Goal: Task Accomplishment & Management: Use online tool/utility

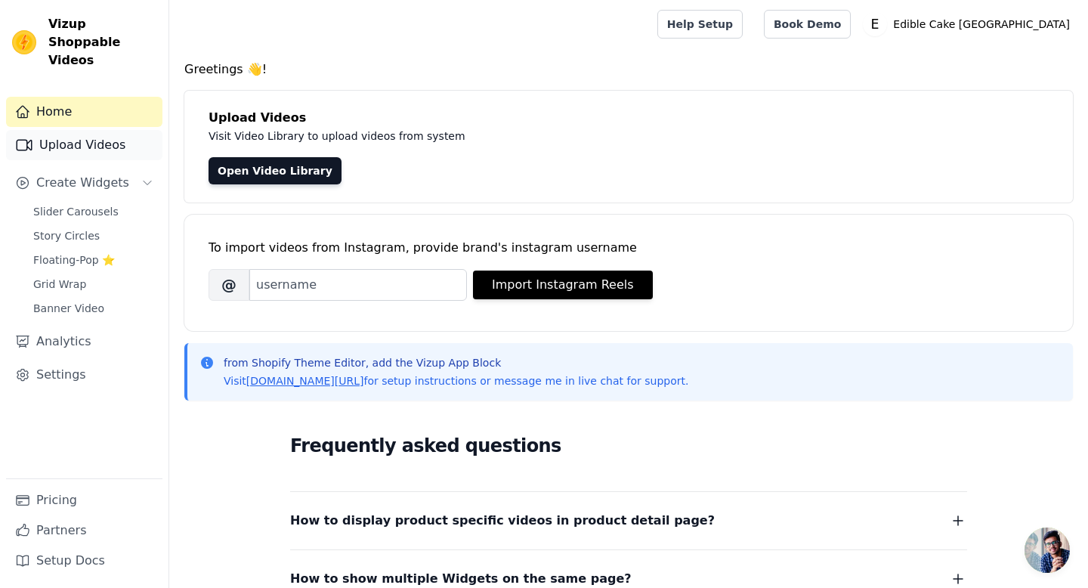
click at [85, 130] on link "Upload Videos" at bounding box center [84, 145] width 156 height 30
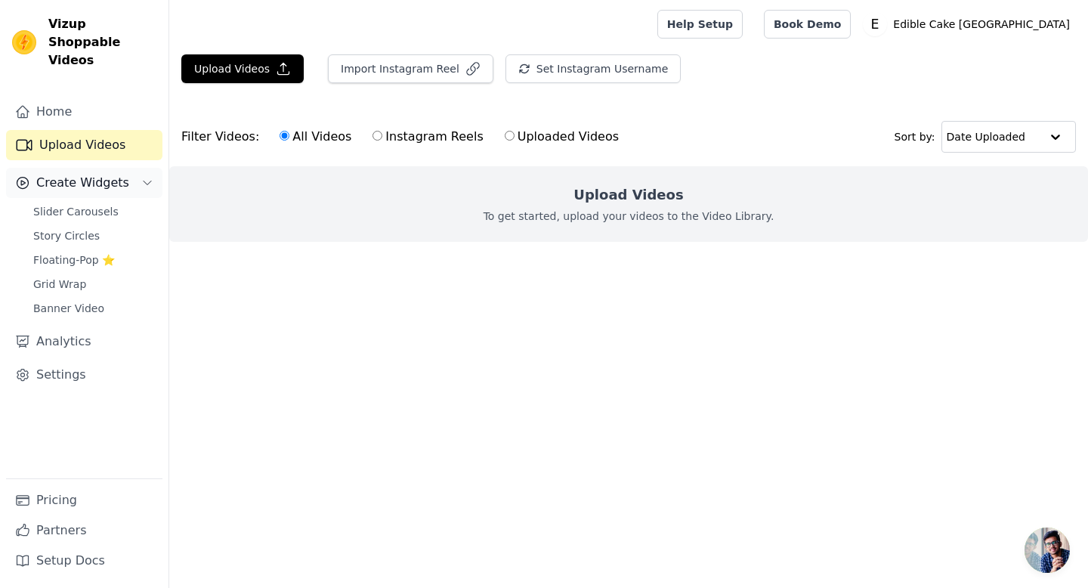
click at [85, 174] on span "Create Widgets" at bounding box center [82, 183] width 93 height 18
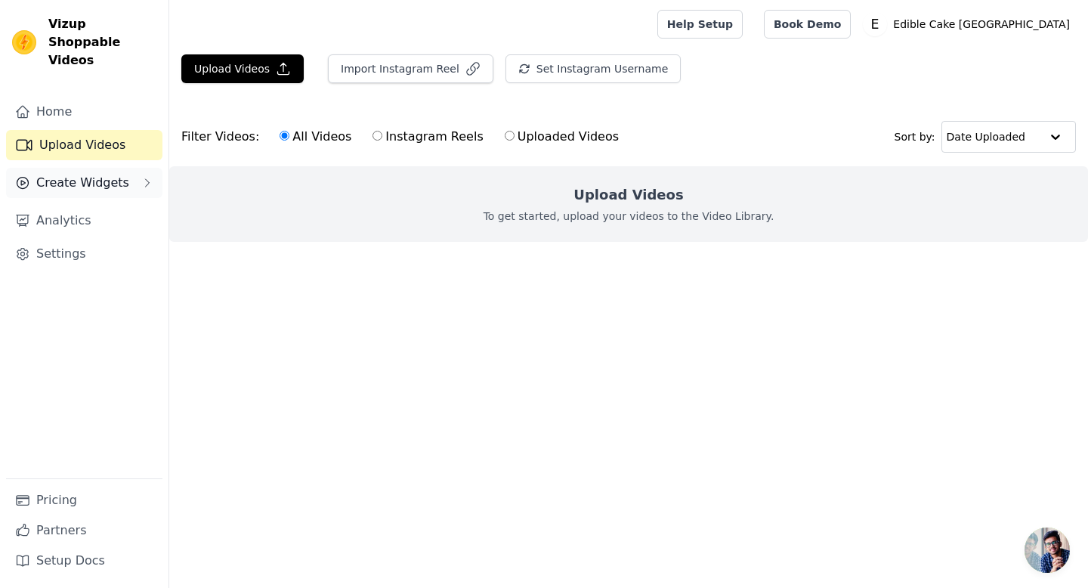
click at [107, 174] on span "Create Widgets" at bounding box center [82, 183] width 93 height 18
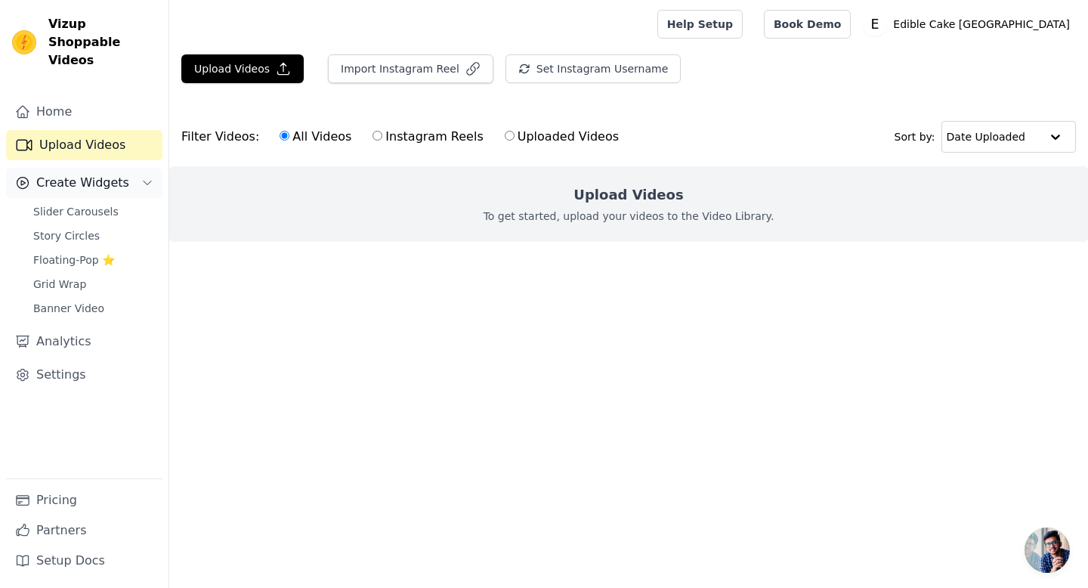
click at [147, 177] on icon "Sidebar" at bounding box center [147, 183] width 12 height 12
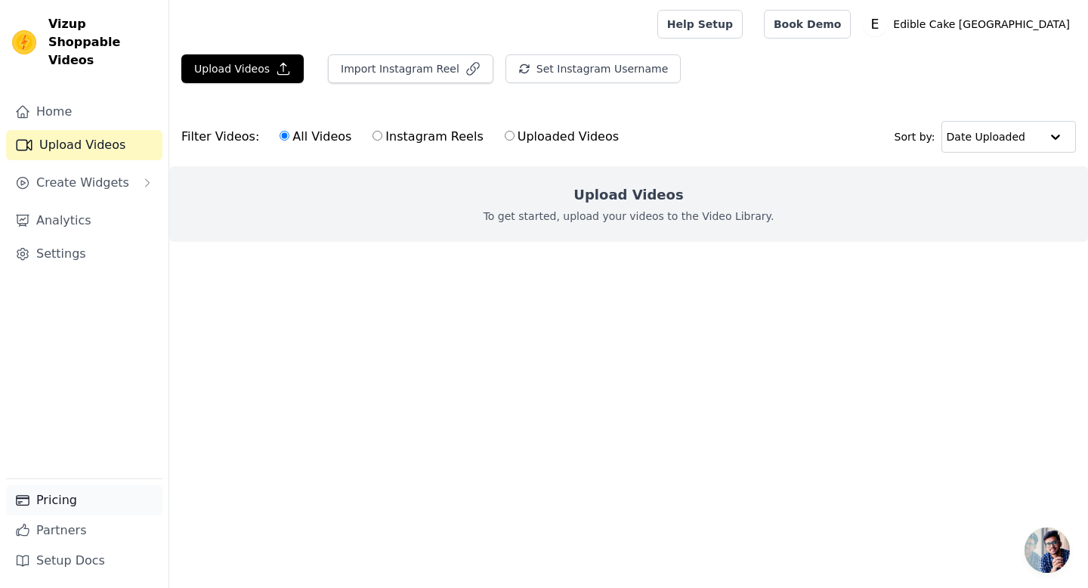
click at [33, 508] on link "Pricing" at bounding box center [84, 500] width 156 height 30
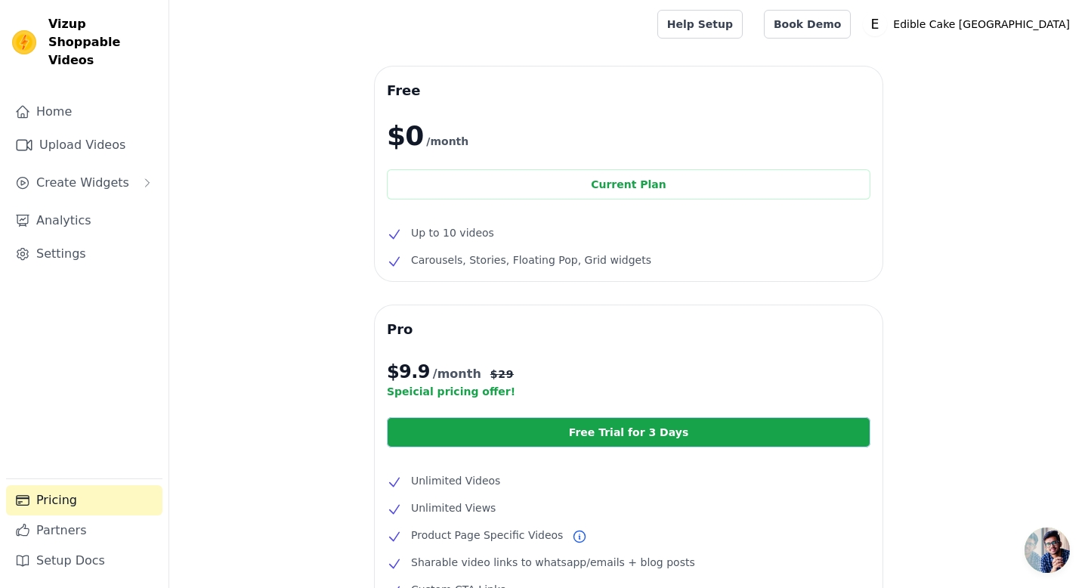
click at [503, 116] on div "Free $0 /month Current Plan Up to 10 videos Carousels, Stories, Floating Pop, G…" at bounding box center [629, 174] width 508 height 215
click at [83, 97] on link "Home" at bounding box center [84, 112] width 156 height 30
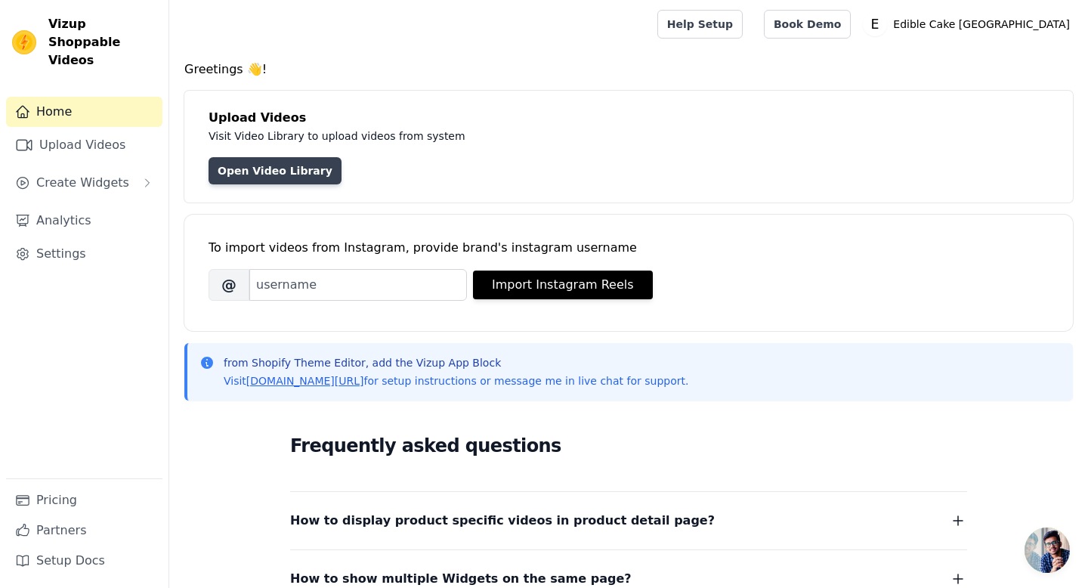
click at [294, 179] on link "Open Video Library" at bounding box center [275, 170] width 133 height 27
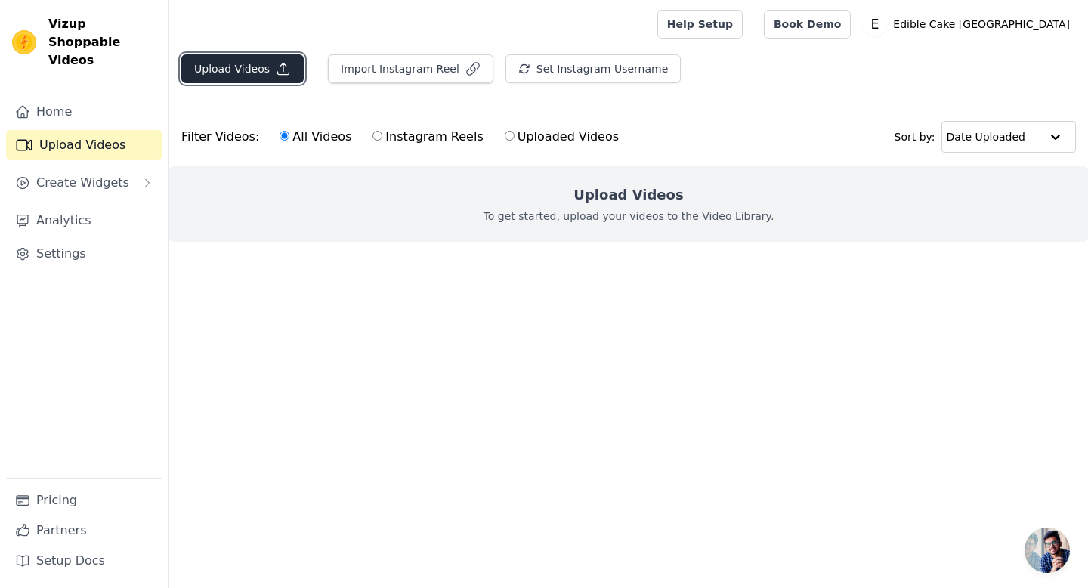
click at [245, 70] on button "Upload Videos" at bounding box center [242, 68] width 122 height 29
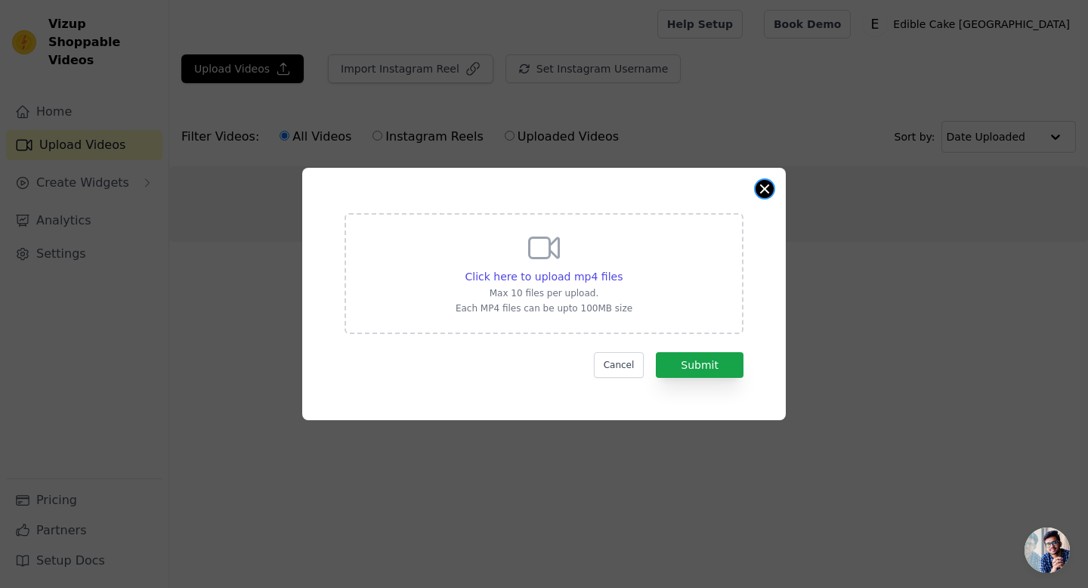
click at [766, 190] on button "Close modal" at bounding box center [765, 189] width 18 height 18
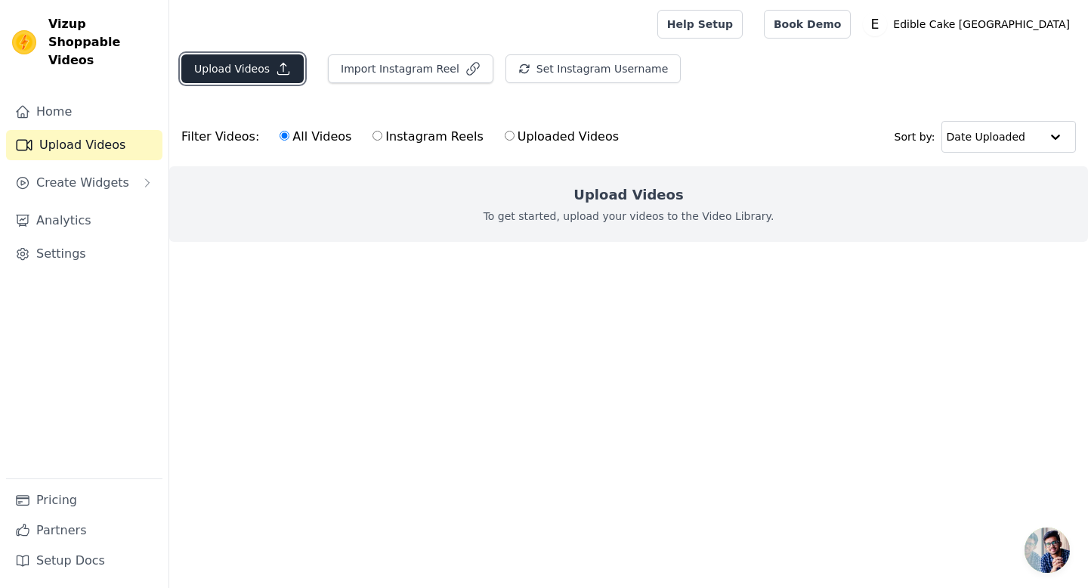
click at [255, 77] on button "Upload Videos" at bounding box center [242, 68] width 122 height 29
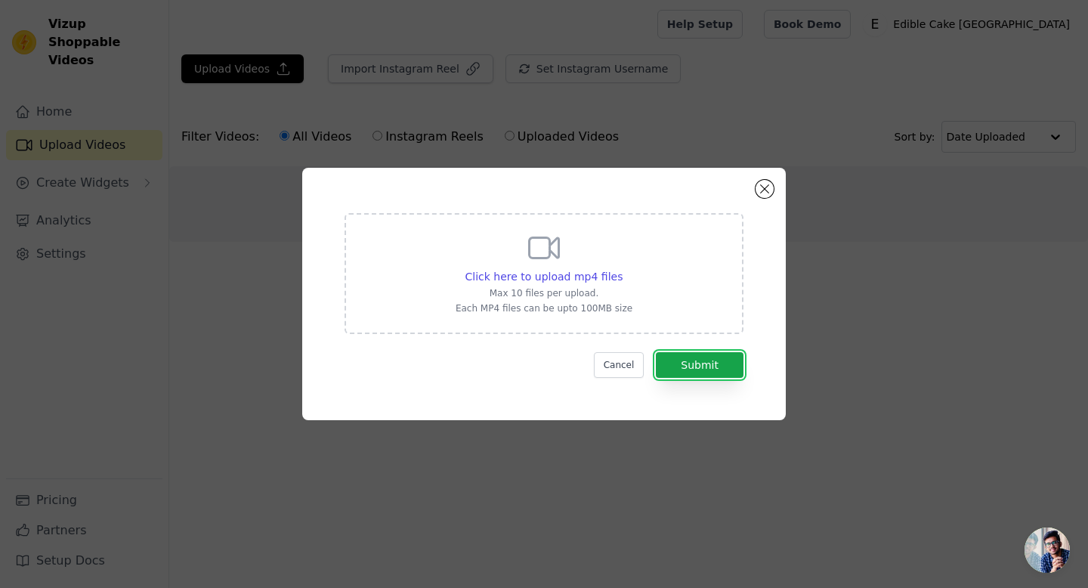
drag, startPoint x: 680, startPoint y: 363, endPoint x: 533, endPoint y: 203, distance: 217.7
click at [533, 203] on div "Click here to upload mp4 files Max 10 files per upload. Each MP4 files can be u…" at bounding box center [543, 294] width 429 height 198
click at [546, 275] on span "Click here to upload mp4 files" at bounding box center [545, 277] width 158 height 12
click at [622, 269] on input "Click here to upload mp4 files Max 10 files per upload. Each MP4 files can be u…" at bounding box center [622, 268] width 1 height 1
type input "C:\fakepath\XX50.mp4"
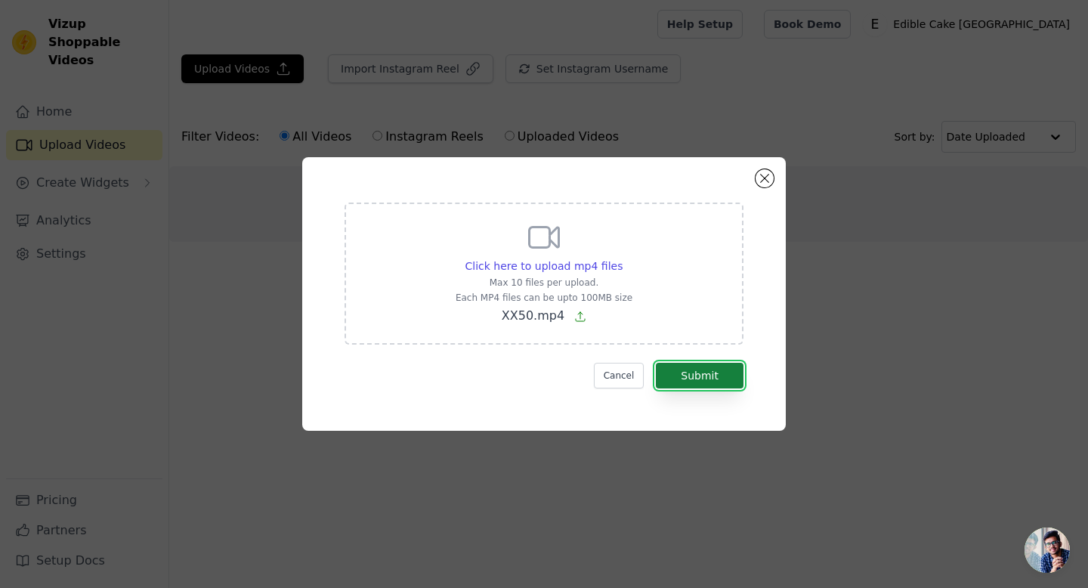
click at [719, 380] on button "Submit" at bounding box center [700, 376] width 88 height 26
click at [623, 378] on button "Cancel" at bounding box center [619, 376] width 51 height 26
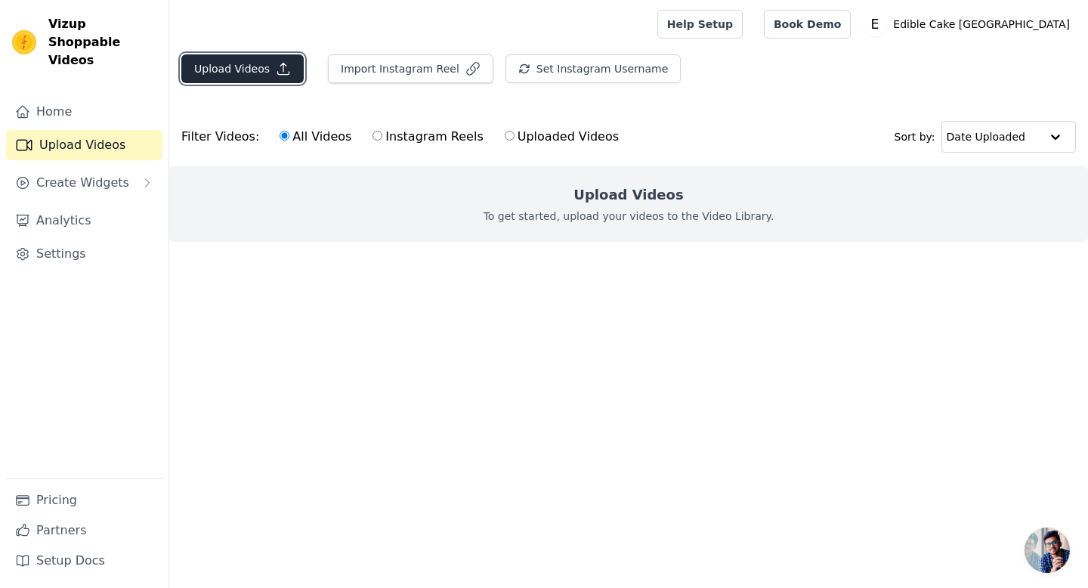
click at [253, 72] on button "Upload Videos" at bounding box center [242, 68] width 122 height 29
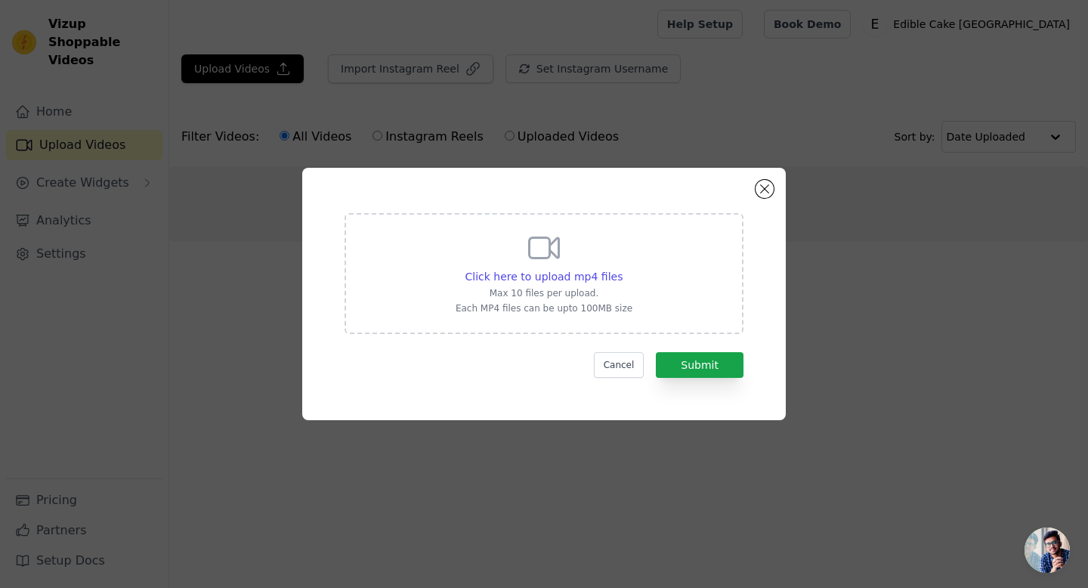
click at [571, 294] on p "Max 10 files per upload." at bounding box center [544, 293] width 177 height 12
click at [622, 269] on input "Click here to upload mp4 files Max 10 files per upload. Each MP4 files can be u…" at bounding box center [622, 268] width 1 height 1
type input "C:\fakepath\xx51.mp4"
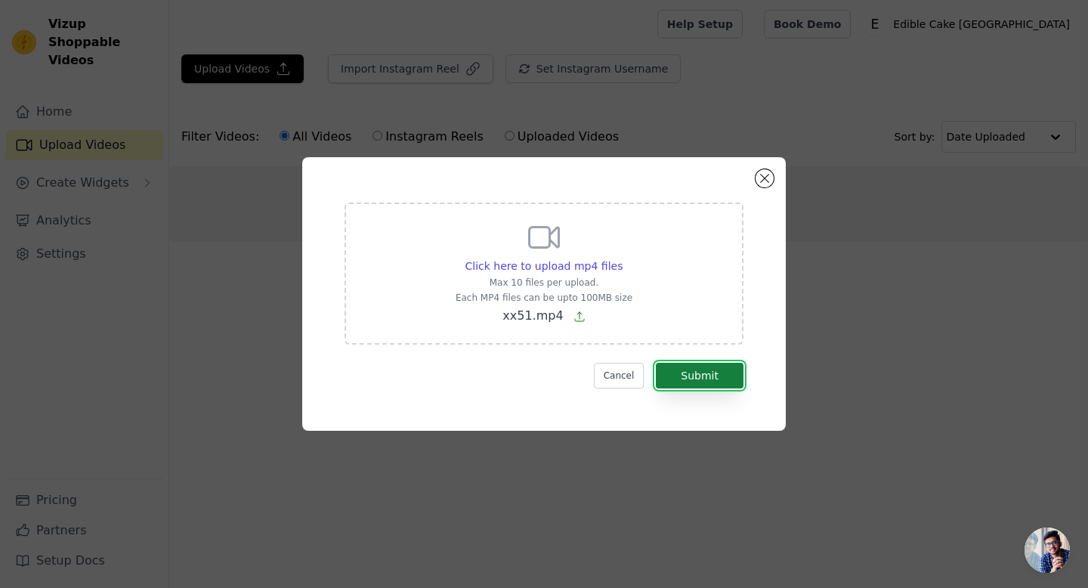
click at [724, 379] on button "Submit" at bounding box center [700, 376] width 88 height 26
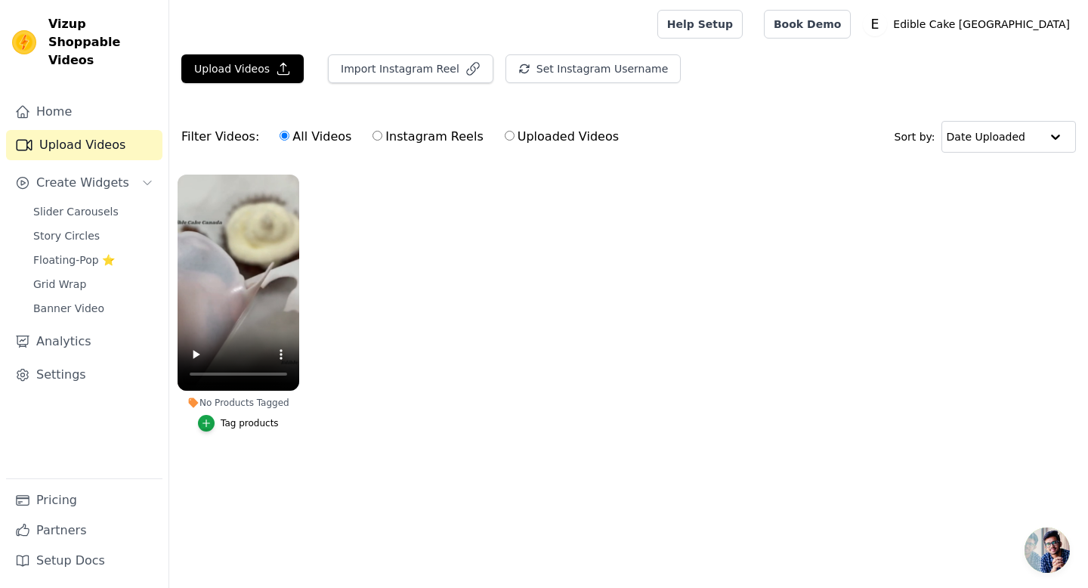
click at [253, 423] on div "Tag products" at bounding box center [250, 423] width 58 height 12
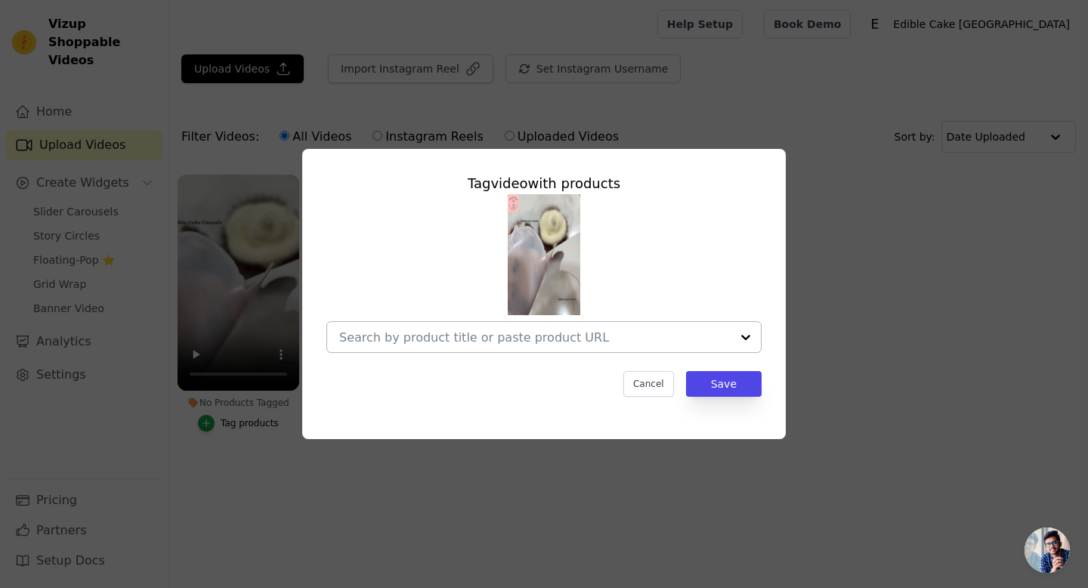
click at [750, 338] on div at bounding box center [746, 337] width 30 height 30
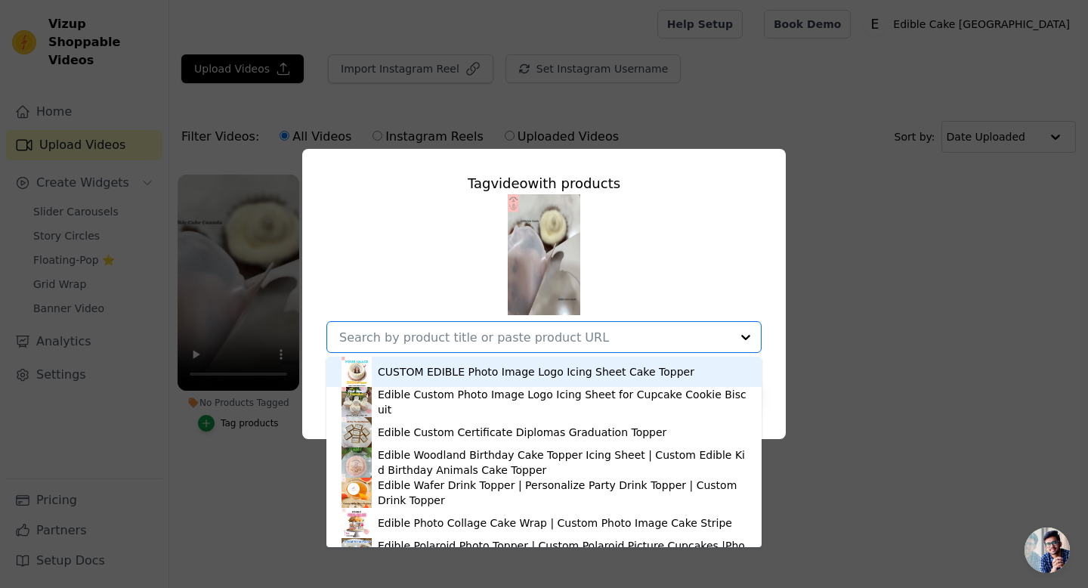
click at [679, 384] on div "CUSTOM EDIBLE Photo Image Logo Icing Sheet Cake Topper" at bounding box center [544, 372] width 405 height 30
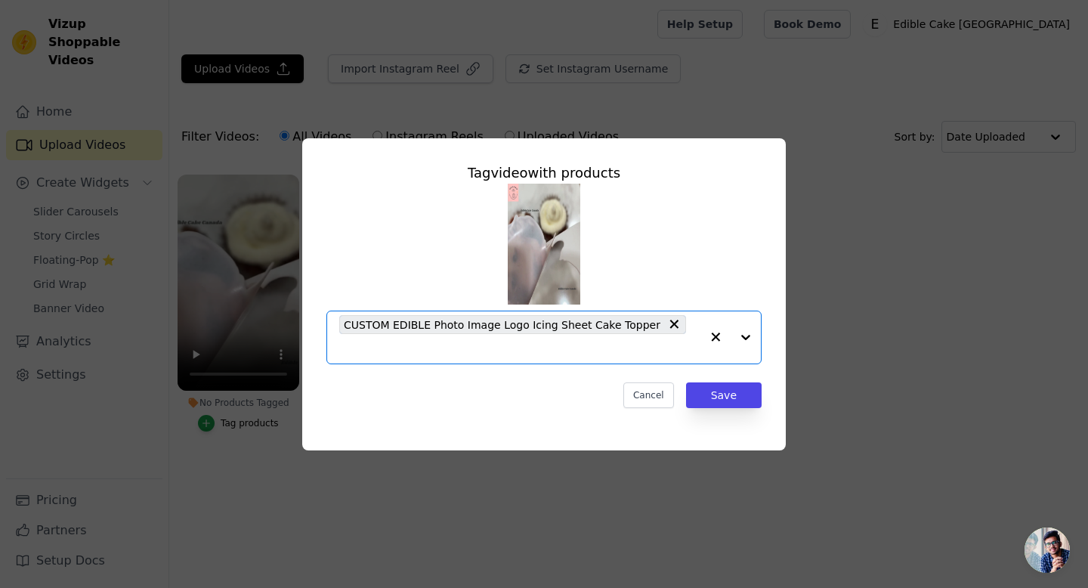
click at [744, 342] on div at bounding box center [731, 337] width 60 height 52
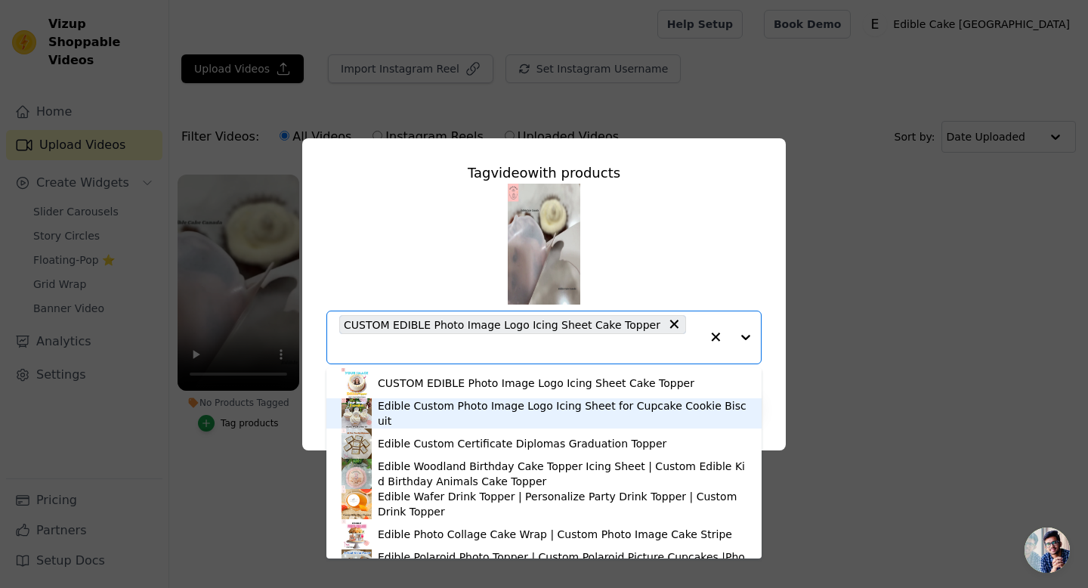
click at [639, 414] on div "Edible Custom Photo Image Logo Icing Sheet for Cupcake Cookie Biscuit" at bounding box center [562, 413] width 369 height 30
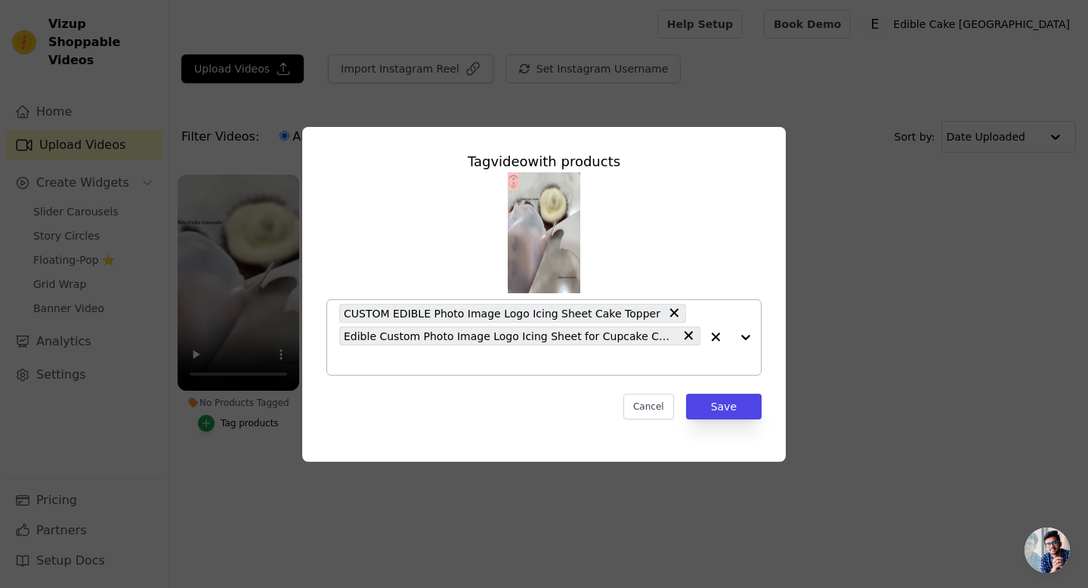
click at [742, 337] on div at bounding box center [731, 337] width 60 height 75
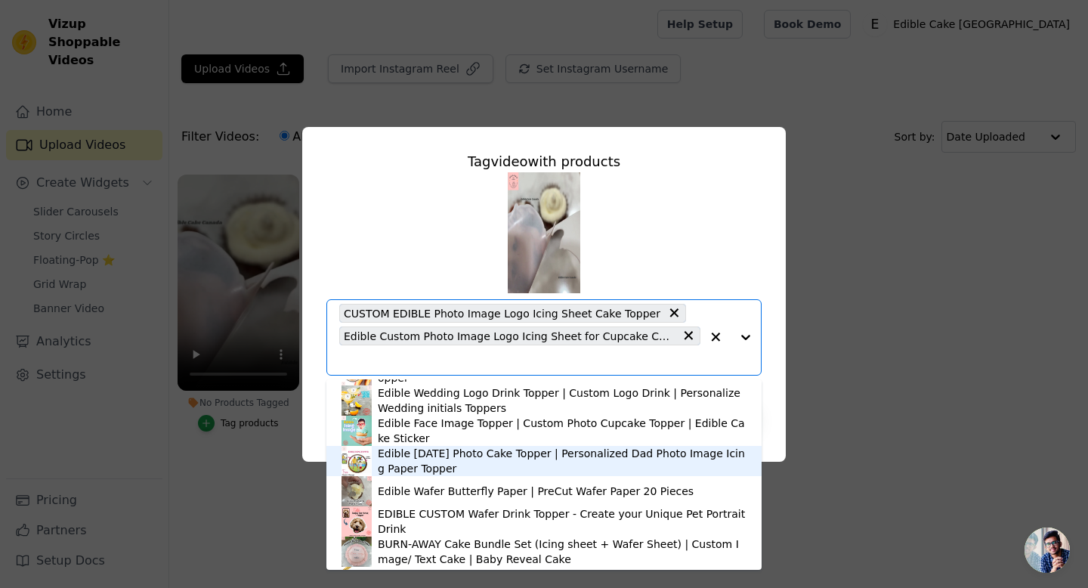
scroll to position [239, 0]
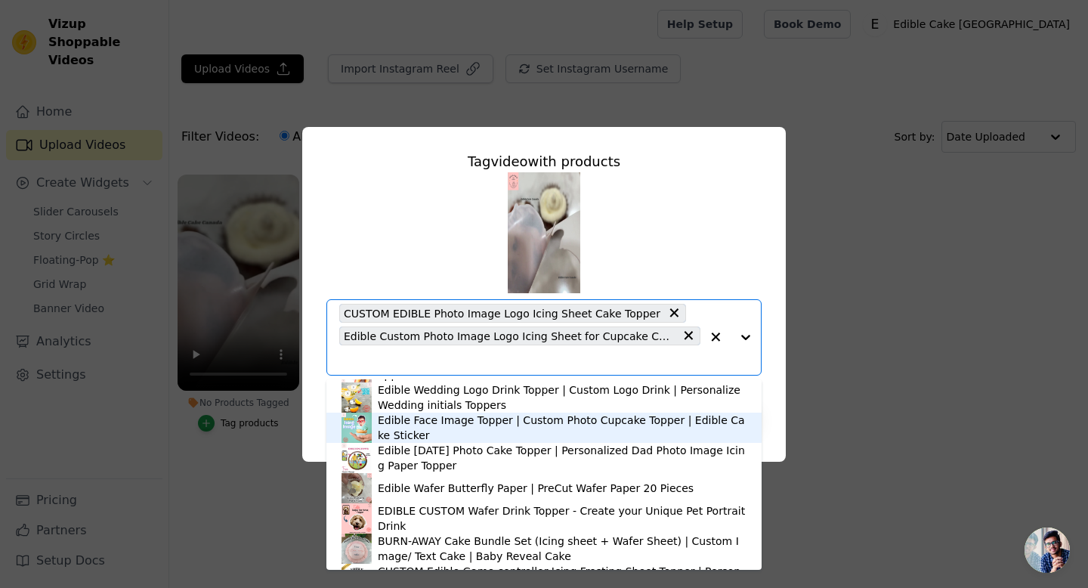
click at [645, 431] on div "Edible Face Image Topper | Custom Photo Cupcake Topper | Edible Cake Sticker" at bounding box center [562, 428] width 369 height 30
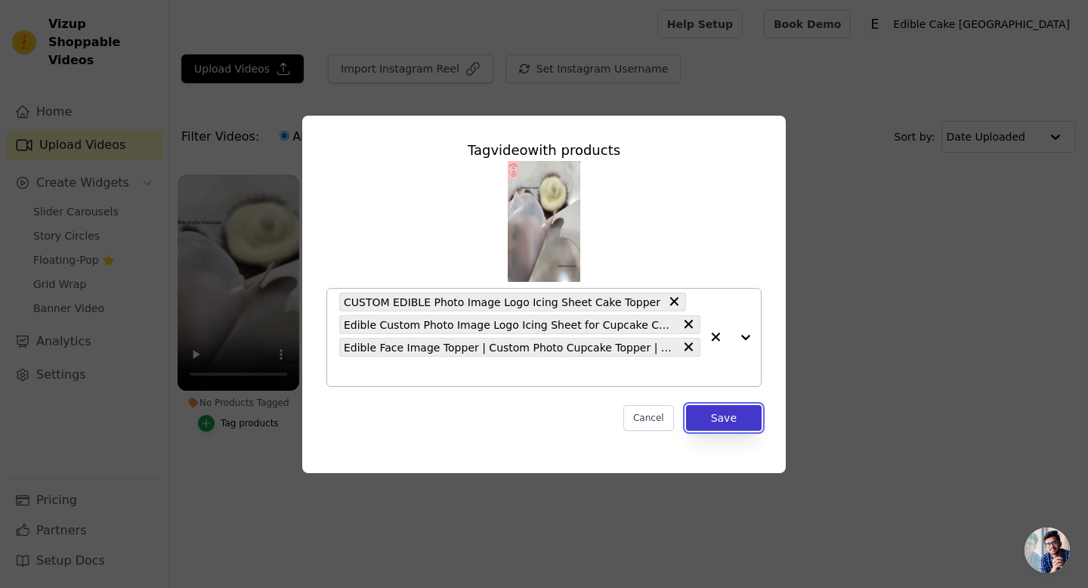
click at [720, 414] on button "Save" at bounding box center [724, 418] width 76 height 26
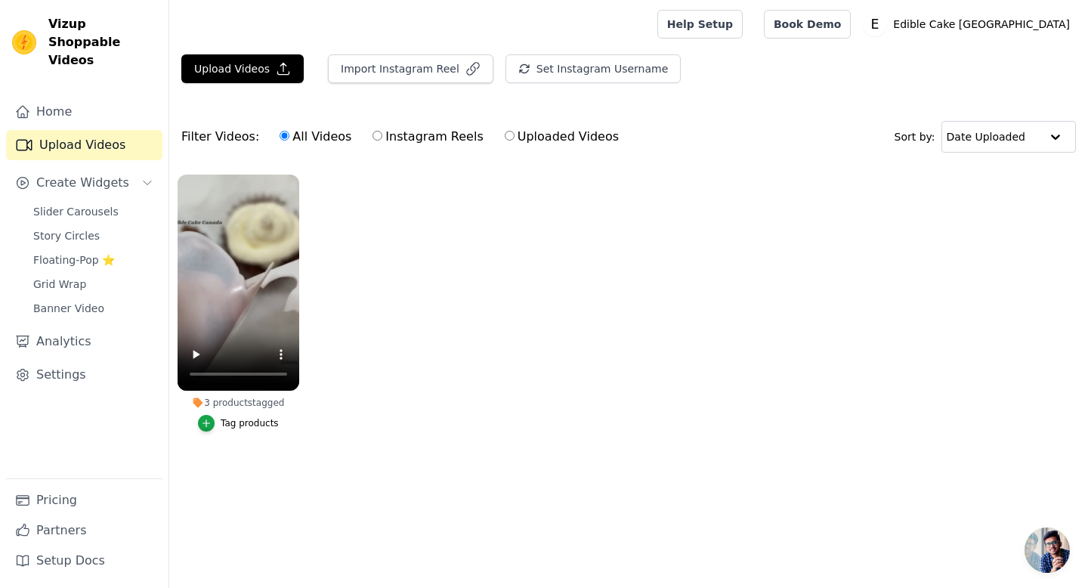
click at [263, 421] on div "Tag products" at bounding box center [250, 423] width 58 height 12
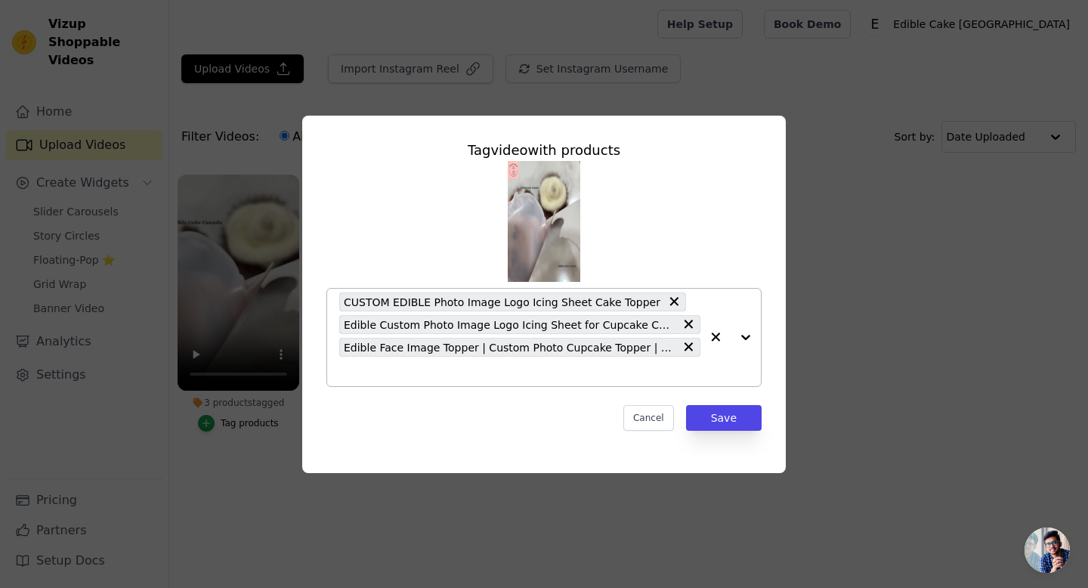
click at [741, 340] on div at bounding box center [731, 337] width 60 height 97
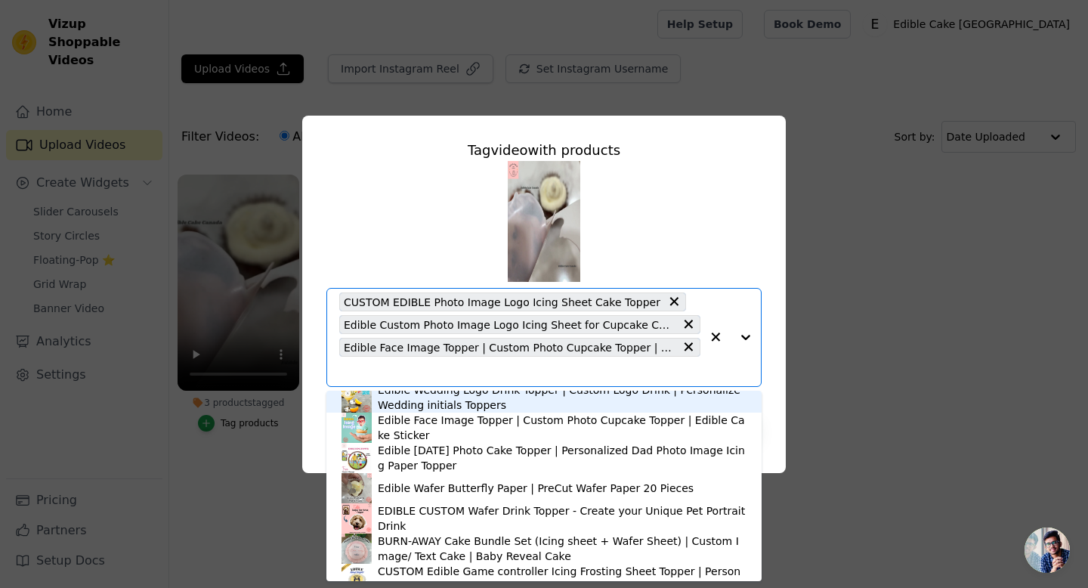
scroll to position [269, 0]
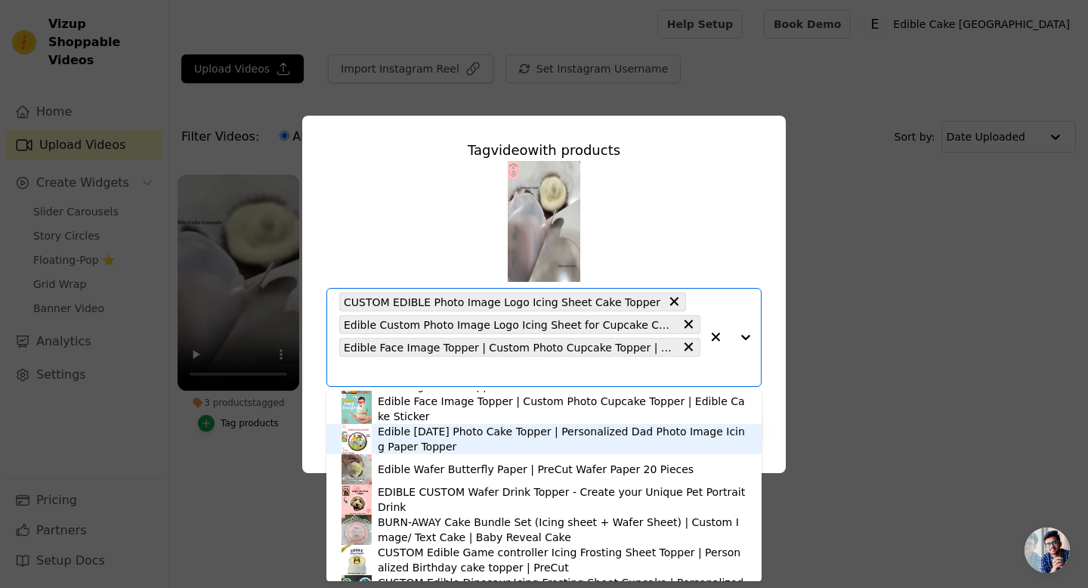
click at [590, 443] on div "Edible Father's Day Photo Cake Topper | Personalized Dad Photo Image Icing Pape…" at bounding box center [562, 439] width 369 height 30
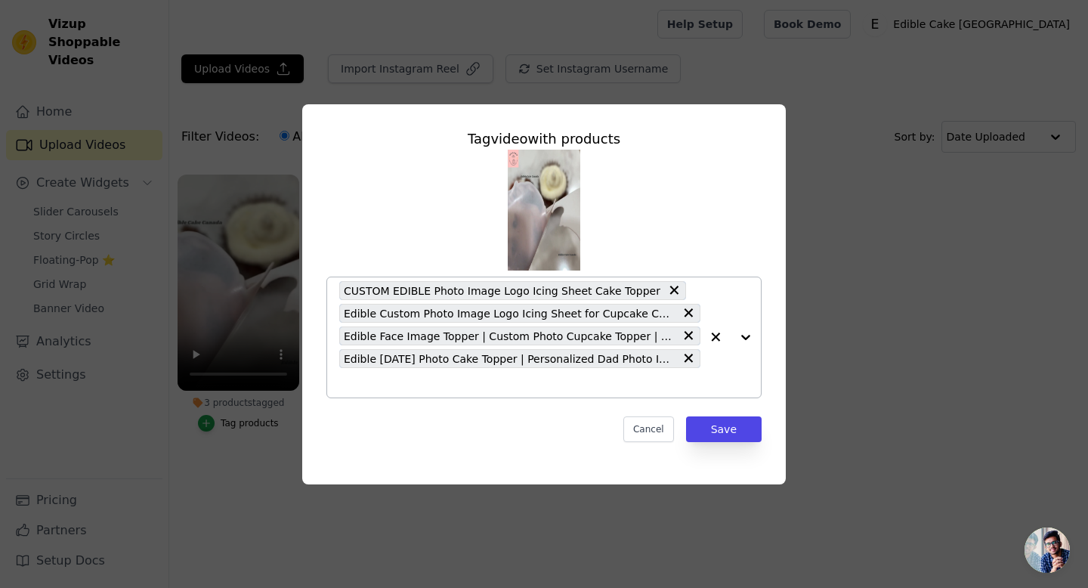
click at [744, 340] on div at bounding box center [731, 337] width 60 height 120
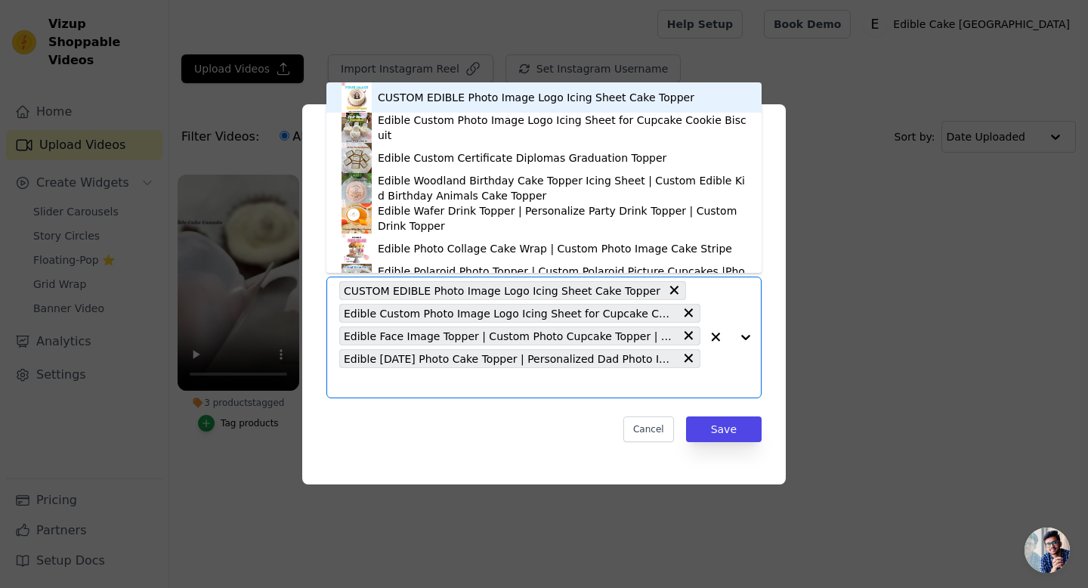
click at [743, 336] on div at bounding box center [731, 337] width 60 height 120
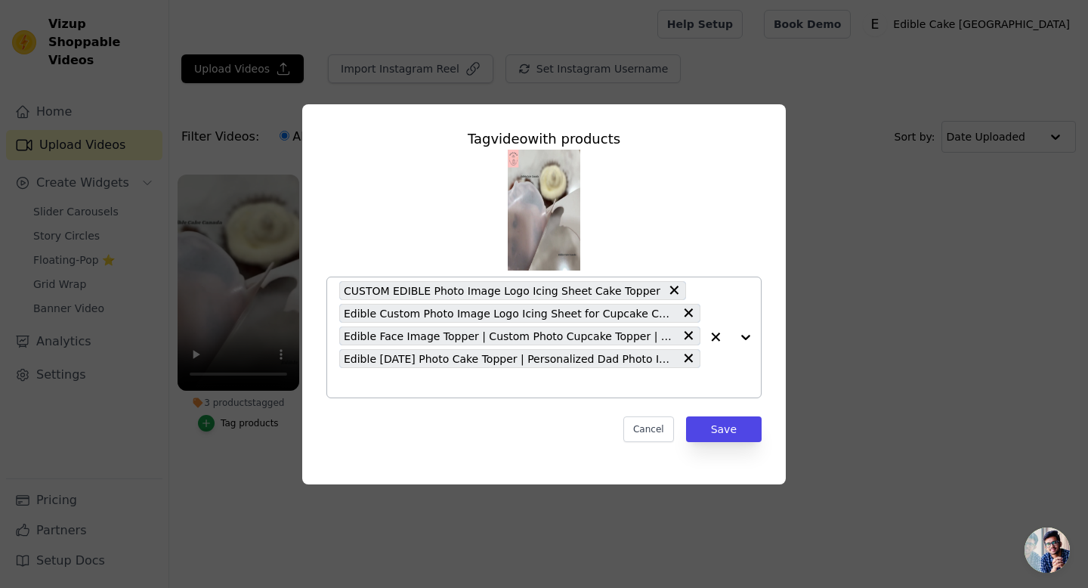
click at [744, 338] on div at bounding box center [731, 337] width 60 height 120
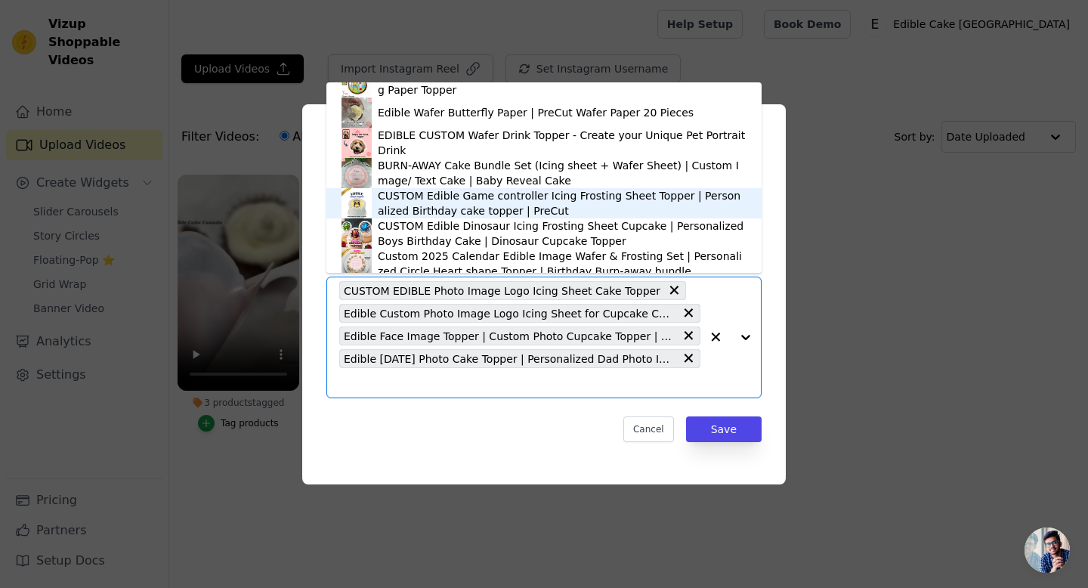
scroll to position [327, 0]
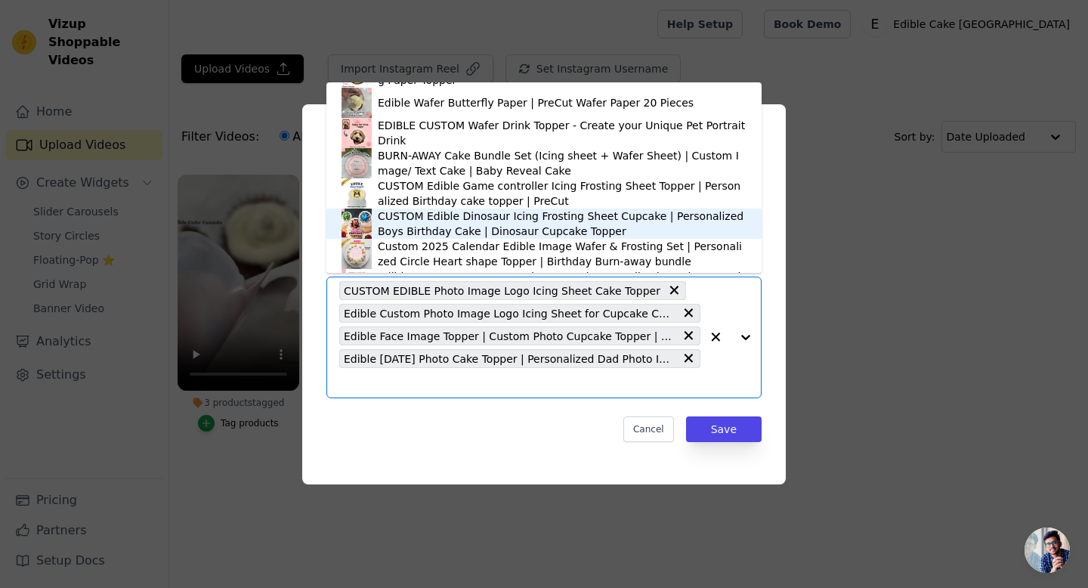
click at [631, 219] on div "CUSTOM Edible Dinosaur Icing Frosting Sheet Cupcake | Personalized Boys Birthda…" at bounding box center [562, 224] width 369 height 30
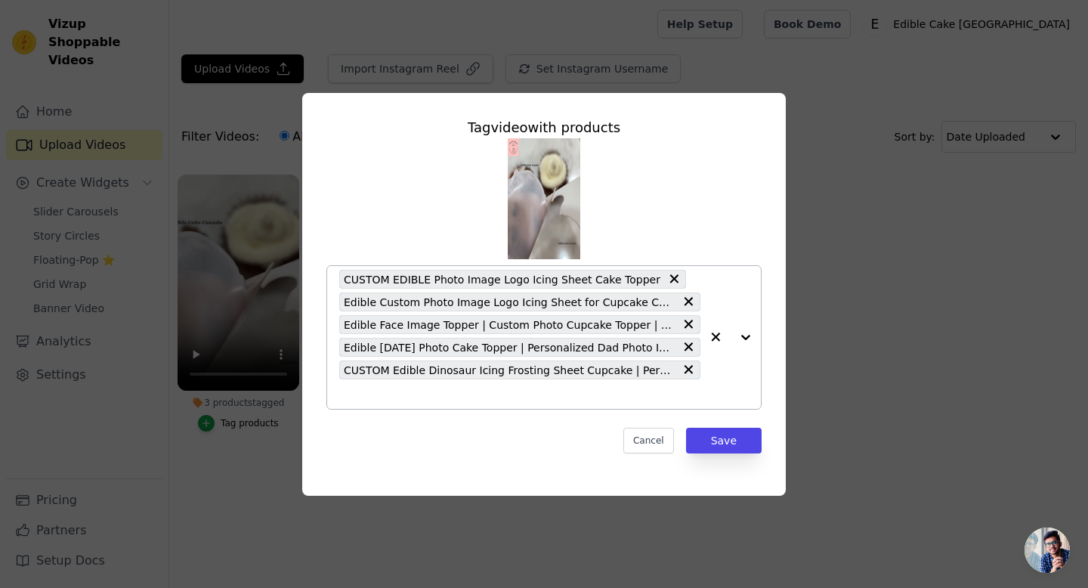
click at [744, 341] on div at bounding box center [731, 337] width 60 height 143
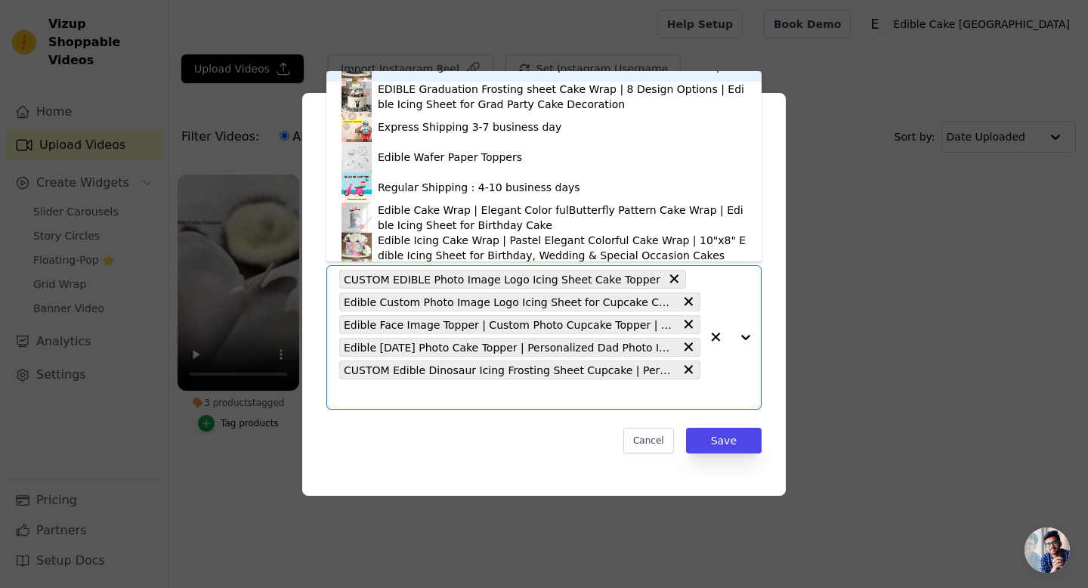
scroll to position [1019, 0]
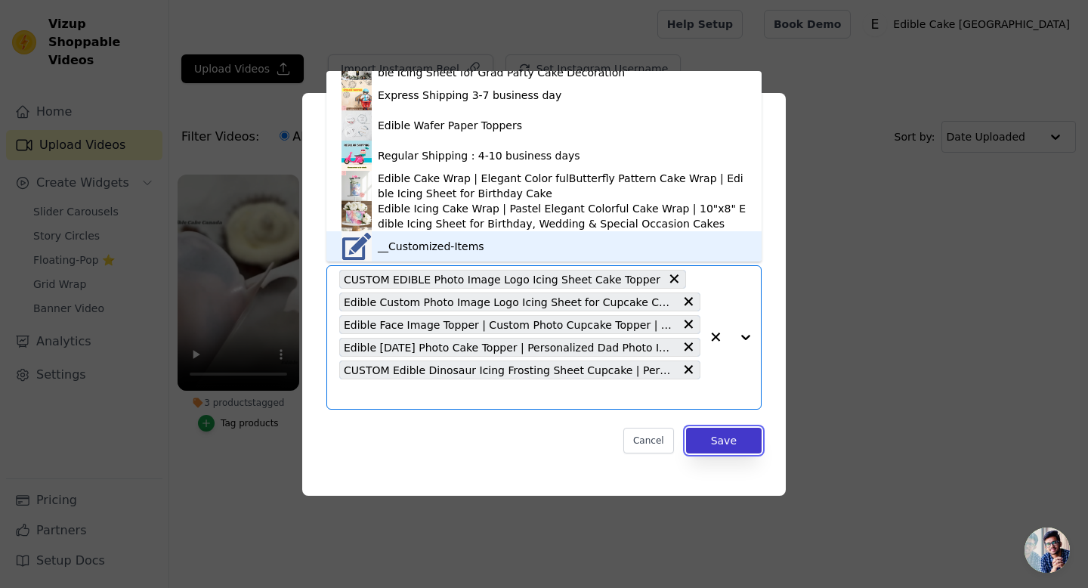
click at [714, 443] on button "Save" at bounding box center [724, 441] width 76 height 26
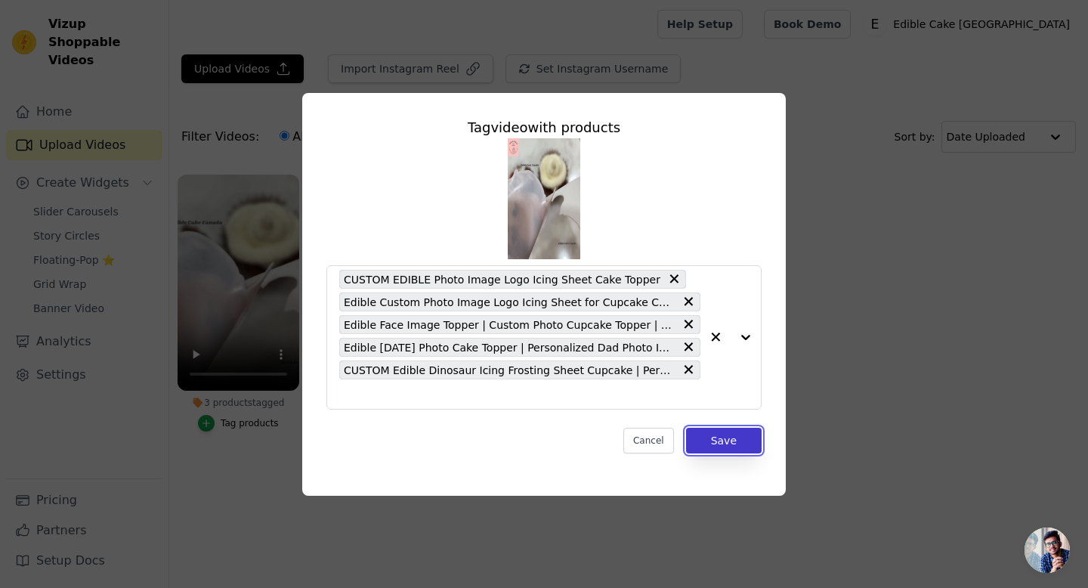
click at [714, 443] on button "Save" at bounding box center [724, 441] width 76 height 26
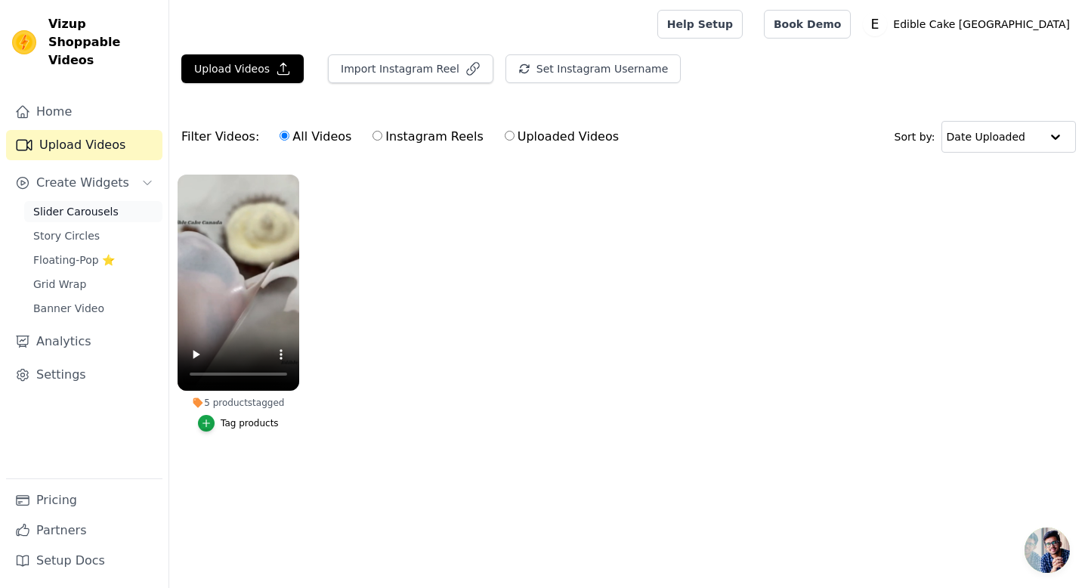
click at [50, 204] on span "Slider Carousels" at bounding box center [75, 211] width 85 height 15
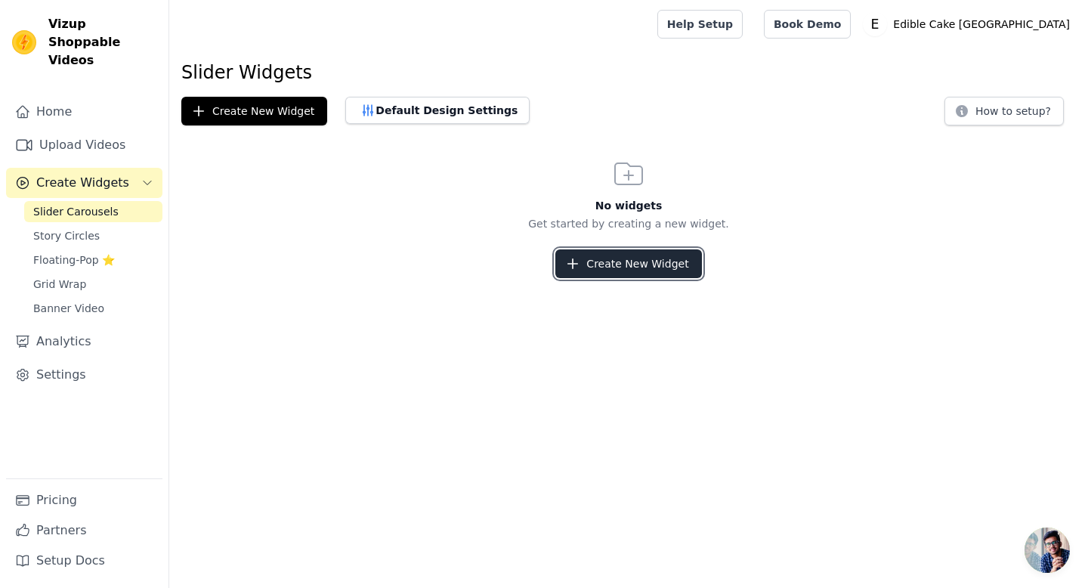
click at [634, 261] on button "Create New Widget" at bounding box center [628, 263] width 146 height 29
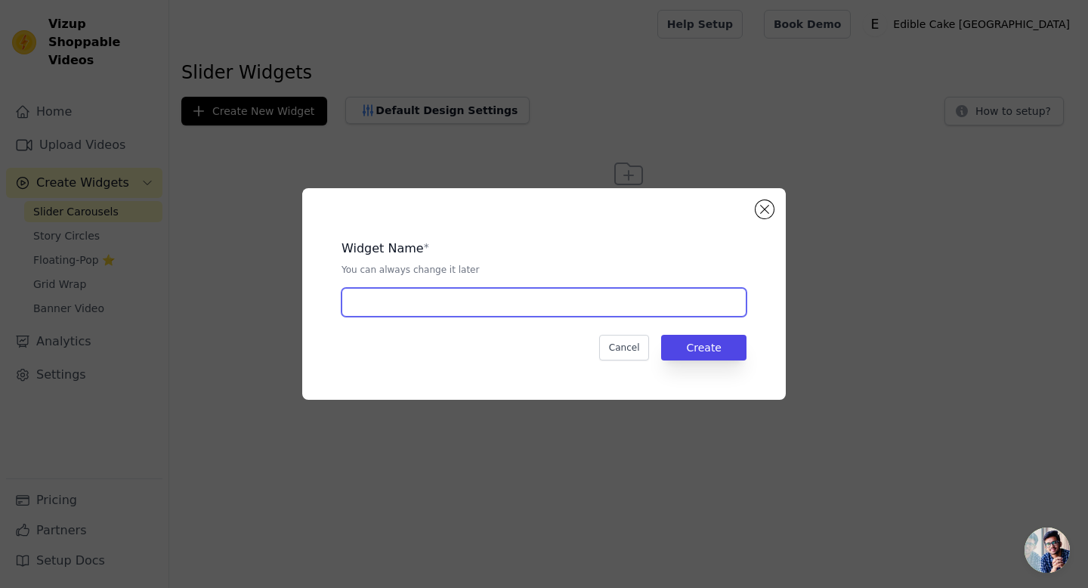
click at [557, 297] on input "text" at bounding box center [544, 302] width 405 height 29
type input "S"
type input "O"
type input "Product showroom"
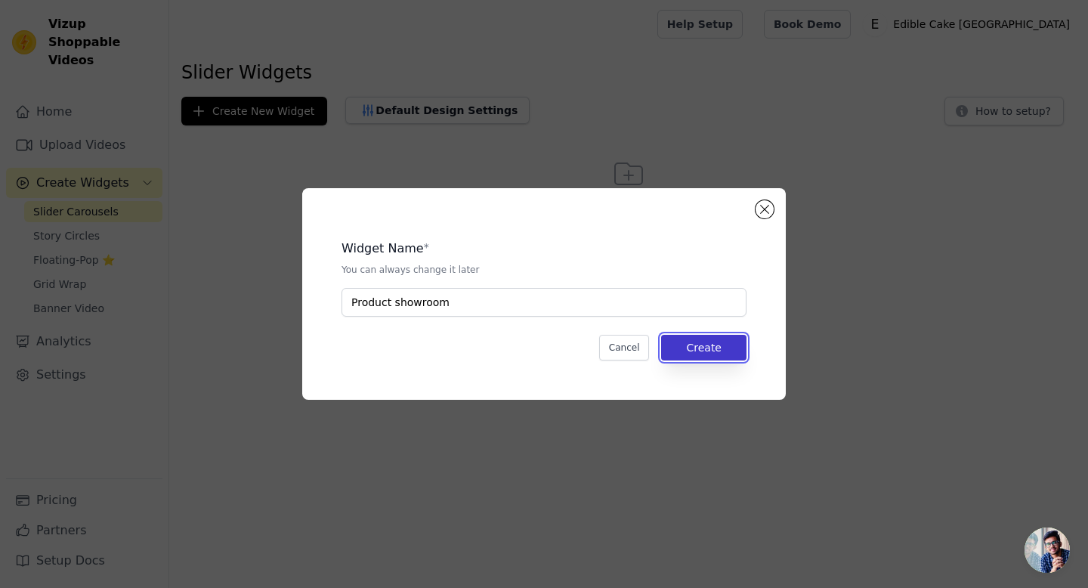
click at [688, 339] on button "Create" at bounding box center [703, 348] width 85 height 26
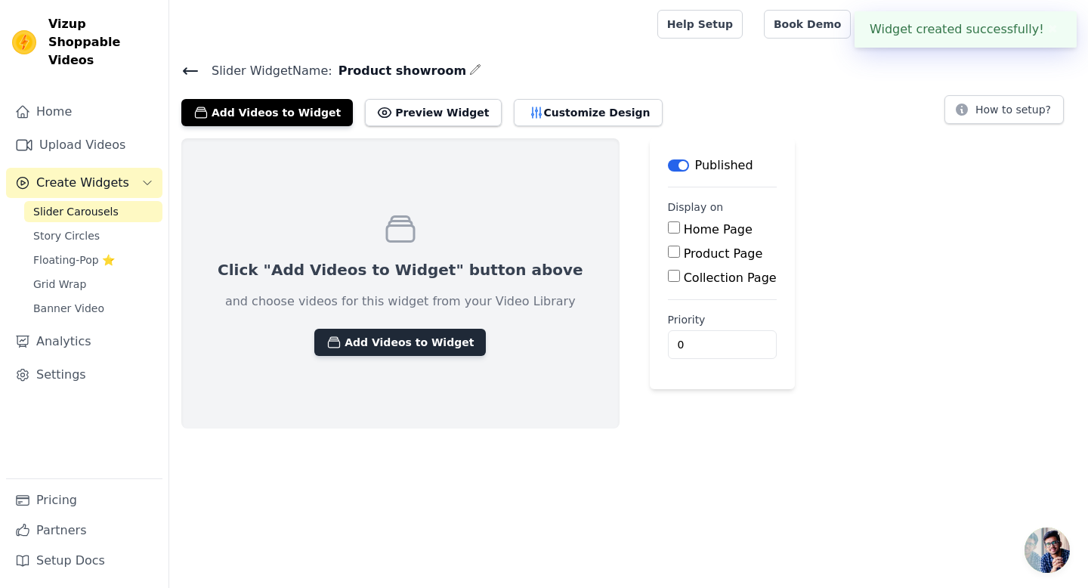
click at [432, 349] on button "Add Videos to Widget" at bounding box center [400, 342] width 172 height 27
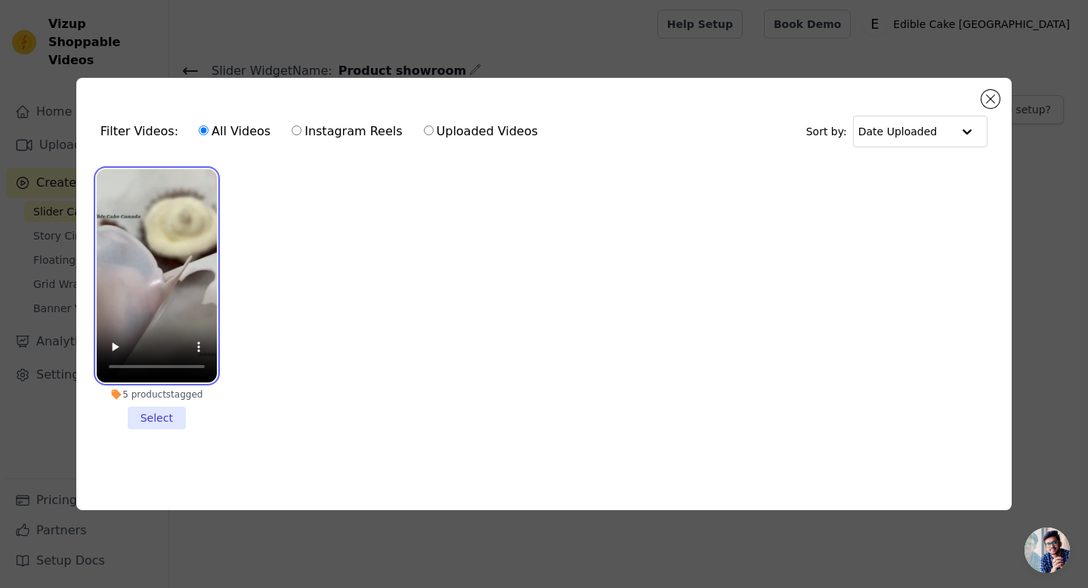
click at [184, 313] on video at bounding box center [157, 276] width 120 height 214
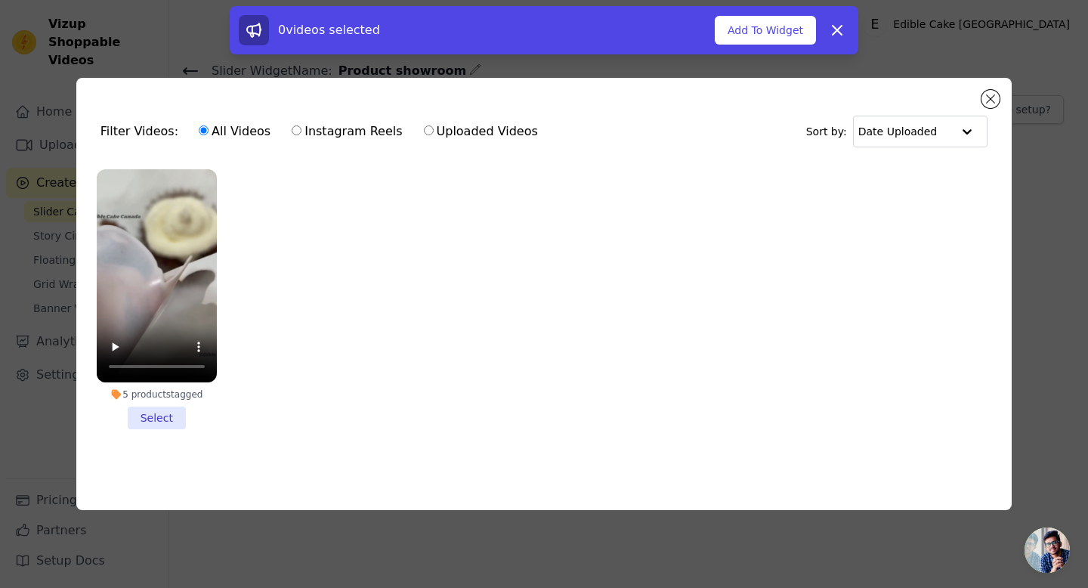
click at [170, 422] on li "5 products tagged Select" at bounding box center [157, 299] width 120 height 261
click at [0, 0] on input "5 products tagged Select" at bounding box center [0, 0] width 0 height 0
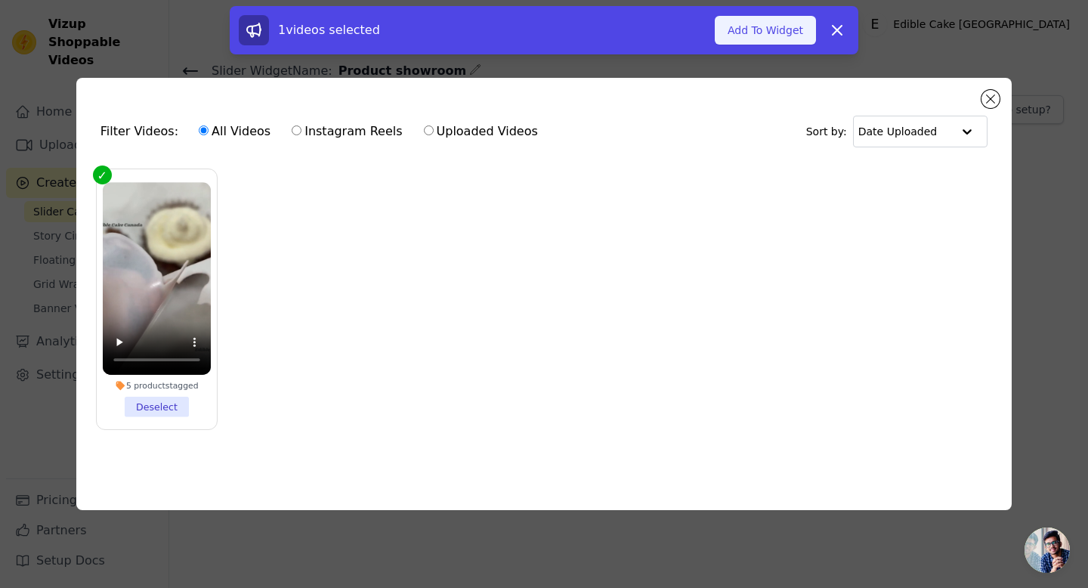
click at [791, 34] on button "Add To Widget" at bounding box center [765, 30] width 101 height 29
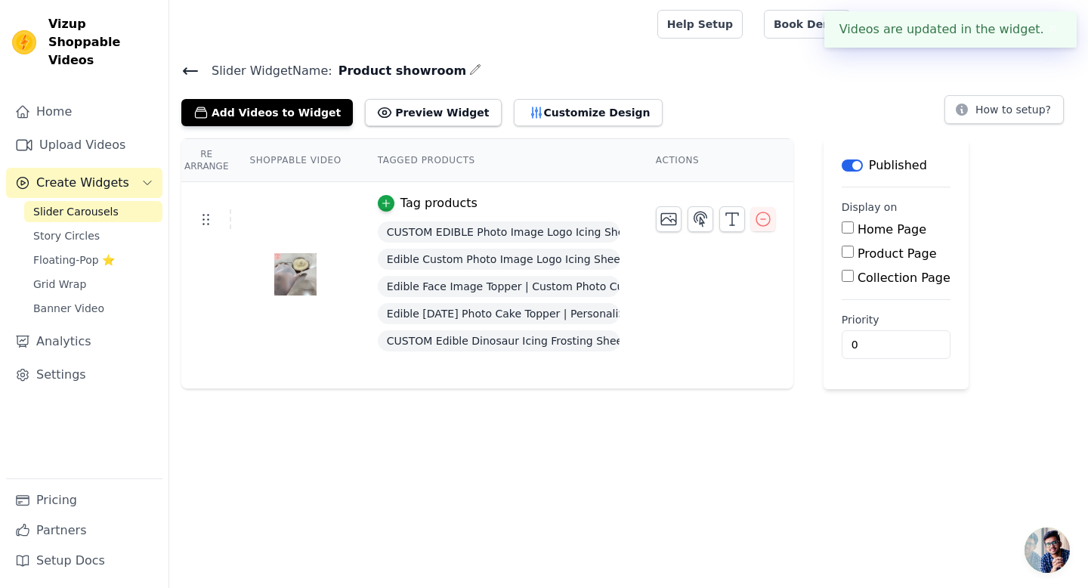
click at [844, 230] on input "Home Page" at bounding box center [848, 227] width 12 height 12
checkbox input "true"
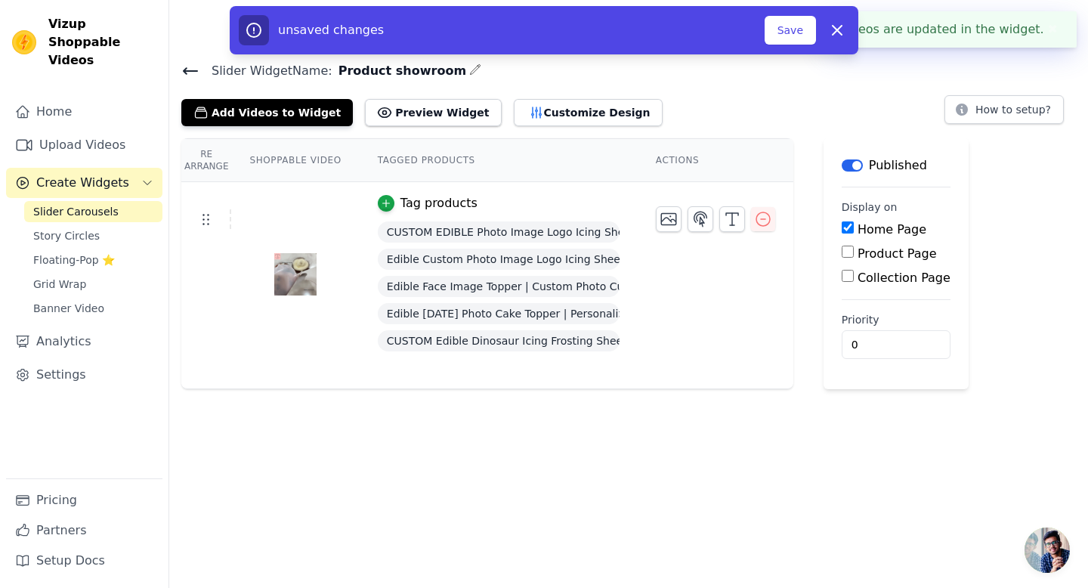
click at [849, 274] on input "Collection Page" at bounding box center [848, 276] width 12 height 12
checkbox input "true"
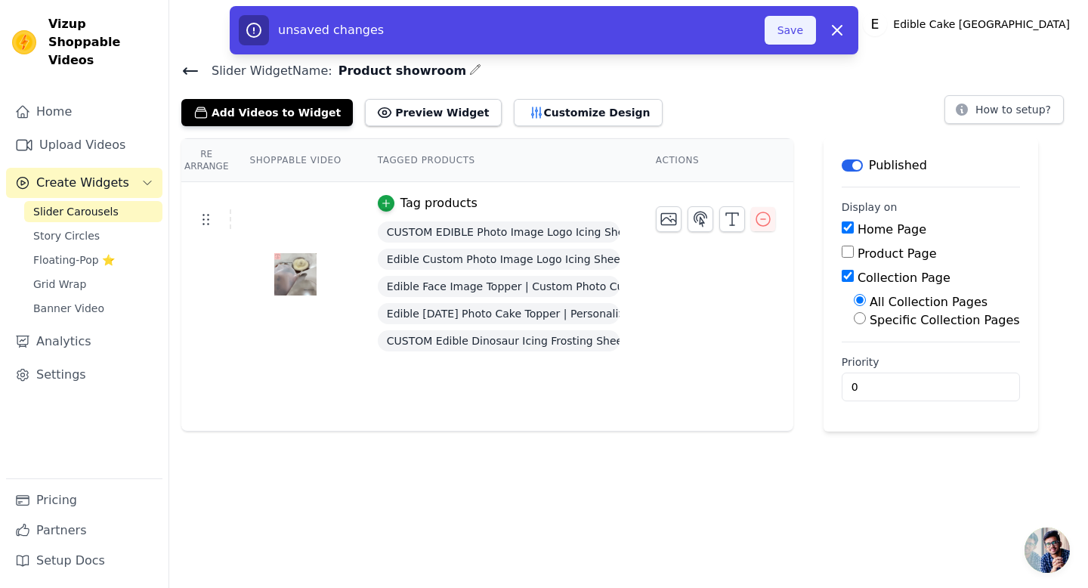
click at [788, 36] on button "Save" at bounding box center [790, 30] width 51 height 29
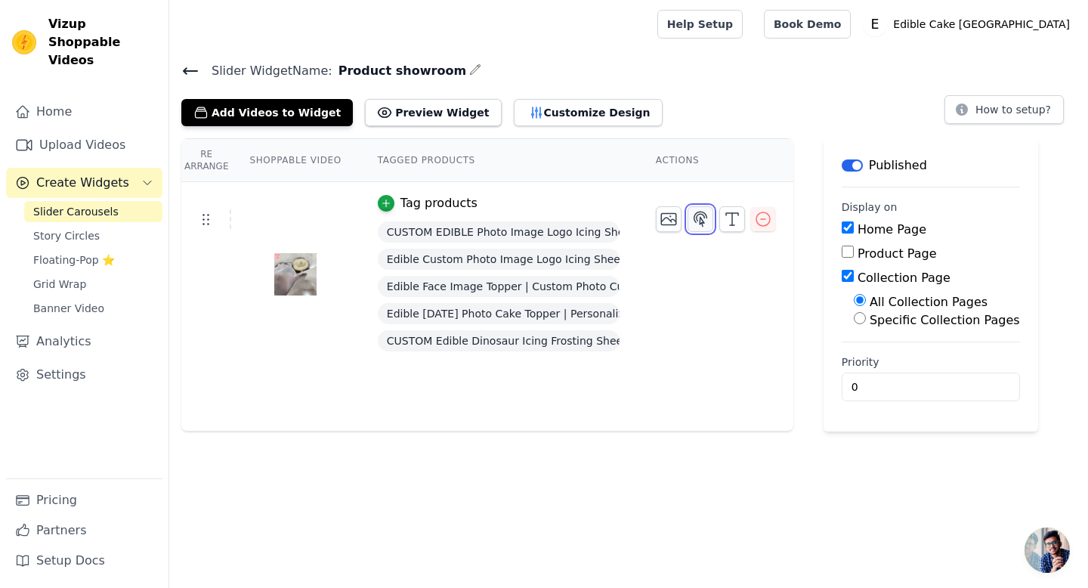
click at [703, 217] on icon "button" at bounding box center [700, 219] width 18 height 18
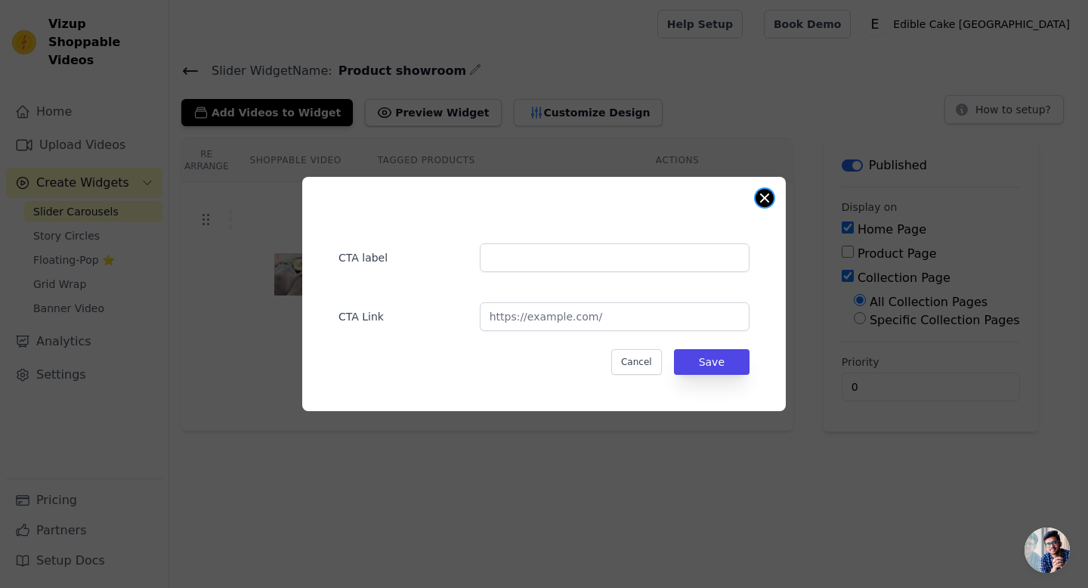
click at [763, 206] on div "CTA label CTA Link Cancel Save" at bounding box center [544, 294] width 484 height 234
click at [763, 197] on button "Close modal" at bounding box center [765, 198] width 18 height 18
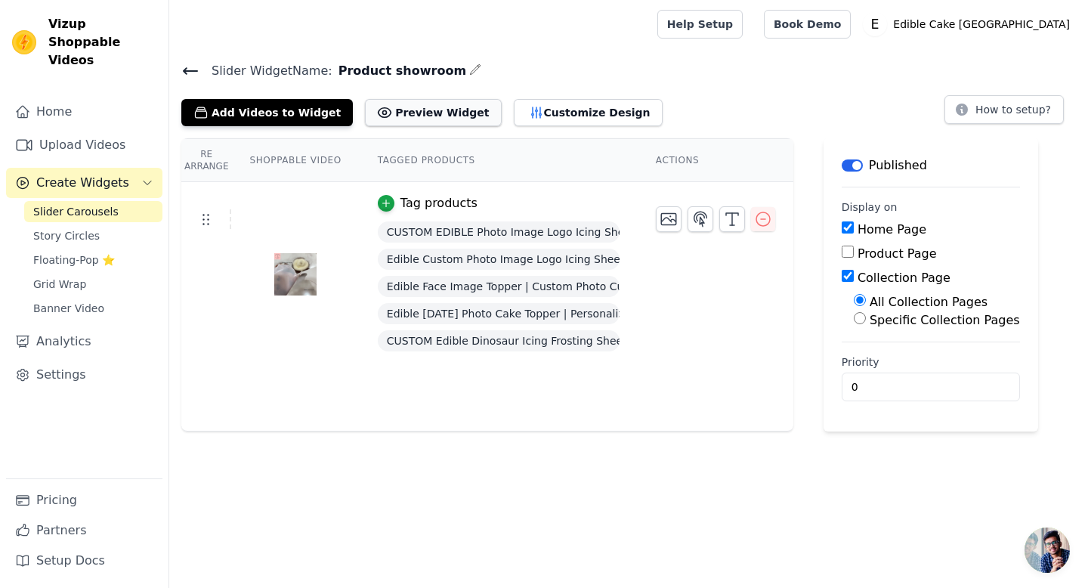
click at [438, 115] on button "Preview Widget" at bounding box center [433, 112] width 136 height 27
click at [587, 112] on button "Customize Design" at bounding box center [588, 112] width 149 height 27
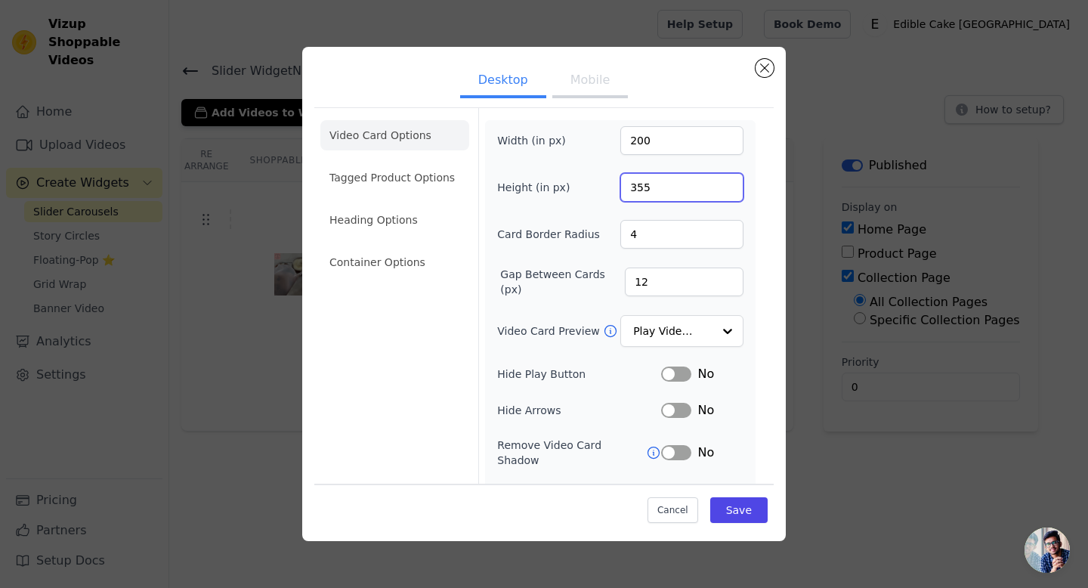
drag, startPoint x: 672, startPoint y: 184, endPoint x: 623, endPoint y: 181, distance: 49.3
click at [623, 181] on input "355" at bounding box center [681, 187] width 123 height 29
type input "200"
click at [756, 290] on form "Width (in px) 200 Height (in px) 200 Card Border Radius 4 Gap Between Cards (px…" at bounding box center [619, 348] width 283 height 481
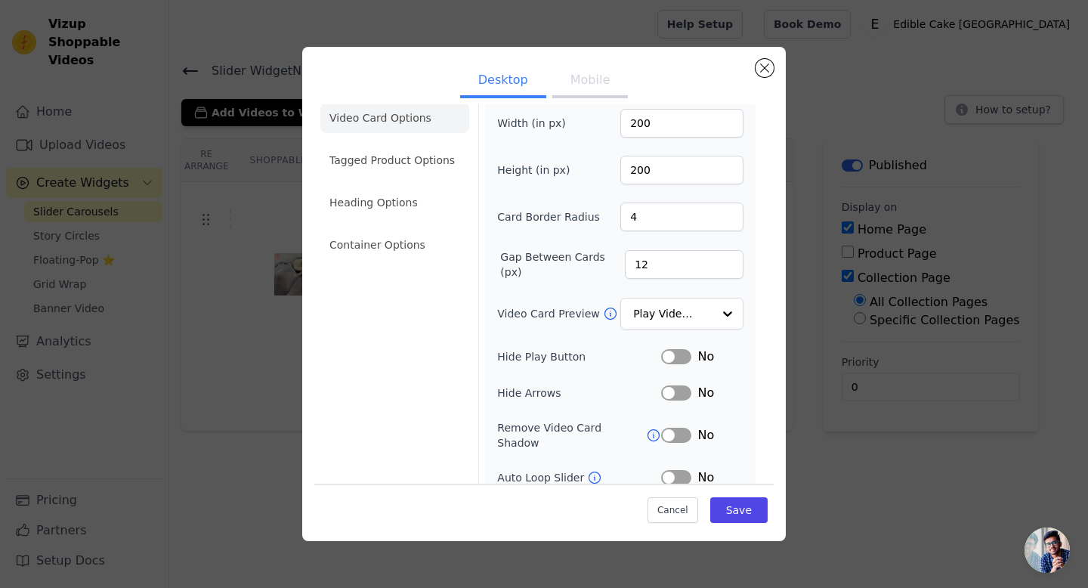
scroll to position [92, 0]
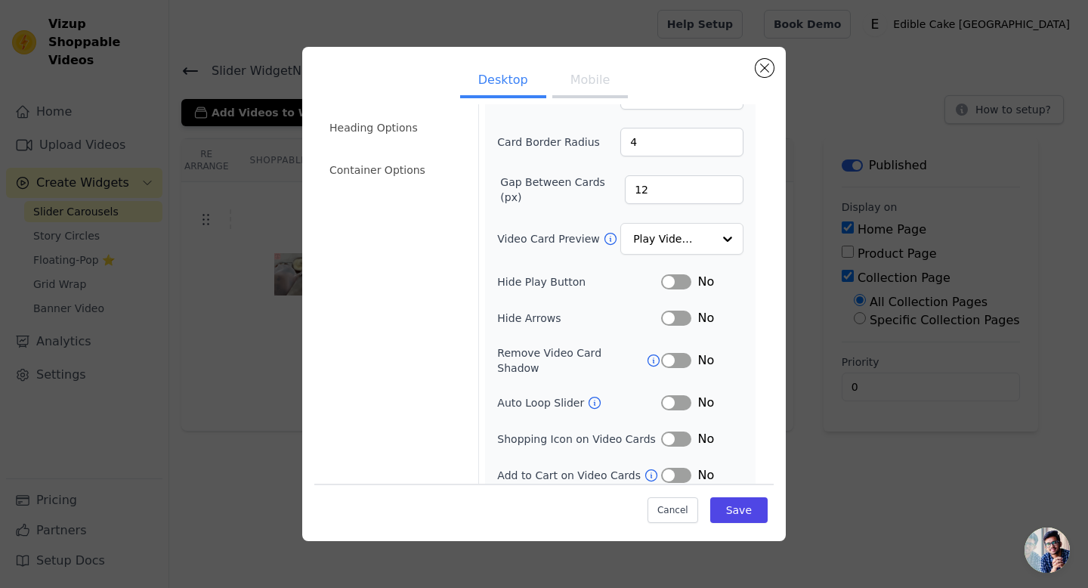
click at [685, 395] on button "Label" at bounding box center [676, 402] width 30 height 15
click at [741, 511] on button "Save" at bounding box center [738, 510] width 57 height 26
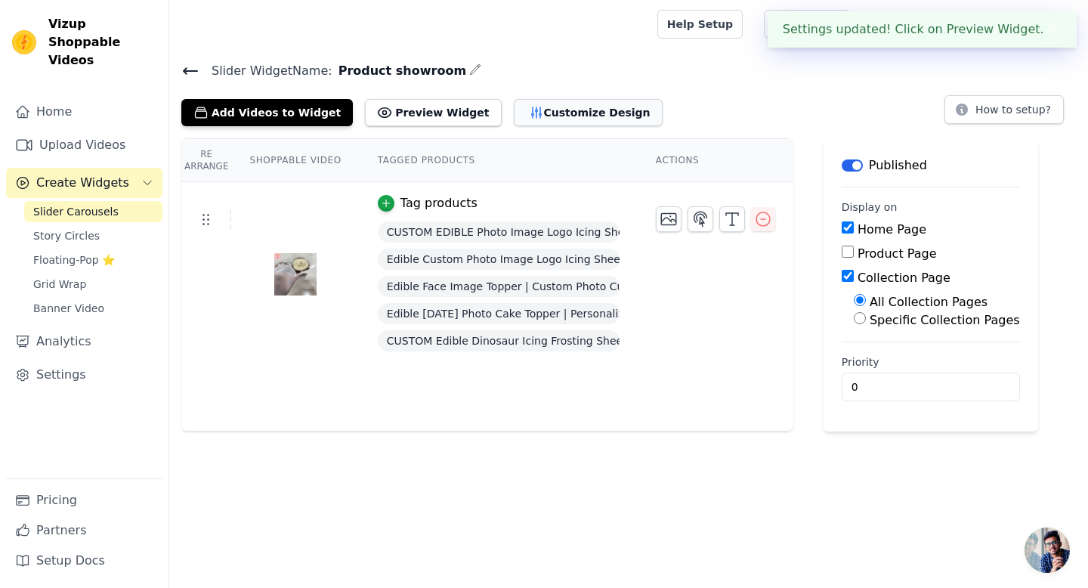
click at [542, 113] on button "Customize Design" at bounding box center [588, 112] width 149 height 27
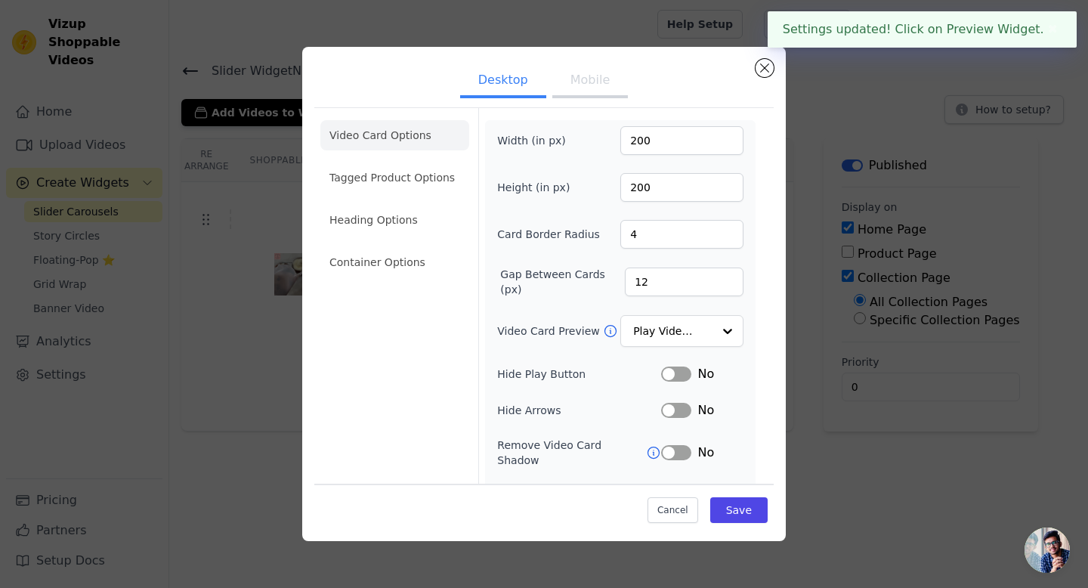
click at [581, 74] on button "Mobile" at bounding box center [590, 81] width 76 height 33
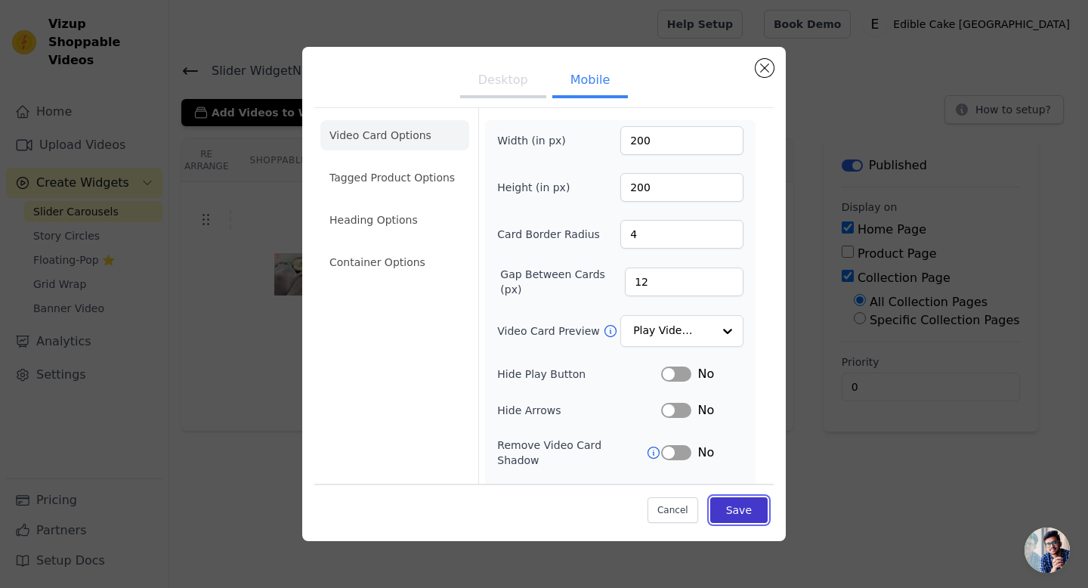
click at [740, 507] on button "Save" at bounding box center [738, 510] width 57 height 26
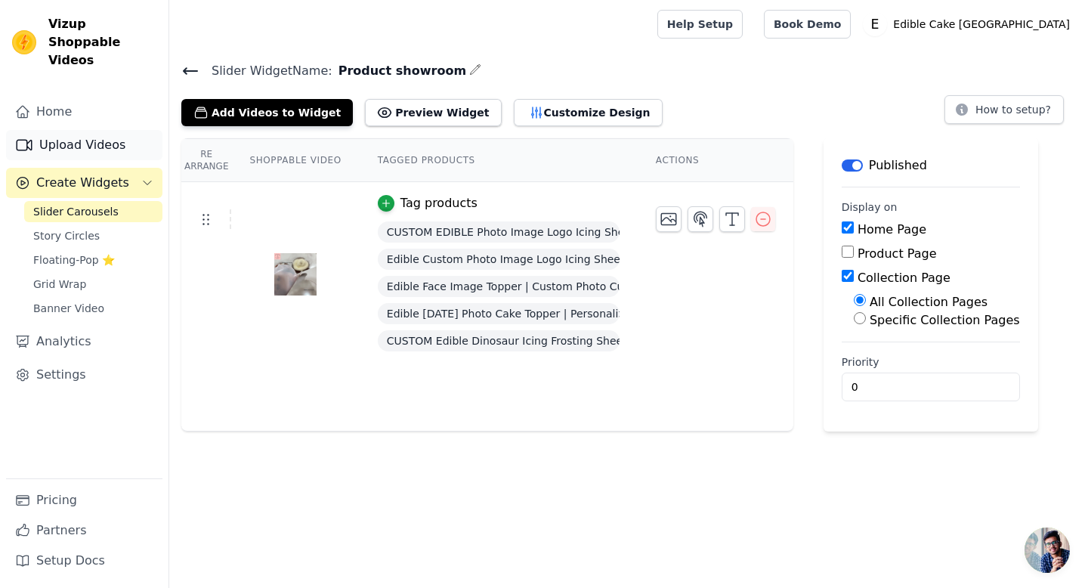
click at [97, 130] on link "Upload Videos" at bounding box center [84, 145] width 156 height 30
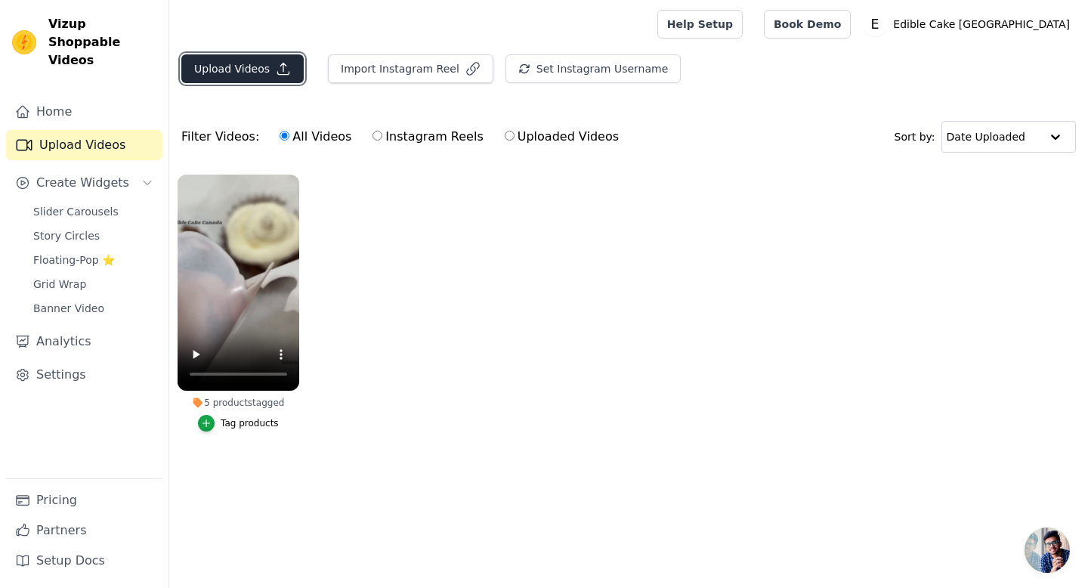
click at [243, 74] on button "Upload Videos" at bounding box center [242, 68] width 122 height 29
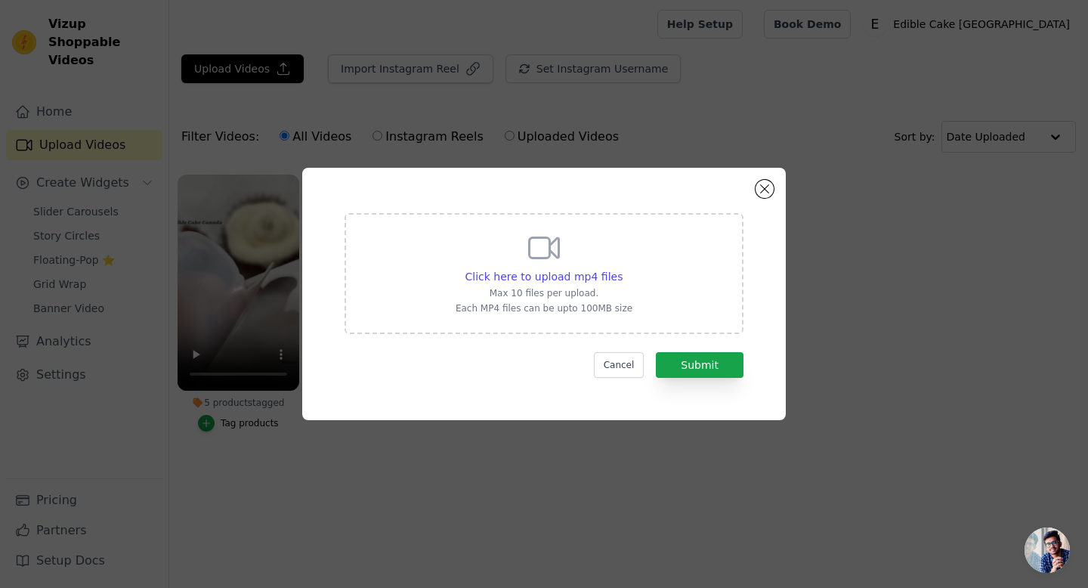
click at [560, 262] on icon at bounding box center [544, 248] width 36 height 36
click at [622, 268] on input "Click here to upload mp4 files Max 10 files per upload. Each MP4 files can be u…" at bounding box center [622, 268] width 1 height 1
type input "C:\fakepath\xx52.mp4"
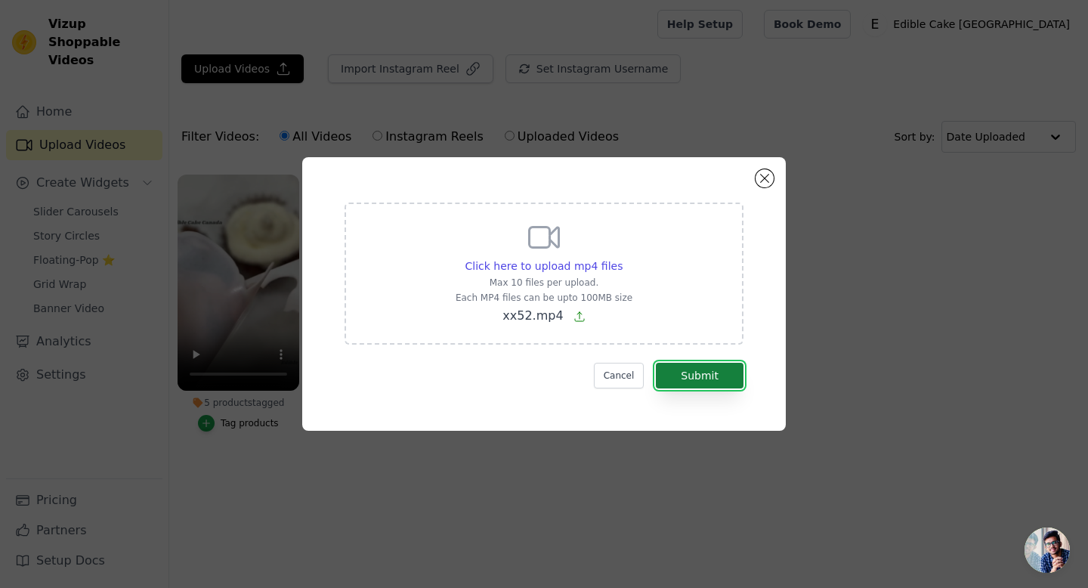
click at [694, 383] on button "Submit" at bounding box center [700, 376] width 88 height 26
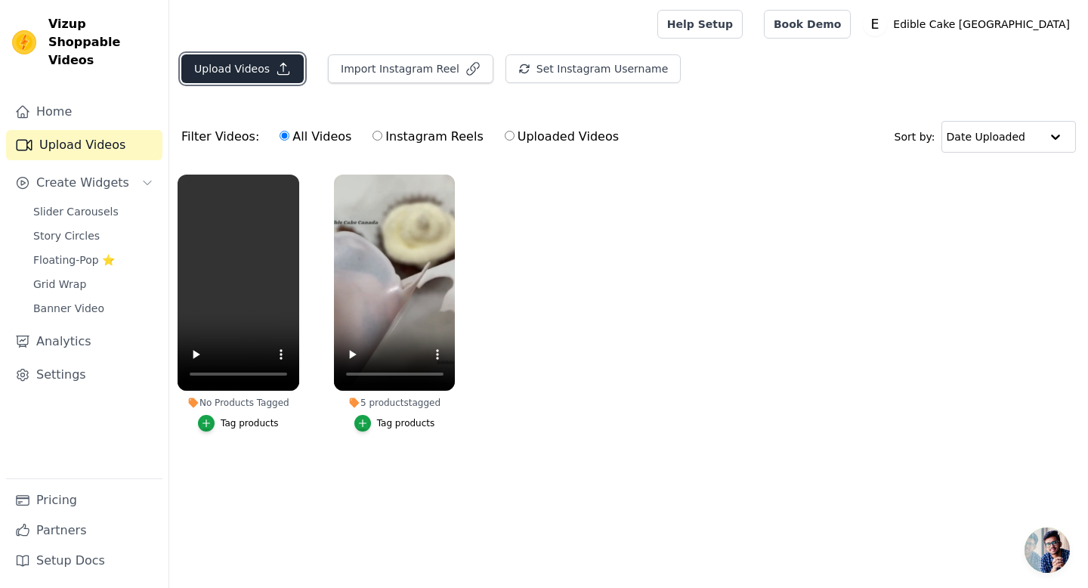
click at [234, 77] on button "Upload Videos" at bounding box center [242, 68] width 122 height 29
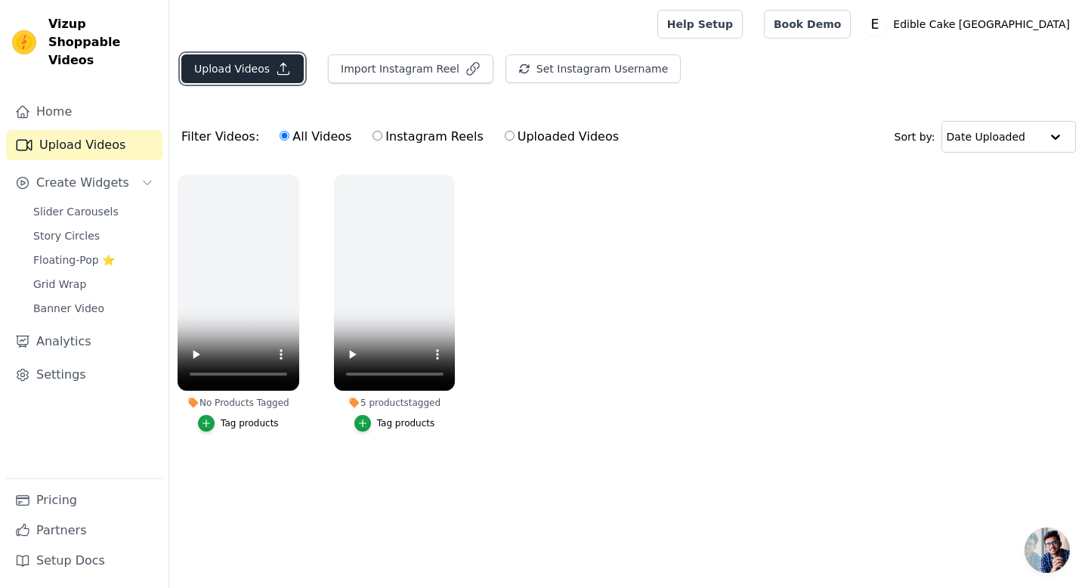
click at [258, 76] on button "Upload Videos" at bounding box center [242, 68] width 122 height 29
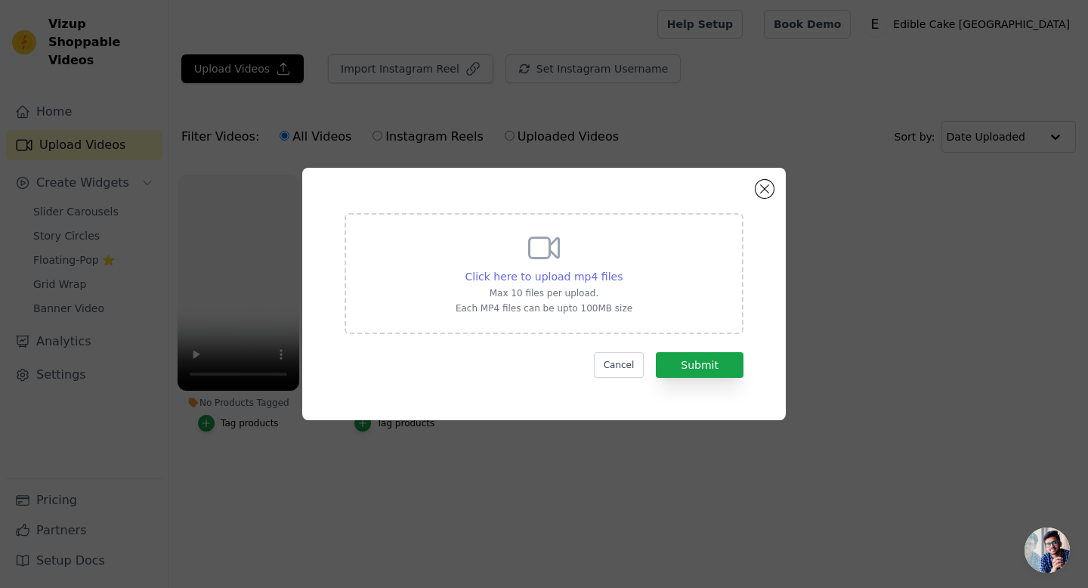
click at [540, 277] on span "Click here to upload mp4 files" at bounding box center [545, 277] width 158 height 12
click at [622, 269] on input "Click here to upload mp4 files Max 10 files per upload. Each MP4 files can be u…" at bounding box center [622, 268] width 1 height 1
type input "C:\fakepath\xx53.mp4"
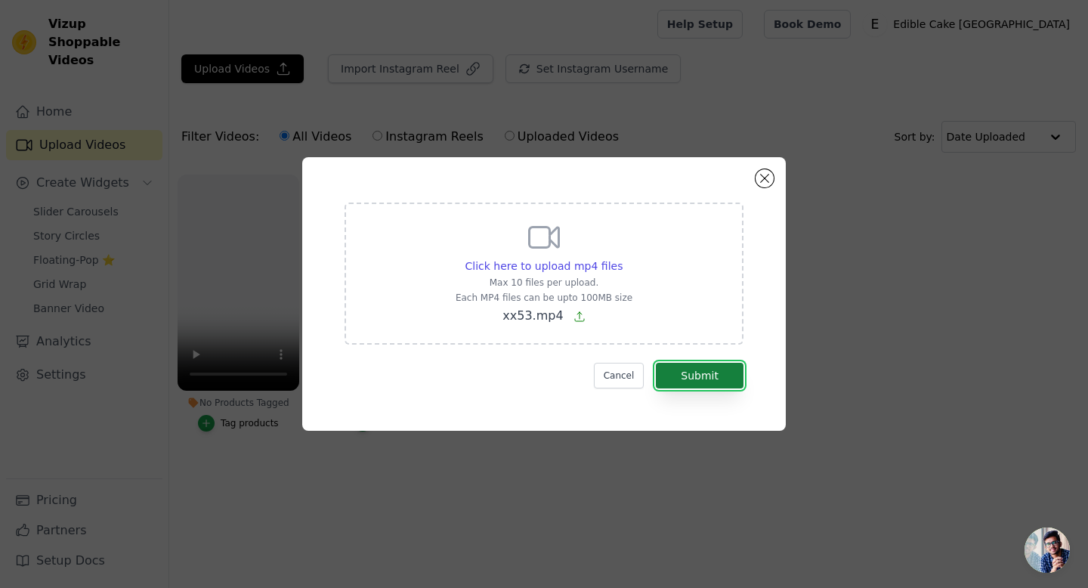
click at [699, 382] on button "Submit" at bounding box center [700, 376] width 88 height 26
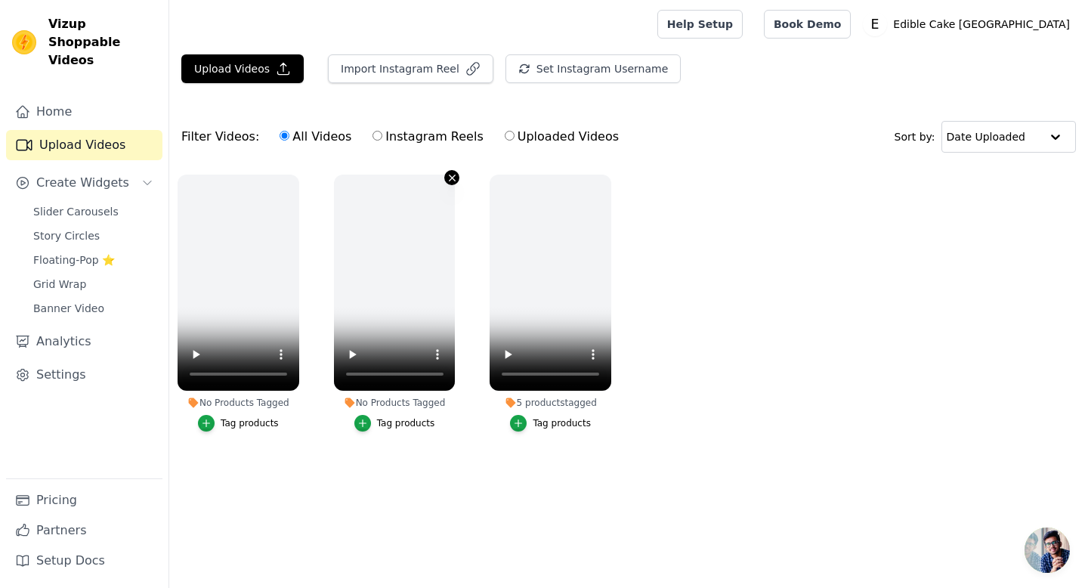
click at [453, 175] on icon "button" at bounding box center [453, 178] width 6 height 6
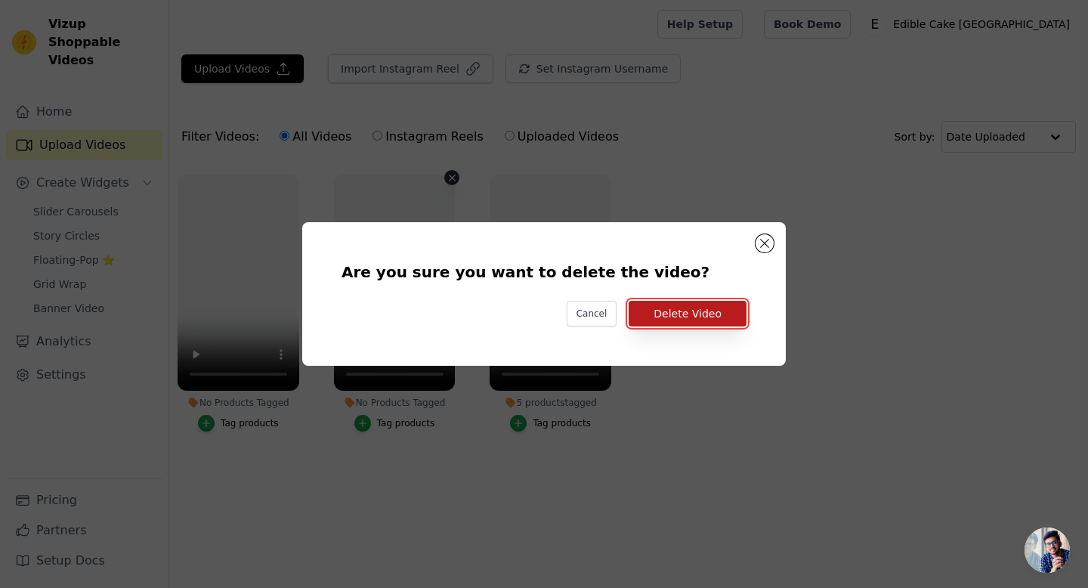
click at [672, 313] on button "Delete Video" at bounding box center [688, 314] width 118 height 26
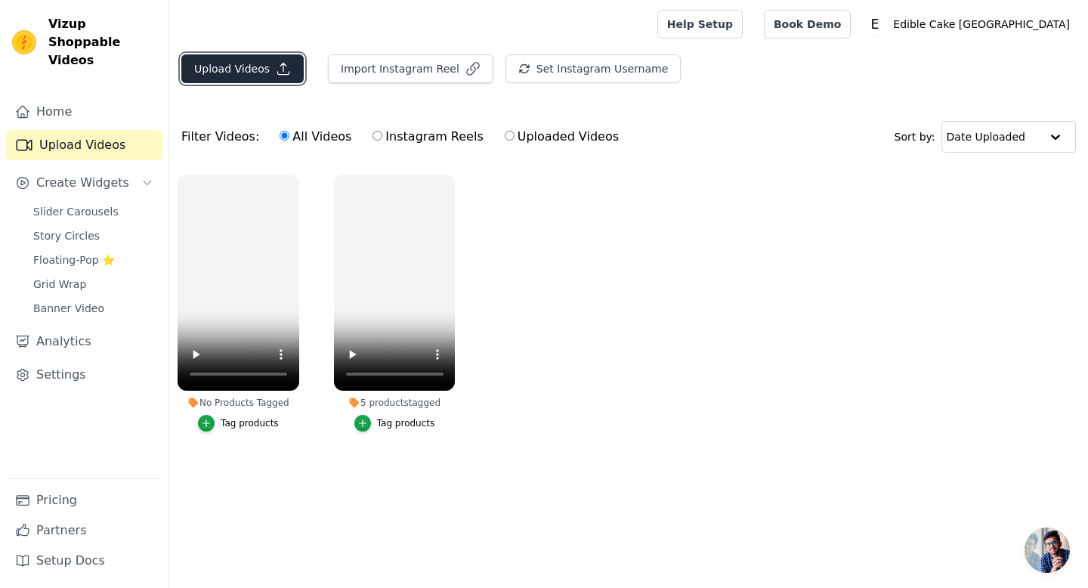
click at [246, 69] on button "Upload Videos" at bounding box center [242, 68] width 122 height 29
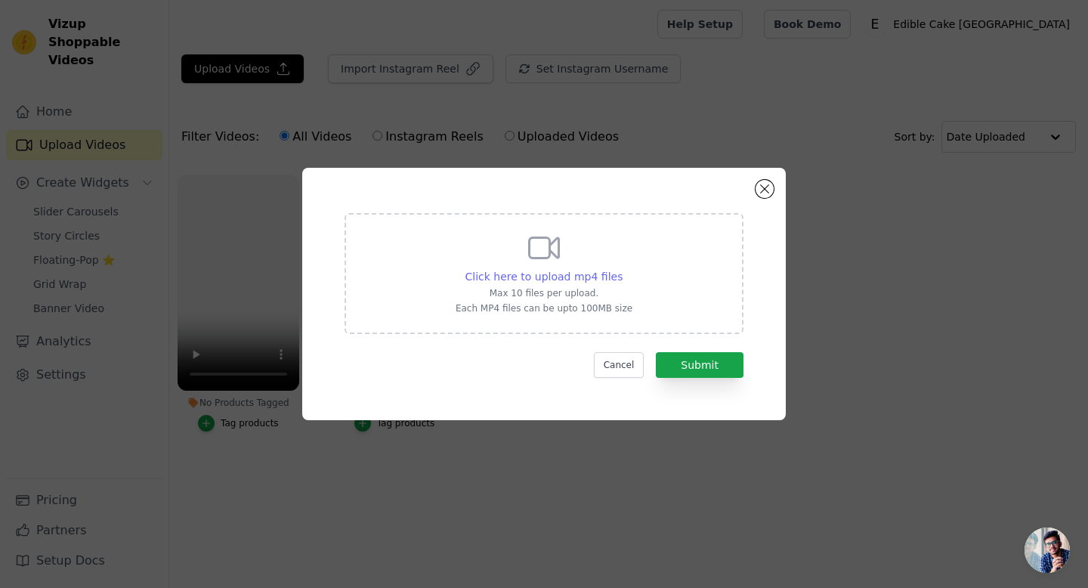
click at [539, 279] on span "Click here to upload mp4 files" at bounding box center [545, 277] width 158 height 12
click at [622, 269] on input "Click here to upload mp4 files Max 10 files per upload. Each MP4 files can be u…" at bounding box center [622, 268] width 1 height 1
type input "C:\fakepath\xx54.mp4"
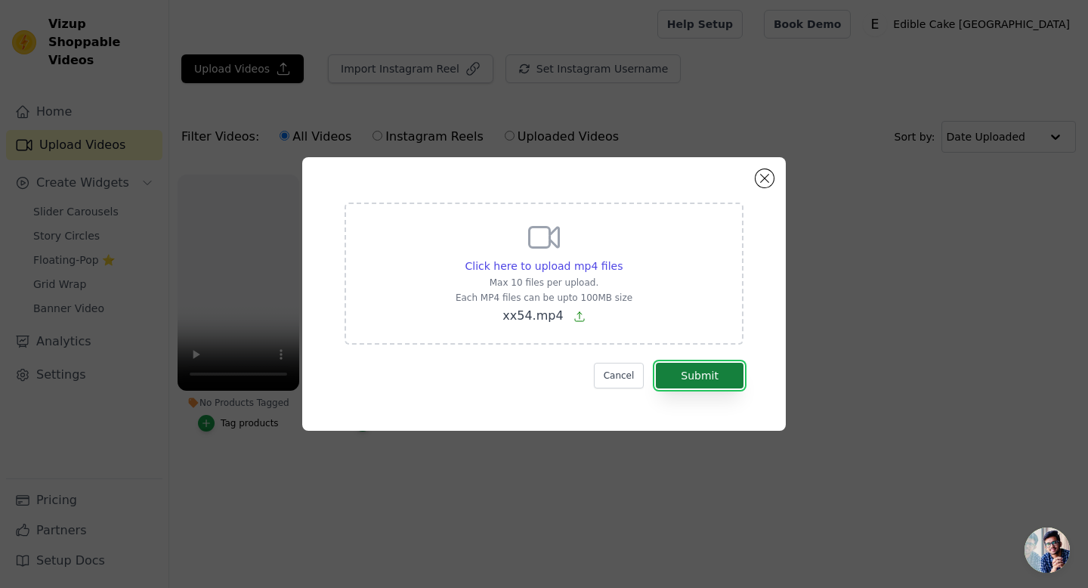
click at [687, 382] on button "Submit" at bounding box center [700, 376] width 88 height 26
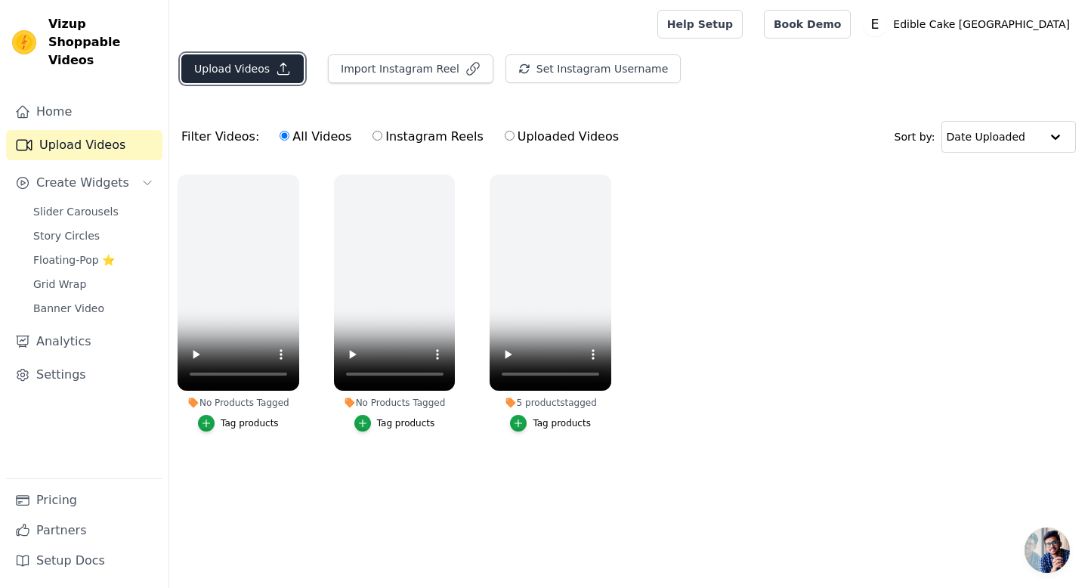
click at [254, 74] on button "Upload Videos" at bounding box center [242, 68] width 122 height 29
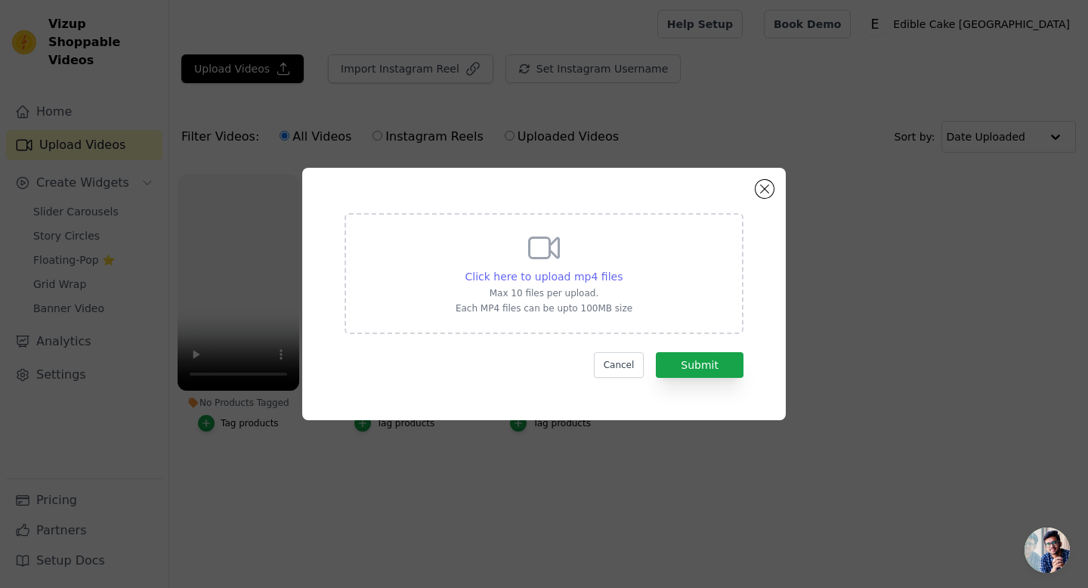
click at [582, 277] on span "Click here to upload mp4 files" at bounding box center [545, 277] width 158 height 12
click at [622, 269] on input "Click here to upload mp4 files Max 10 files per upload. Each MP4 files can be u…" at bounding box center [622, 268] width 1 height 1
type input "C:\fakepath\xx55.mp4"
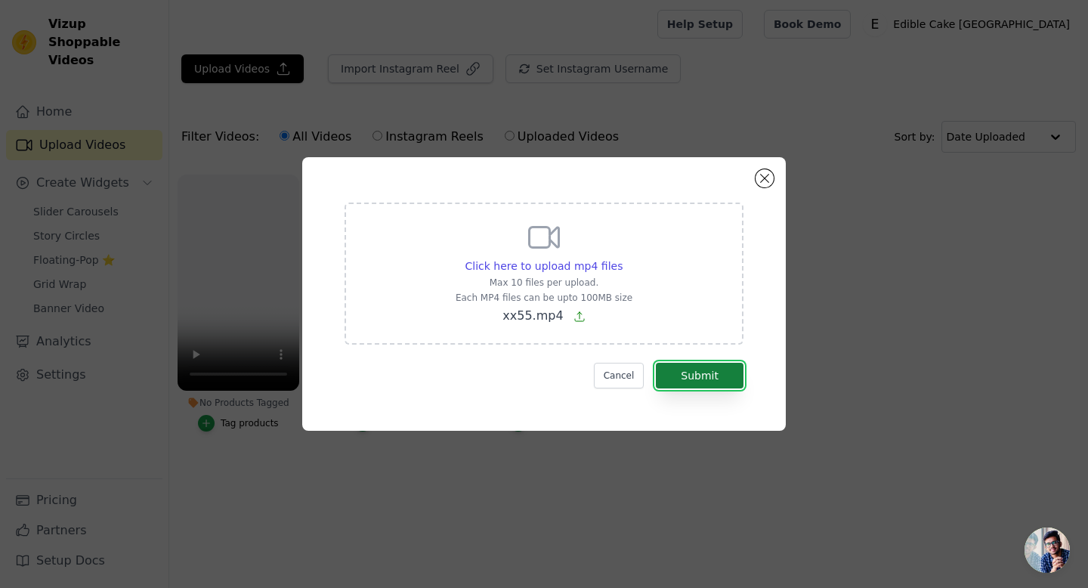
click at [737, 379] on button "Submit" at bounding box center [700, 376] width 88 height 26
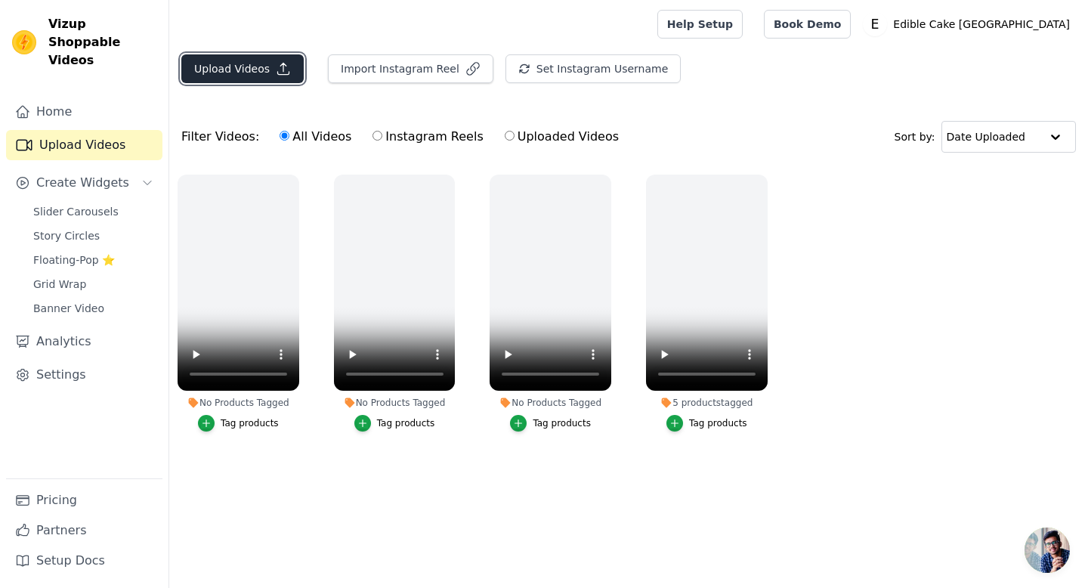
click at [257, 67] on button "Upload Videos" at bounding box center [242, 68] width 122 height 29
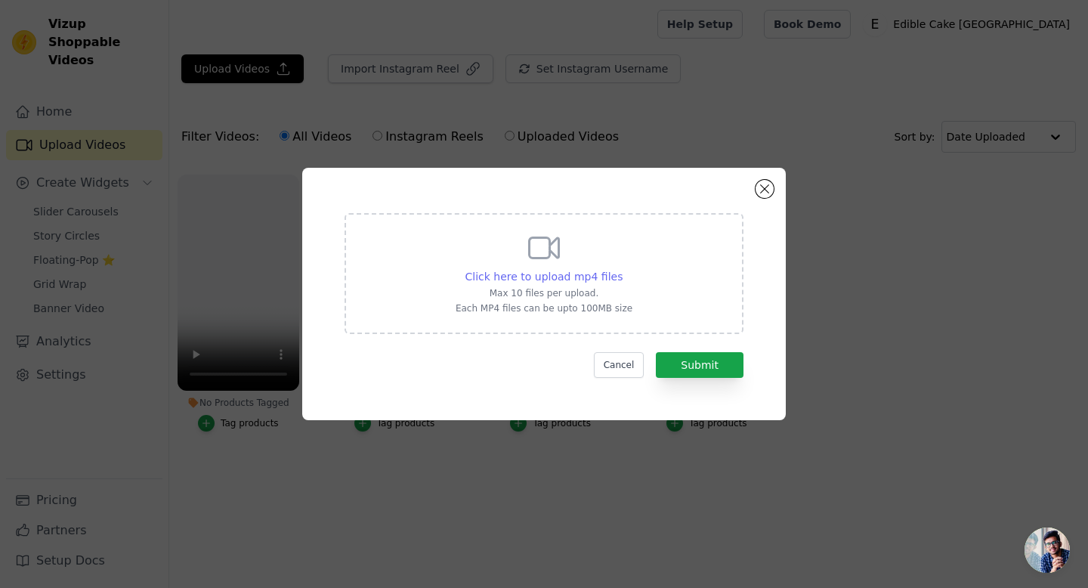
click at [577, 274] on span "Click here to upload mp4 files" at bounding box center [545, 277] width 158 height 12
click at [622, 269] on input "Click here to upload mp4 files Max 10 files per upload. Each MP4 files can be u…" at bounding box center [622, 268] width 1 height 1
type input "C:\fakepath\xx56.mp4"
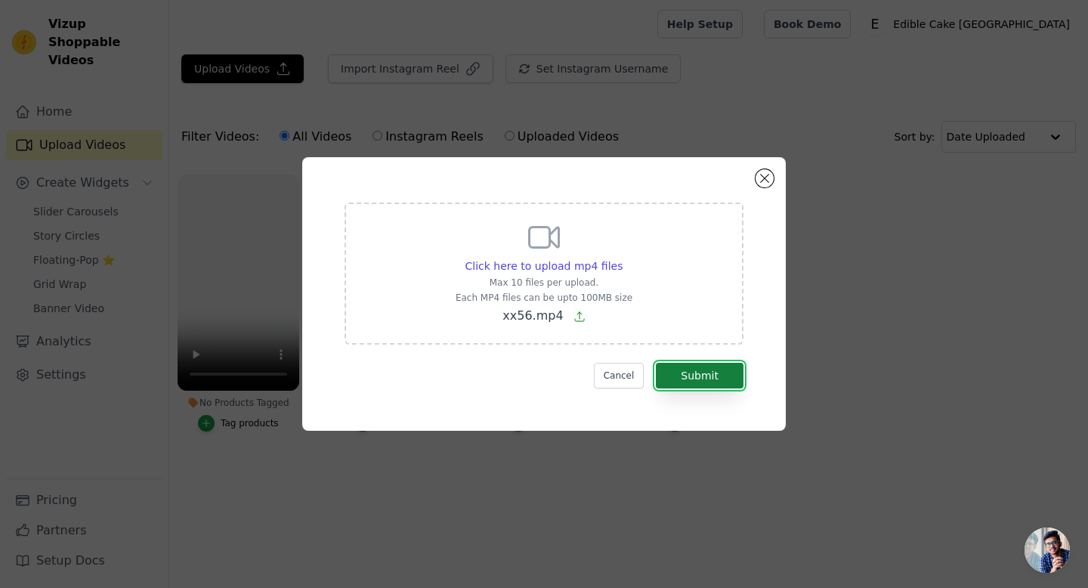
click at [713, 383] on button "Submit" at bounding box center [700, 376] width 88 height 26
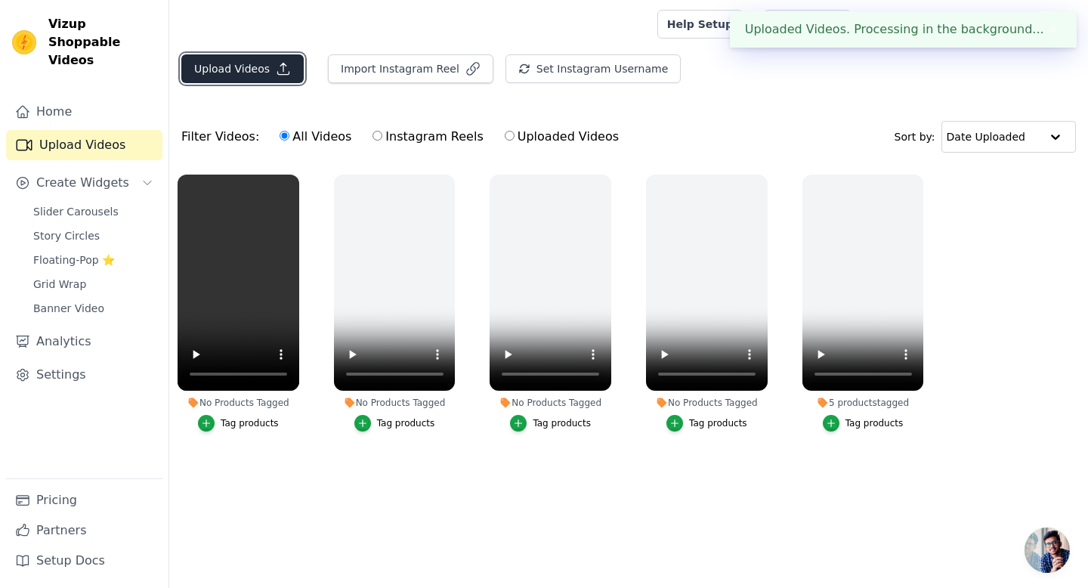
click at [253, 70] on button "Upload Videos" at bounding box center [242, 68] width 122 height 29
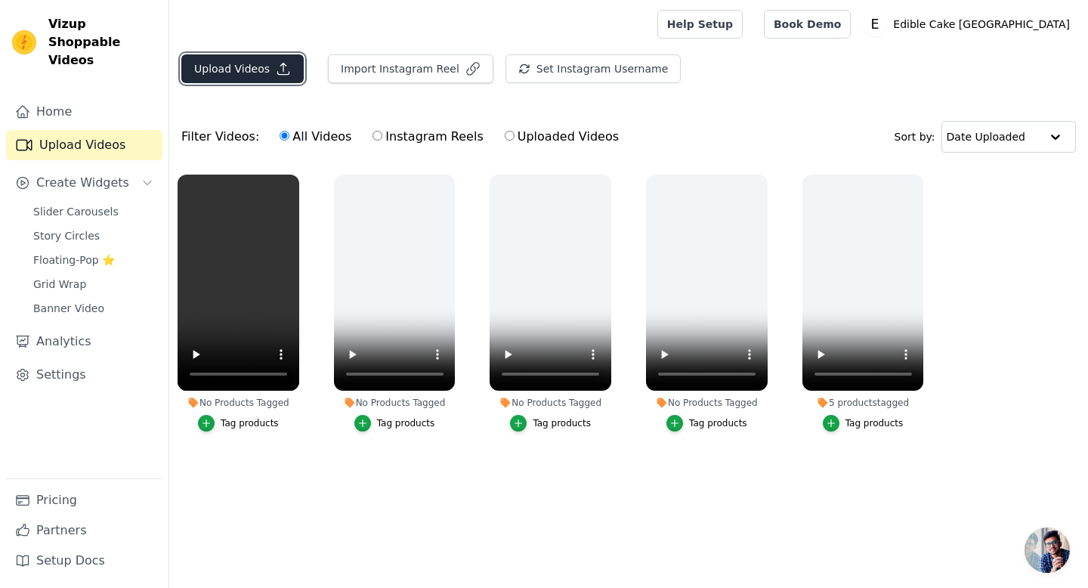
click at [235, 74] on button "Upload Videos" at bounding box center [242, 68] width 122 height 29
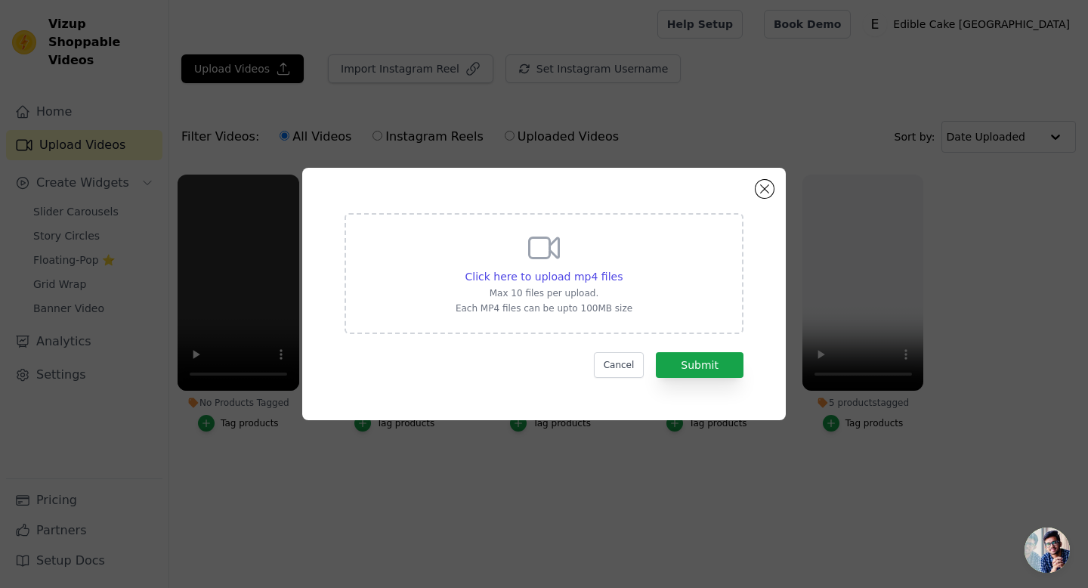
click at [537, 245] on icon at bounding box center [544, 248] width 36 height 36
click at [622, 268] on input "Click here to upload mp4 files Max 10 files per upload. Each MP4 files can be u…" at bounding box center [622, 268] width 1 height 1
type input "C:\fakepath\xx57.mp4"
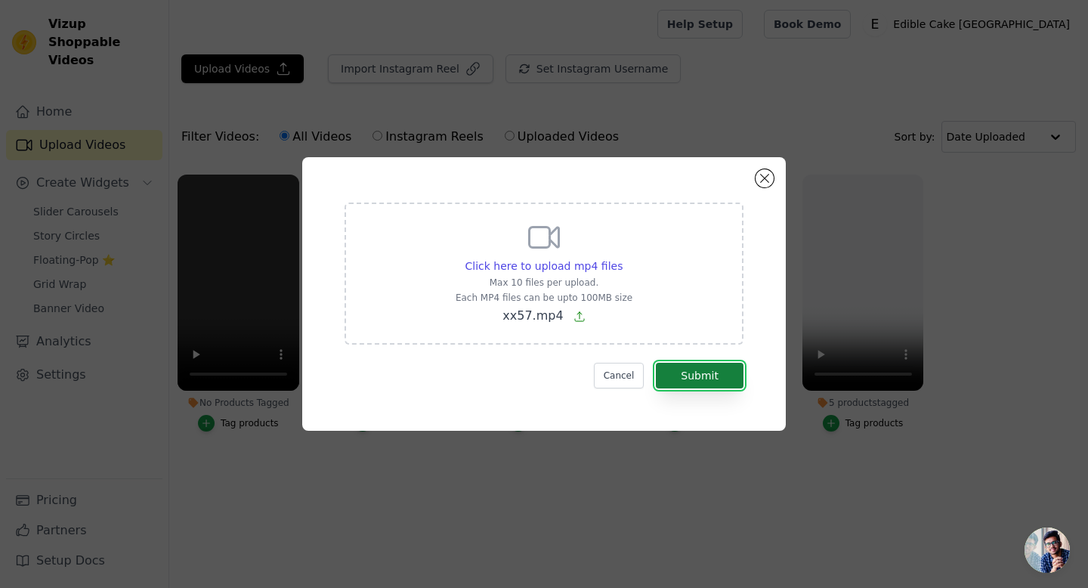
click at [716, 376] on button "Submit" at bounding box center [700, 376] width 88 height 26
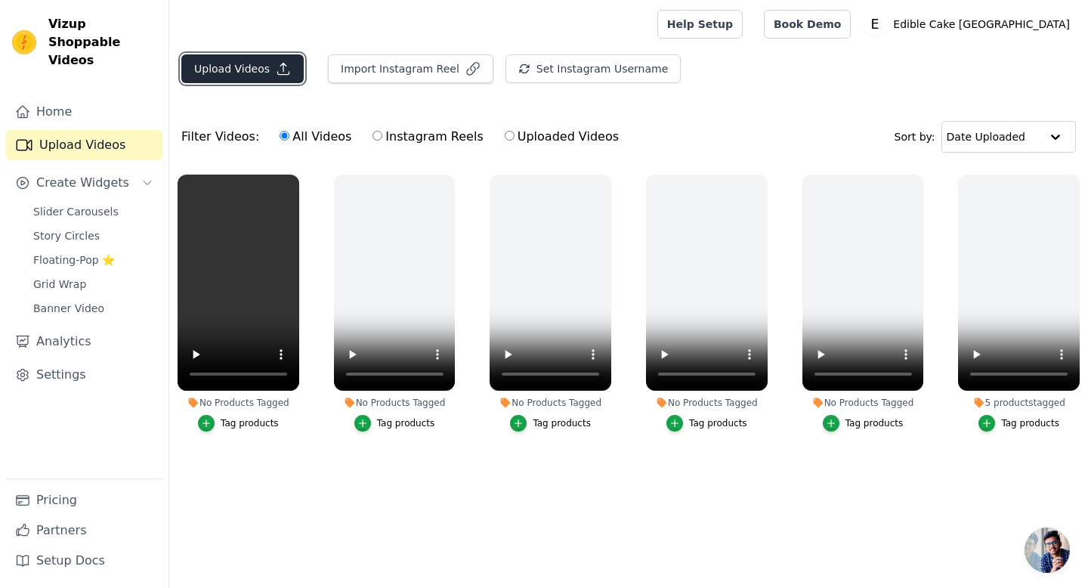
click at [253, 64] on button "Upload Videos" at bounding box center [242, 68] width 122 height 29
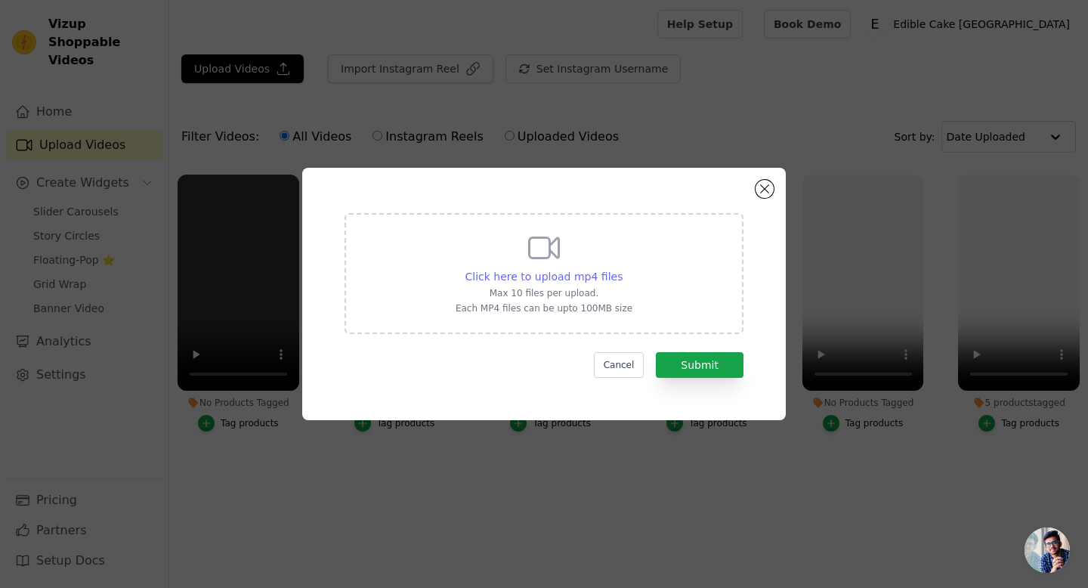
click at [531, 282] on span "Click here to upload mp4 files" at bounding box center [545, 277] width 158 height 12
click at [622, 269] on input "Click here to upload mp4 files Max 10 files per upload. Each MP4 files can be u…" at bounding box center [622, 268] width 1 height 1
type input "C:\fakepath\xx59.mp4"
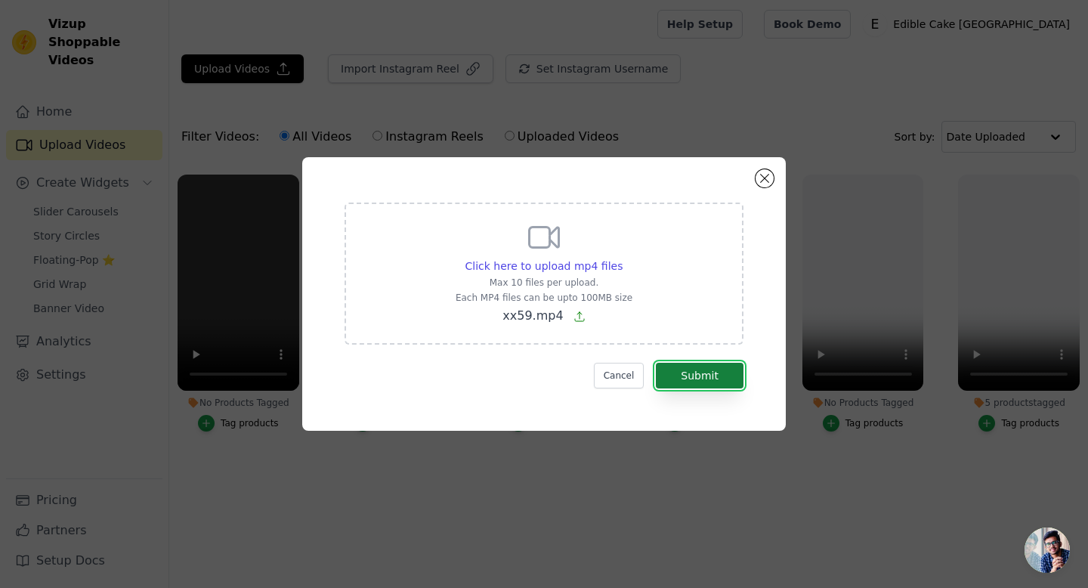
click at [719, 379] on button "Submit" at bounding box center [700, 376] width 88 height 26
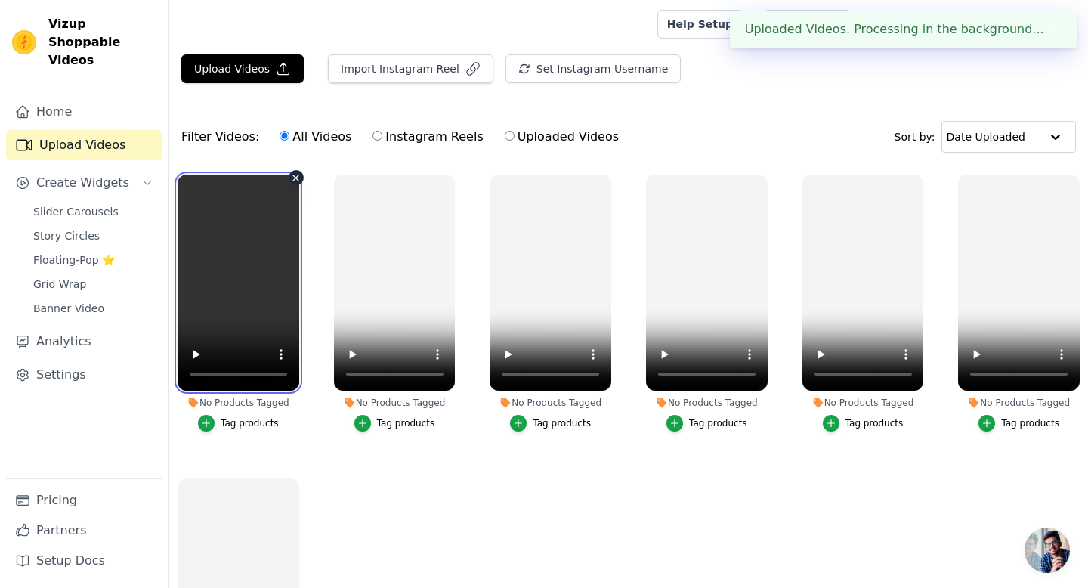
click at [215, 287] on video at bounding box center [239, 283] width 122 height 216
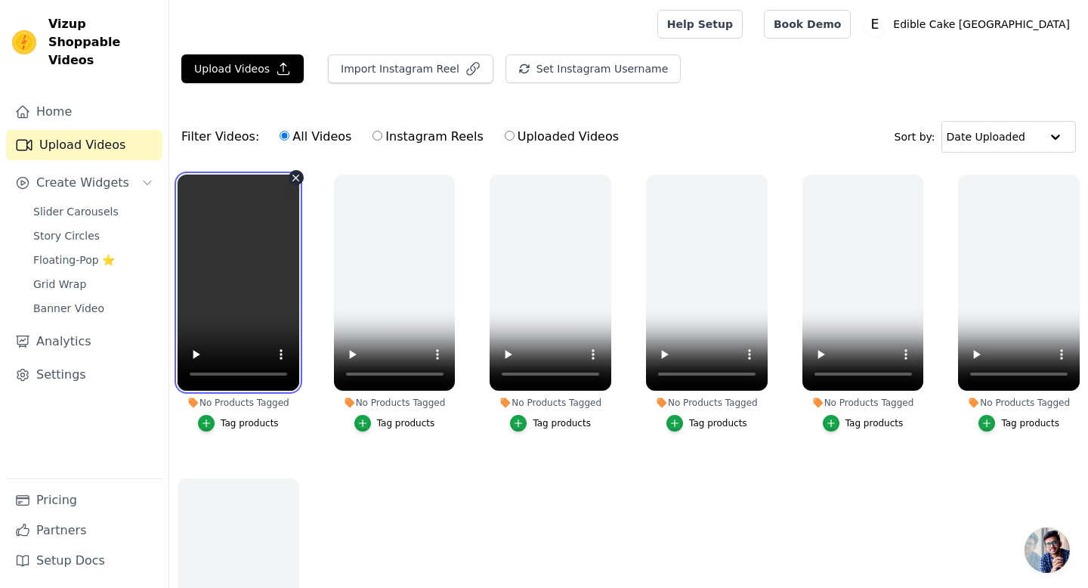
click at [271, 194] on video at bounding box center [239, 283] width 122 height 216
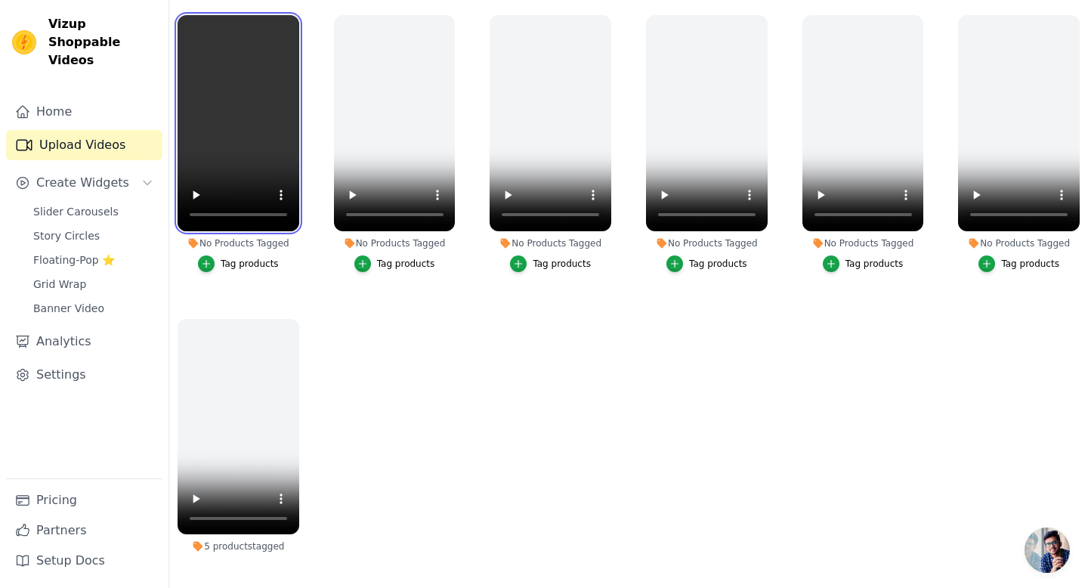
scroll to position [3, 0]
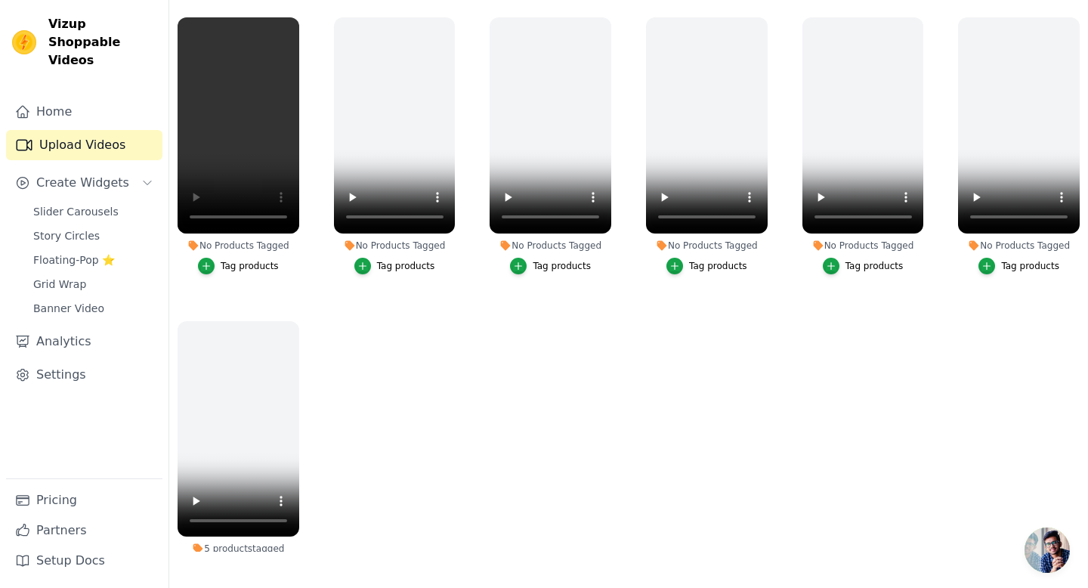
click at [448, 411] on ul "No Products Tagged Tag products No Products Tagged Tag products No Products Tag…" at bounding box center [628, 282] width 919 height 540
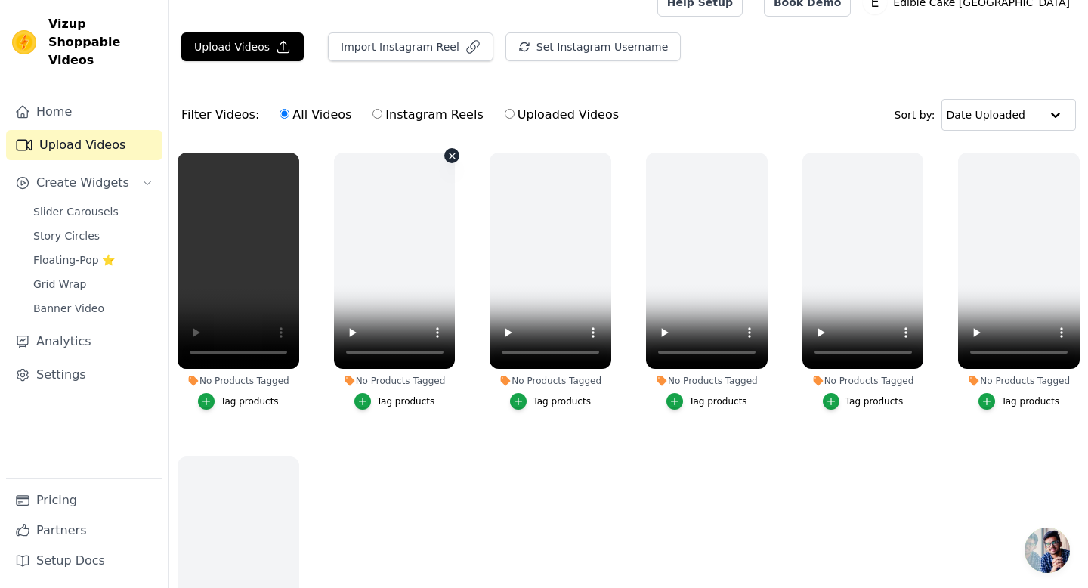
scroll to position [0, 0]
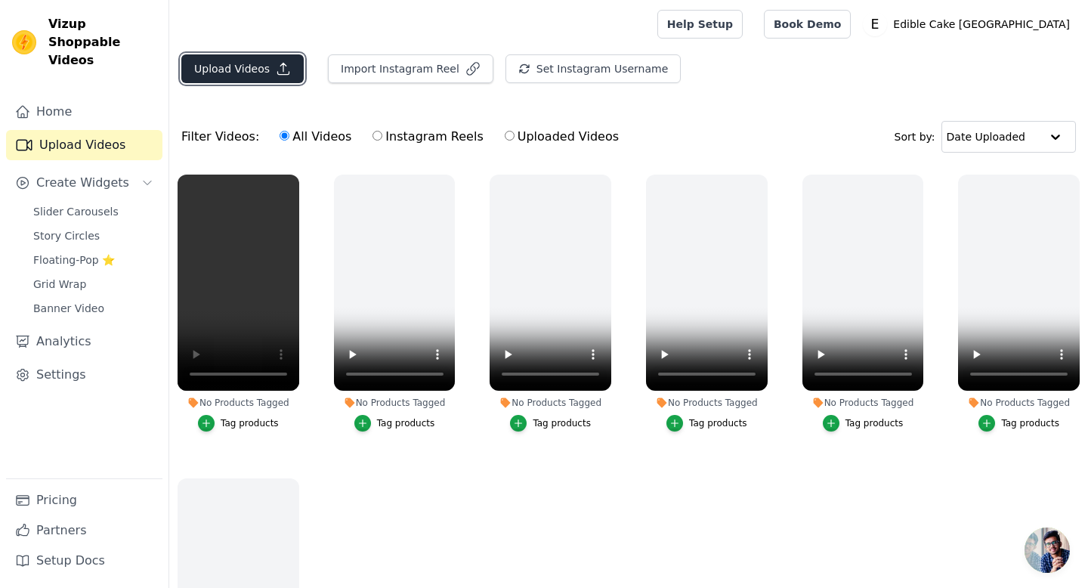
click at [268, 64] on button "Upload Videos" at bounding box center [242, 68] width 122 height 29
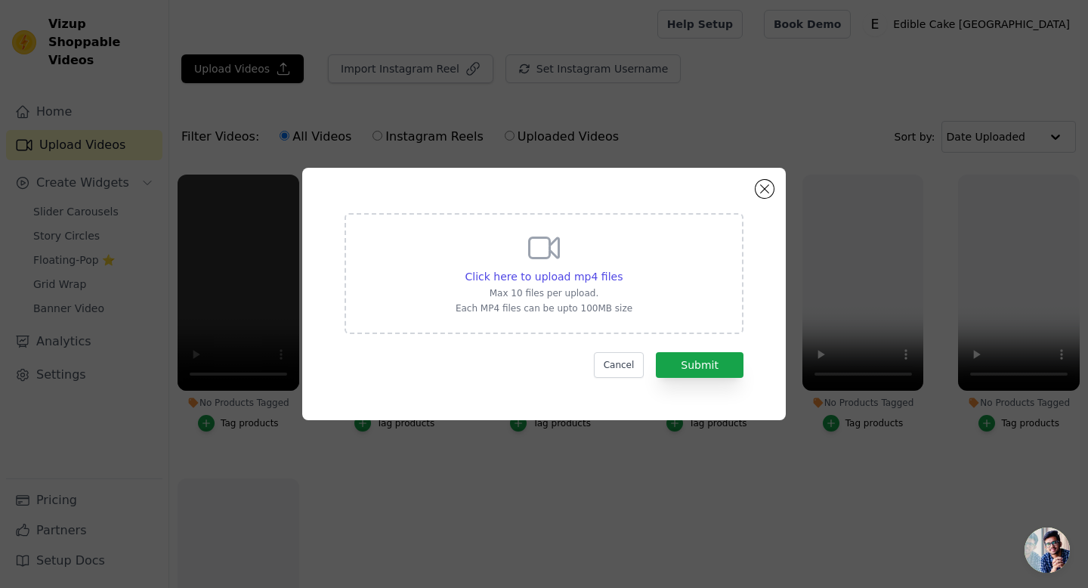
click at [547, 251] on icon at bounding box center [544, 248] width 36 height 36
click at [622, 268] on input "Click here to upload mp4 files Max 10 files per upload. Each MP4 files can be u…" at bounding box center [622, 268] width 1 height 1
type input "C:\fakepath\xx60.mp4"
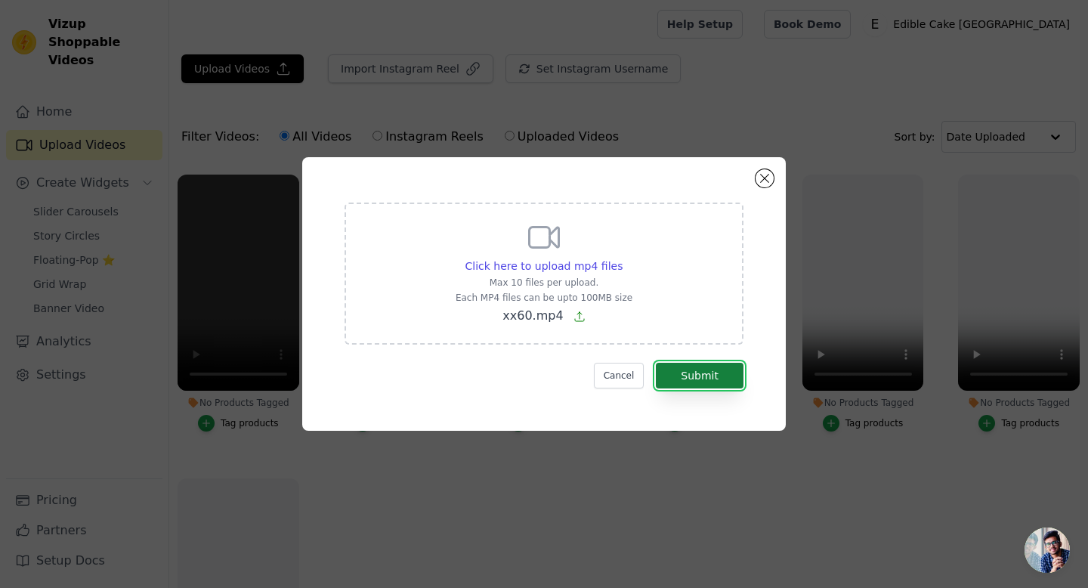
click at [700, 370] on button "Submit" at bounding box center [700, 376] width 88 height 26
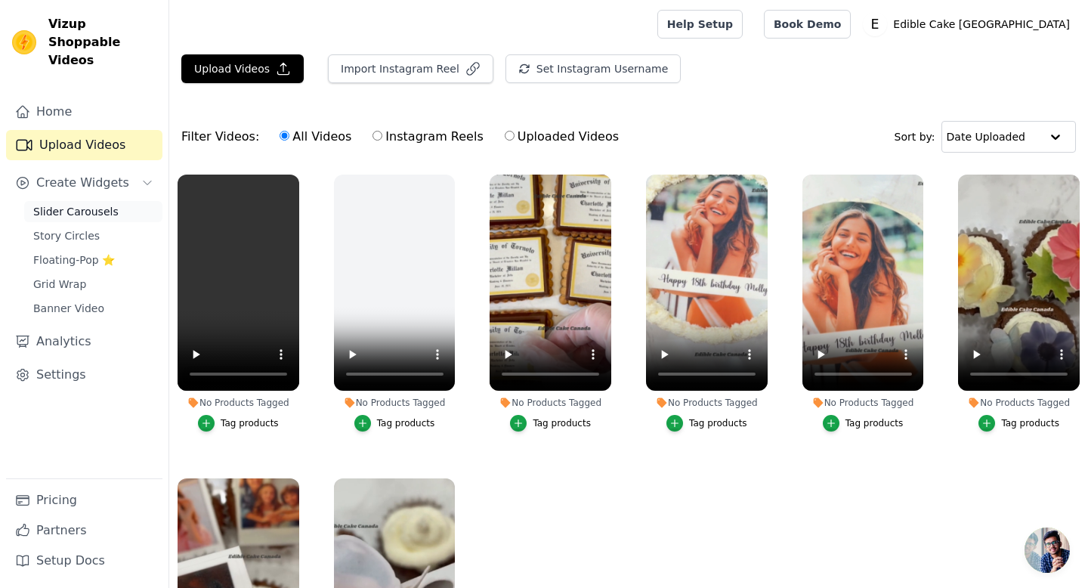
click at [67, 204] on span "Slider Carousels" at bounding box center [75, 211] width 85 height 15
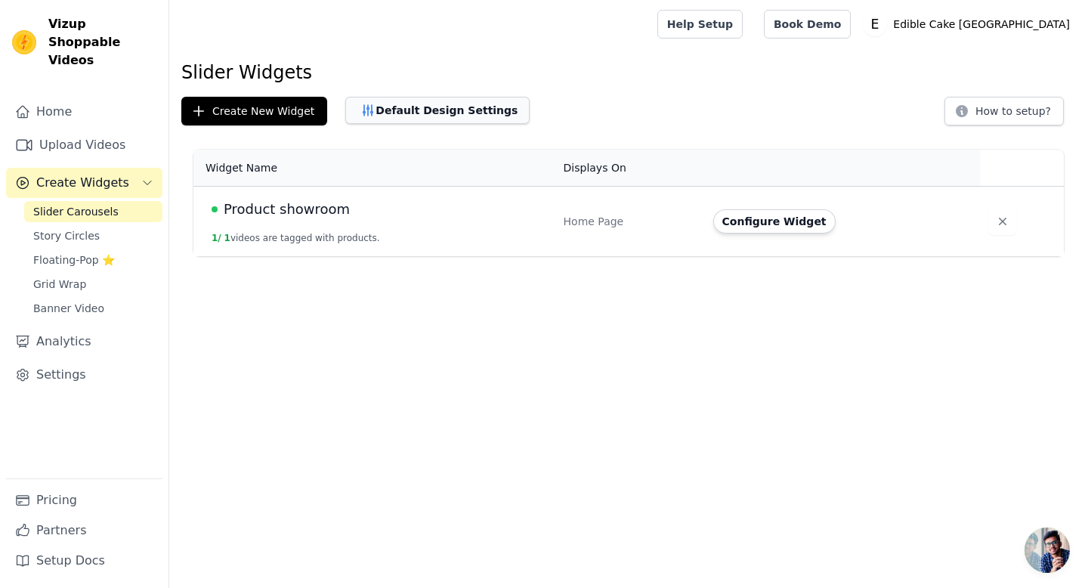
click at [435, 110] on button "Default Design Settings" at bounding box center [437, 110] width 184 height 27
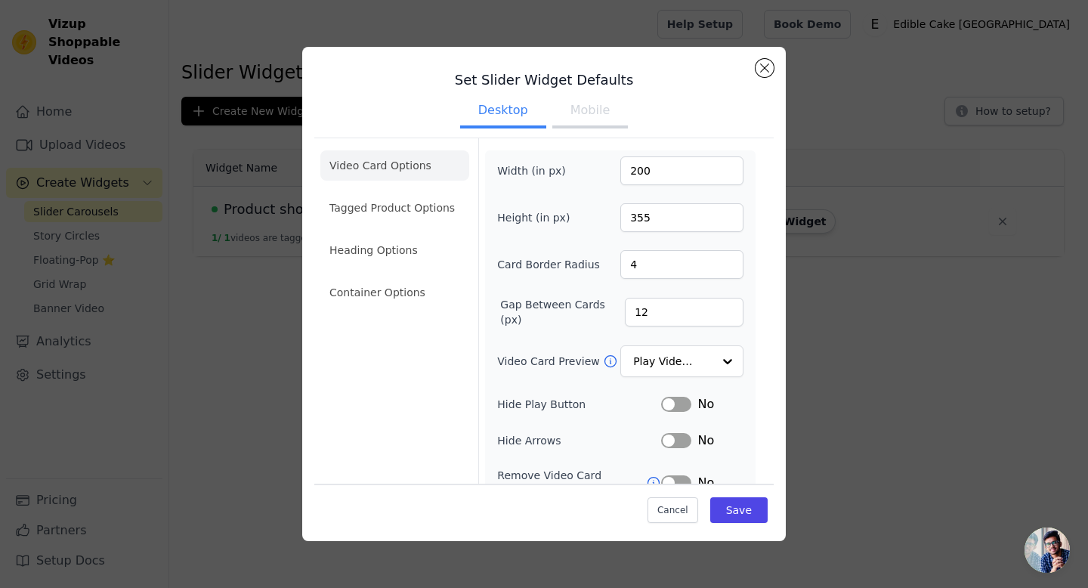
click at [664, 187] on div "Width (in px) 200 Height (in px) 355 Card Border Radius 4 Gap Between Cards (px…" at bounding box center [620, 381] width 246 height 450
drag, startPoint x: 664, startPoint y: 211, endPoint x: 615, endPoint y: 208, distance: 49.2
click at [615, 208] on div "Height (in px) 355" at bounding box center [620, 217] width 246 height 29
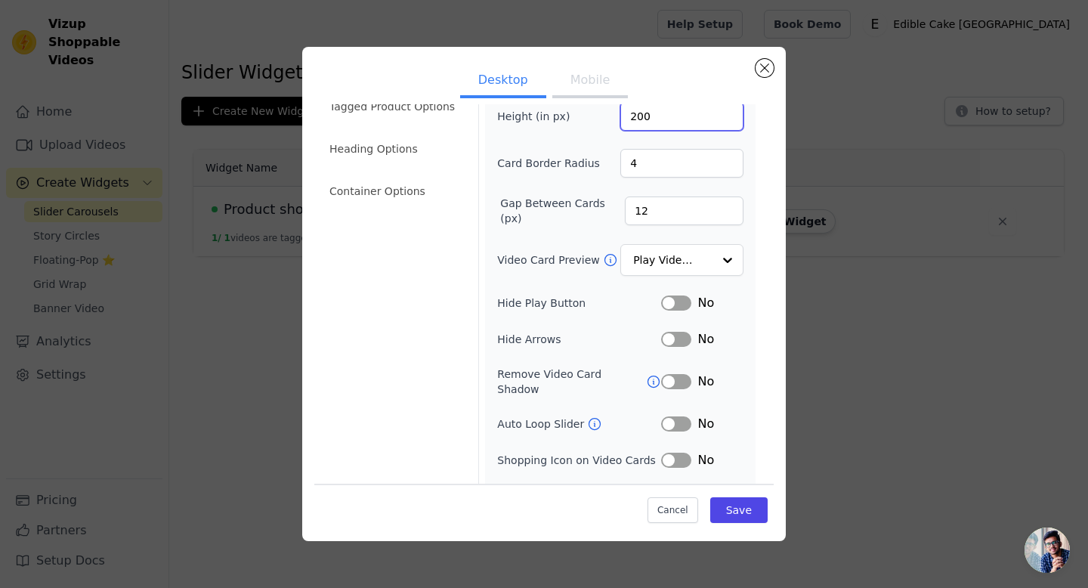
scroll to position [122, 0]
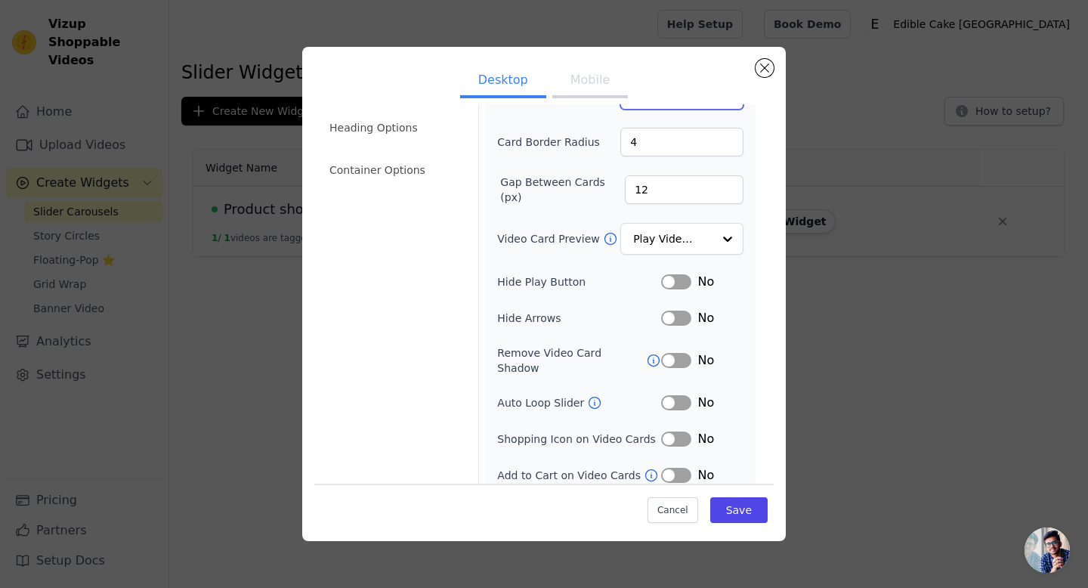
type input "200"
click at [687, 395] on button "Label" at bounding box center [676, 402] width 30 height 15
click at [588, 80] on button "Mobile" at bounding box center [590, 81] width 76 height 33
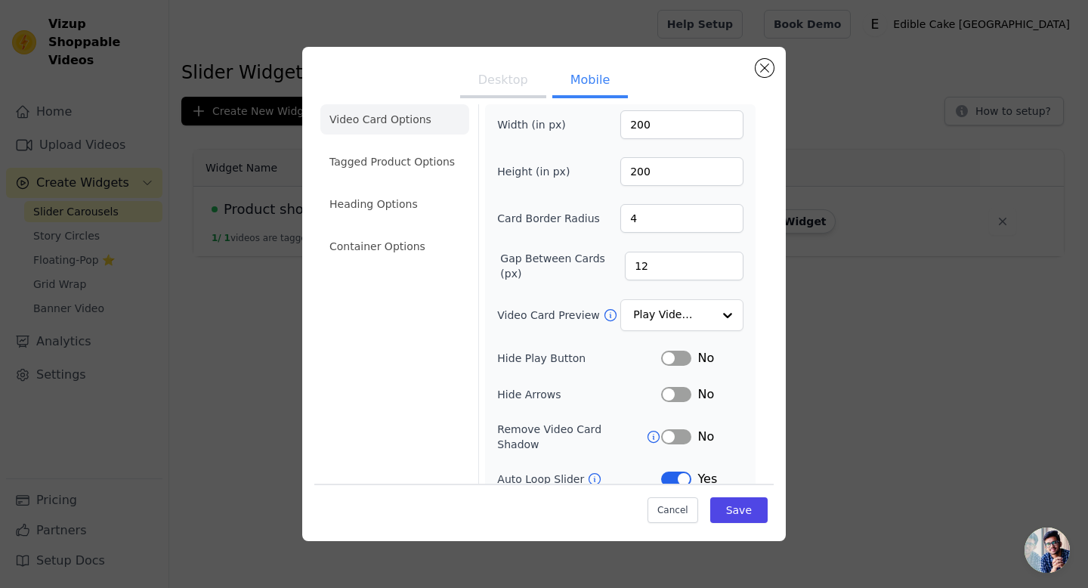
scroll to position [55, 0]
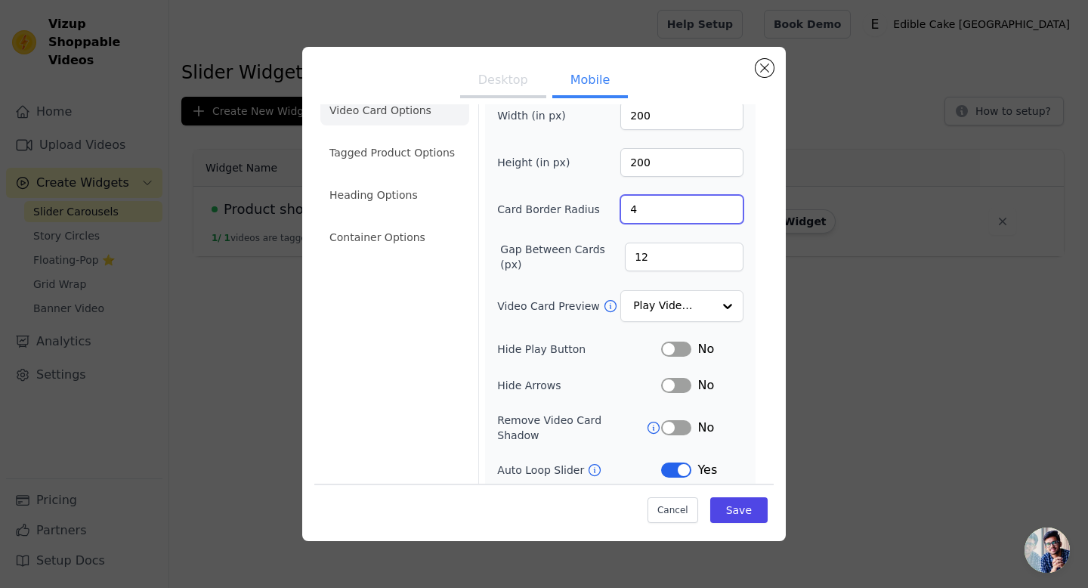
drag, startPoint x: 663, startPoint y: 220, endPoint x: 621, endPoint y: 209, distance: 43.1
click at [621, 209] on input "4" at bounding box center [681, 209] width 123 height 29
click at [744, 349] on div "Width (in px) 200 Height (in px) 200 Card Border Radius 4 Gap Between Cards (px…" at bounding box center [620, 344] width 271 height 499
click at [746, 512] on button "Save" at bounding box center [738, 510] width 57 height 26
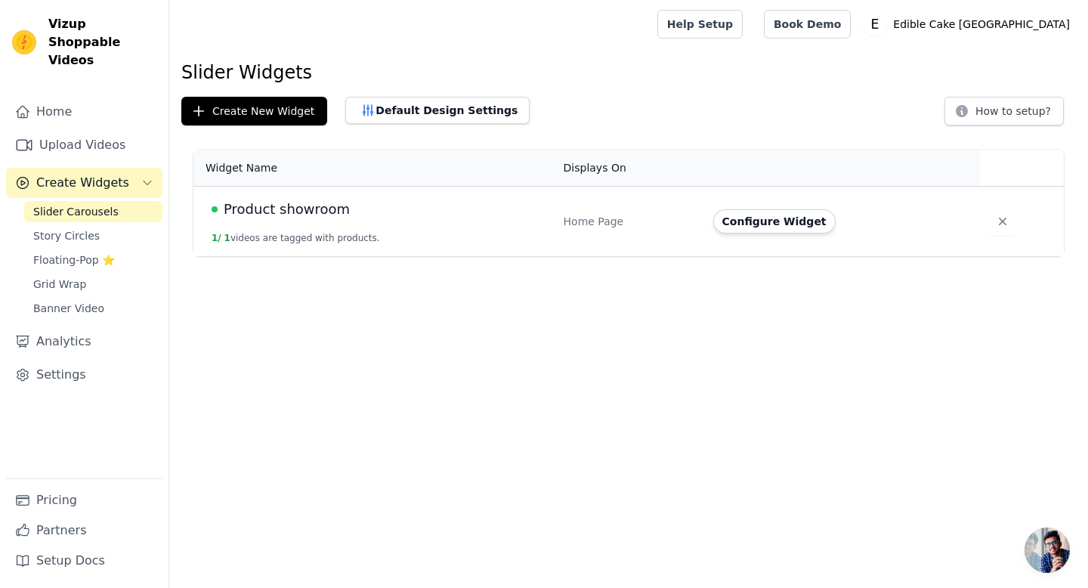
click at [285, 221] on td "Product showroom 1 / 1 videos are tagged with products." at bounding box center [373, 222] width 361 height 70
click at [324, 212] on span "Product showroom" at bounding box center [287, 209] width 126 height 21
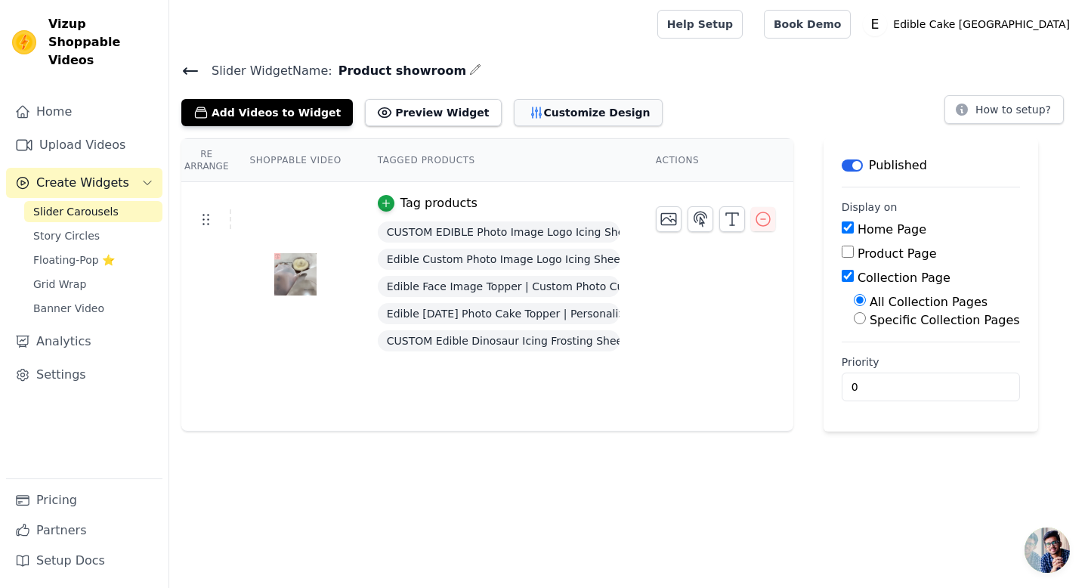
click at [551, 118] on button "Customize Design" at bounding box center [588, 112] width 149 height 27
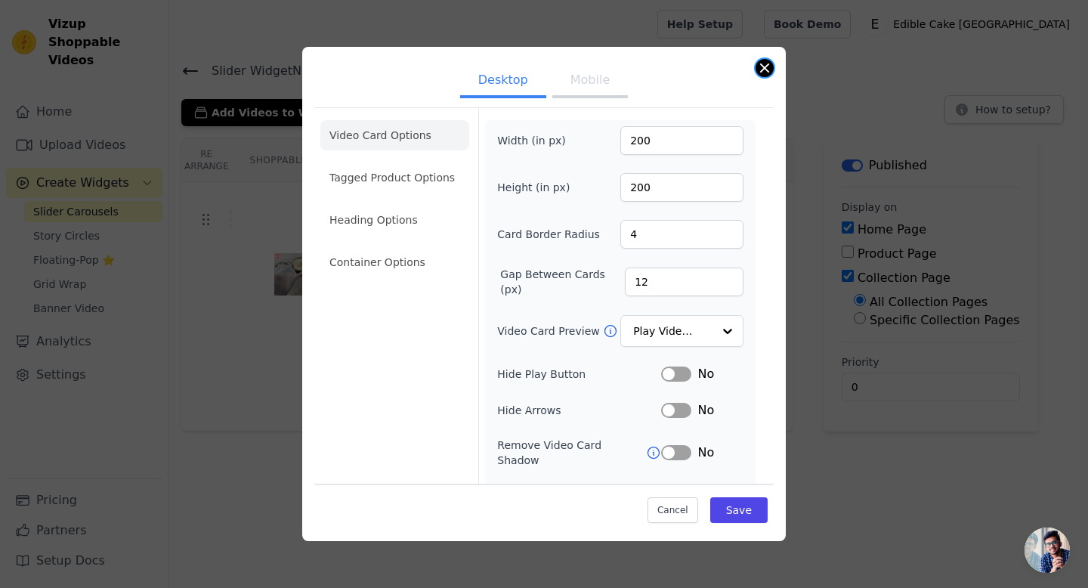
click at [768, 71] on button "Close modal" at bounding box center [765, 68] width 18 height 18
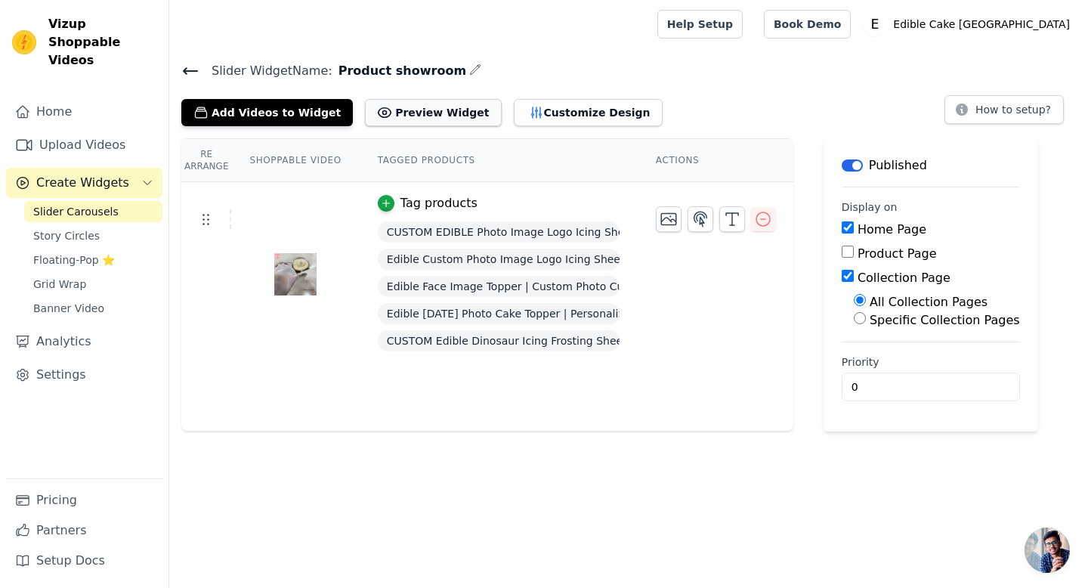
click at [436, 109] on button "Preview Widget" at bounding box center [433, 112] width 136 height 27
click at [185, 69] on icon at bounding box center [190, 71] width 18 height 18
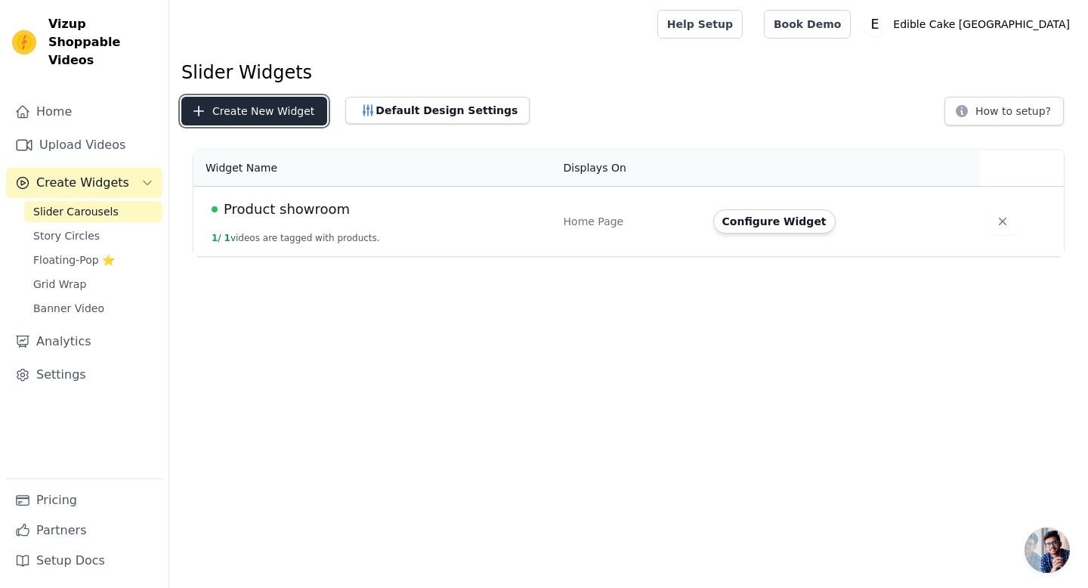
click at [264, 118] on button "Create New Widget" at bounding box center [254, 111] width 146 height 29
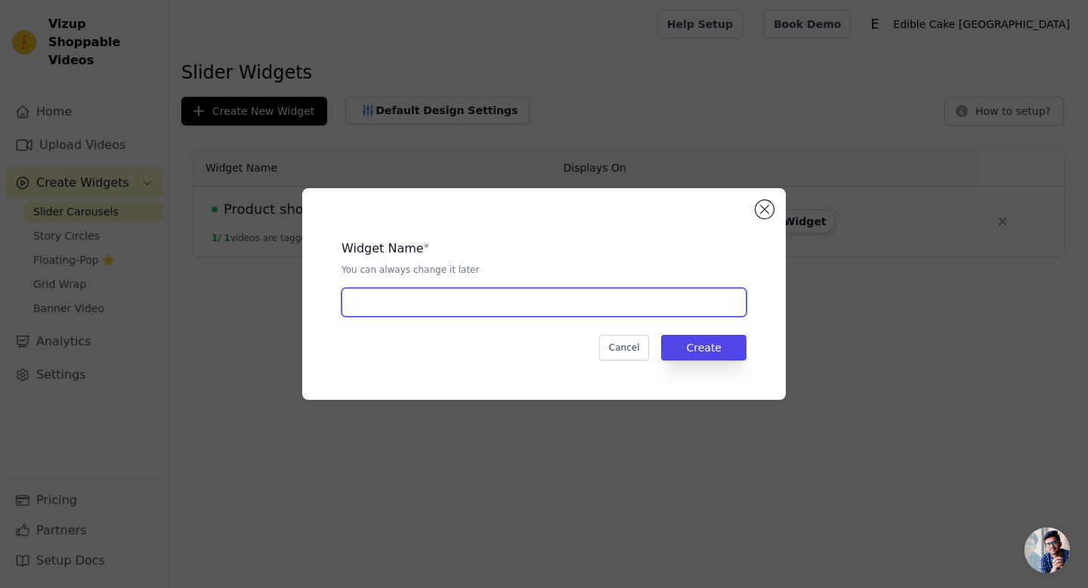
click at [385, 305] on input "text" at bounding box center [544, 302] width 405 height 29
type input "Product showroom 2"
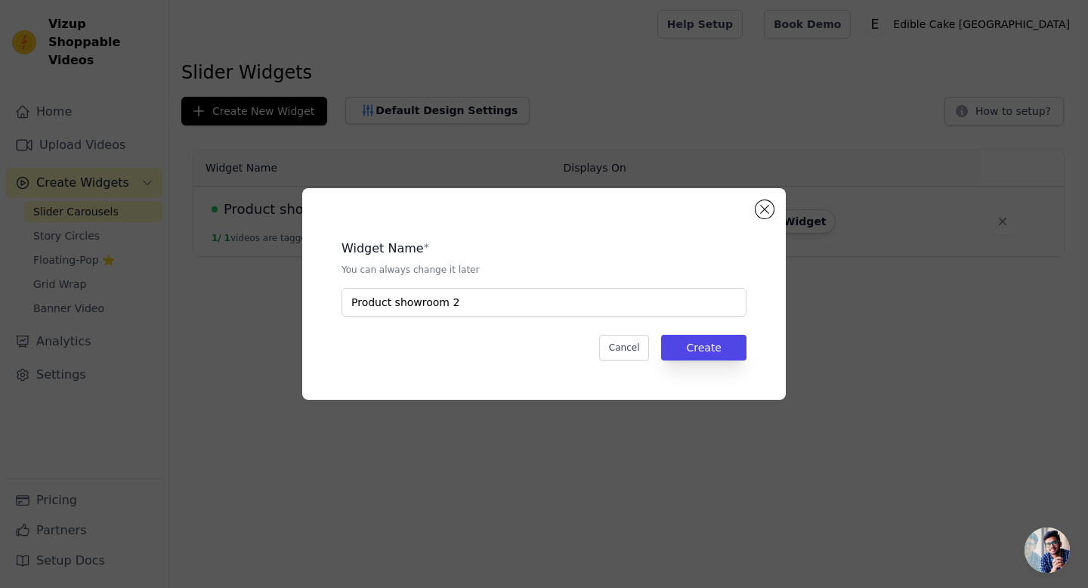
click at [700, 363] on div "Widget Name * You can always change it later Product showroom 2 Cancel Create" at bounding box center [543, 293] width 435 height 163
click at [700, 352] on button "Create" at bounding box center [703, 348] width 85 height 26
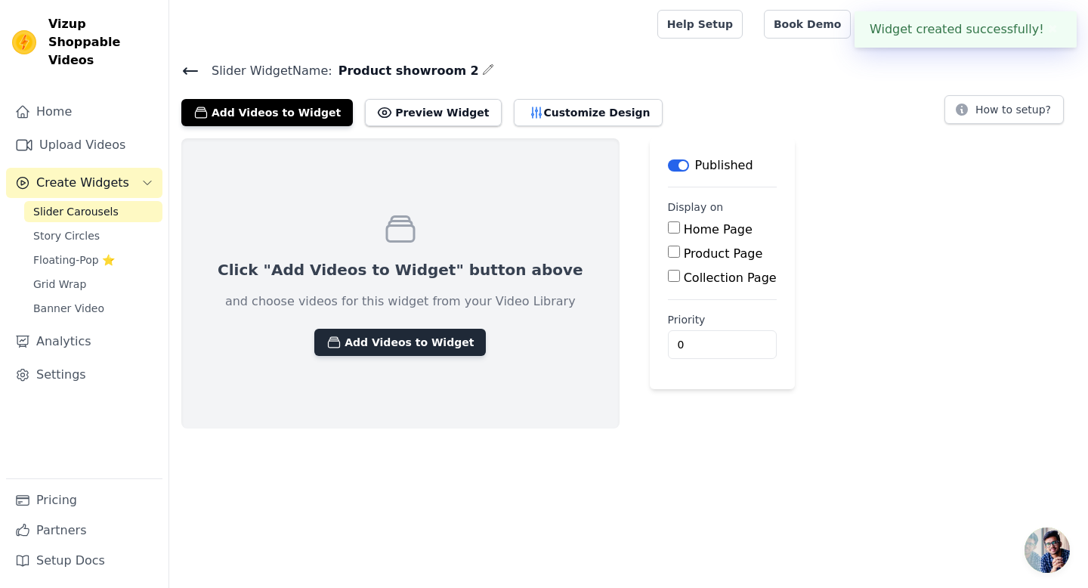
click at [432, 345] on button "Add Videos to Widget" at bounding box center [400, 342] width 172 height 27
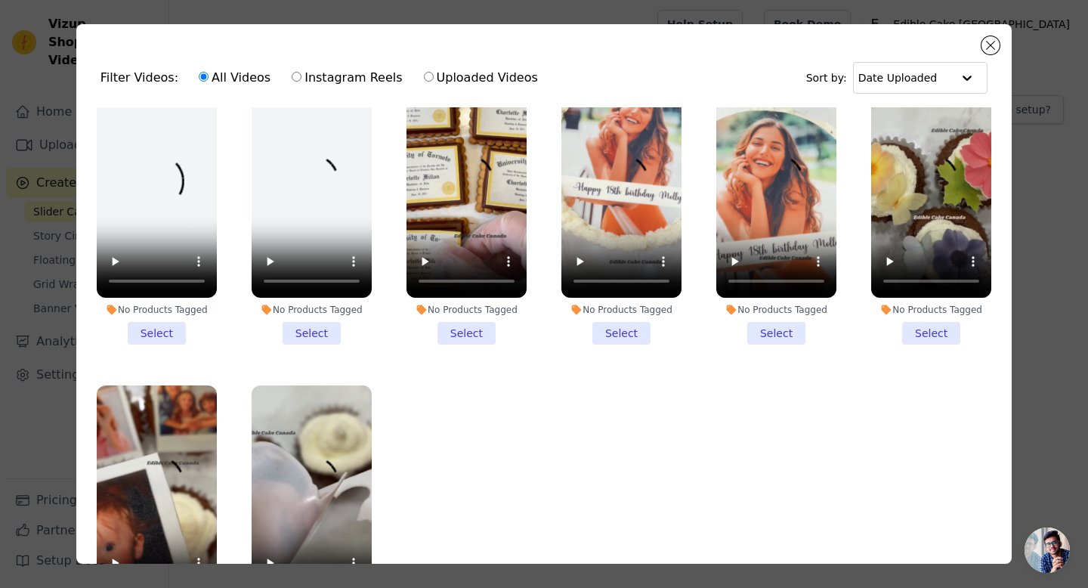
scroll to position [35, 0]
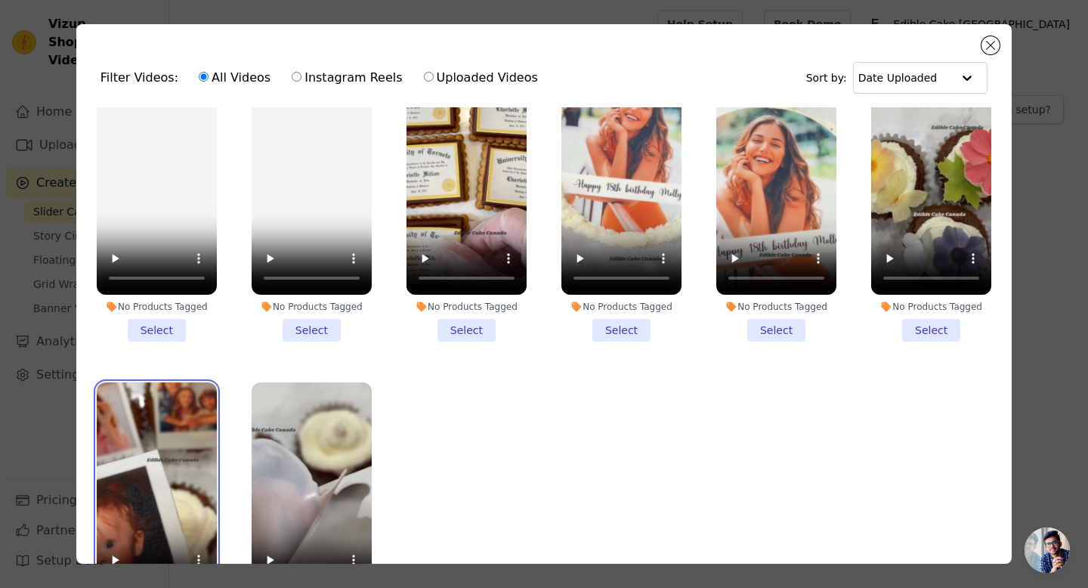
click at [173, 466] on video at bounding box center [157, 489] width 120 height 214
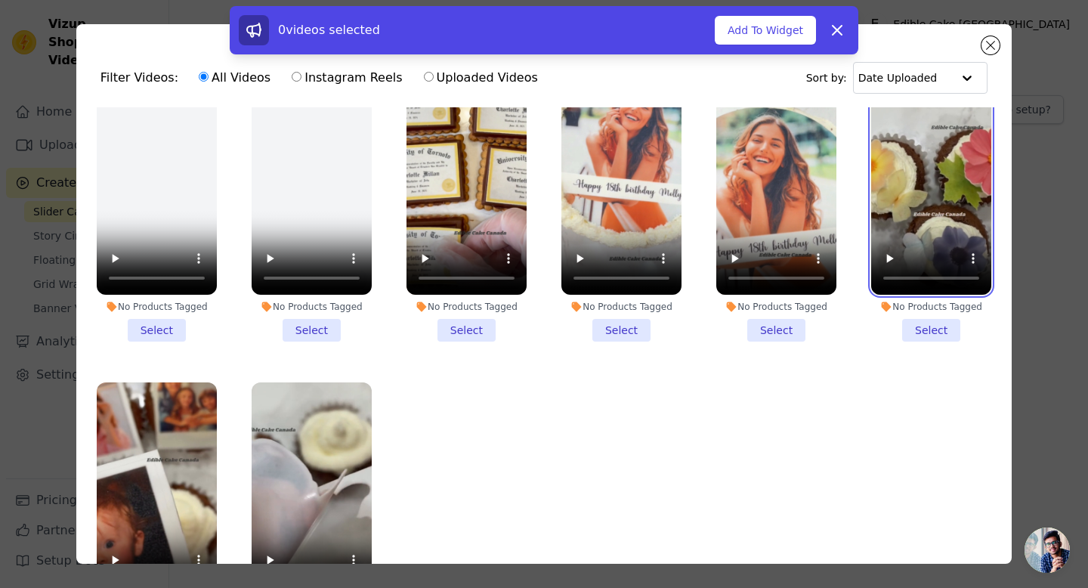
click at [901, 190] on video at bounding box center [931, 188] width 120 height 214
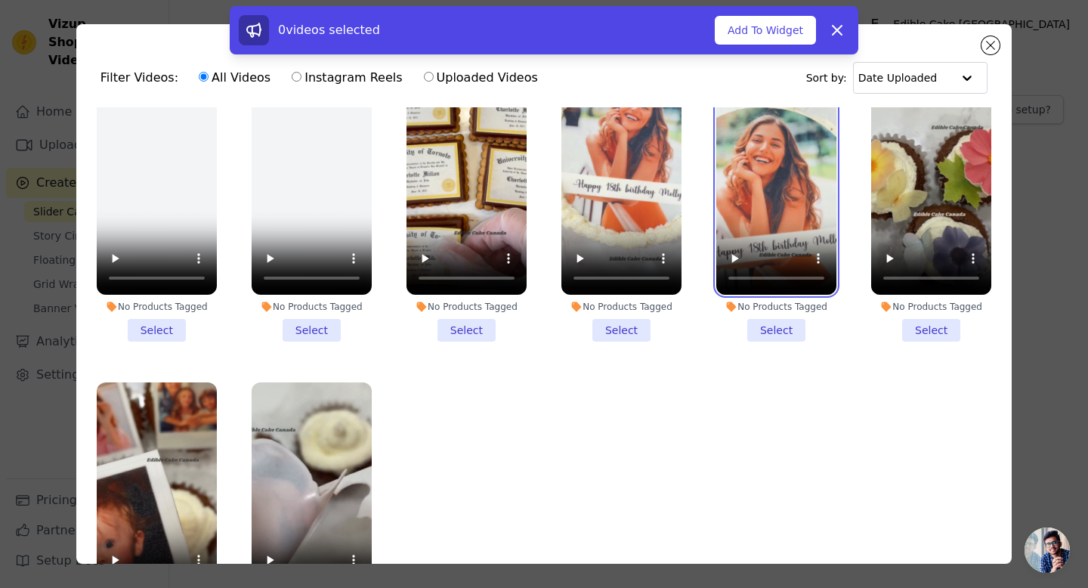
click at [800, 191] on video at bounding box center [776, 188] width 120 height 214
click at [698, 188] on ul "No Products Tagged Select No Products Tagged Select No Products Tagged Select N…" at bounding box center [543, 377] width 911 height 540
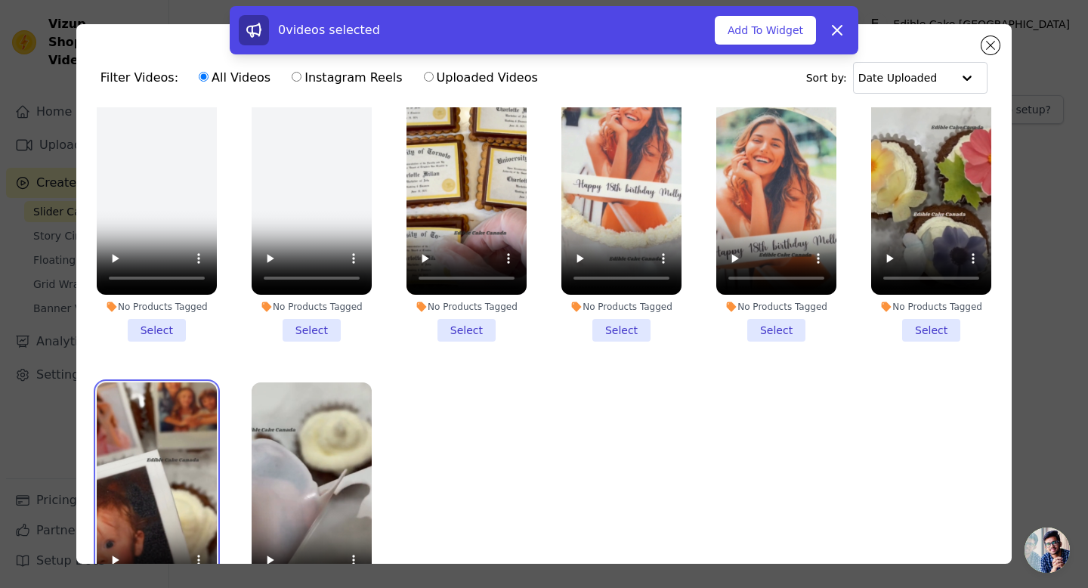
click at [141, 405] on video at bounding box center [157, 489] width 120 height 214
click at [753, 42] on button "Add To Widget" at bounding box center [765, 30] width 101 height 29
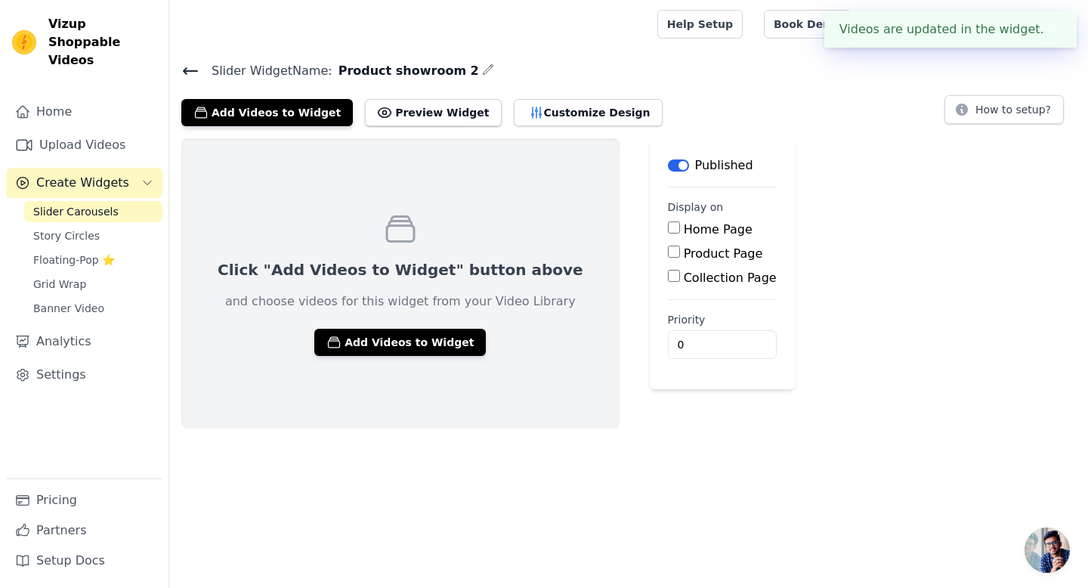
click at [686, 230] on label "Home Page" at bounding box center [718, 229] width 69 height 14
click at [680, 230] on input "Home Page" at bounding box center [674, 227] width 12 height 12
checkbox input "true"
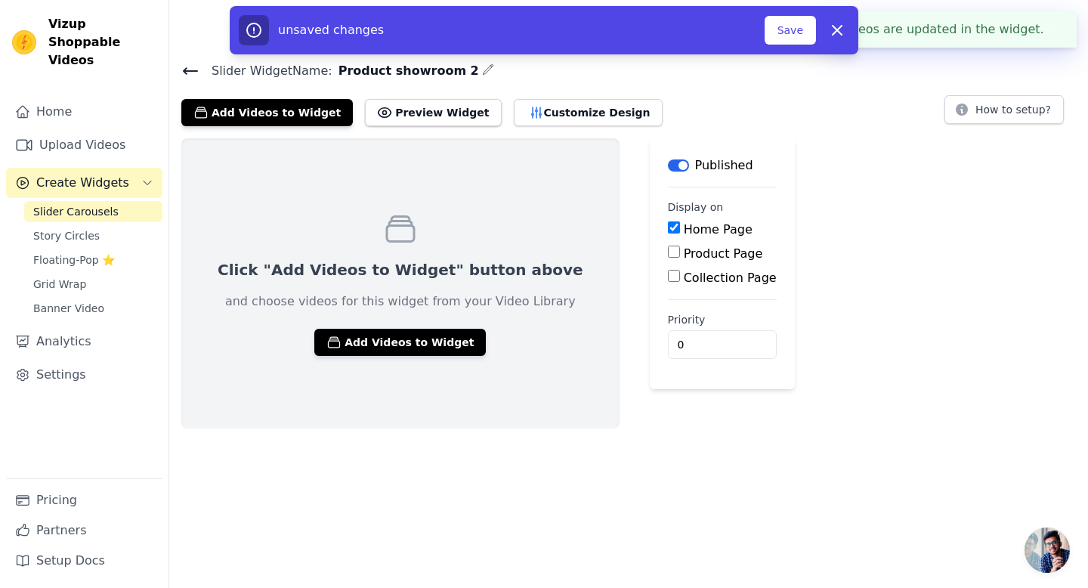
click at [694, 275] on label "Collection Page" at bounding box center [730, 278] width 93 height 14
click at [680, 275] on input "Collection Page" at bounding box center [674, 276] width 12 height 12
checkbox input "true"
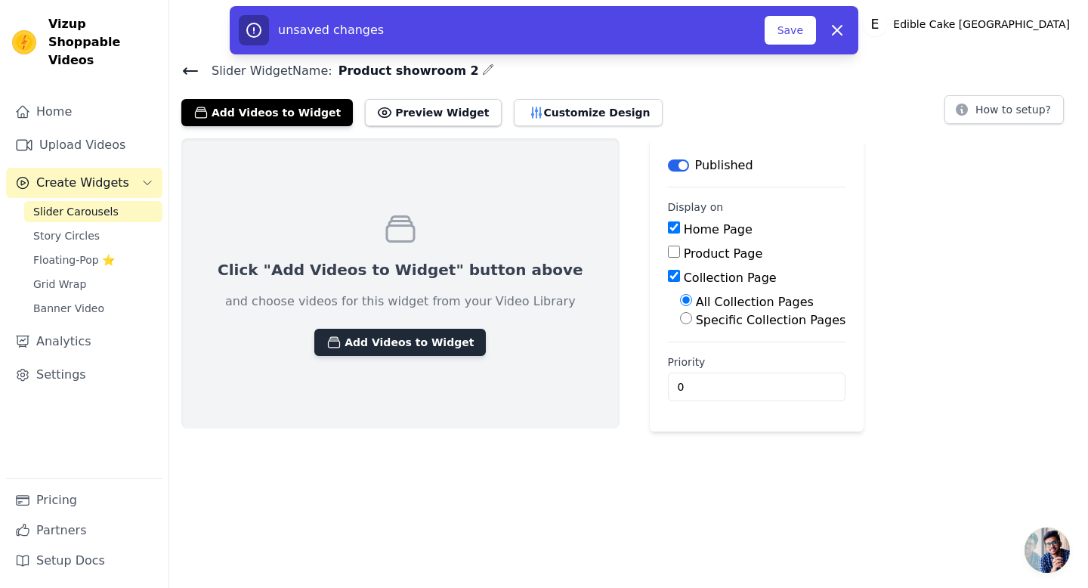
click at [419, 348] on button "Add Videos to Widget" at bounding box center [400, 342] width 172 height 27
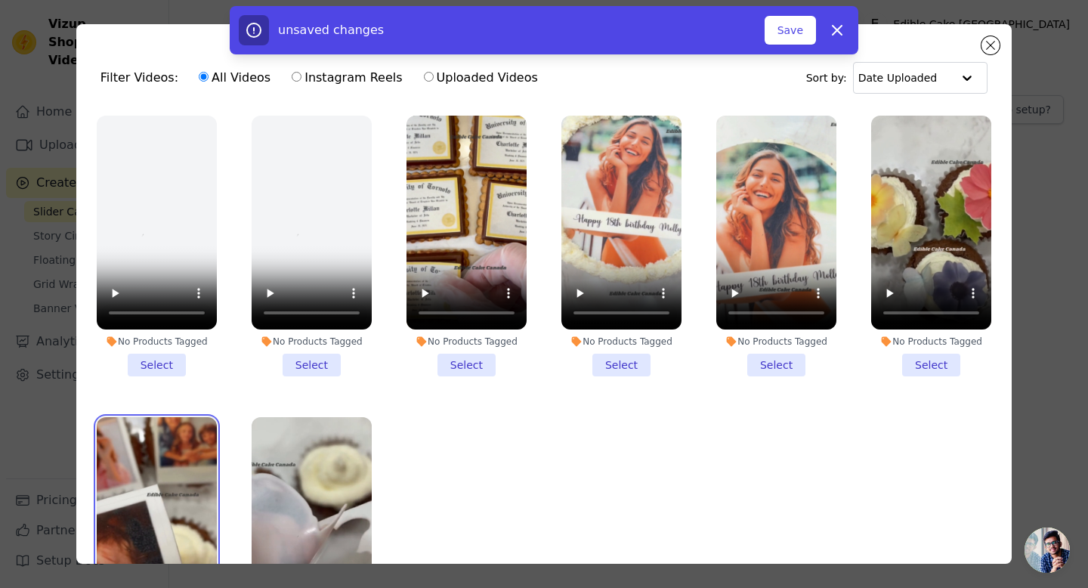
click at [156, 497] on video at bounding box center [157, 524] width 120 height 214
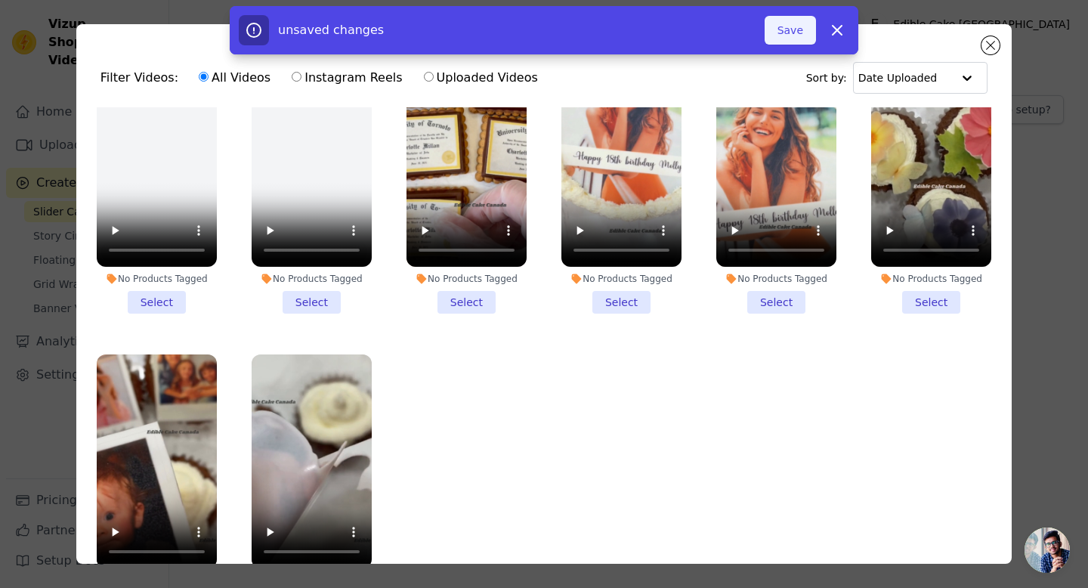
click at [788, 29] on button "Save" at bounding box center [790, 30] width 51 height 29
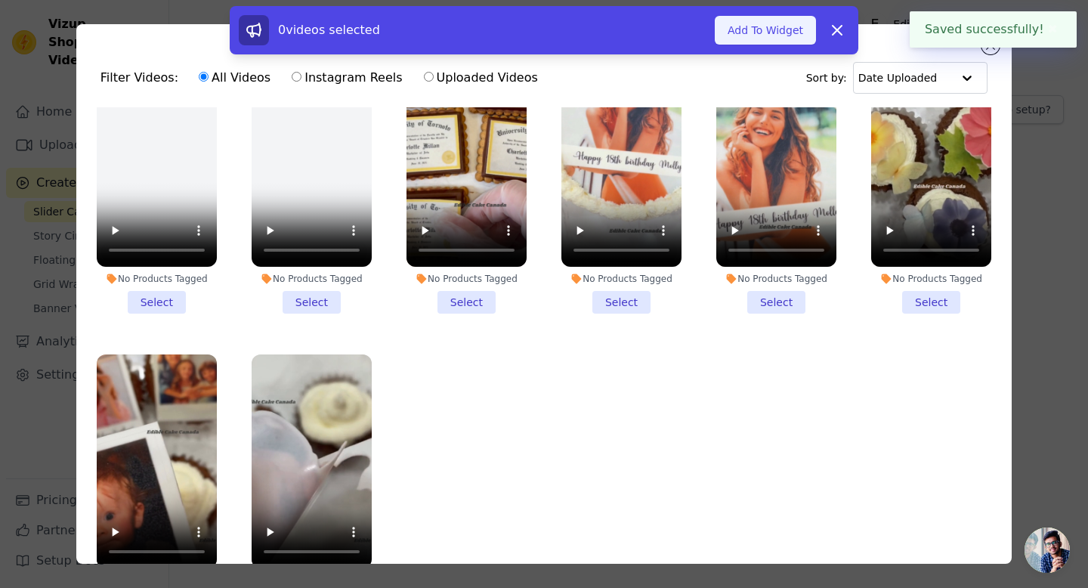
click at [796, 36] on button "Add To Widget" at bounding box center [765, 30] width 101 height 29
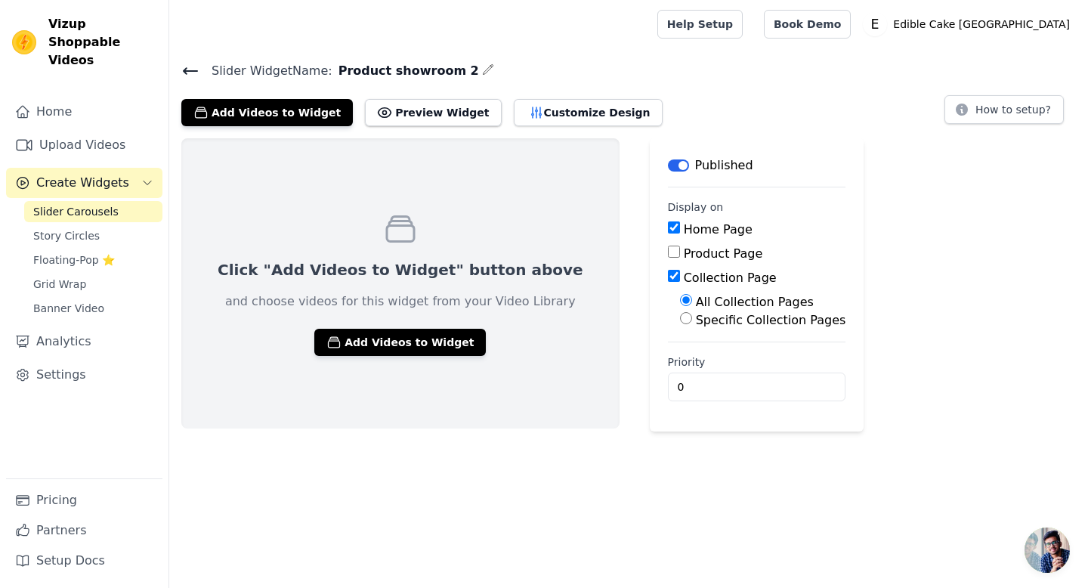
click at [192, 71] on icon at bounding box center [190, 71] width 18 height 18
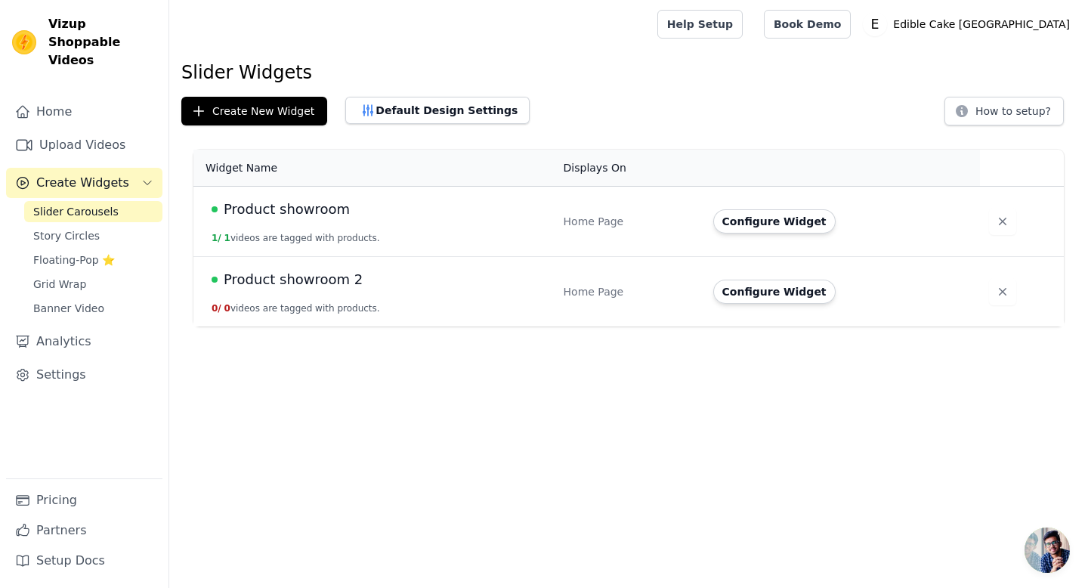
click at [283, 307] on button "0 / 0 videos are tagged with products." at bounding box center [296, 308] width 169 height 12
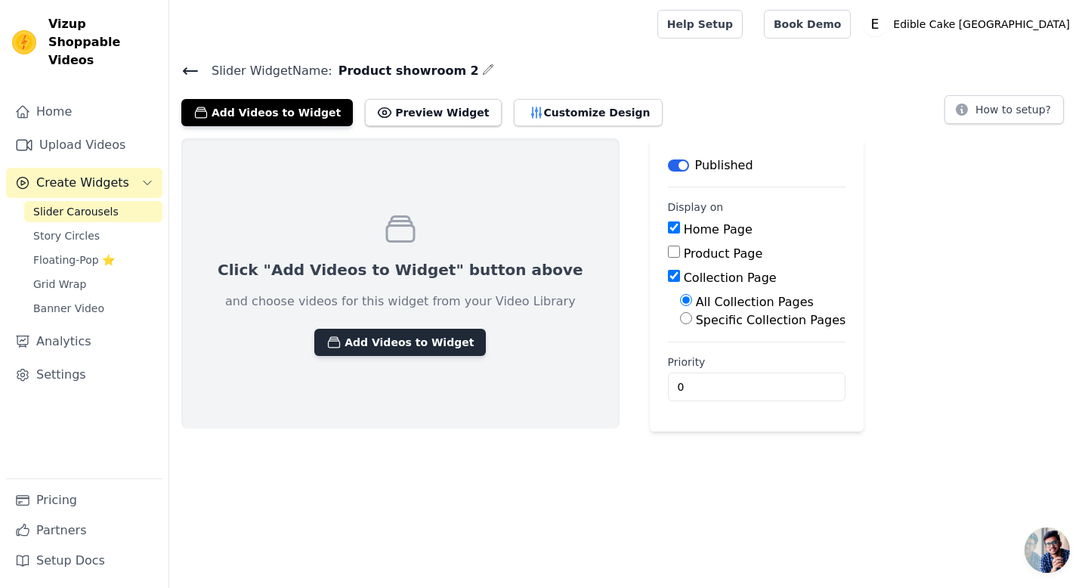
click at [425, 337] on button "Add Videos to Widget" at bounding box center [400, 342] width 172 height 27
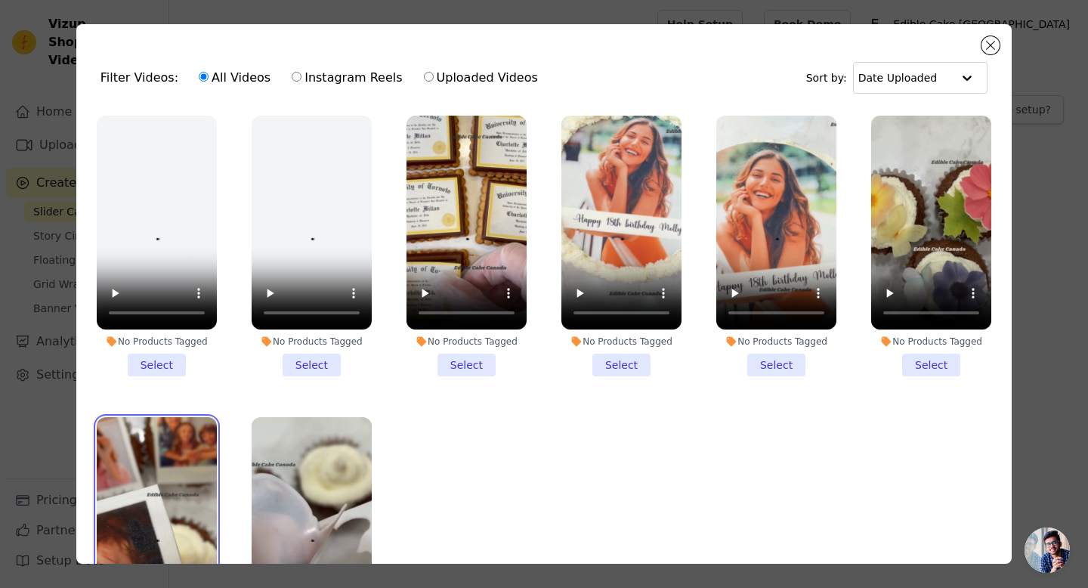
click at [169, 463] on video at bounding box center [157, 524] width 120 height 214
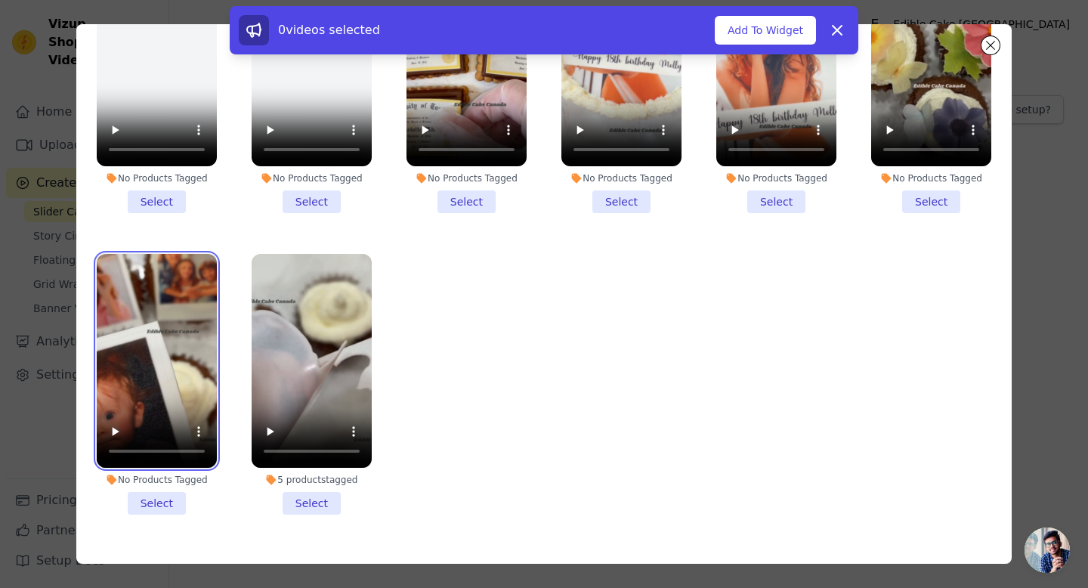
scroll to position [102, 0]
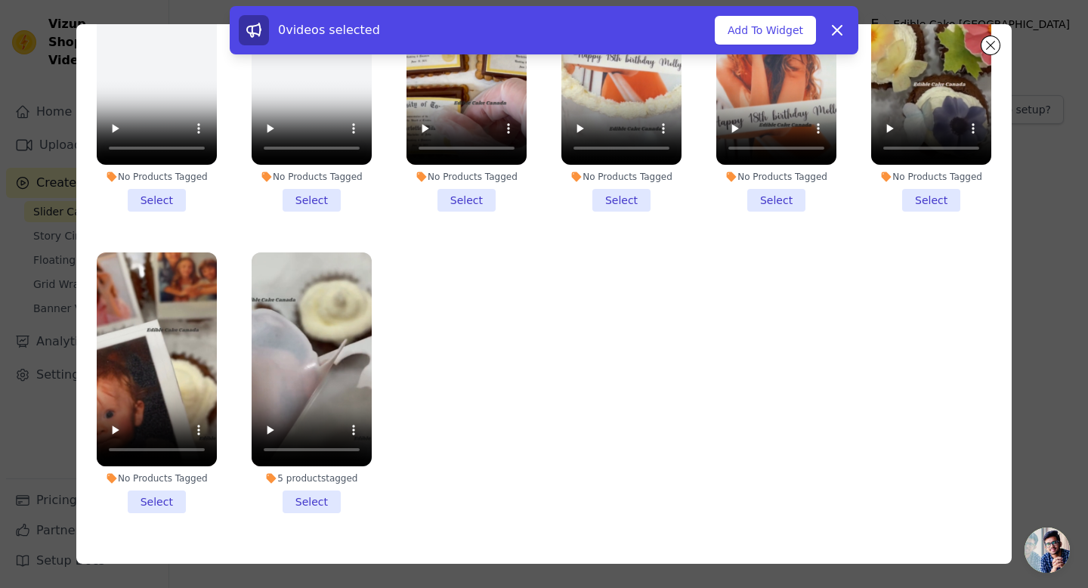
click at [152, 505] on li "No Products Tagged Select" at bounding box center [157, 382] width 120 height 261
click at [0, 0] on input "No Products Tagged Select" at bounding box center [0, 0] width 0 height 0
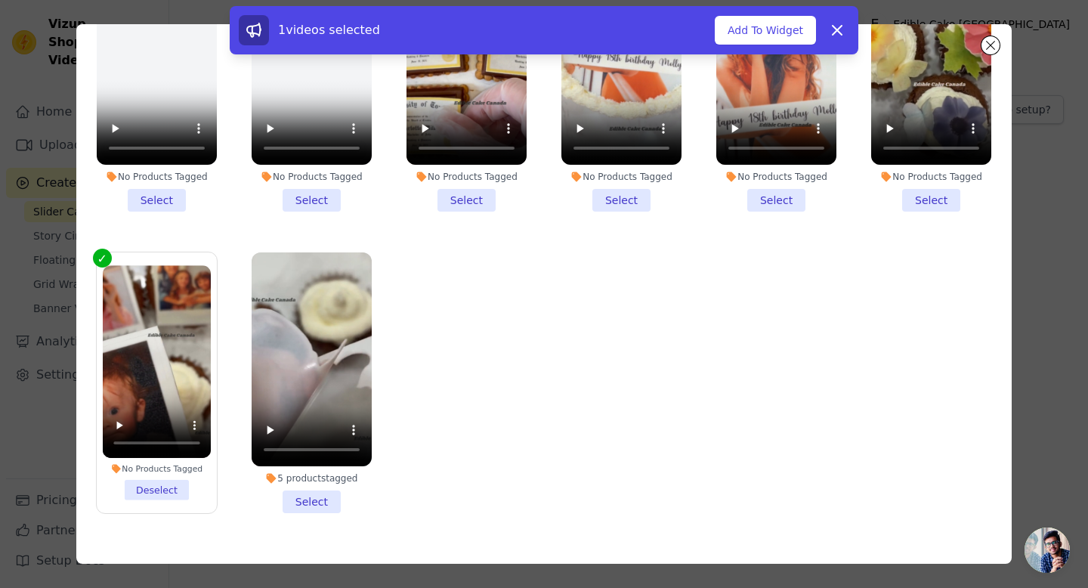
scroll to position [0, 0]
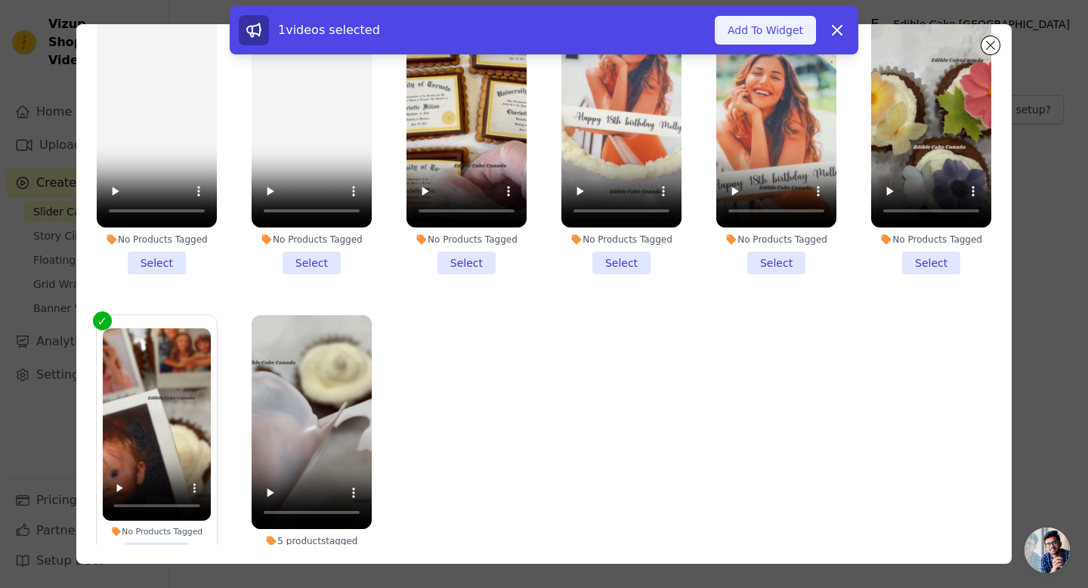
click at [739, 36] on button "Add To Widget" at bounding box center [765, 30] width 101 height 29
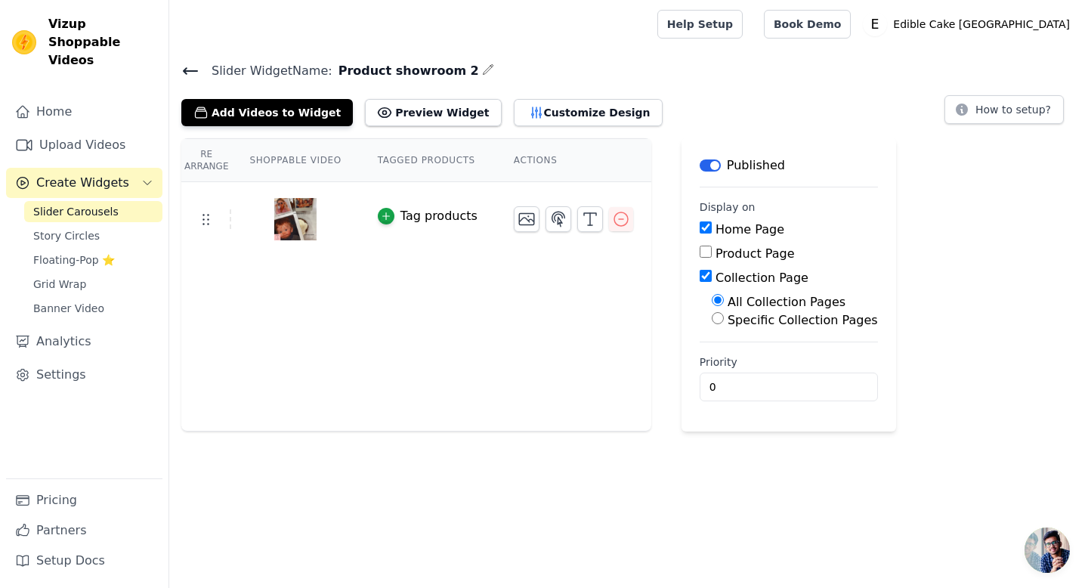
click at [446, 218] on div "Tag products" at bounding box center [439, 216] width 77 height 18
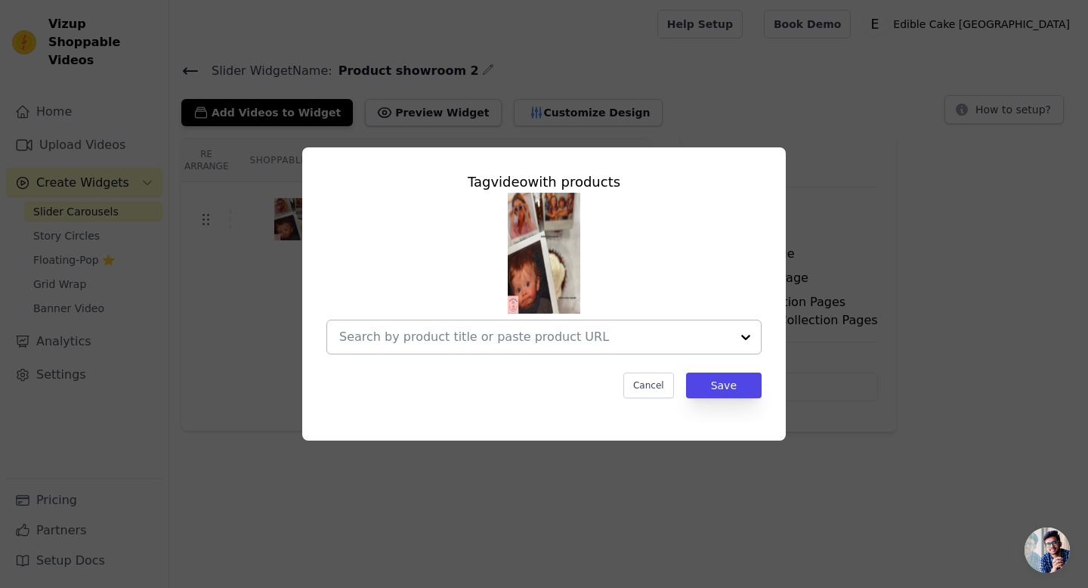
click at [742, 340] on div at bounding box center [746, 336] width 30 height 33
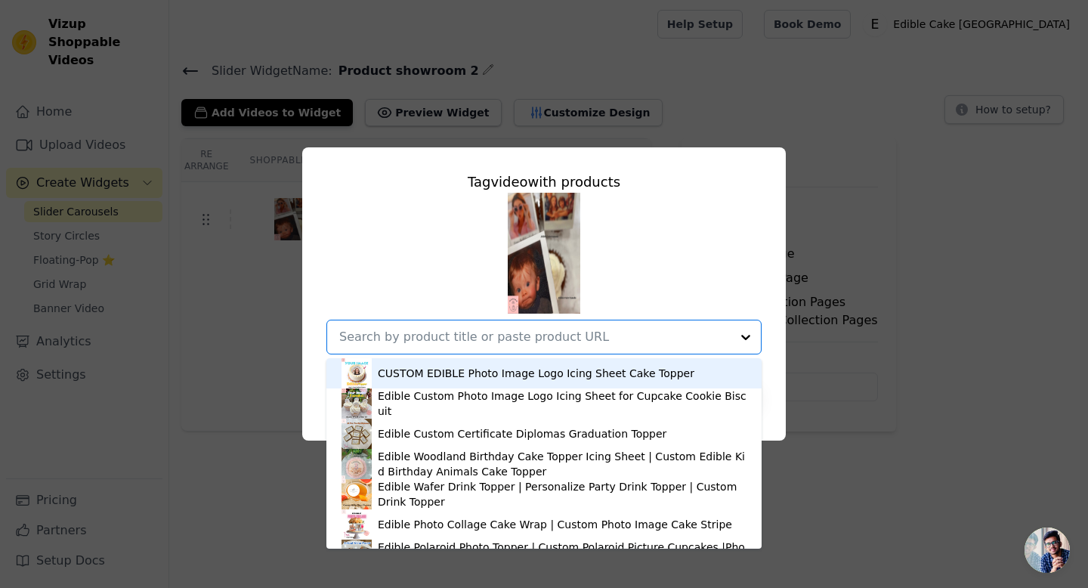
click at [595, 378] on div "CUSTOM EDIBLE Photo Image Logo Icing Sheet Cake Topper" at bounding box center [536, 373] width 317 height 15
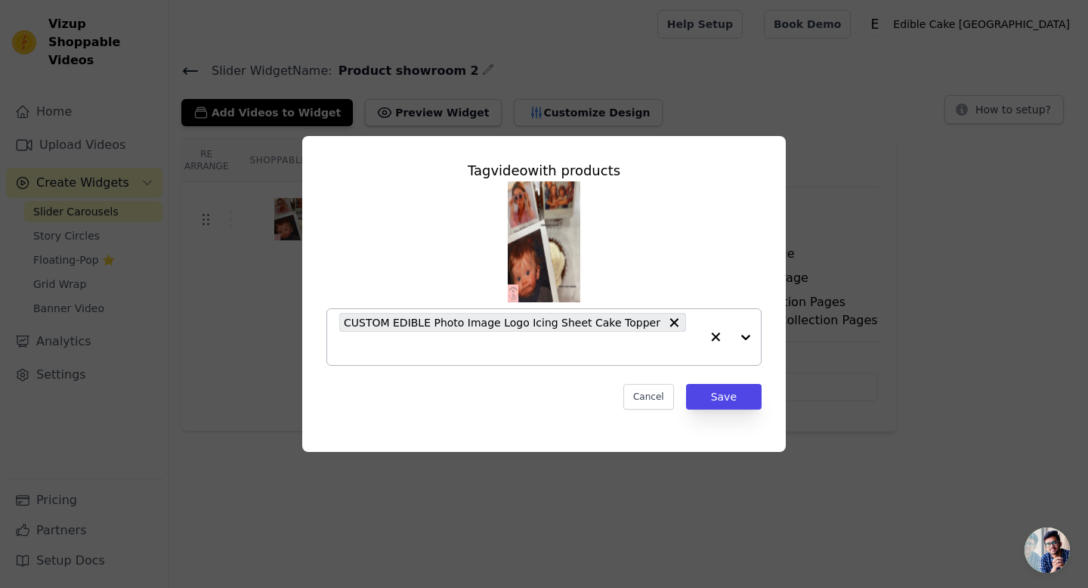
click at [743, 338] on div at bounding box center [731, 337] width 60 height 56
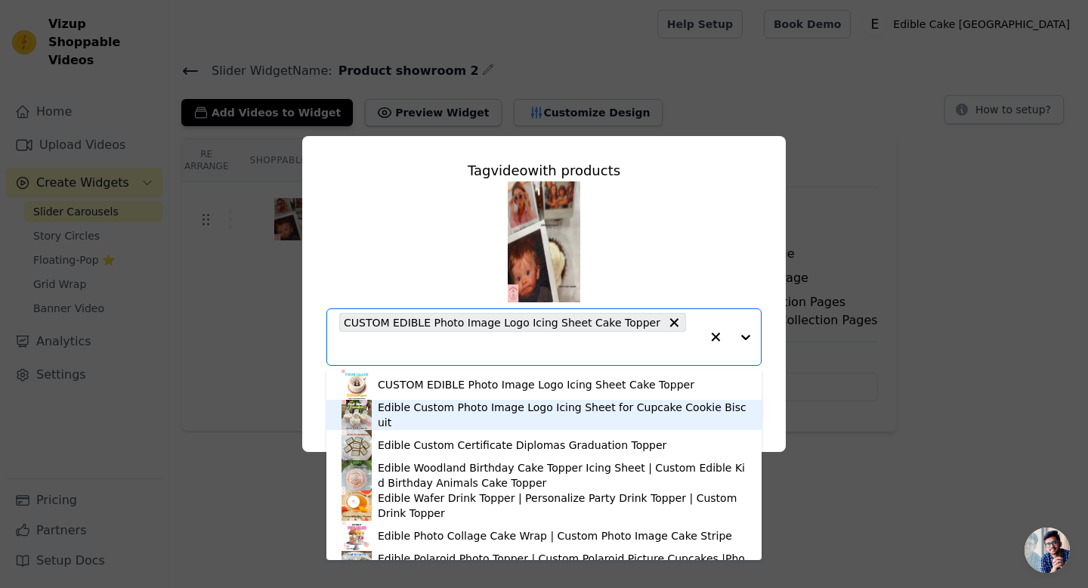
click at [608, 421] on div "Edible Custom Photo Image Logo Icing Sheet for Cupcake Cookie Biscuit" at bounding box center [562, 415] width 369 height 30
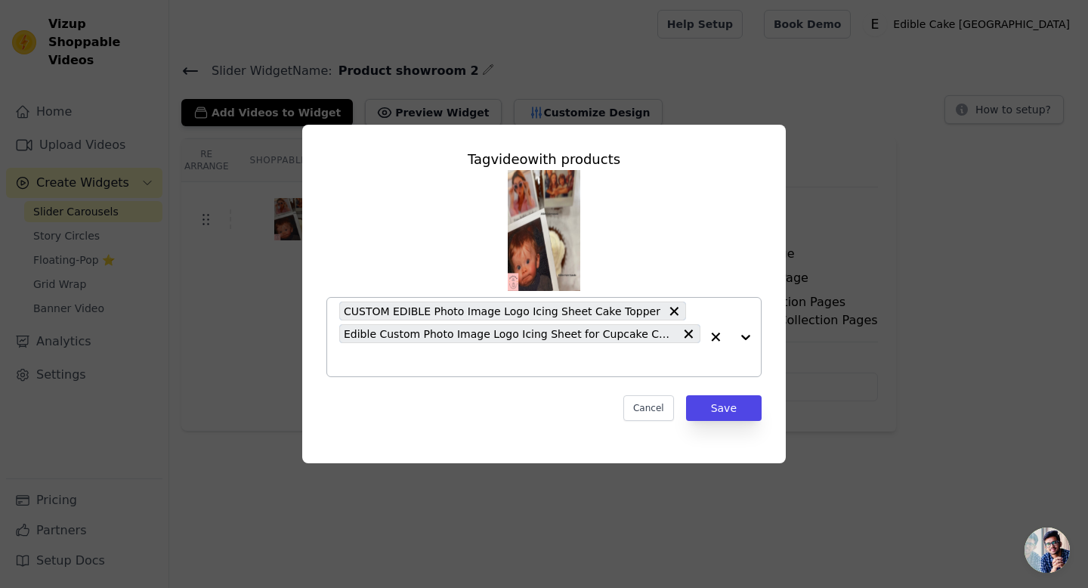
click at [743, 334] on div at bounding box center [731, 337] width 60 height 79
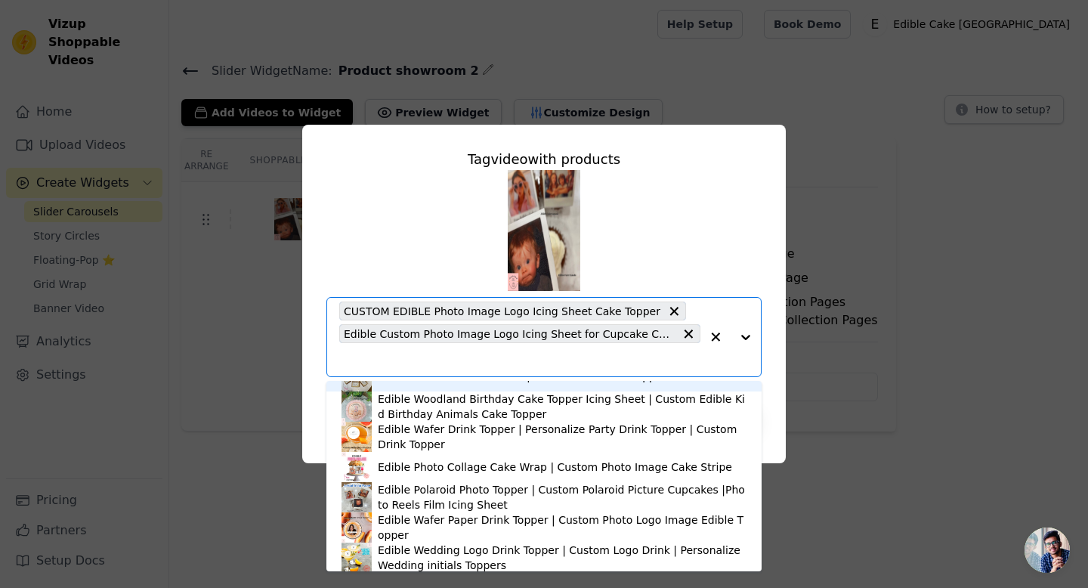
scroll to position [81, 0]
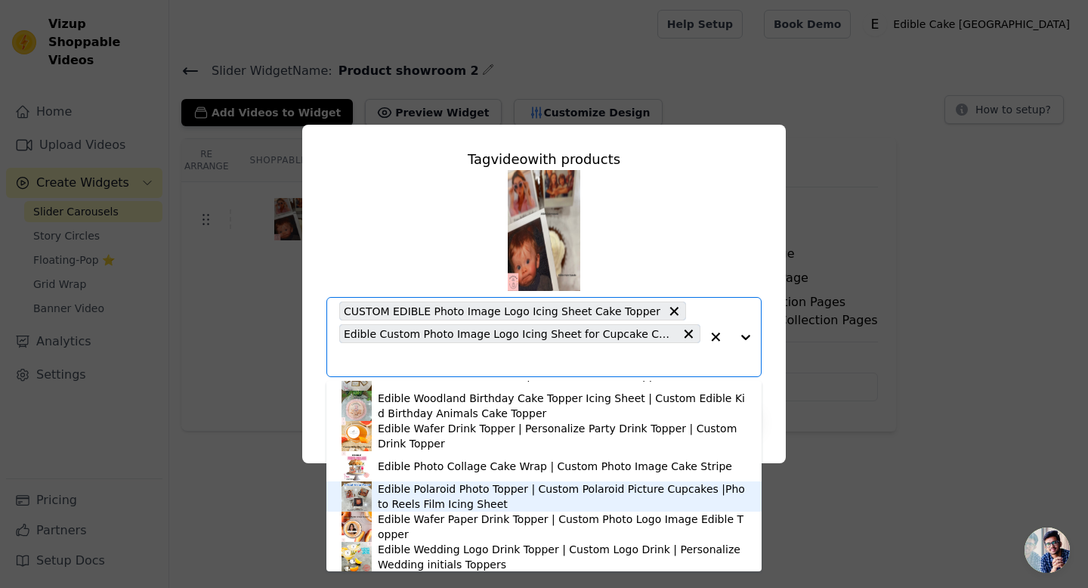
click at [636, 497] on div "Edible Polaroid Photo Topper | Custom Polaroid Picture Cupcakes |Photo Reels Fi…" at bounding box center [562, 496] width 369 height 30
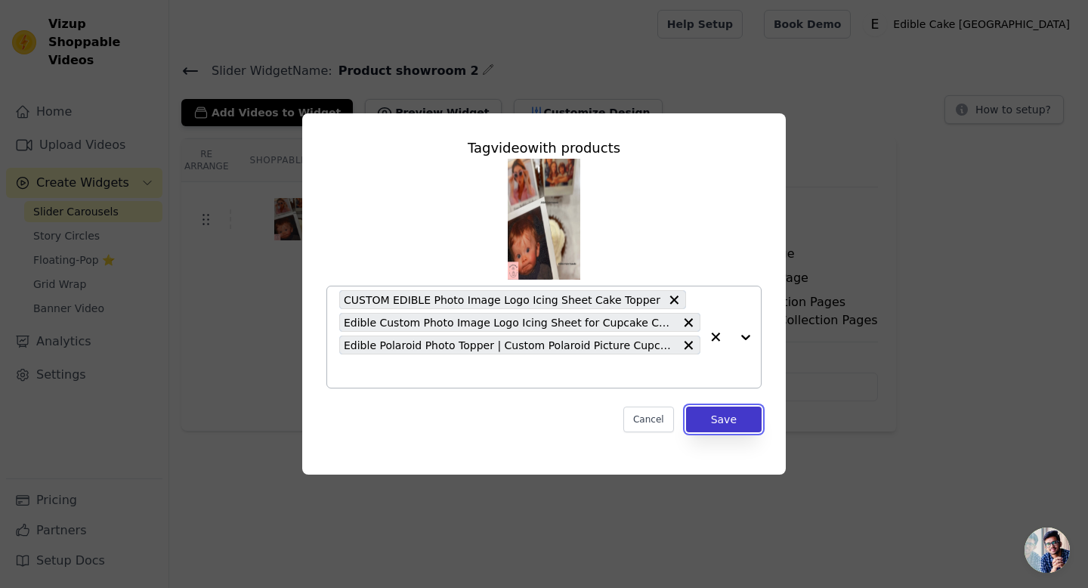
click at [722, 411] on button "Save" at bounding box center [724, 420] width 76 height 26
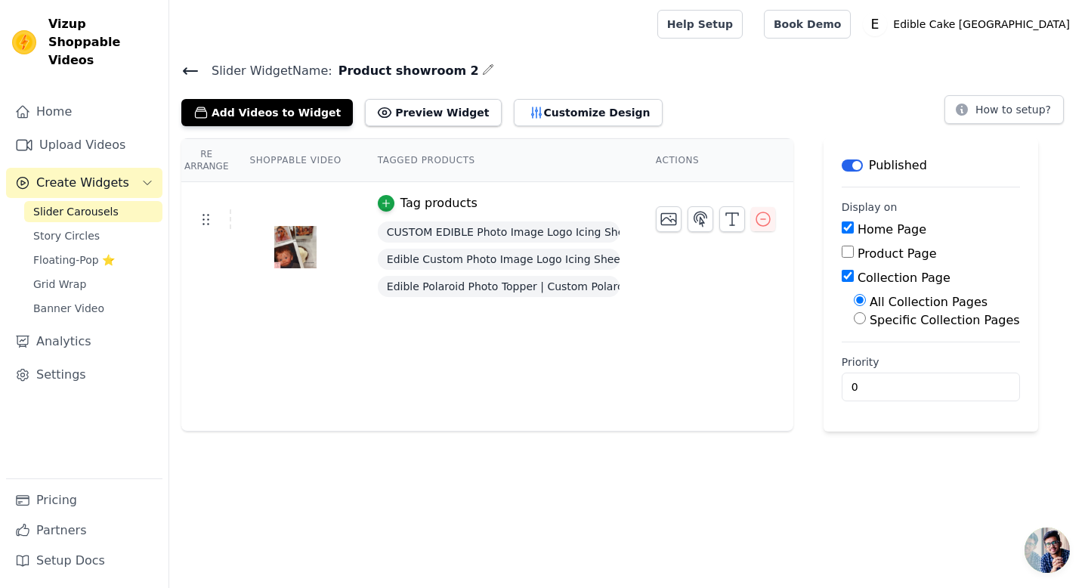
click at [184, 72] on icon at bounding box center [190, 71] width 18 height 18
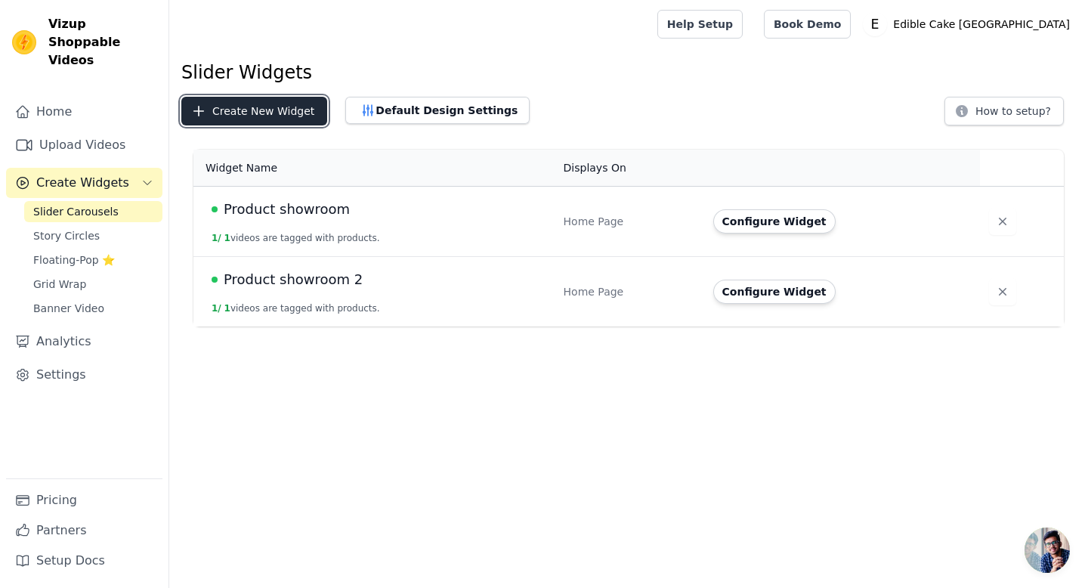
click at [281, 113] on button "Create New Widget" at bounding box center [254, 111] width 146 height 29
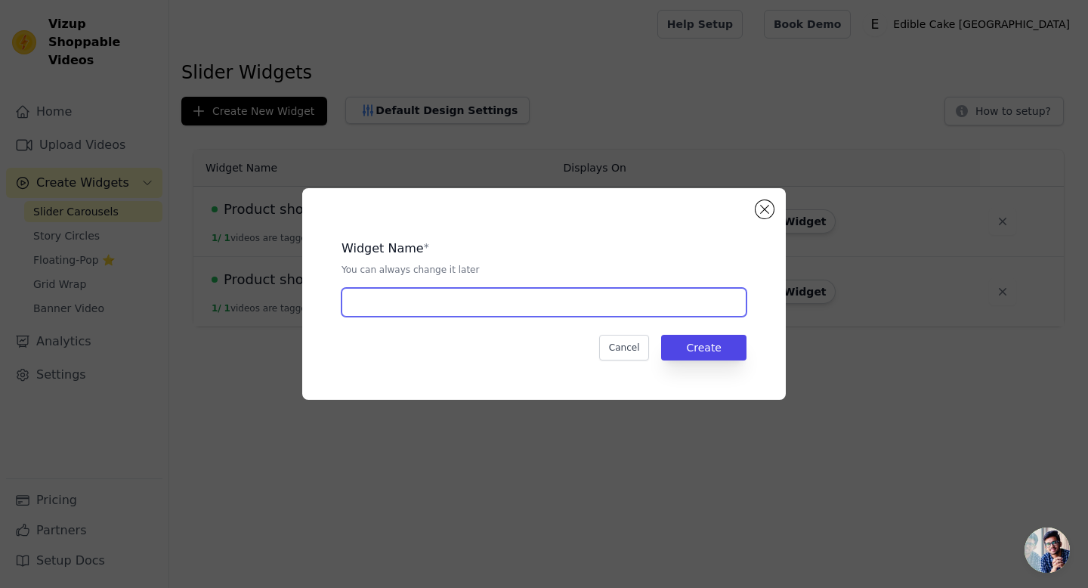
click at [460, 309] on input "text" at bounding box center [544, 302] width 405 height 29
type input "p"
type input "Product showroom 3"
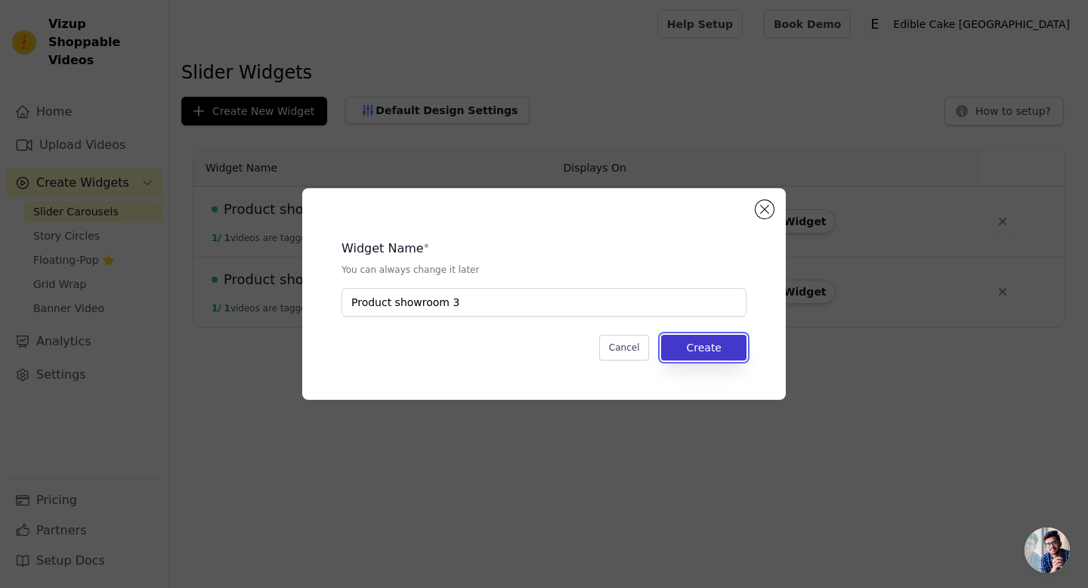
click at [717, 357] on button "Create" at bounding box center [703, 348] width 85 height 26
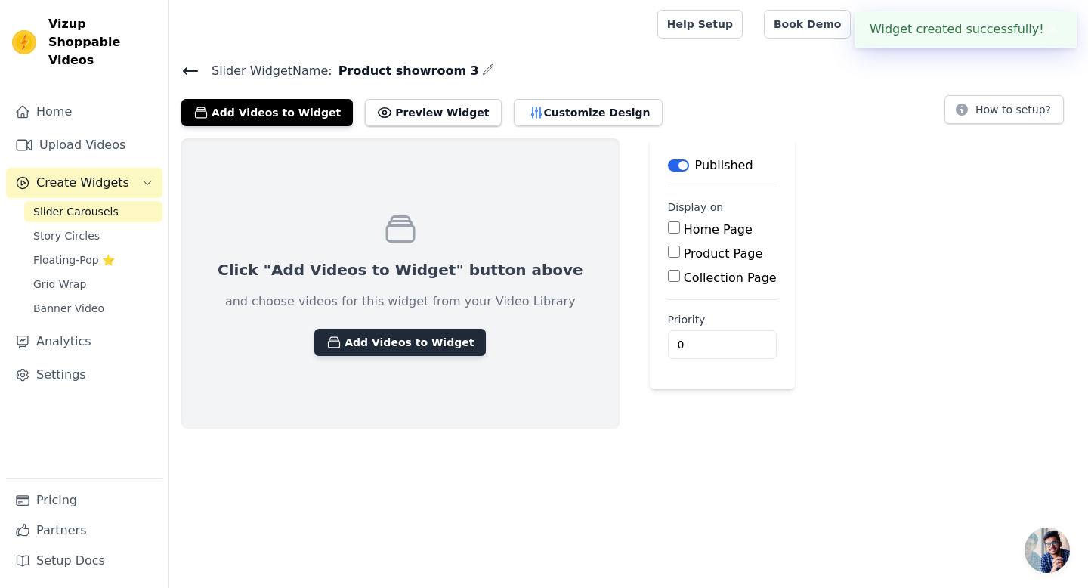
click at [425, 348] on button "Add Videos to Widget" at bounding box center [400, 342] width 172 height 27
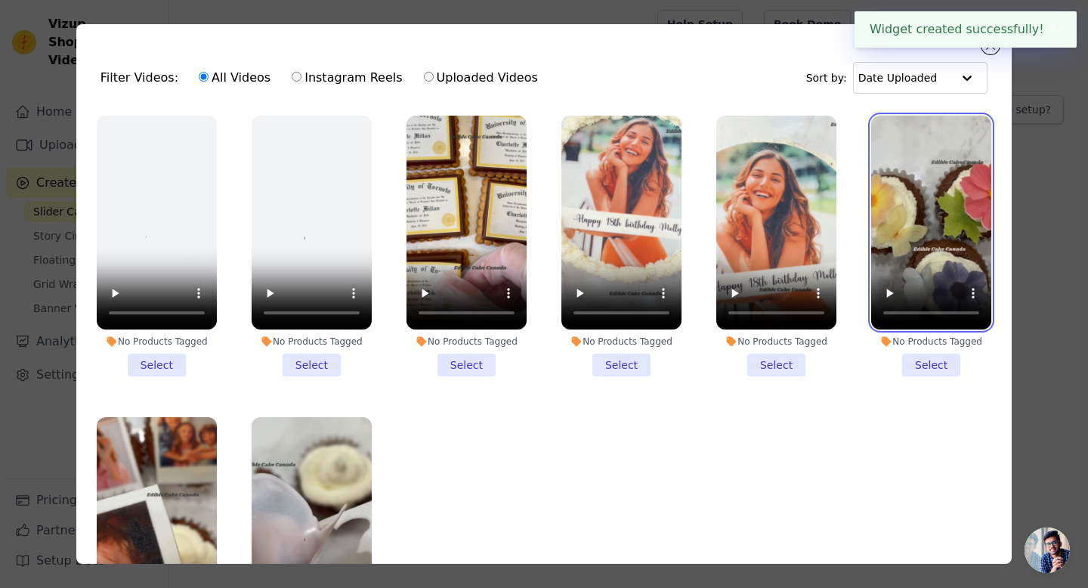
click at [906, 248] on video at bounding box center [931, 223] width 120 height 214
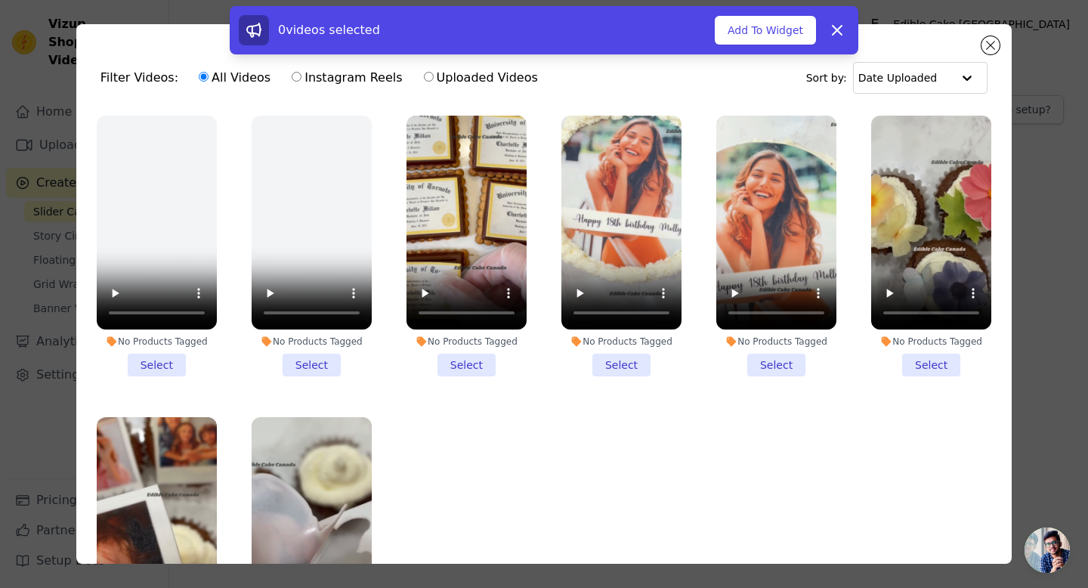
click at [945, 364] on li "No Products Tagged Select" at bounding box center [931, 246] width 120 height 261
click at [0, 0] on input "No Products Tagged Select" at bounding box center [0, 0] width 0 height 0
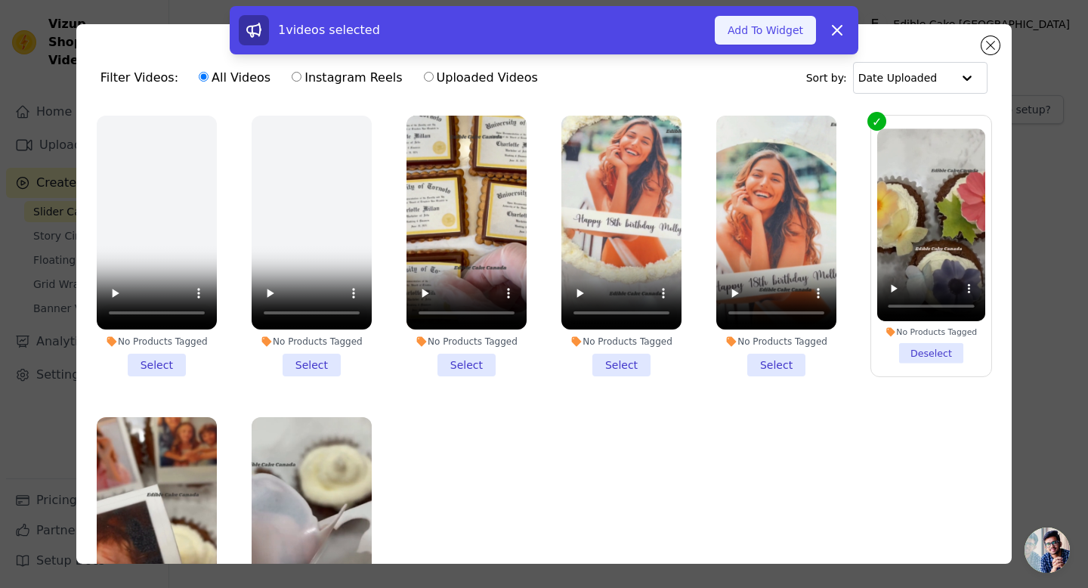
click at [781, 31] on button "Add To Widget" at bounding box center [765, 30] width 101 height 29
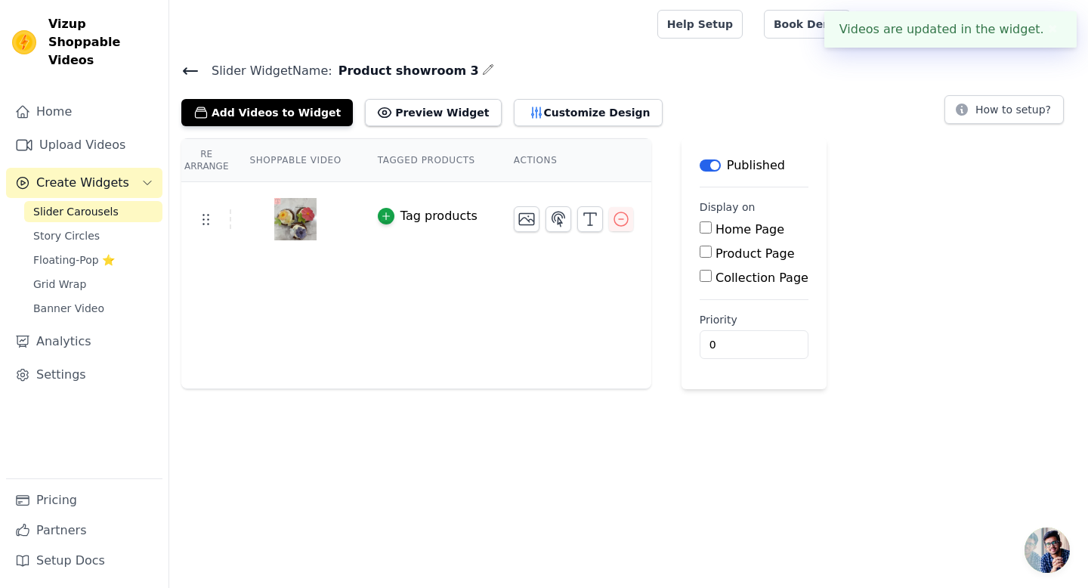
click at [716, 227] on label "Home Page" at bounding box center [750, 229] width 69 height 14
click at [711, 227] on input "Home Page" at bounding box center [706, 227] width 12 height 12
checkbox input "true"
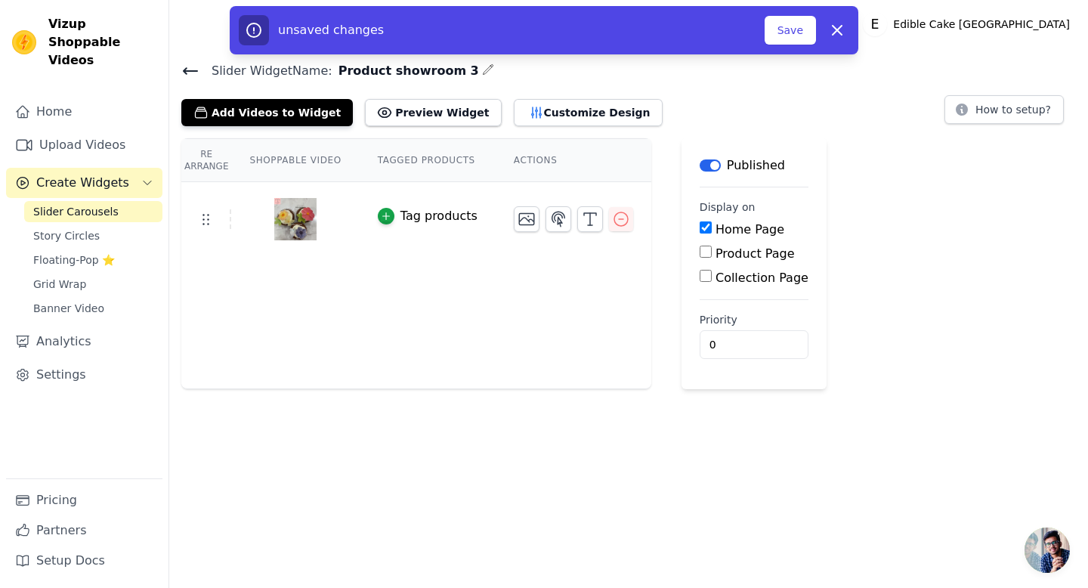
click at [716, 274] on label "Collection Page" at bounding box center [762, 278] width 93 height 14
click at [711, 274] on input "Collection Page" at bounding box center [706, 276] width 12 height 12
checkbox input "true"
click at [188, 69] on icon at bounding box center [190, 71] width 18 height 18
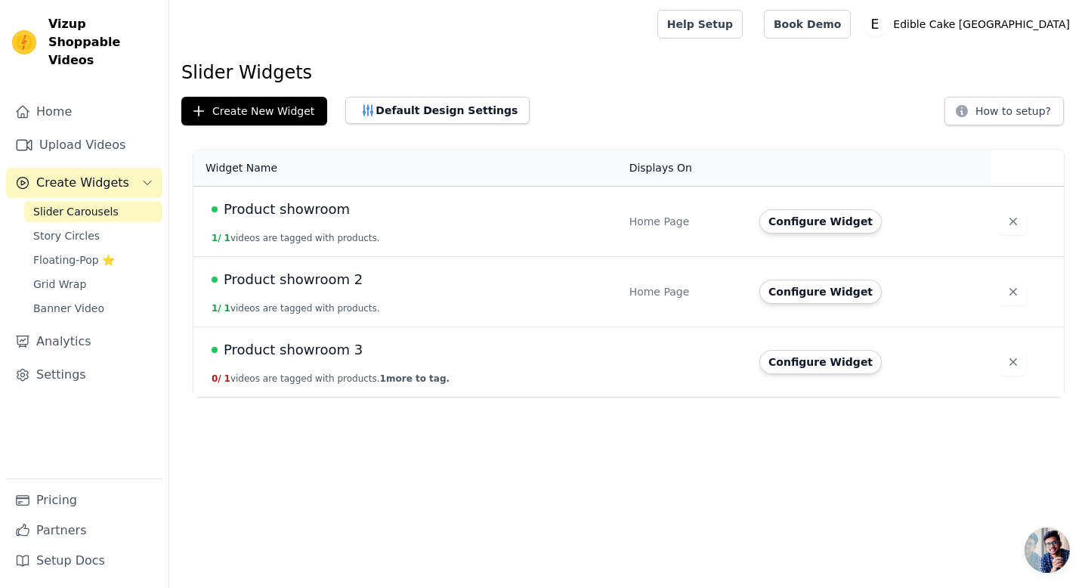
click at [320, 353] on span "Product showroom 3" at bounding box center [293, 349] width 139 height 21
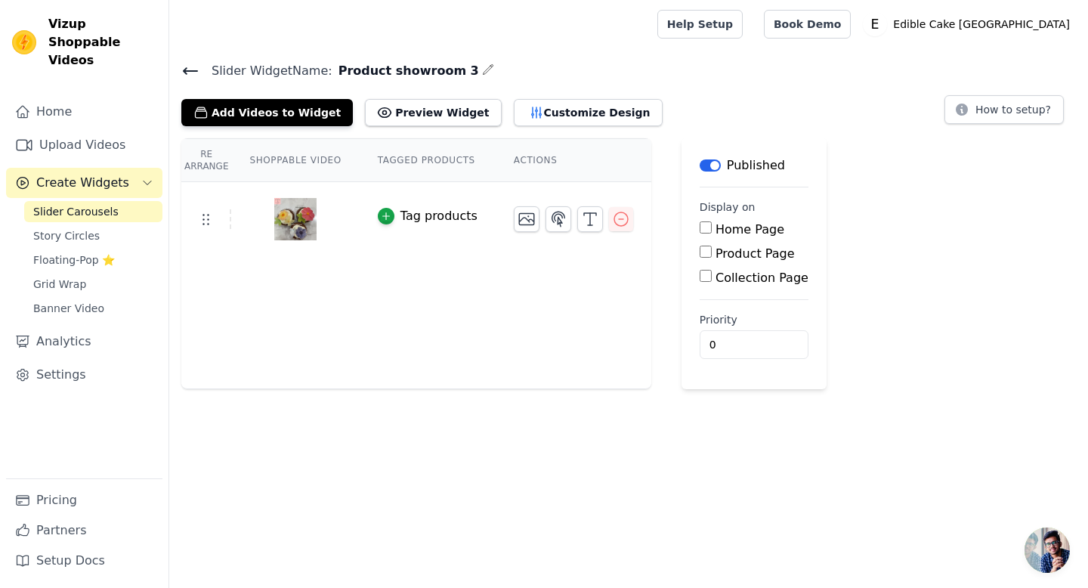
click at [435, 215] on div "Tag products" at bounding box center [439, 216] width 77 height 18
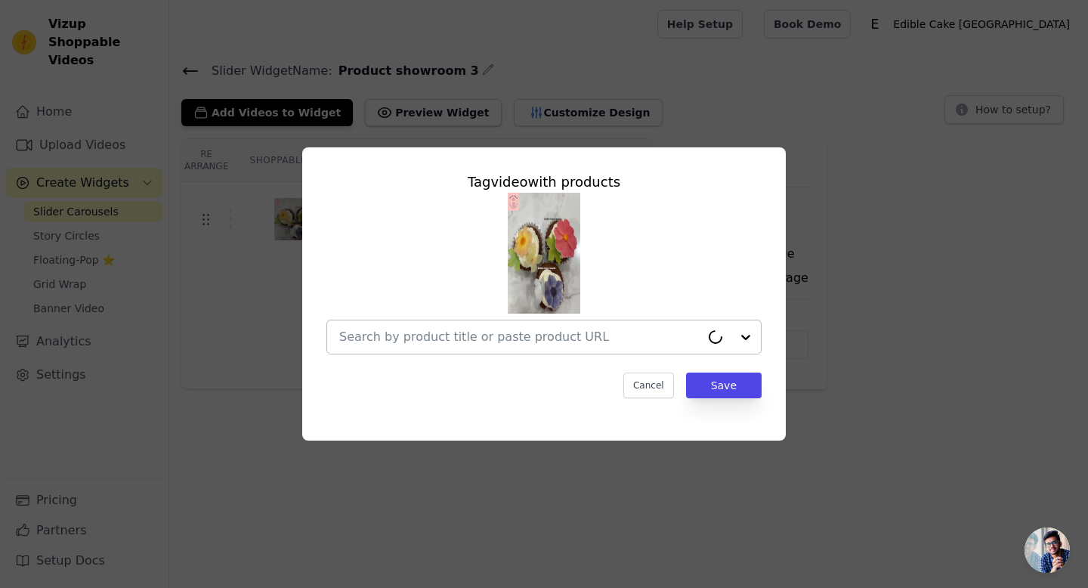
click at [591, 346] on div at bounding box center [519, 336] width 361 height 33
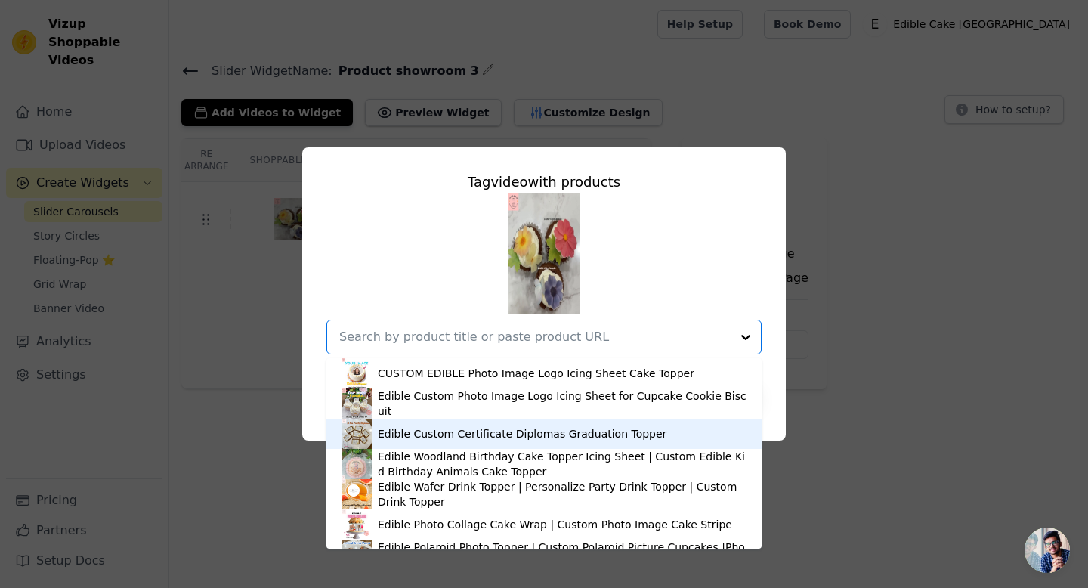
click at [575, 434] on div "Edible Custom Certificate Diplomas Graduation Topper" at bounding box center [522, 433] width 289 height 15
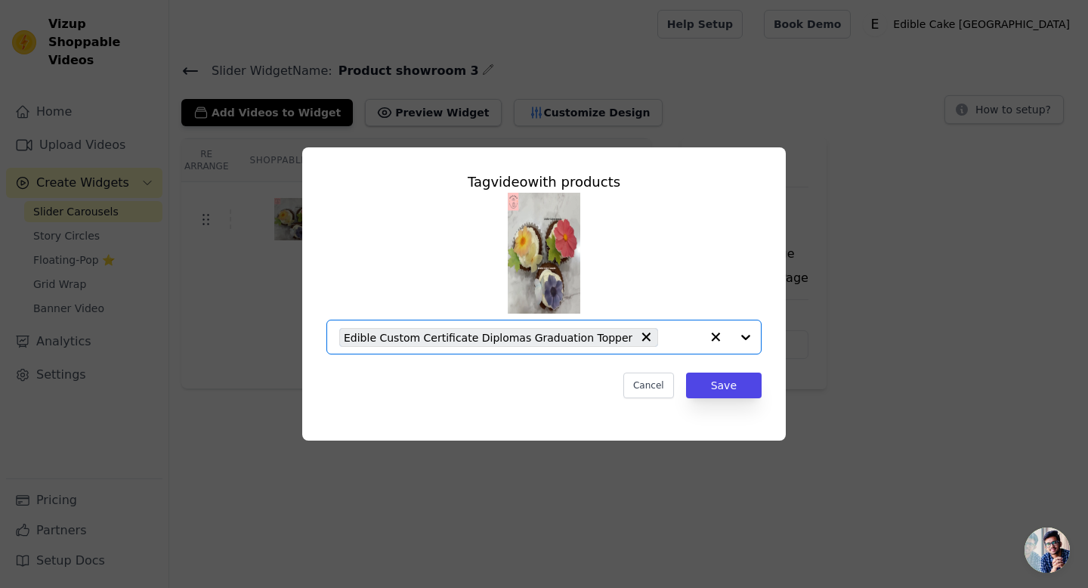
click at [746, 337] on div at bounding box center [731, 336] width 60 height 33
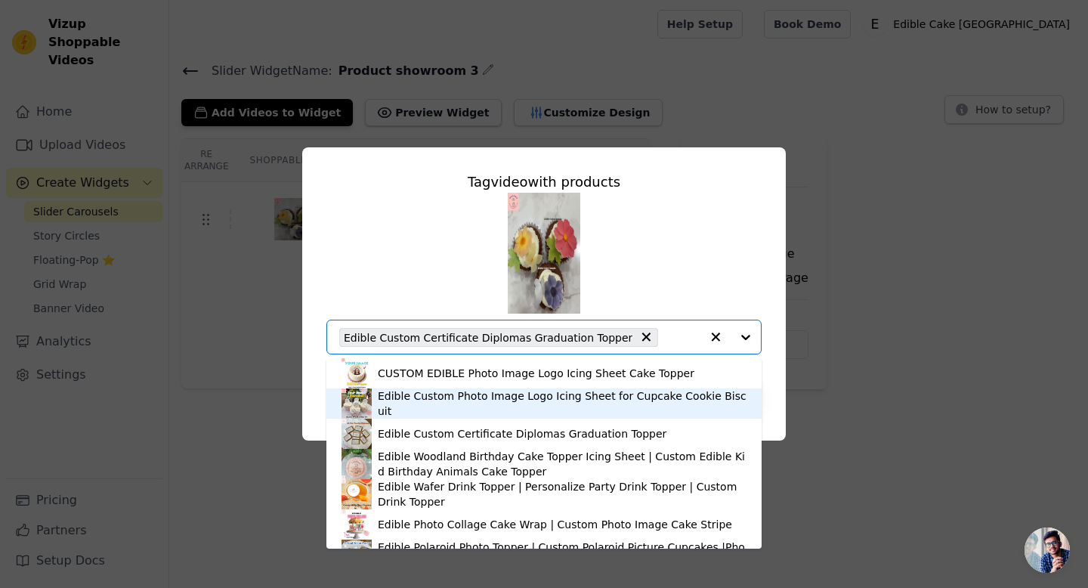
click at [536, 407] on div "Edible Custom Photo Image Logo Icing Sheet for Cupcake Cookie Biscuit" at bounding box center [562, 403] width 369 height 30
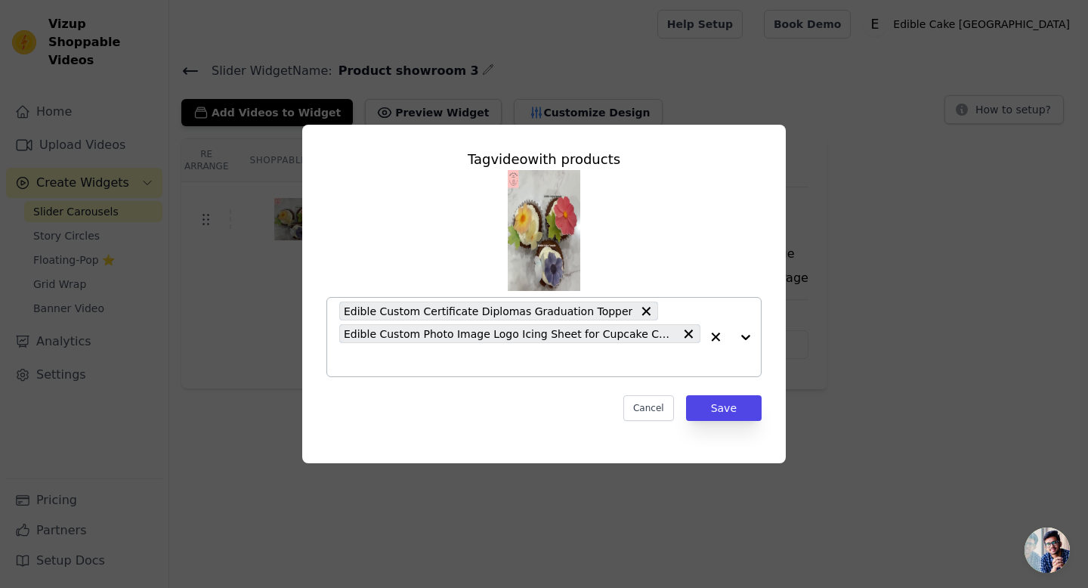
click at [747, 339] on div at bounding box center [731, 337] width 60 height 79
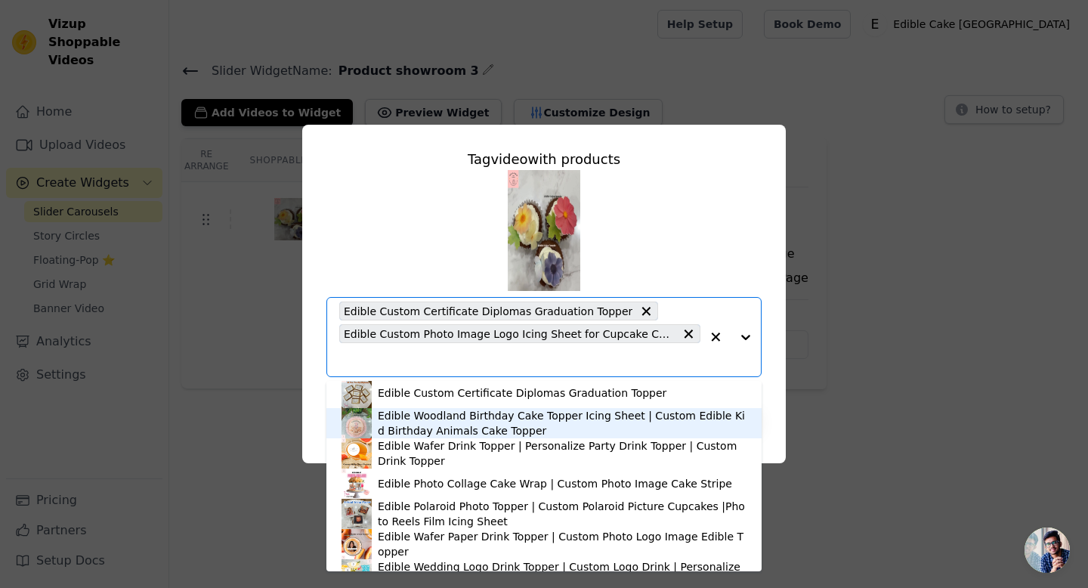
scroll to position [102, 0]
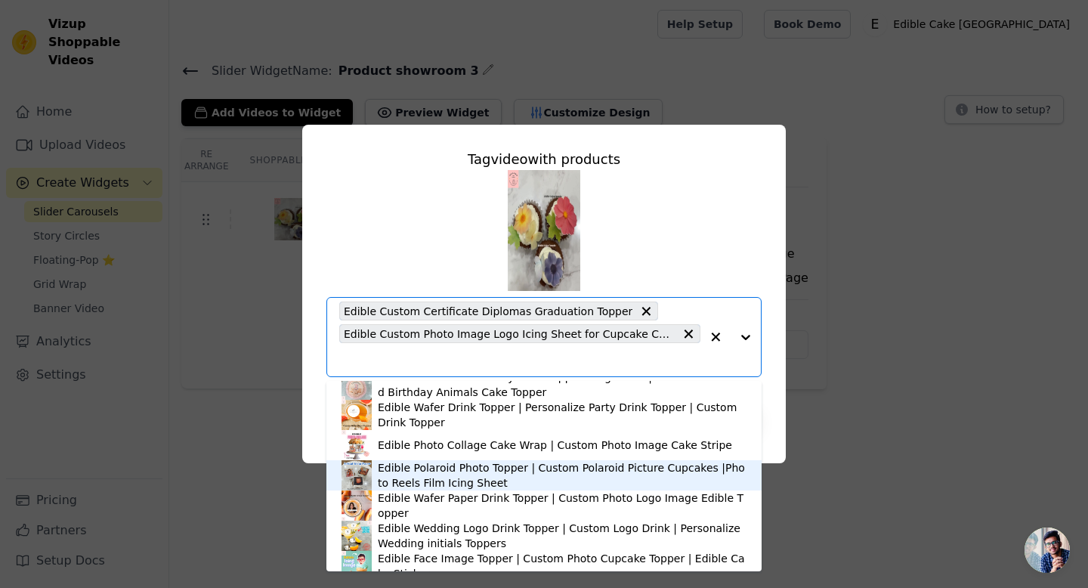
click at [539, 476] on div "Edible Polaroid Photo Topper | Custom Polaroid Picture Cupcakes |Photo Reels Fi…" at bounding box center [562, 475] width 369 height 30
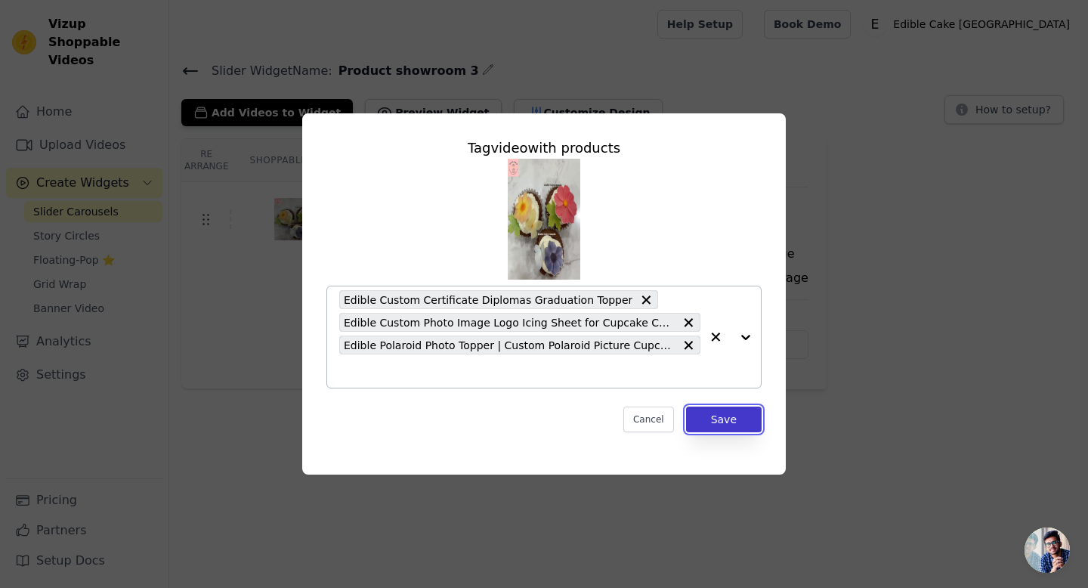
click at [732, 419] on button "Save" at bounding box center [724, 420] width 76 height 26
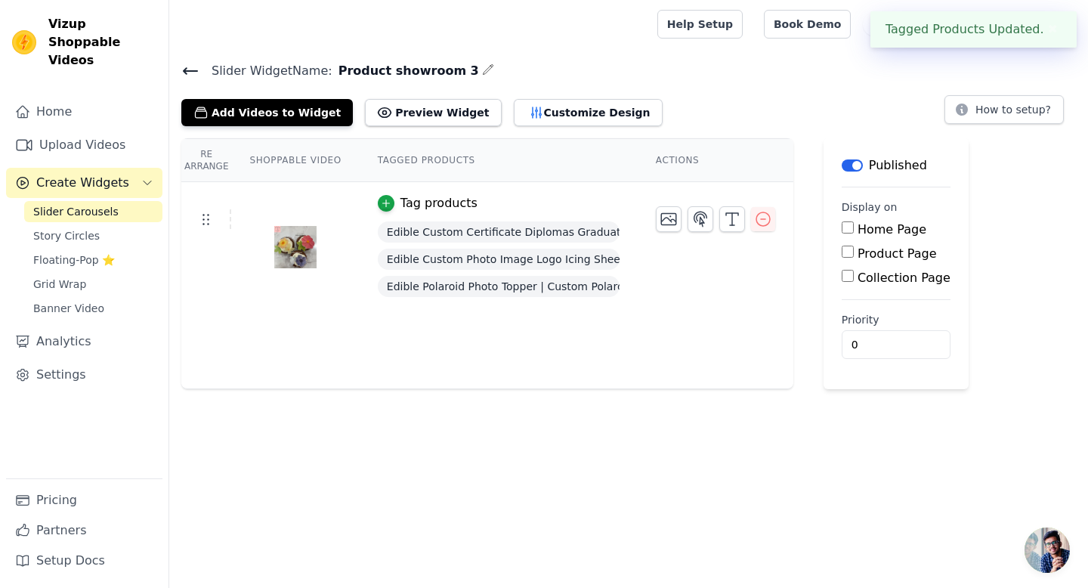
click at [843, 224] on input "Home Page" at bounding box center [848, 227] width 12 height 12
checkbox input "true"
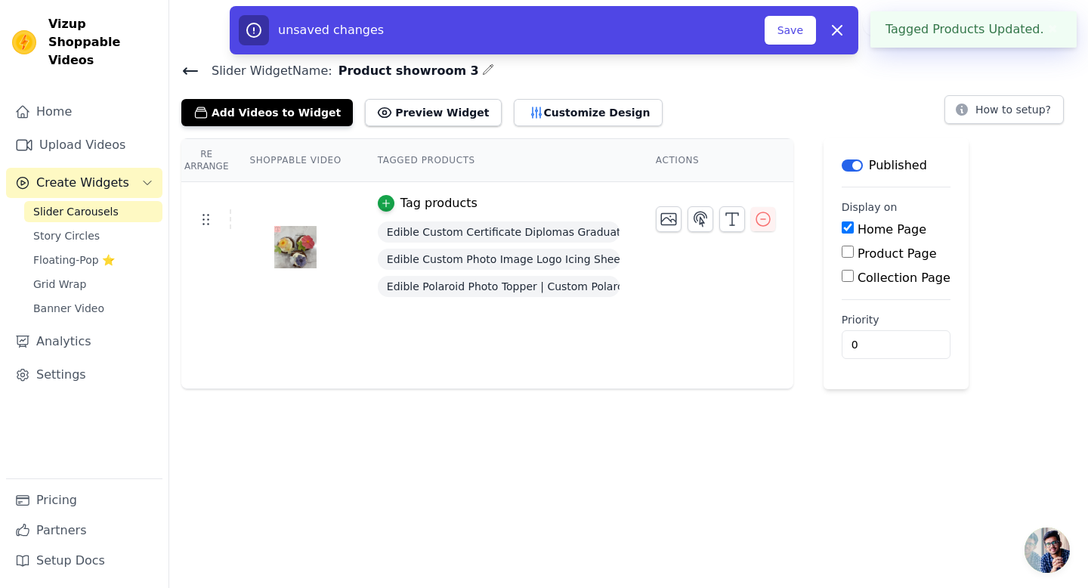
click at [843, 277] on input "Collection Page" at bounding box center [848, 276] width 12 height 12
checkbox input "true"
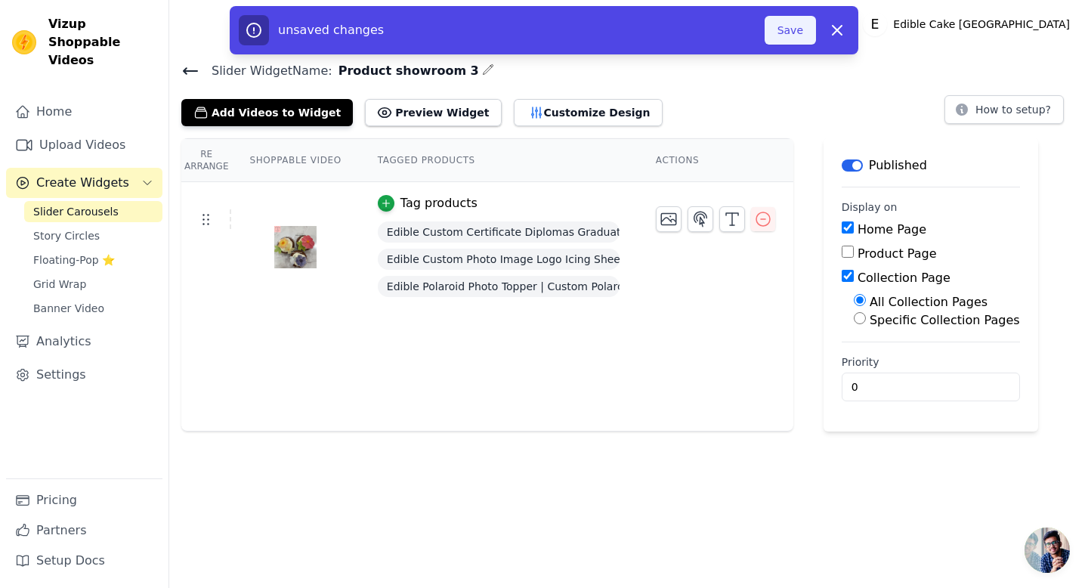
click at [798, 35] on button "Save" at bounding box center [790, 30] width 51 height 29
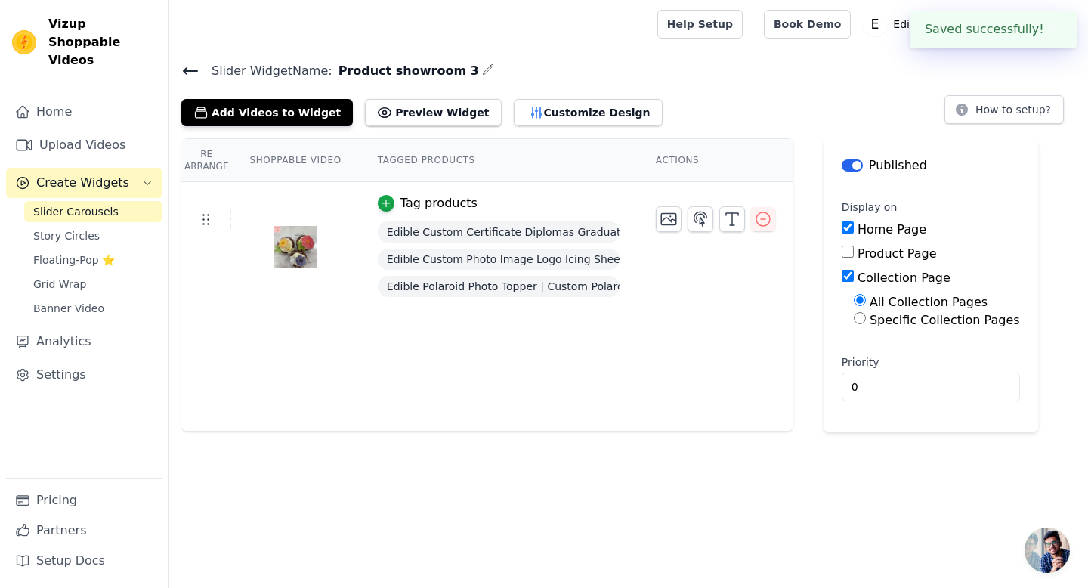
click at [184, 72] on icon at bounding box center [191, 71] width 14 height 6
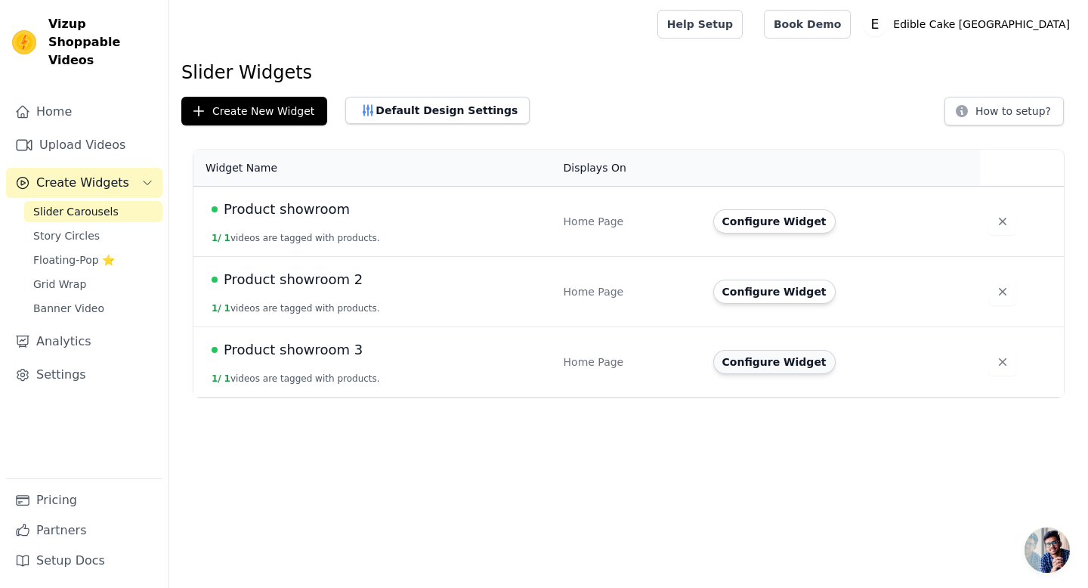
click at [758, 360] on button "Configure Widget" at bounding box center [774, 362] width 122 height 24
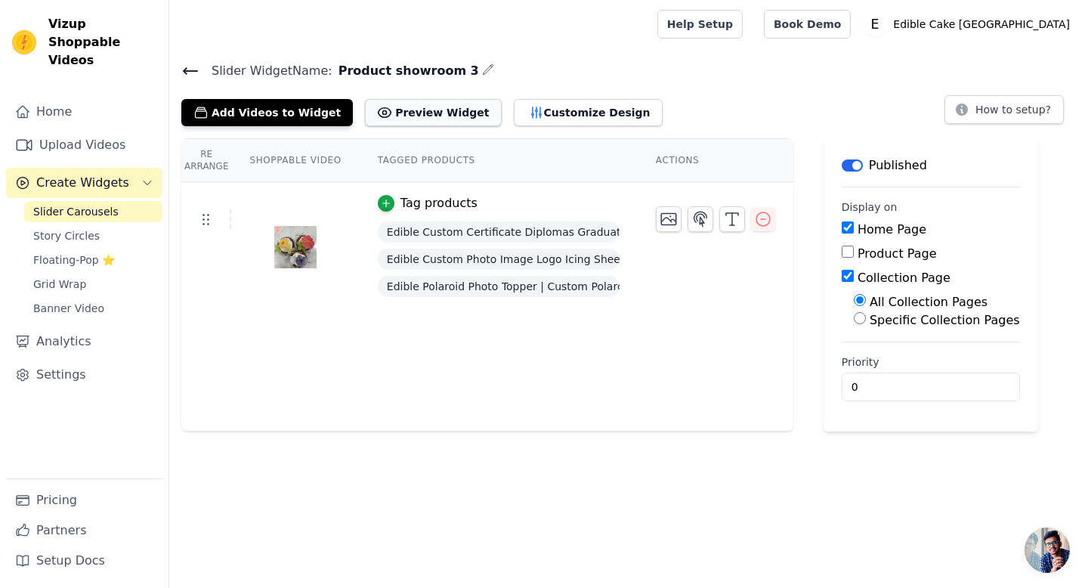
click at [433, 122] on button "Preview Widget" at bounding box center [433, 112] width 136 height 27
click at [182, 68] on icon at bounding box center [190, 71] width 18 height 18
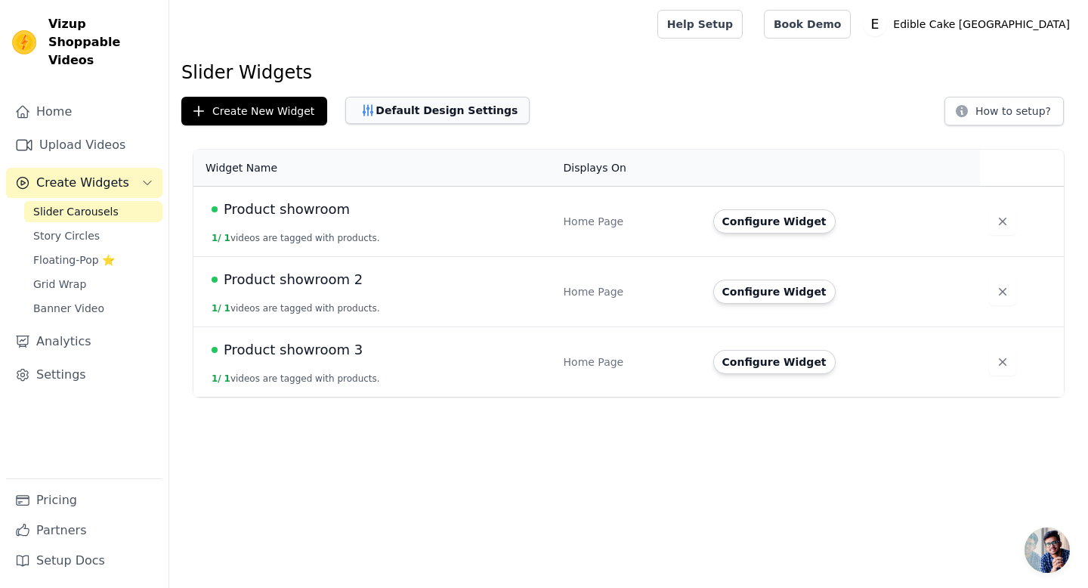
click at [428, 121] on button "Default Design Settings" at bounding box center [437, 110] width 184 height 27
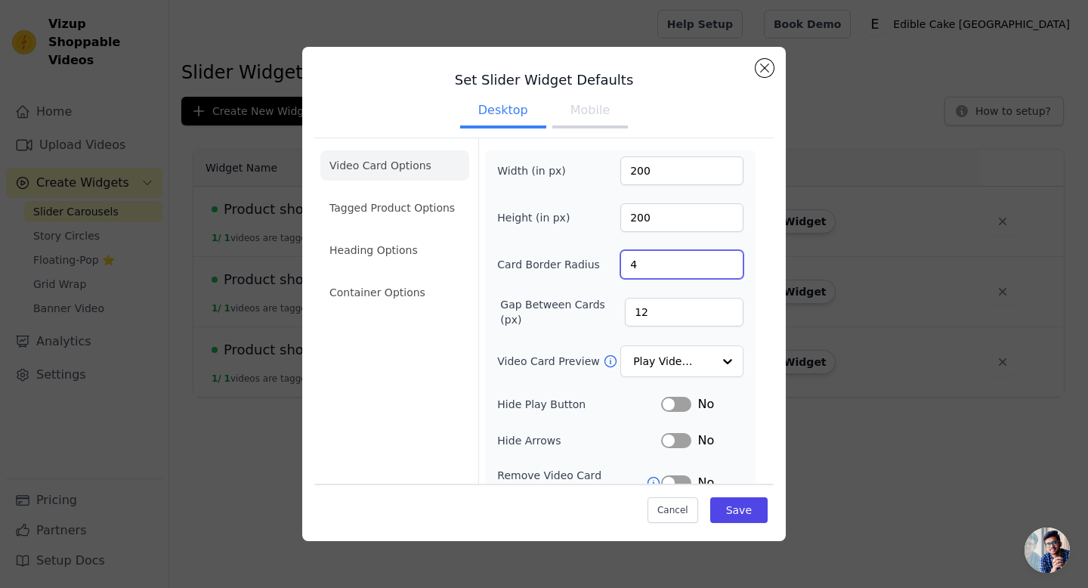
click at [655, 270] on input "4" at bounding box center [681, 264] width 123 height 29
click at [731, 271] on input "3" at bounding box center [681, 264] width 123 height 29
click at [731, 271] on input "2" at bounding box center [681, 264] width 123 height 29
type input "1"
click at [731, 271] on input "1" at bounding box center [681, 264] width 123 height 29
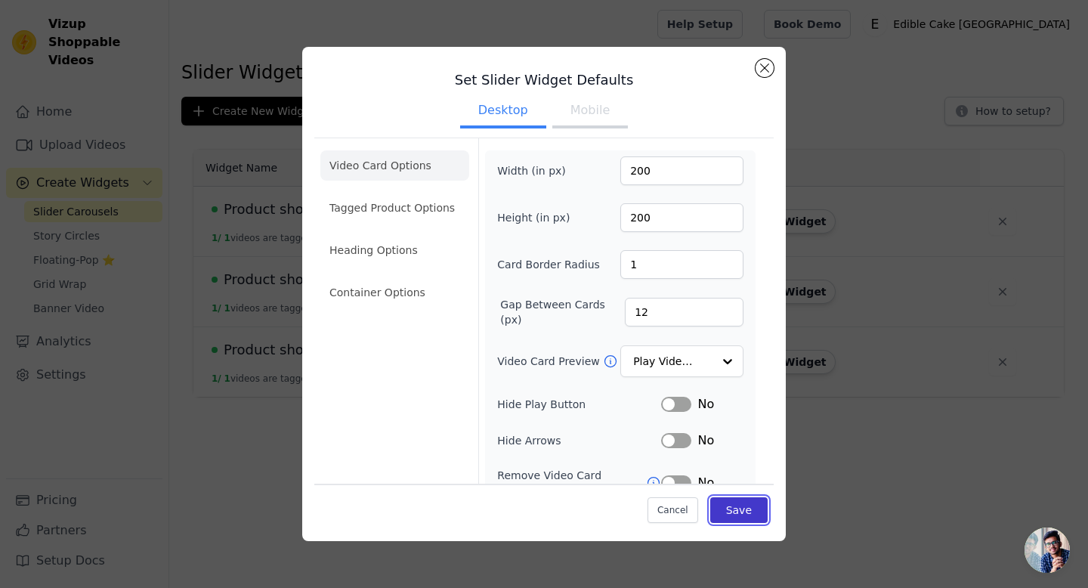
click at [751, 515] on button "Save" at bounding box center [738, 510] width 57 height 26
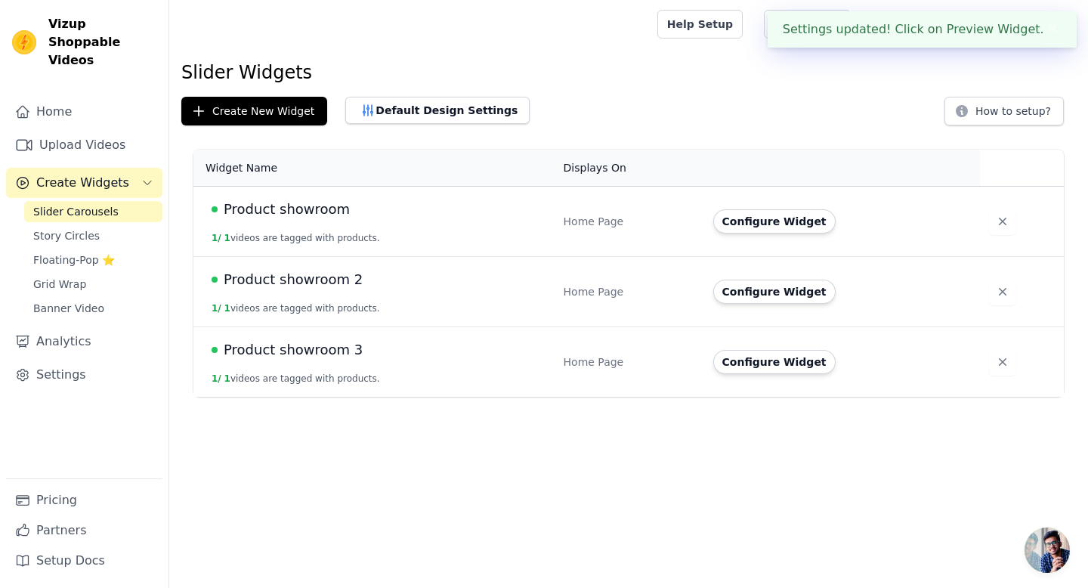
click at [250, 198] on td "Product showroom 1 / 1 videos are tagged with products." at bounding box center [373, 222] width 361 height 70
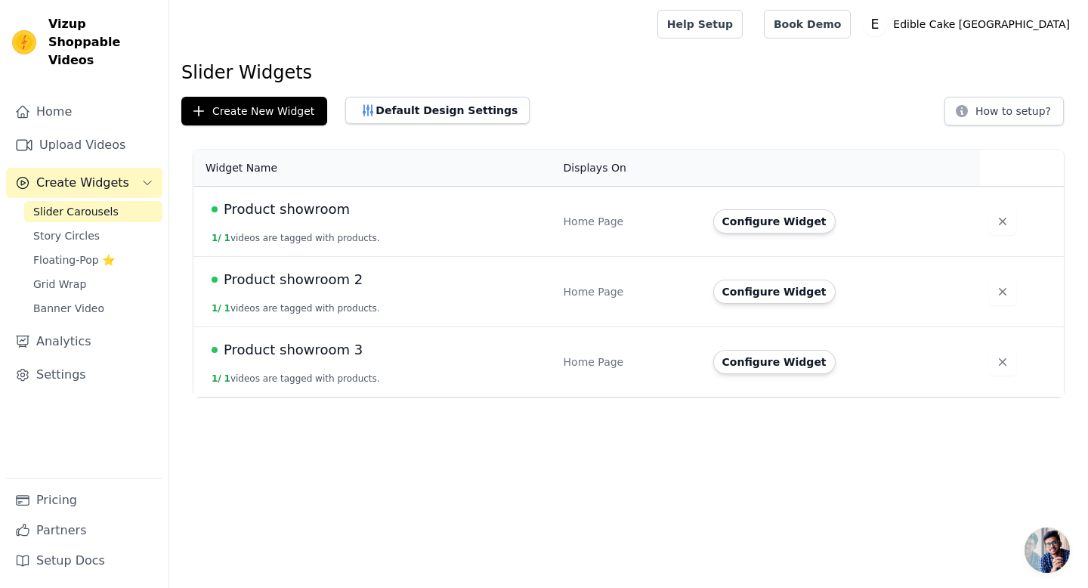
click at [286, 209] on span "Product showroom" at bounding box center [287, 209] width 126 height 21
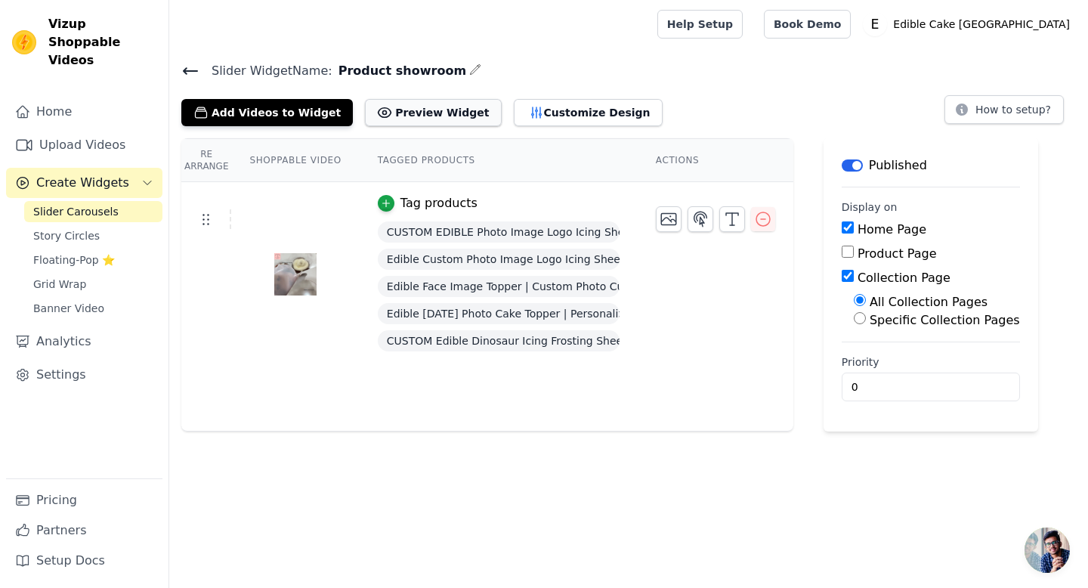
click at [424, 121] on button "Preview Widget" at bounding box center [433, 112] width 136 height 27
click at [91, 252] on div "Slider Carousels Story Circles Floating-Pop ⭐ Grid Wrap Banner Video" at bounding box center [93, 260] width 138 height 118
click at [90, 252] on span "Floating-Pop ⭐" at bounding box center [74, 259] width 82 height 15
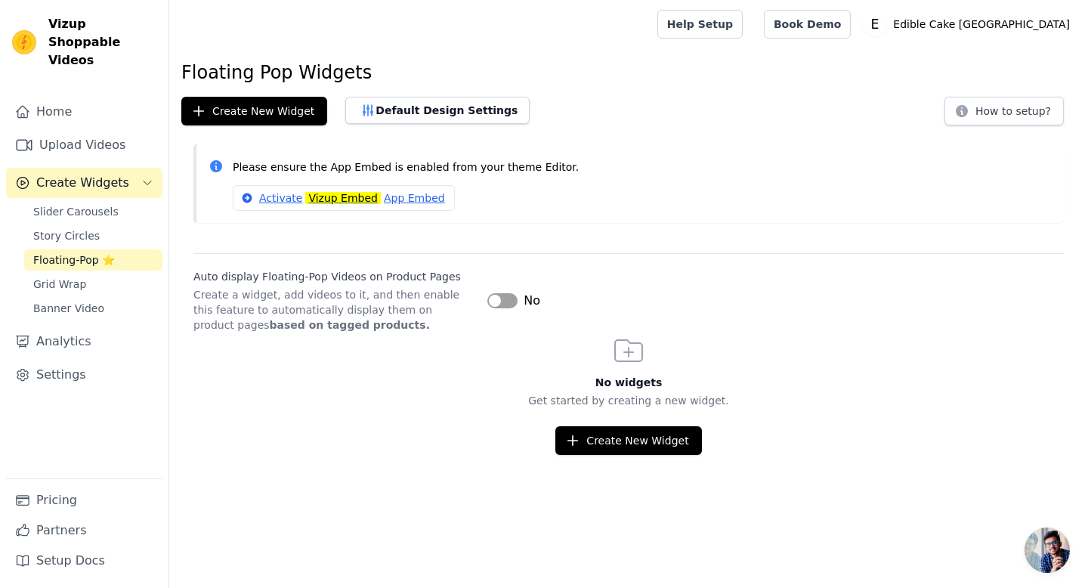
click at [512, 304] on button "Label" at bounding box center [502, 300] width 30 height 15
click at [609, 441] on button "Create New Widget" at bounding box center [628, 440] width 146 height 29
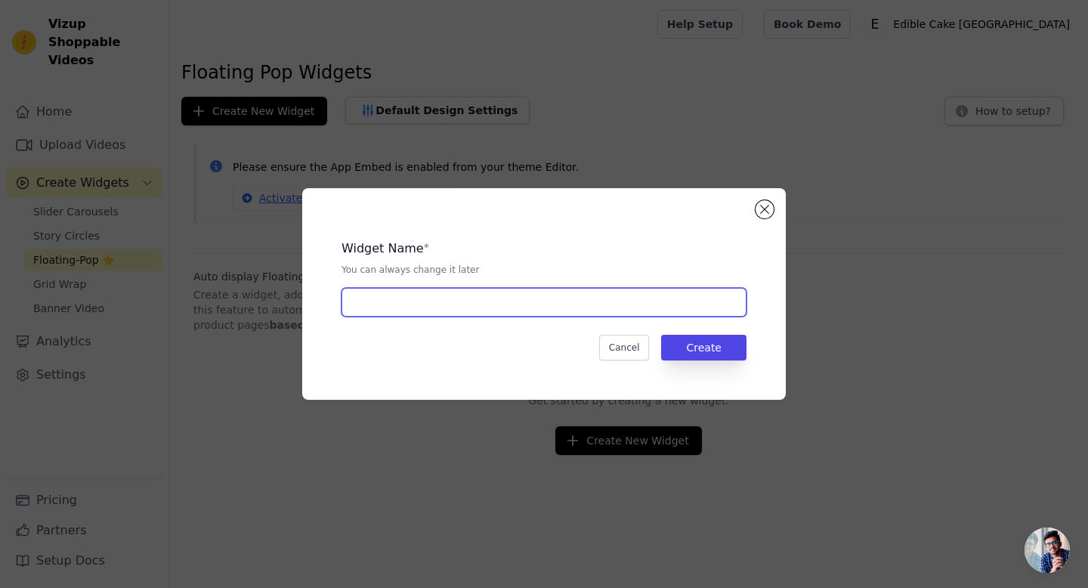
click at [568, 308] on input "text" at bounding box center [544, 302] width 405 height 29
type input "Product showroom"
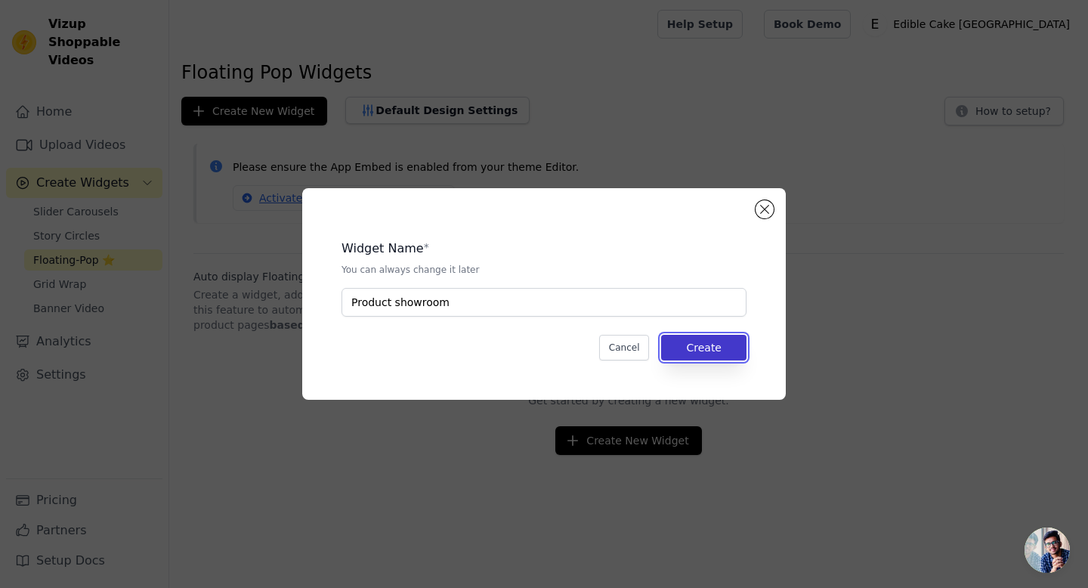
click at [679, 351] on button "Create" at bounding box center [703, 348] width 85 height 26
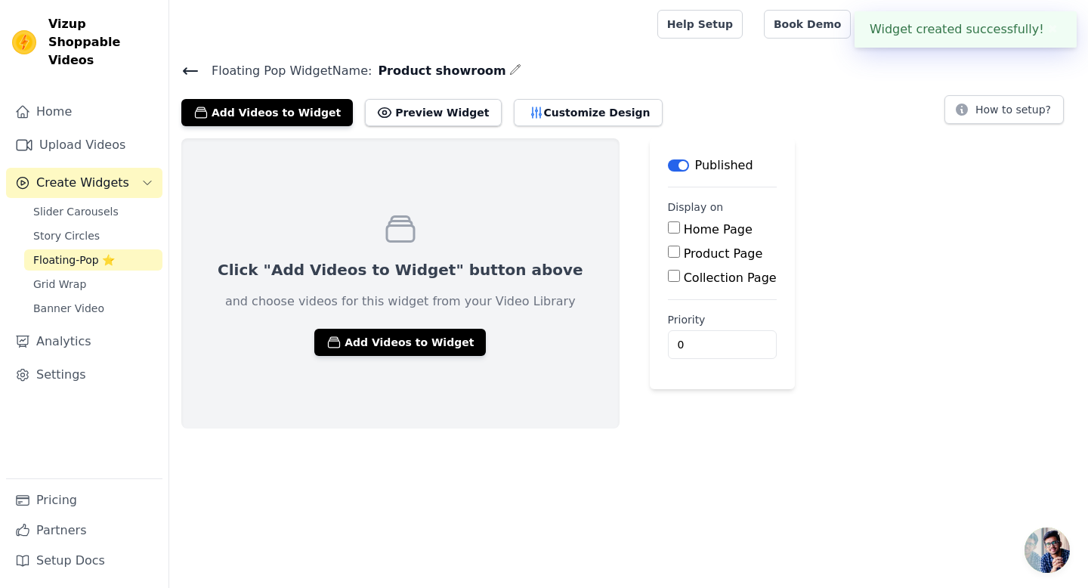
click at [684, 222] on label "Home Page" at bounding box center [718, 229] width 69 height 14
click at [668, 221] on input "Home Page" at bounding box center [674, 227] width 12 height 12
checkbox input "true"
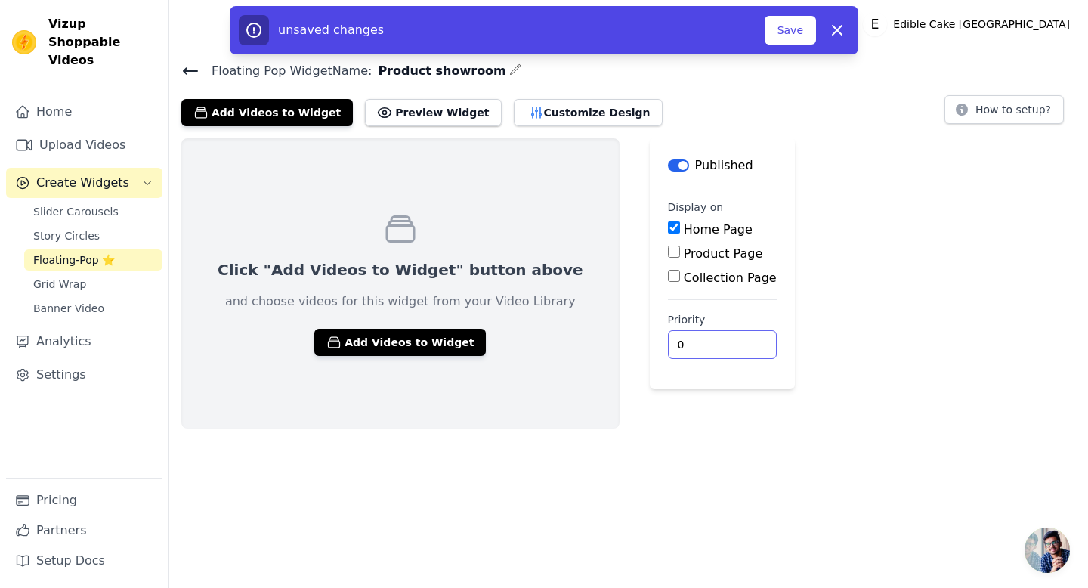
click at [668, 353] on input "0" at bounding box center [722, 344] width 109 height 29
click at [745, 425] on div "Click "Add Videos to Widget" button above and choose videos for this widget fro…" at bounding box center [628, 283] width 919 height 290
click at [433, 347] on button "Add Videos to Widget" at bounding box center [400, 342] width 172 height 27
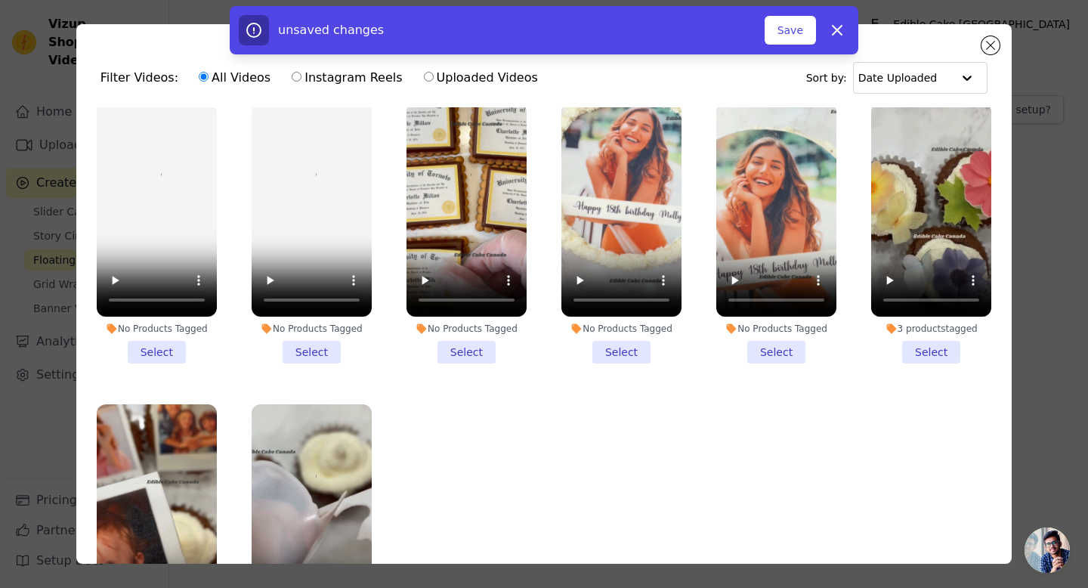
scroll to position [14, 0]
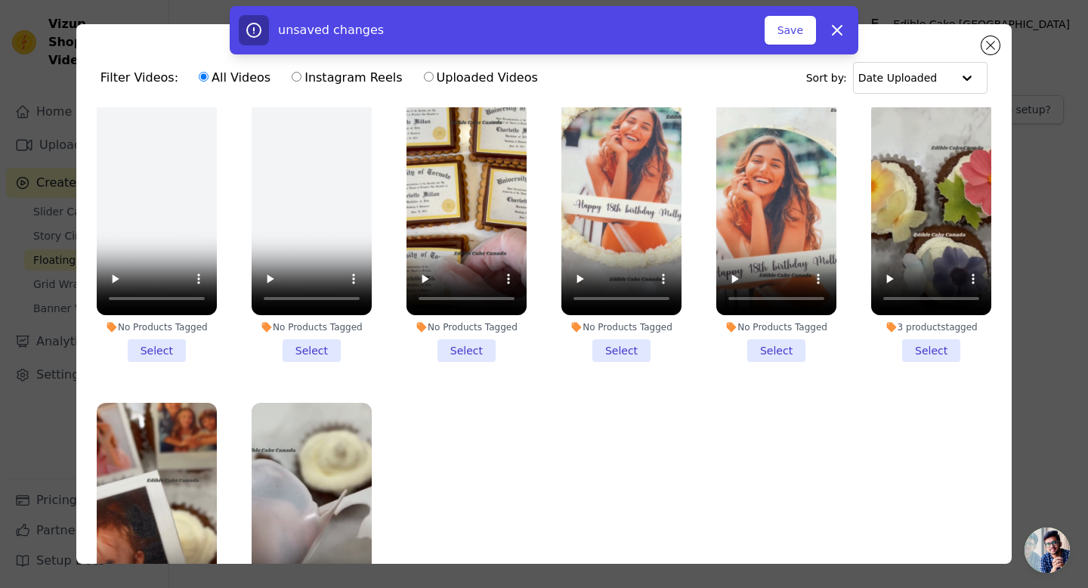
click at [773, 335] on li "No Products Tagged Select" at bounding box center [776, 231] width 120 height 261
click at [0, 0] on input "No Products Tagged Select" at bounding box center [0, 0] width 0 height 0
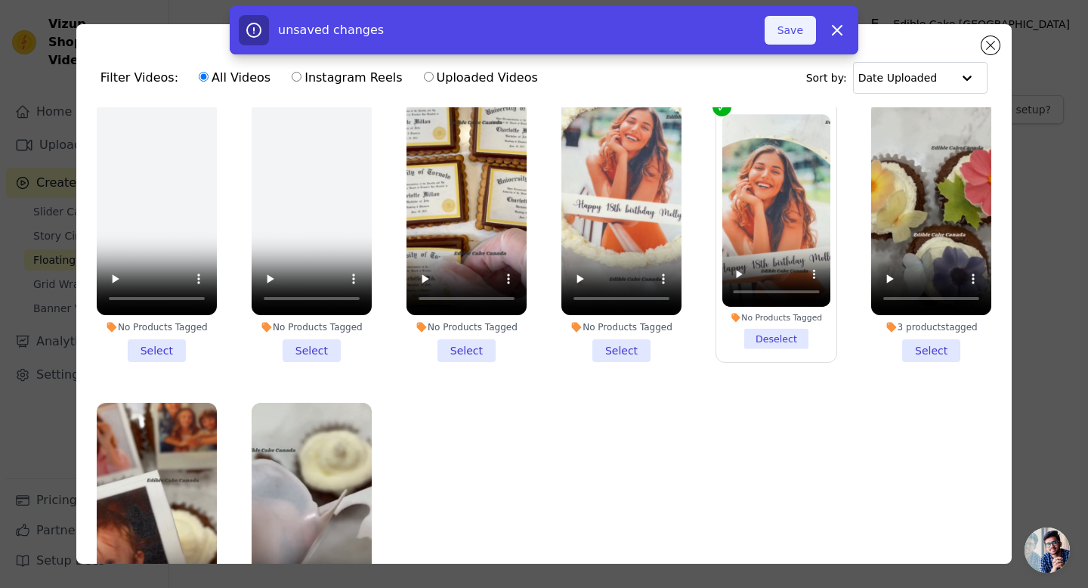
click at [796, 27] on button "Save" at bounding box center [790, 30] width 51 height 29
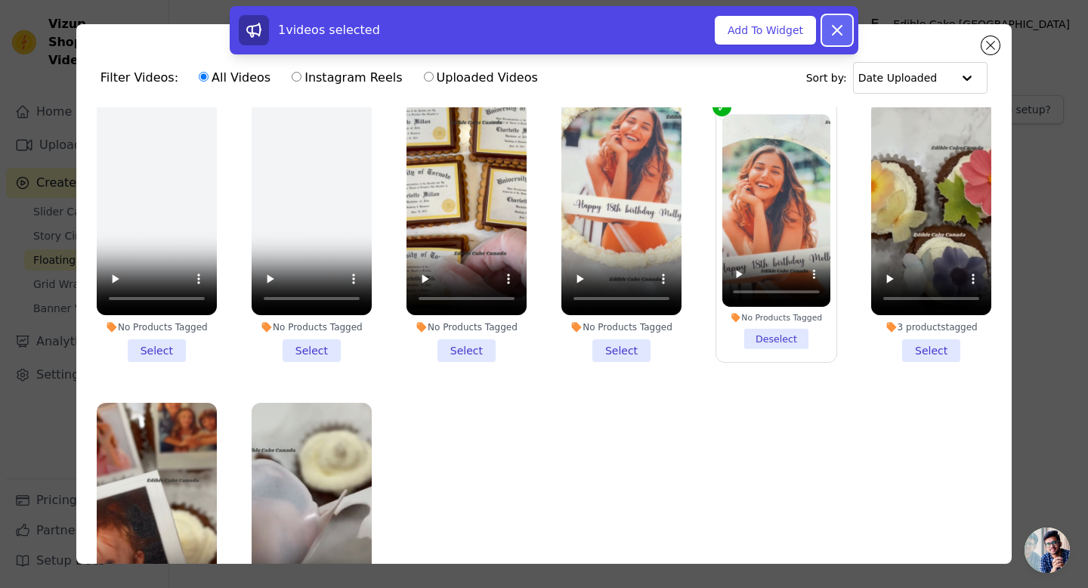
click at [839, 34] on icon at bounding box center [837, 30] width 18 height 18
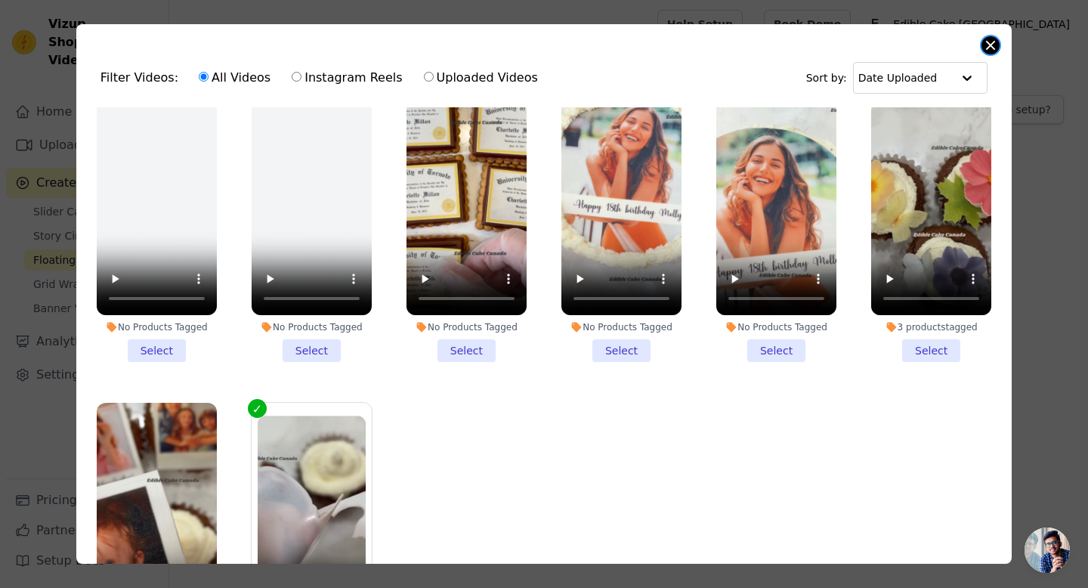
click at [990, 44] on button "Close modal" at bounding box center [991, 45] width 18 height 18
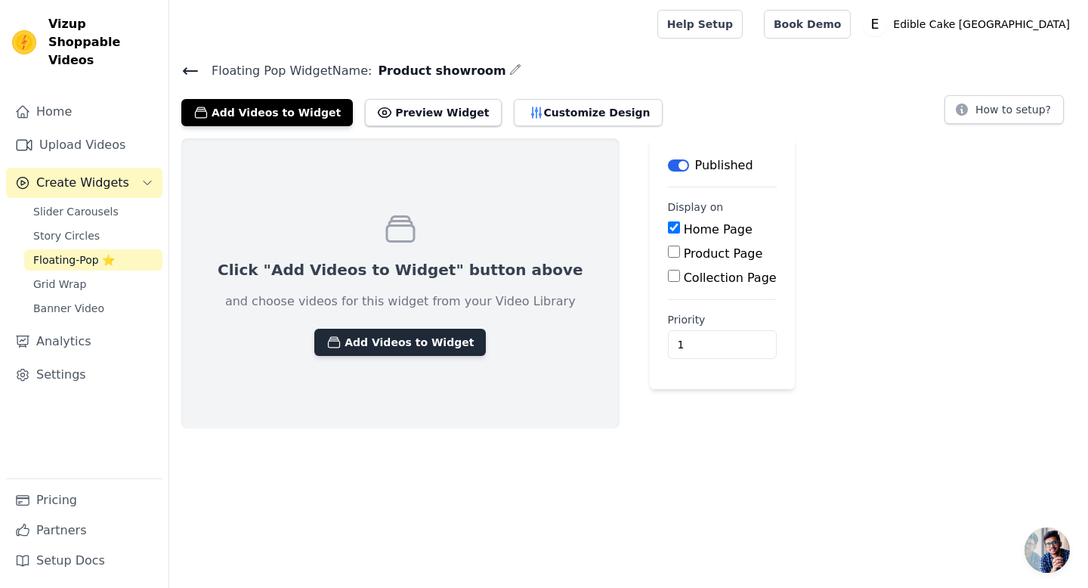
click at [382, 329] on button "Add Videos to Widget" at bounding box center [400, 342] width 172 height 27
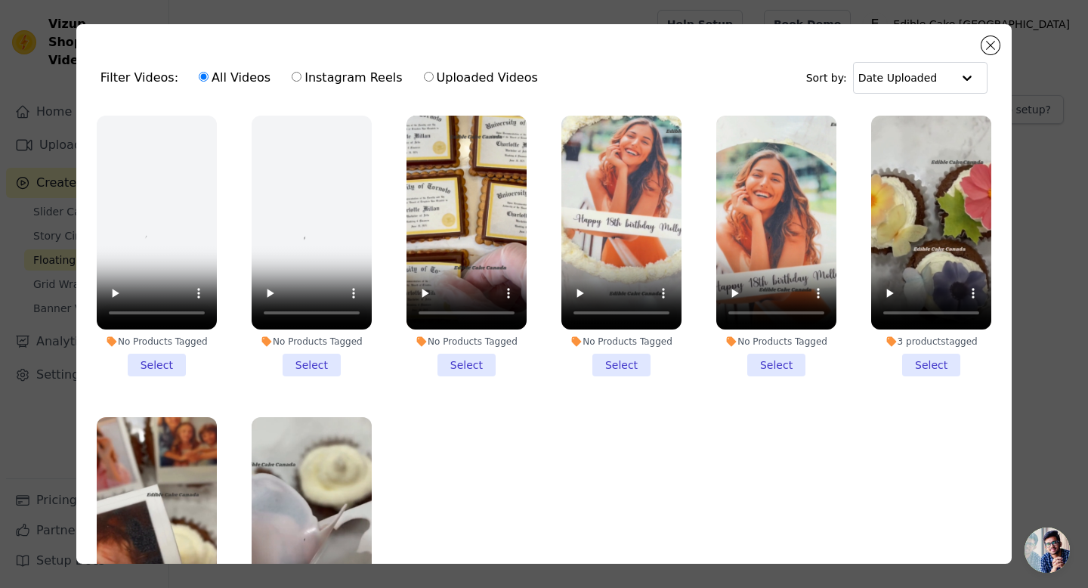
click at [789, 360] on li "No Products Tagged Select" at bounding box center [776, 246] width 120 height 261
click at [0, 0] on input "No Products Tagged Select" at bounding box center [0, 0] width 0 height 0
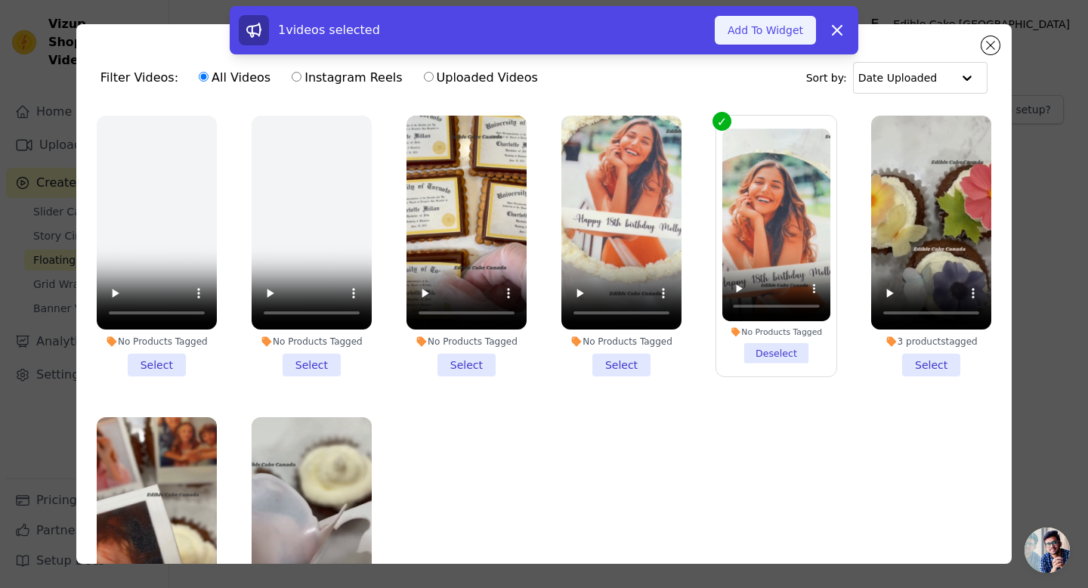
click at [778, 42] on button "Add To Widget" at bounding box center [765, 30] width 101 height 29
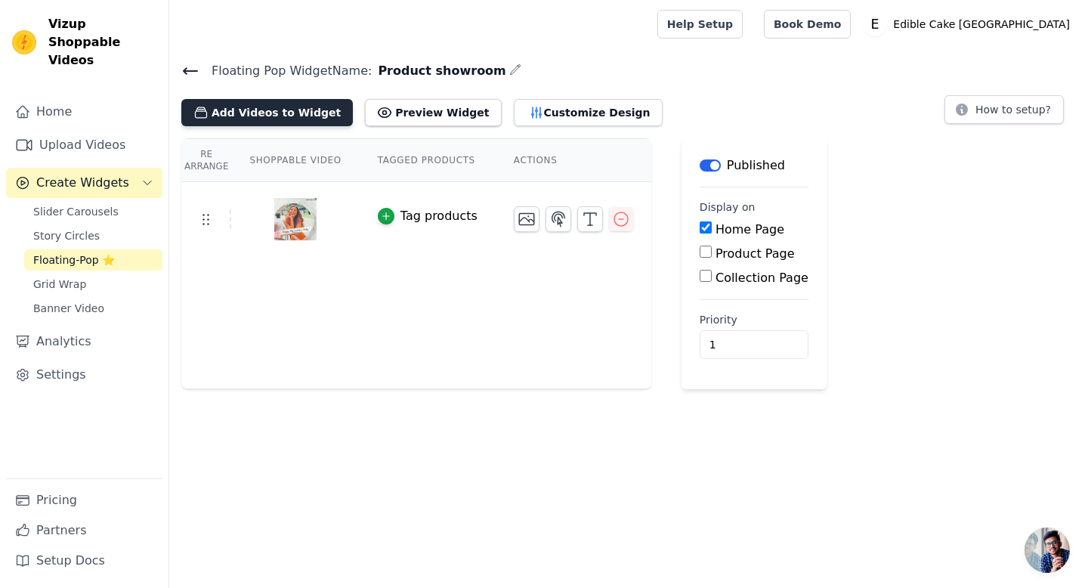
click at [303, 113] on button "Add Videos to Widget" at bounding box center [267, 112] width 172 height 27
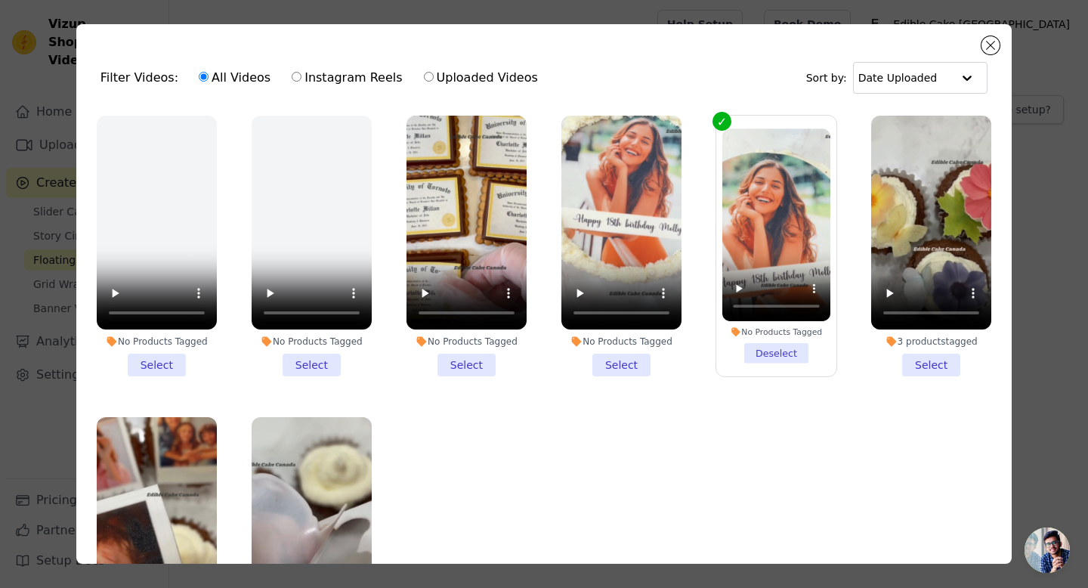
click at [619, 367] on li "No Products Tagged Select" at bounding box center [621, 246] width 120 height 261
click at [0, 0] on input "No Products Tagged Select" at bounding box center [0, 0] width 0 height 0
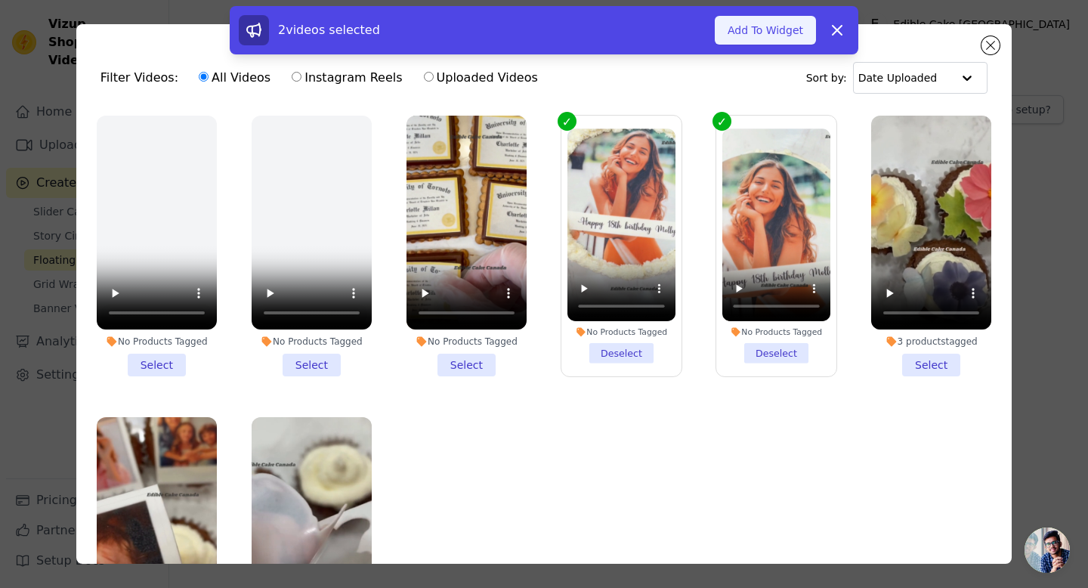
click at [766, 42] on button "Add To Widget" at bounding box center [765, 30] width 101 height 29
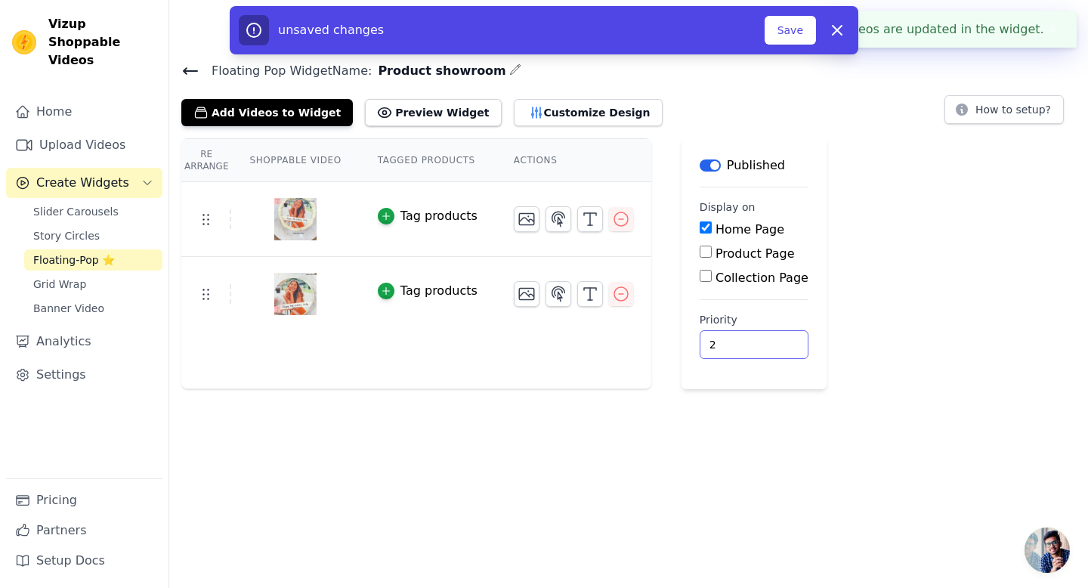
click at [758, 341] on input "2" at bounding box center [754, 344] width 109 height 29
click at [261, 113] on button "Add Videos to Widget" at bounding box center [267, 112] width 172 height 27
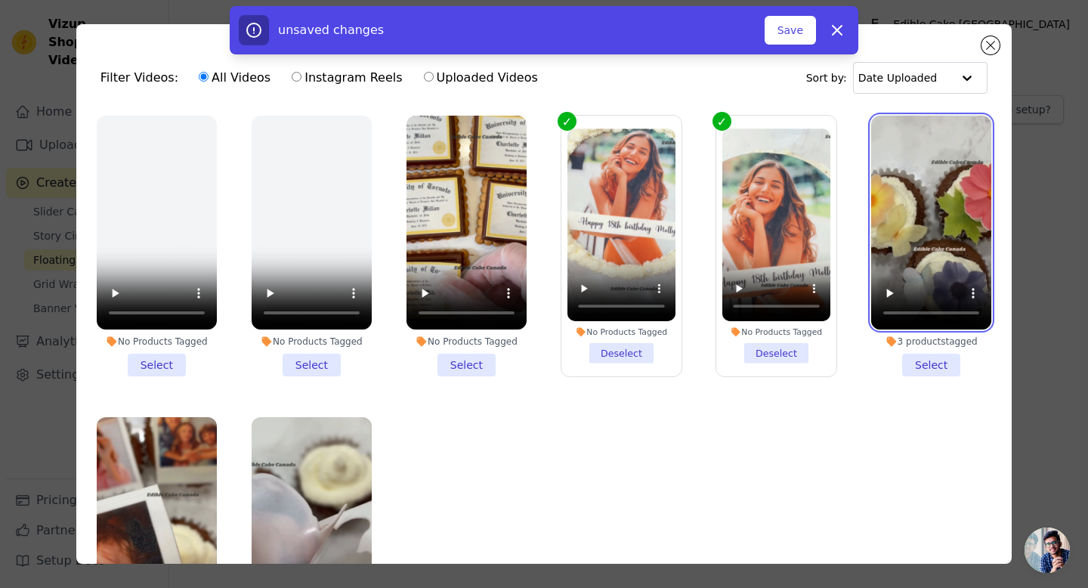
click at [939, 273] on video at bounding box center [931, 223] width 120 height 214
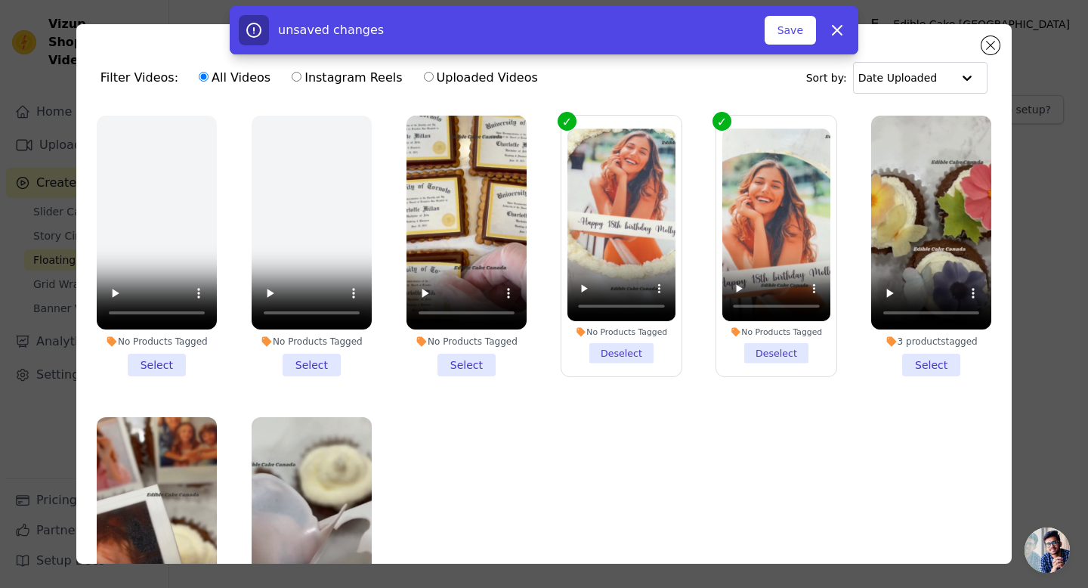
click at [923, 367] on li "3 products tagged Select" at bounding box center [931, 246] width 120 height 261
click at [0, 0] on input "3 products tagged Select" at bounding box center [0, 0] width 0 height 0
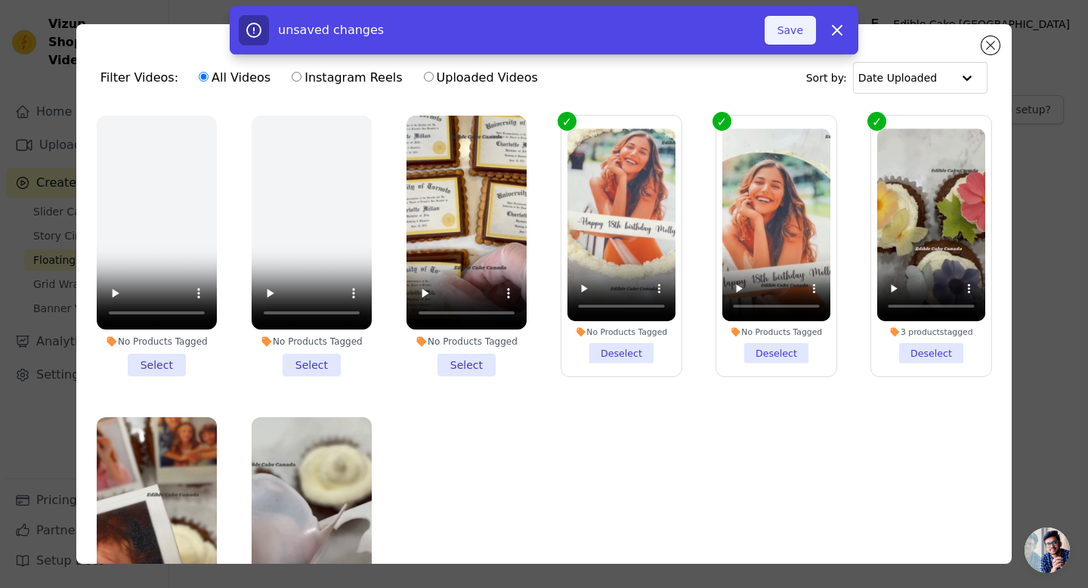
click at [792, 42] on button "Save" at bounding box center [790, 30] width 51 height 29
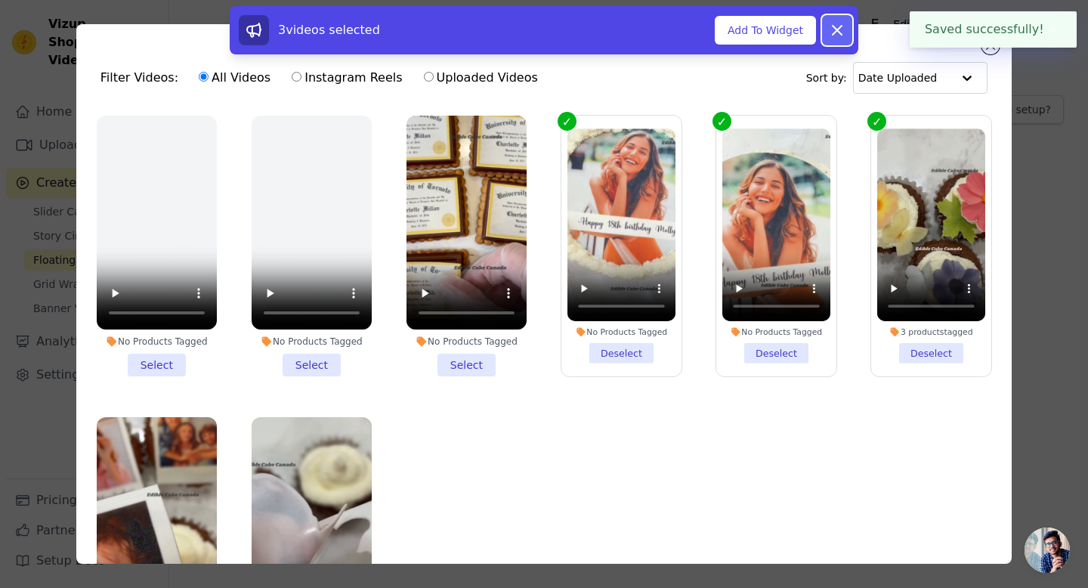
click at [835, 28] on icon at bounding box center [837, 30] width 9 height 9
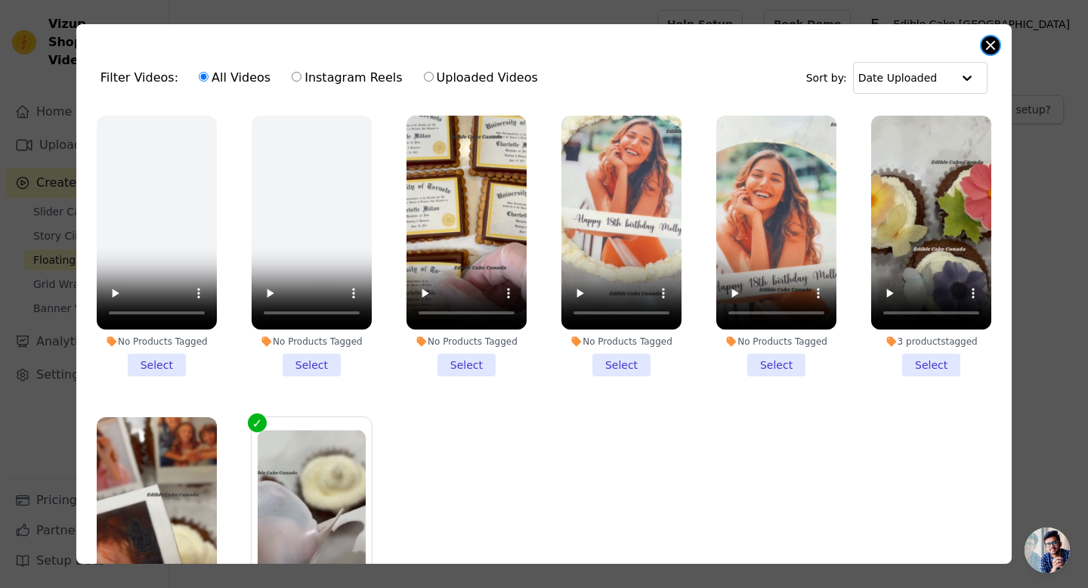
click at [988, 51] on button "Close modal" at bounding box center [991, 45] width 18 height 18
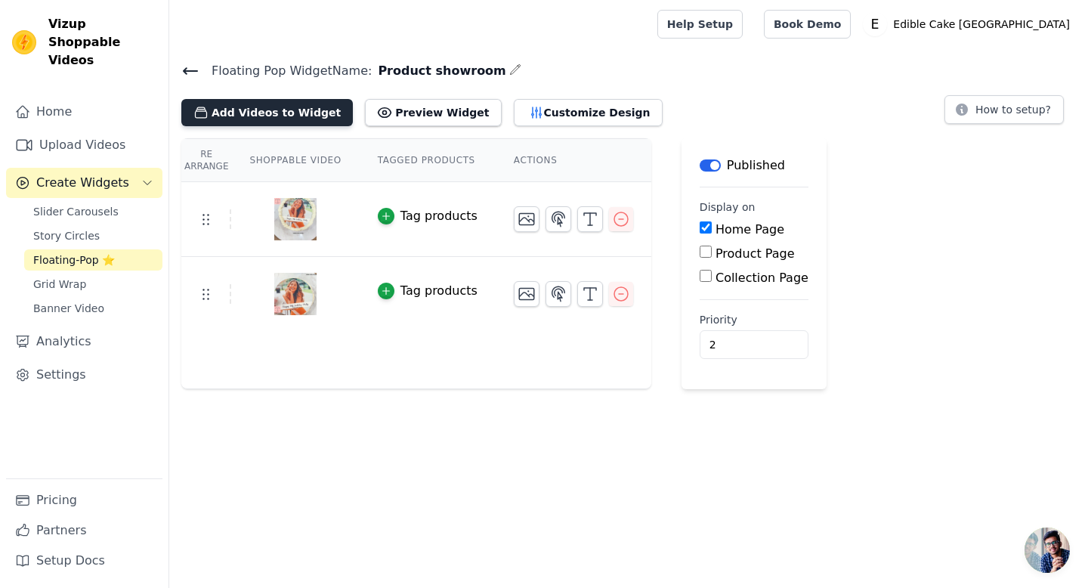
click at [304, 116] on button "Add Videos to Widget" at bounding box center [267, 112] width 172 height 27
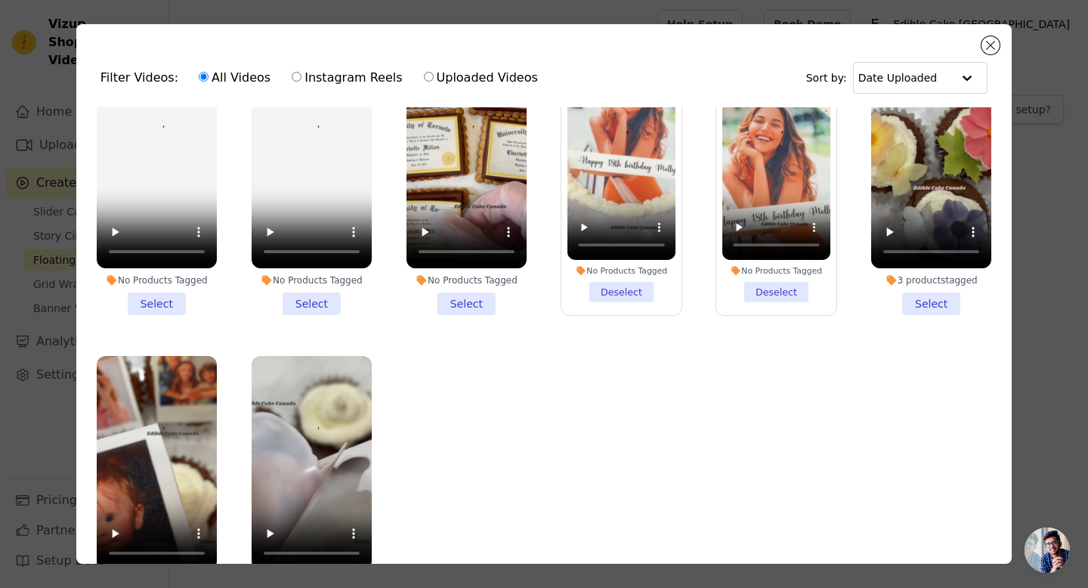
scroll to position [59, 0]
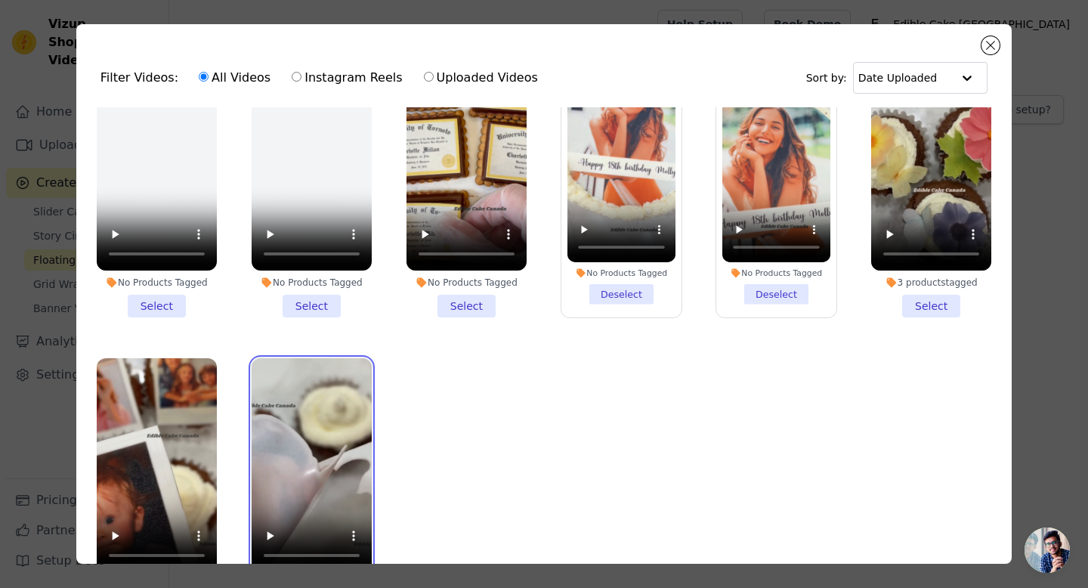
click at [330, 487] on video at bounding box center [312, 465] width 120 height 214
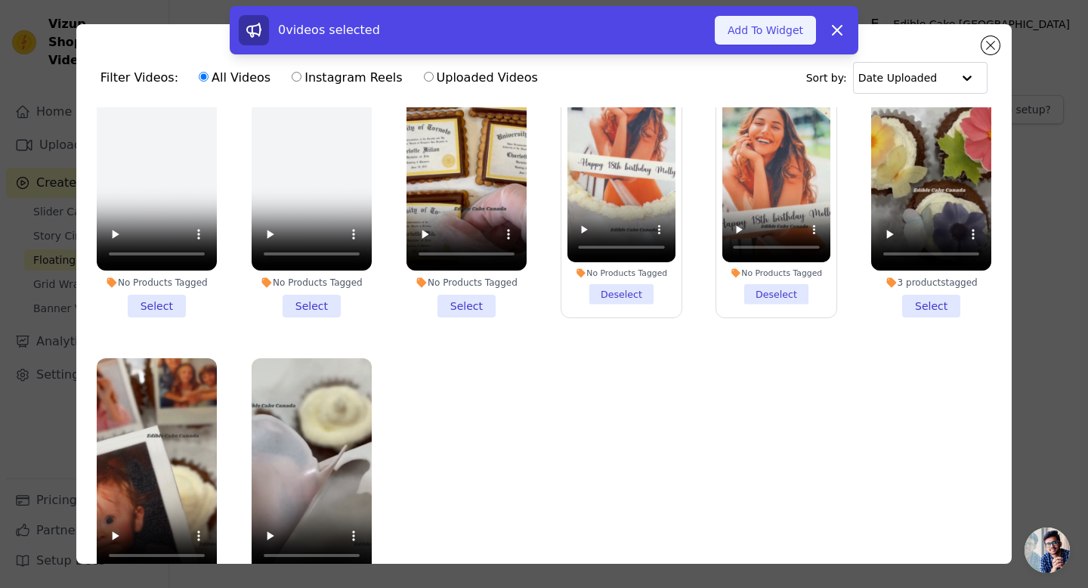
click at [790, 26] on button "Add To Widget" at bounding box center [765, 30] width 101 height 29
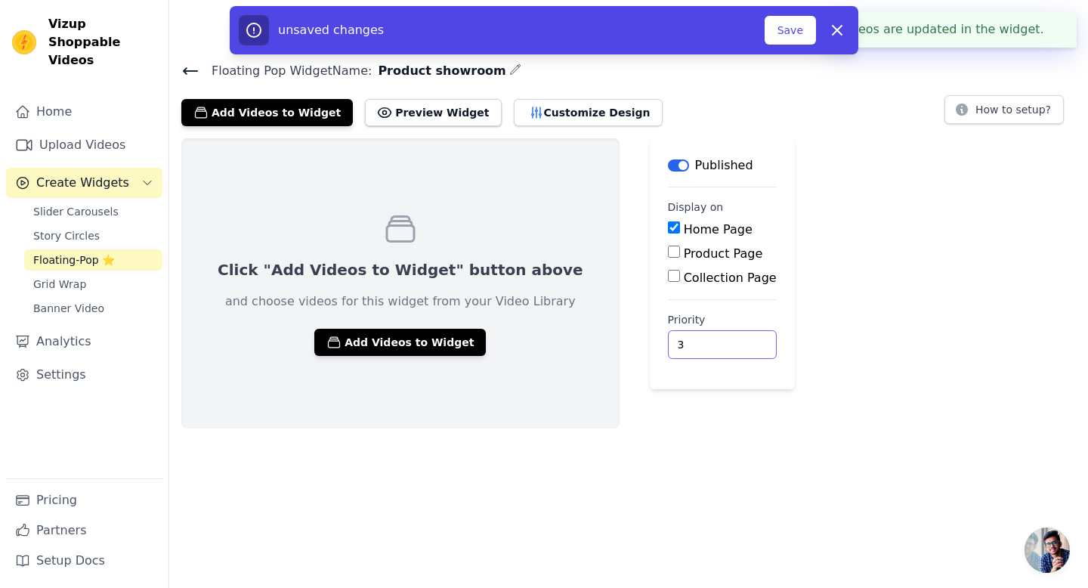
type input "3"
click at [682, 341] on input "3" at bounding box center [722, 344] width 109 height 29
click at [446, 340] on button "Add Videos to Widget" at bounding box center [400, 342] width 172 height 27
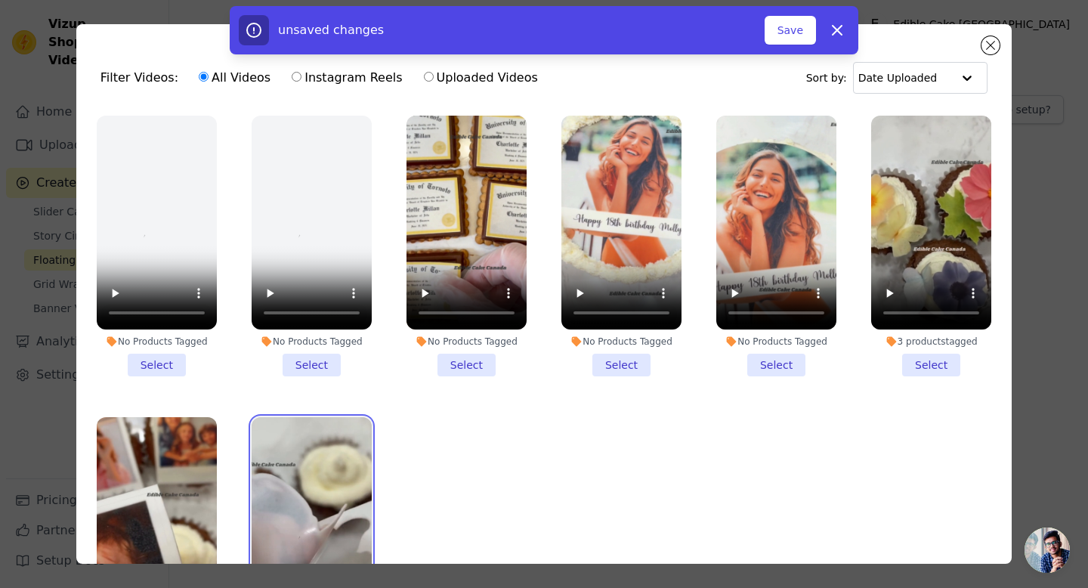
click at [339, 480] on video at bounding box center [312, 524] width 120 height 214
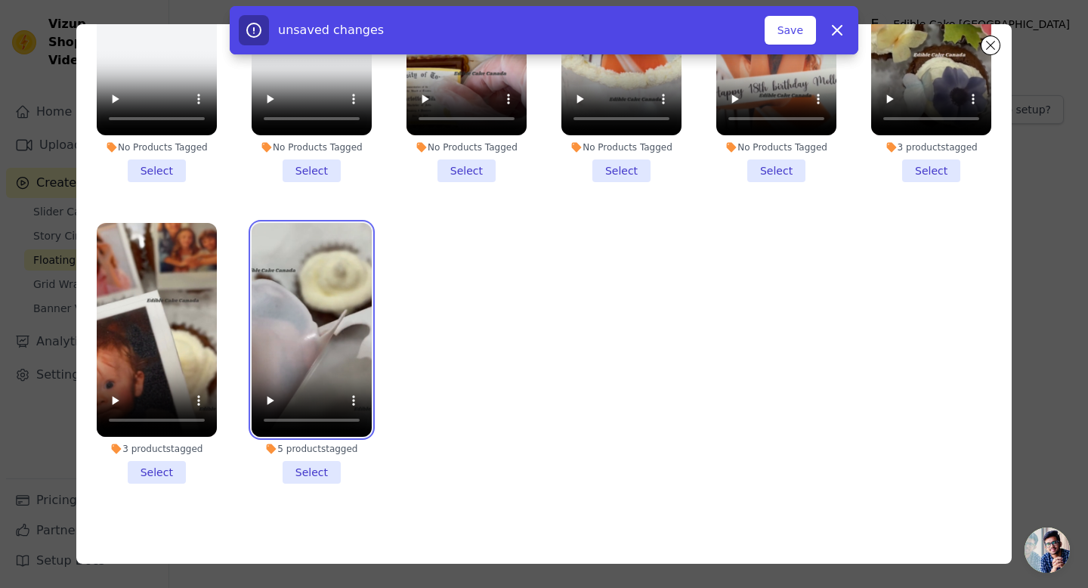
scroll to position [131, 0]
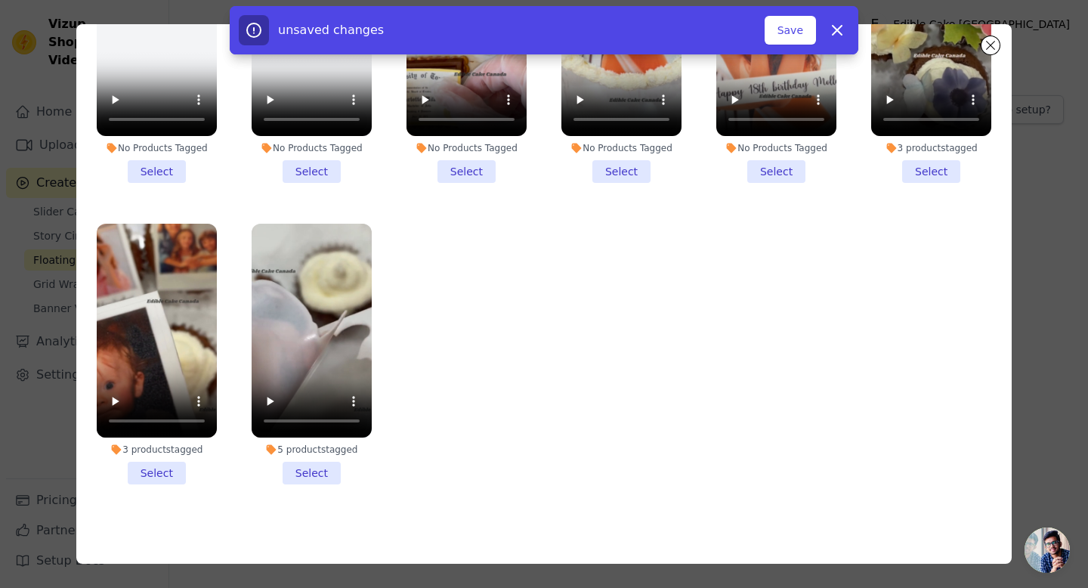
click at [315, 475] on li "5 products tagged Select" at bounding box center [312, 354] width 120 height 261
click at [0, 0] on input "5 products tagged Select" at bounding box center [0, 0] width 0 height 0
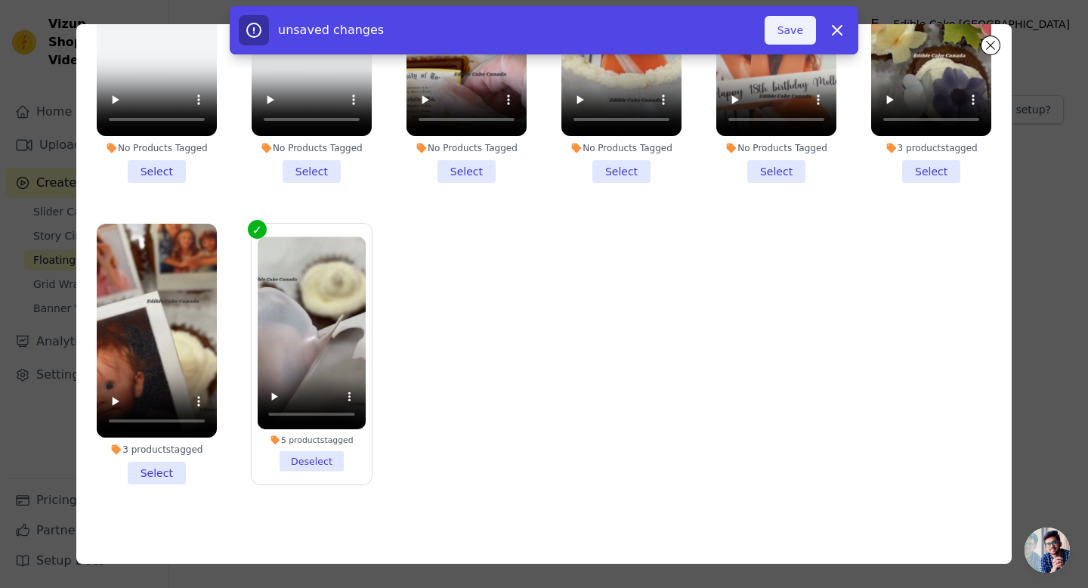
click at [785, 29] on button "Save" at bounding box center [790, 30] width 51 height 29
click at [846, 42] on button "Dismiss" at bounding box center [837, 30] width 30 height 30
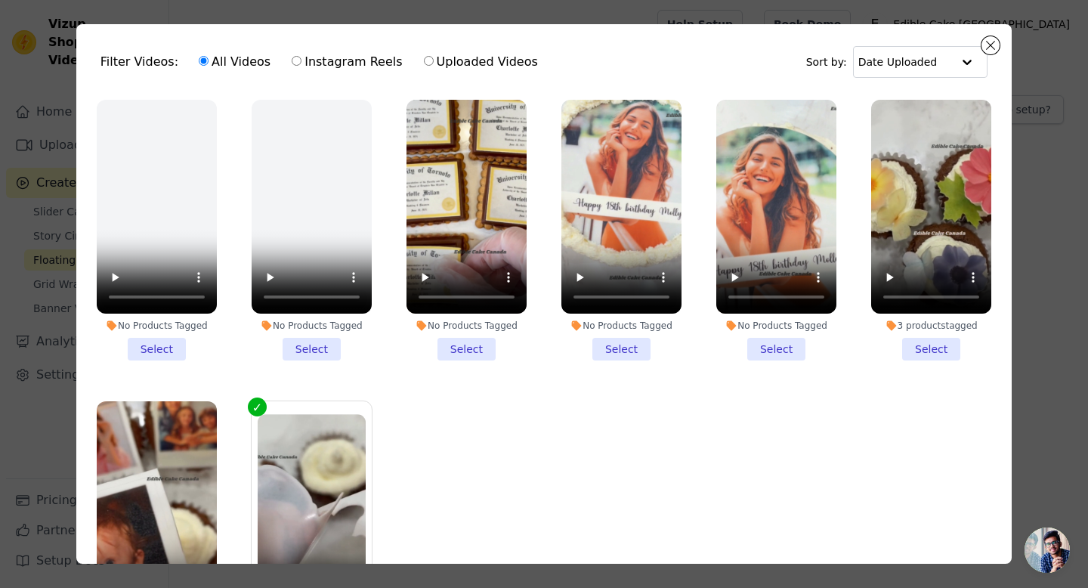
scroll to position [0, 0]
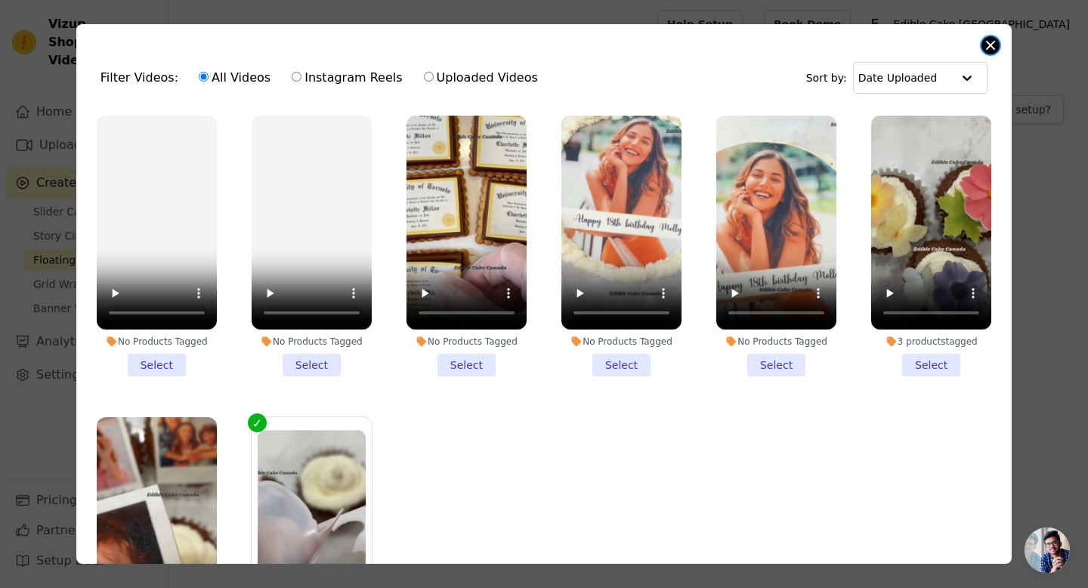
click at [988, 48] on button "Close modal" at bounding box center [991, 45] width 18 height 18
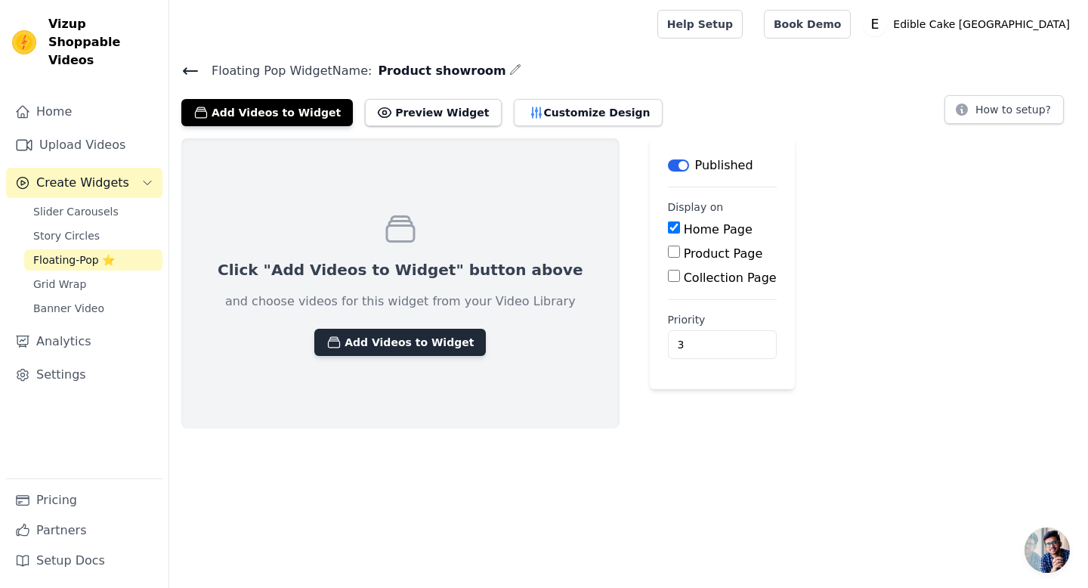
click at [436, 343] on button "Add Videos to Widget" at bounding box center [400, 342] width 172 height 27
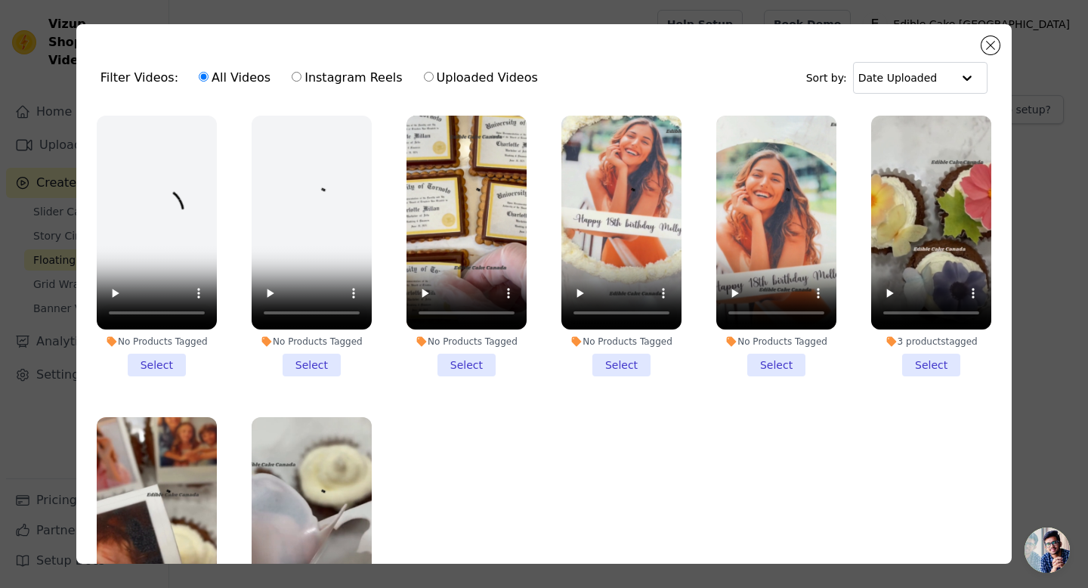
scroll to position [63, 0]
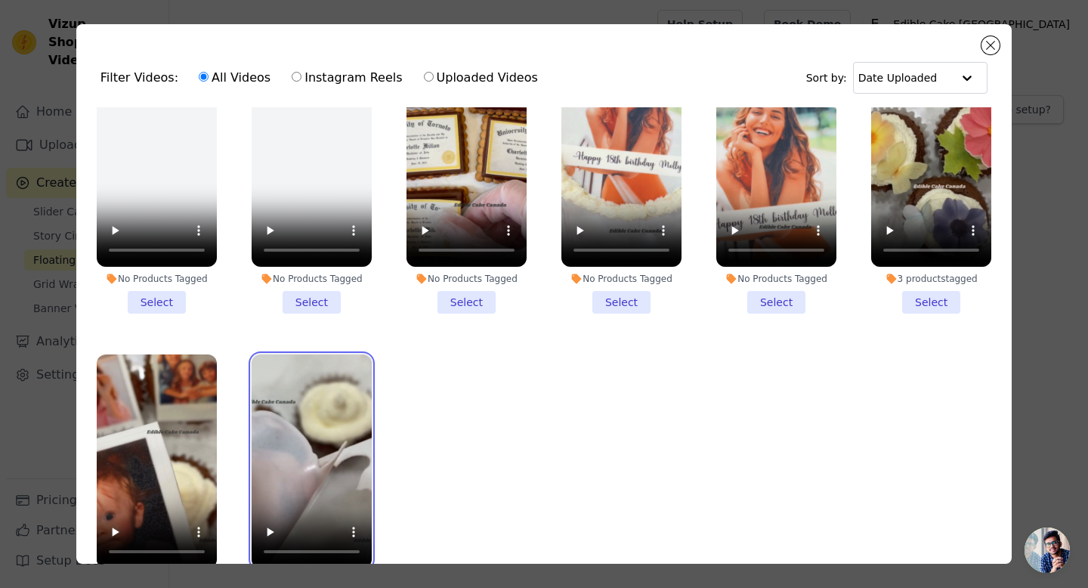
click at [331, 435] on video at bounding box center [312, 461] width 120 height 214
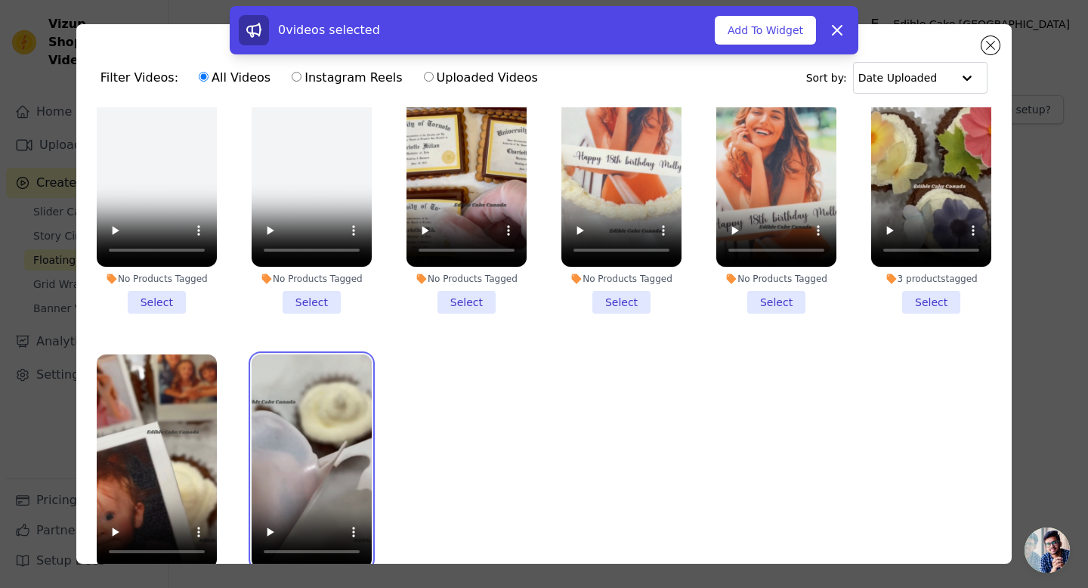
scroll to position [131, 0]
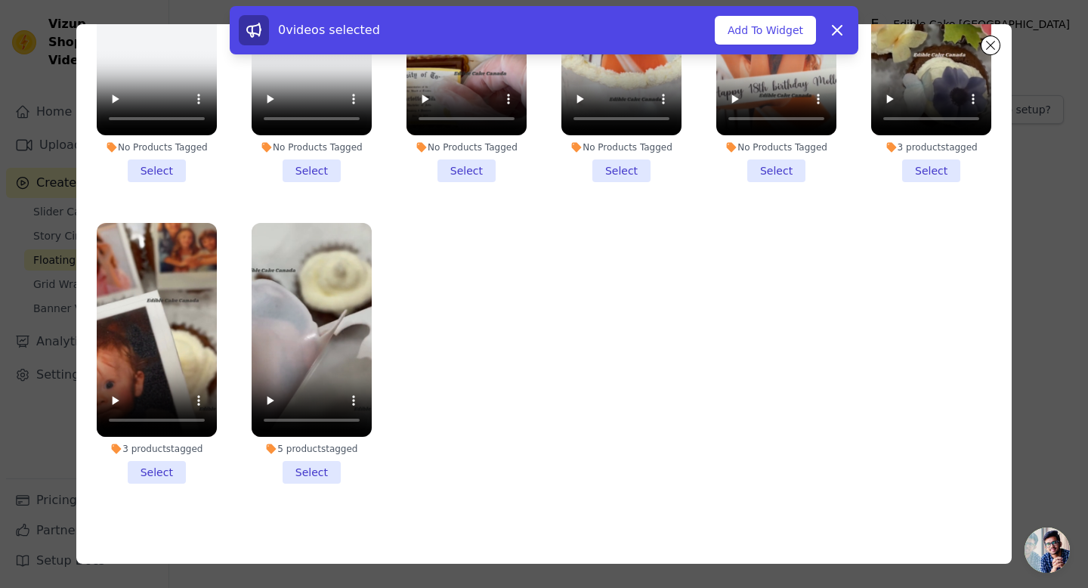
click at [321, 474] on li "5 products tagged Select" at bounding box center [312, 353] width 120 height 261
click at [0, 0] on input "5 products tagged Select" at bounding box center [0, 0] width 0 height 0
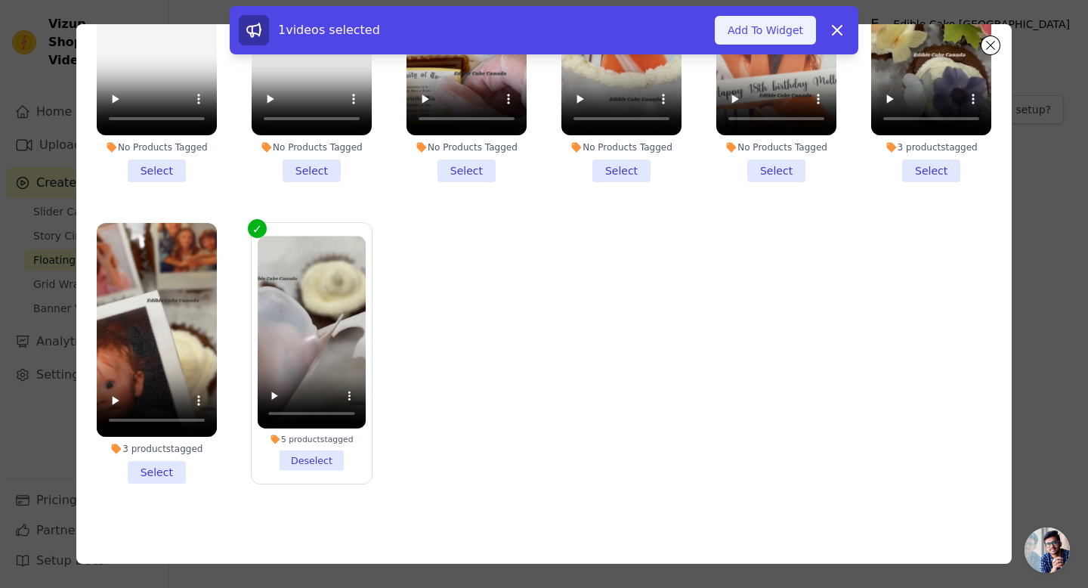
click at [756, 23] on button "Add To Widget" at bounding box center [765, 30] width 101 height 29
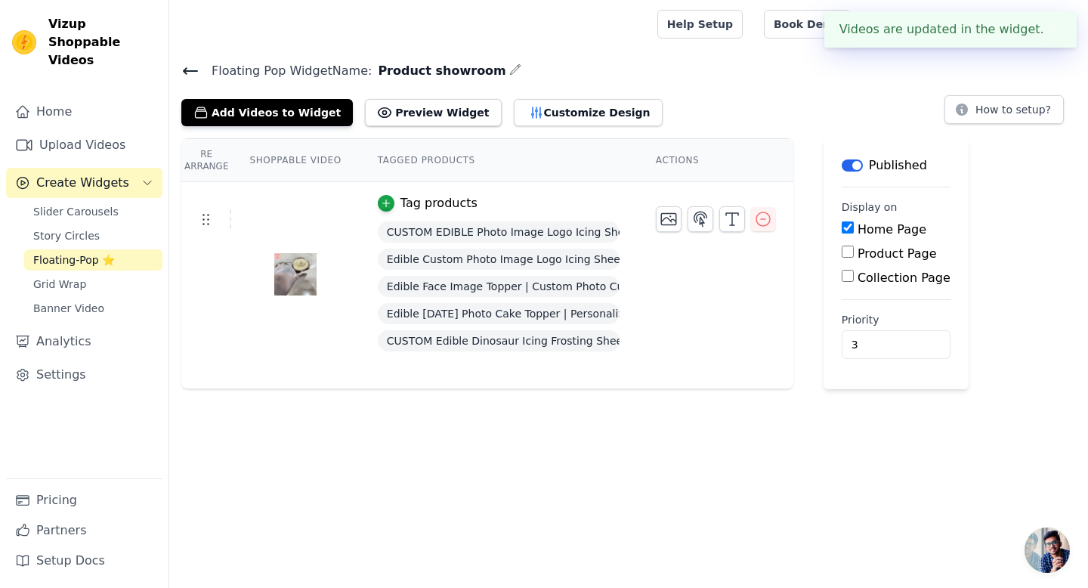
click at [190, 72] on icon at bounding box center [190, 71] width 18 height 18
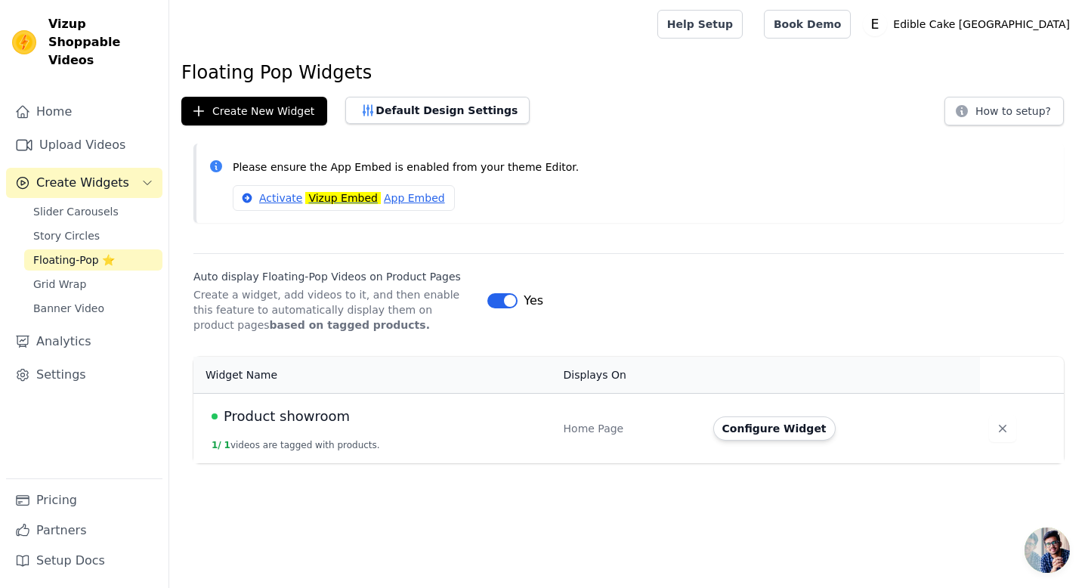
click at [150, 249] on link "Floating-Pop ⭐" at bounding box center [93, 259] width 138 height 21
click at [82, 252] on span "Floating-Pop ⭐" at bounding box center [74, 259] width 82 height 15
click at [142, 249] on link "Floating-Pop ⭐" at bounding box center [93, 259] width 138 height 21
click at [314, 413] on span "Product showroom" at bounding box center [287, 416] width 126 height 21
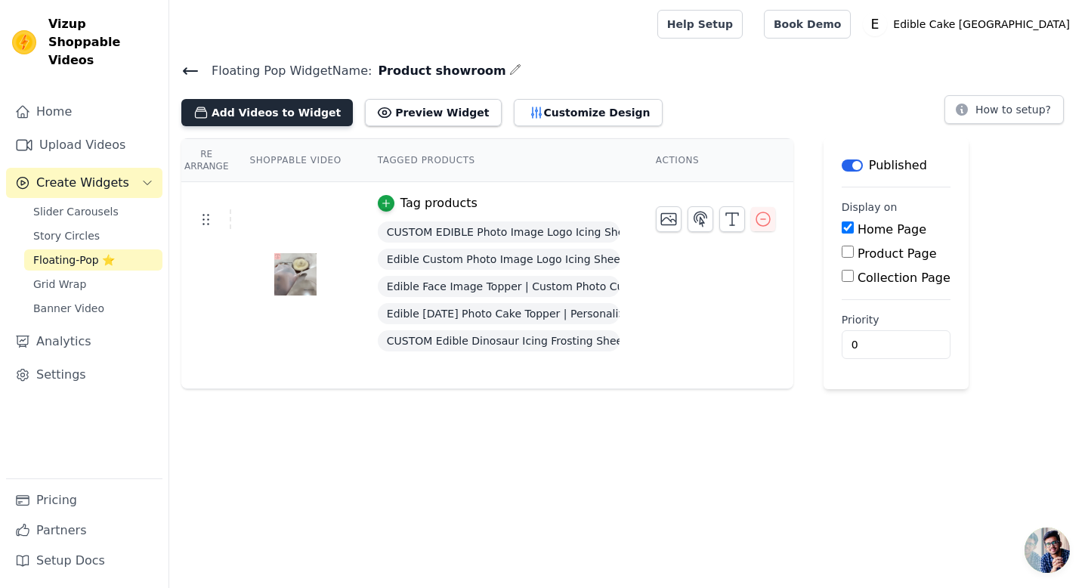
click at [299, 109] on button "Add Videos to Widget" at bounding box center [267, 112] width 172 height 27
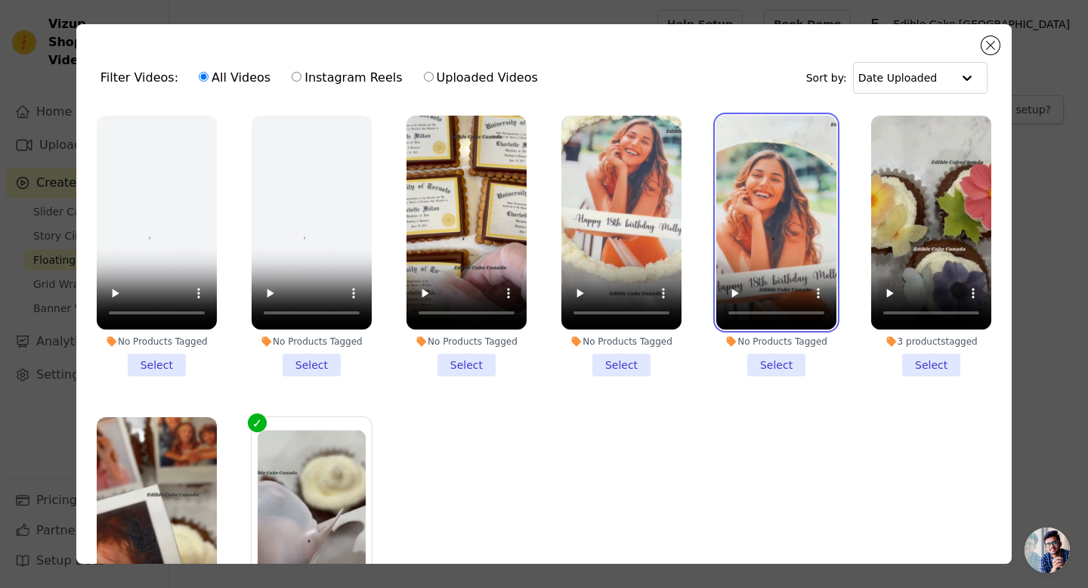
click at [783, 255] on video at bounding box center [776, 223] width 120 height 214
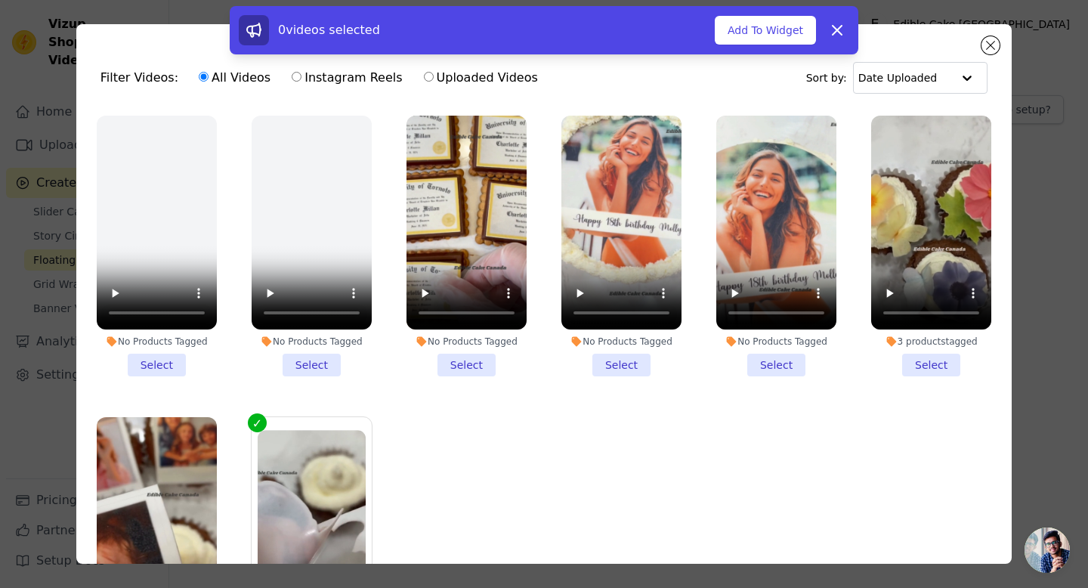
click at [780, 370] on li "No Products Tagged Select" at bounding box center [776, 246] width 120 height 261
click at [0, 0] on input "No Products Tagged Select" at bounding box center [0, 0] width 0 height 0
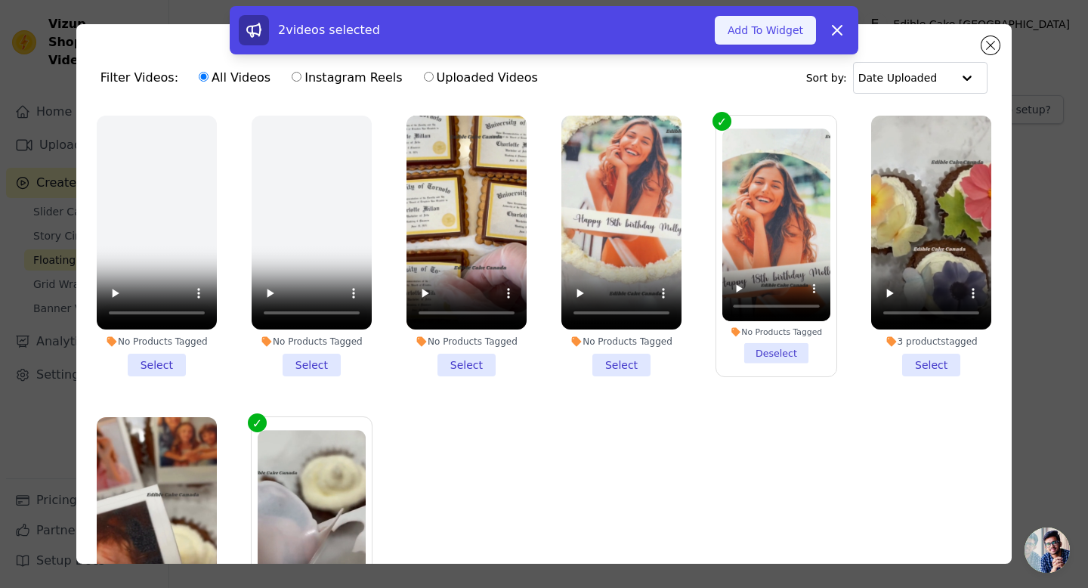
click at [796, 29] on button "Add To Widget" at bounding box center [765, 30] width 101 height 29
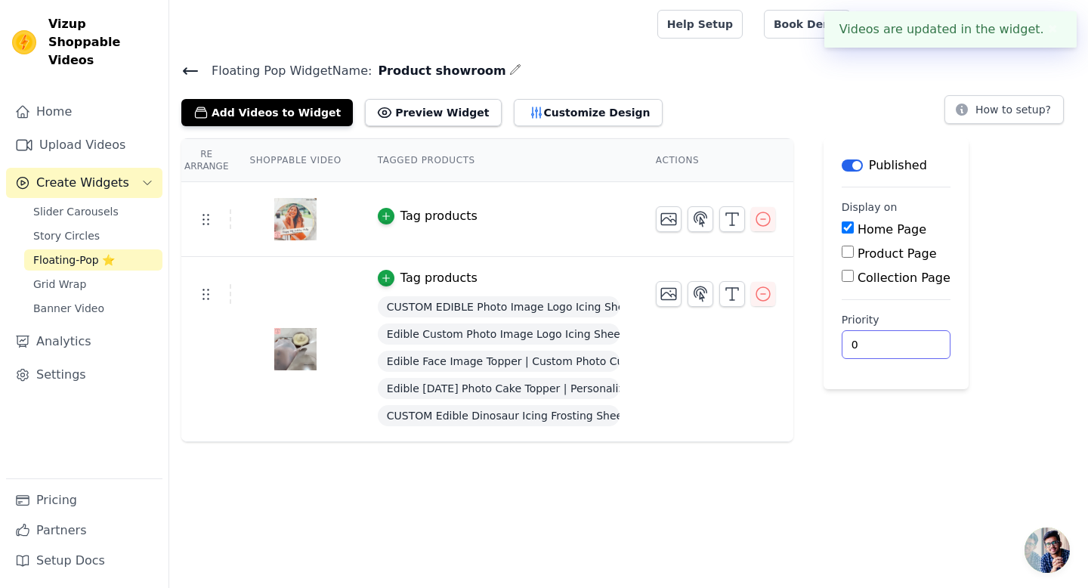
drag, startPoint x: 864, startPoint y: 349, endPoint x: 847, endPoint y: 349, distance: 16.6
click at [847, 349] on input "0" at bounding box center [896, 344] width 109 height 29
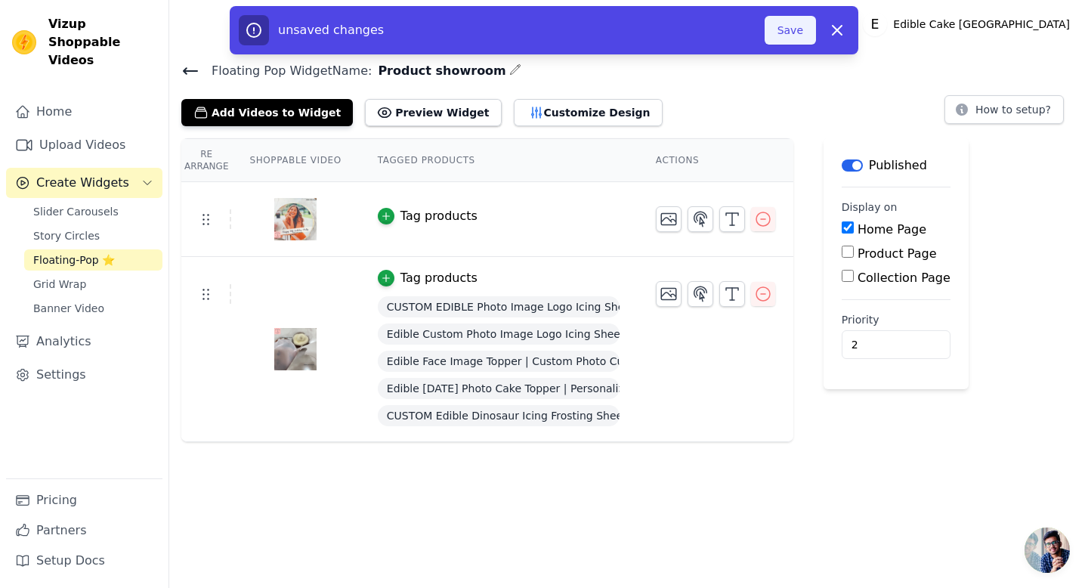
click at [796, 31] on button "Save" at bounding box center [790, 30] width 51 height 29
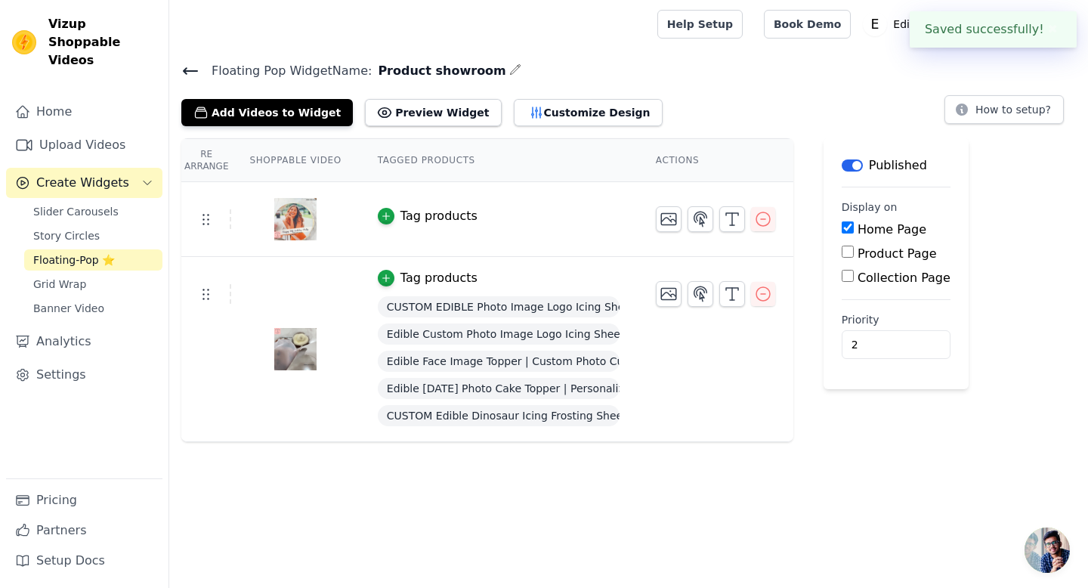
click at [608, 234] on td "Tag products" at bounding box center [499, 219] width 278 height 75
click at [379, 210] on div "button" at bounding box center [386, 216] width 17 height 17
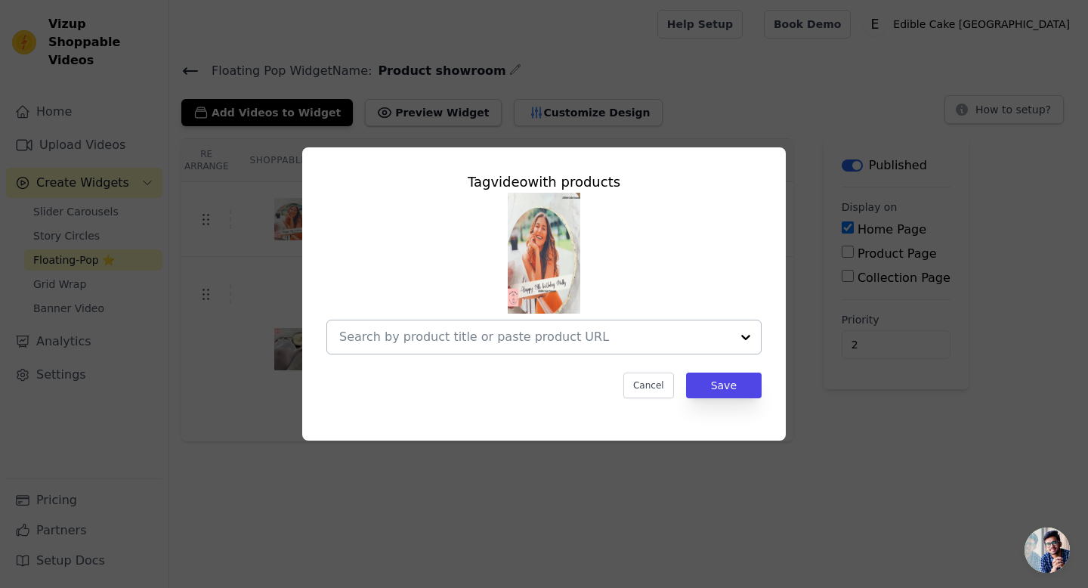
click at [745, 339] on div at bounding box center [746, 336] width 30 height 33
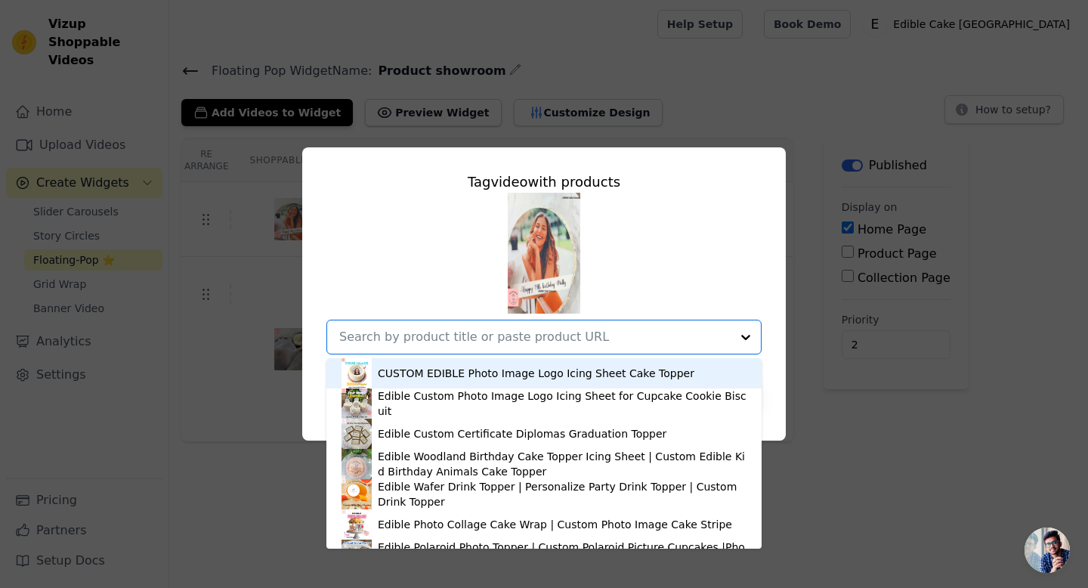
click at [510, 379] on div "CUSTOM EDIBLE Photo Image Logo Icing Sheet Cake Topper" at bounding box center [536, 373] width 317 height 15
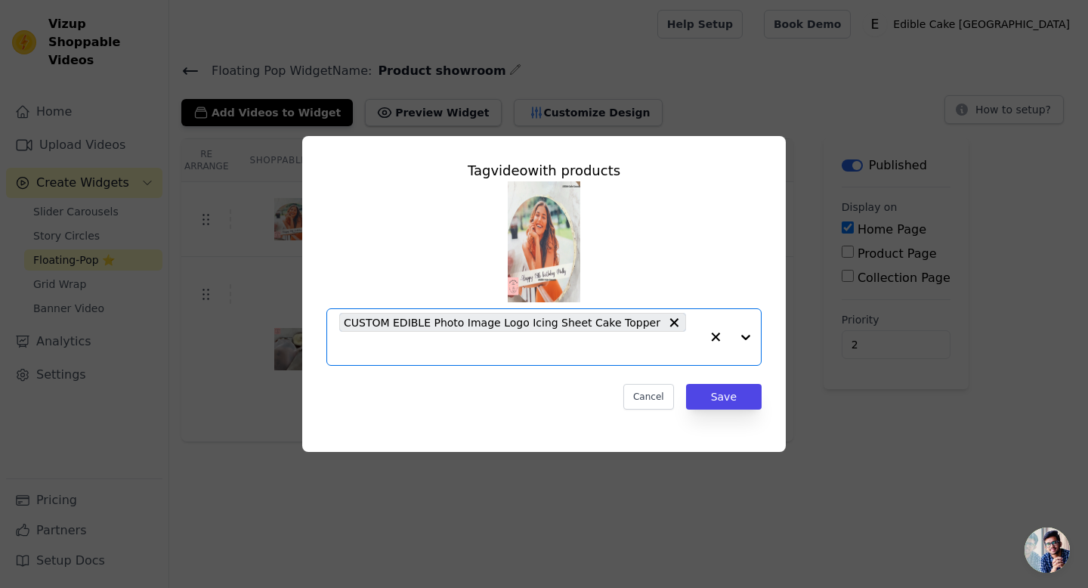
click at [744, 339] on div at bounding box center [731, 337] width 60 height 56
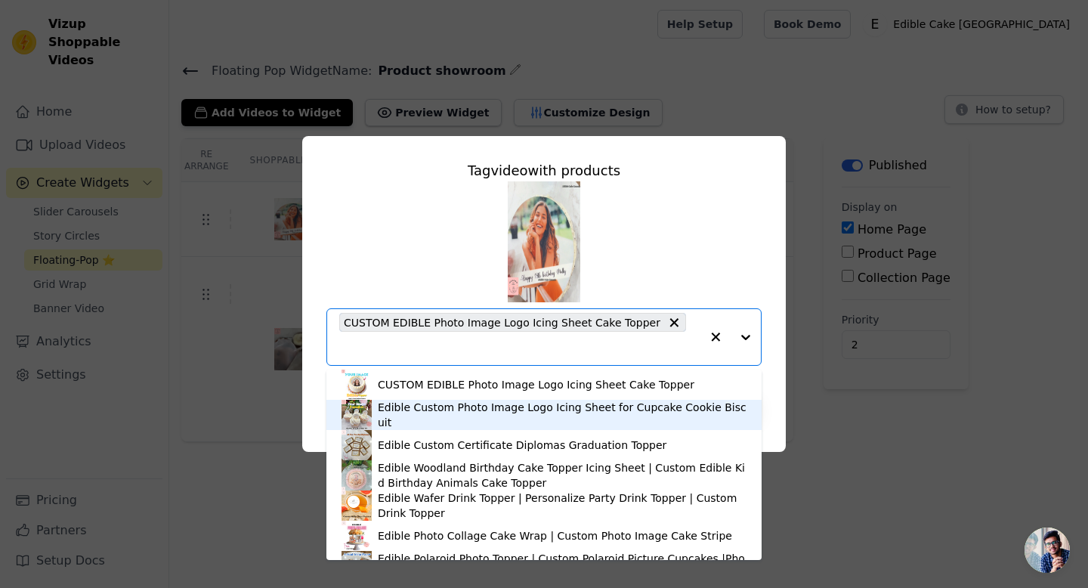
click at [533, 416] on div "Edible Custom Photo Image Logo Icing Sheet for Cupcake Cookie Biscuit" at bounding box center [562, 415] width 369 height 30
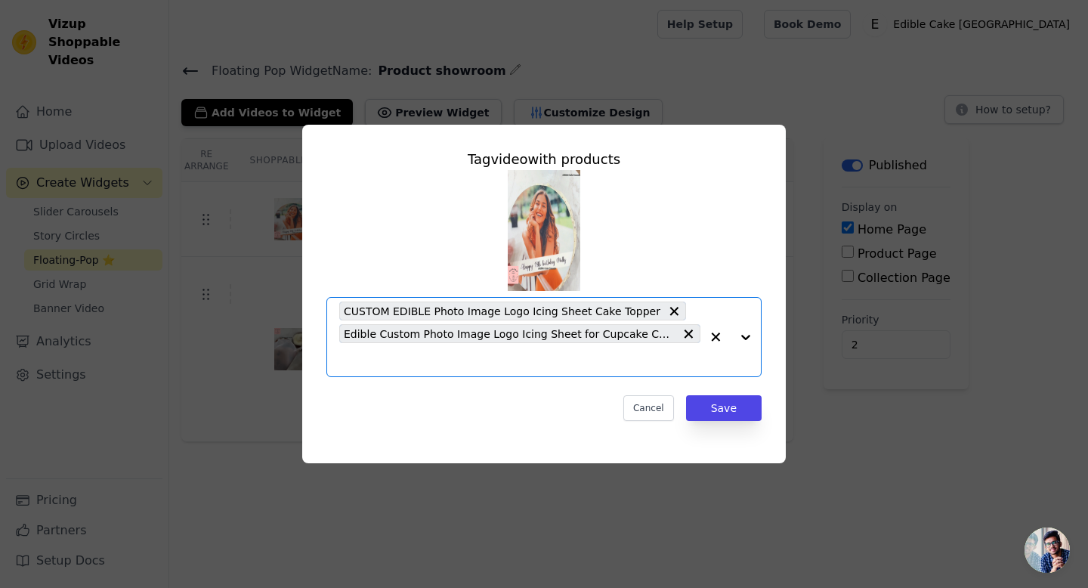
click at [741, 341] on div at bounding box center [731, 337] width 60 height 79
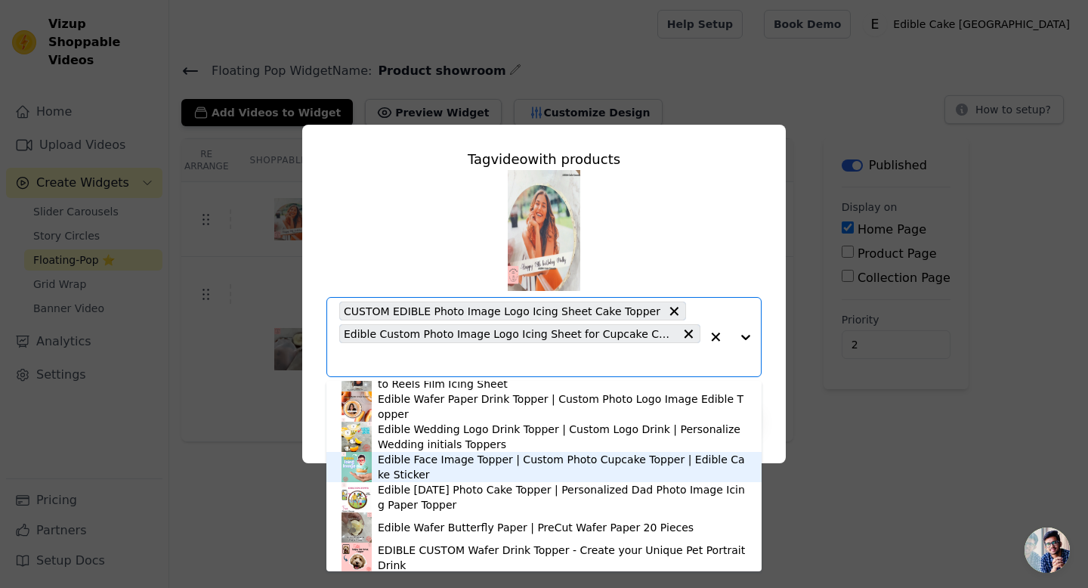
scroll to position [209, 0]
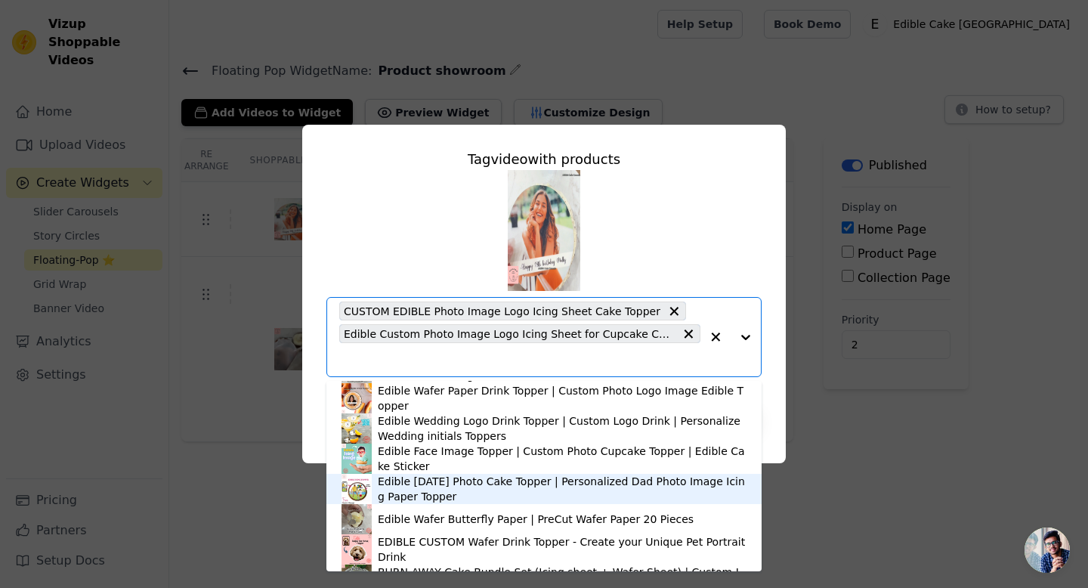
click at [574, 486] on div "Edible [DATE] Photo Cake Topper | Personalized Dad Photo Image Icing Paper Topp…" at bounding box center [562, 489] width 369 height 30
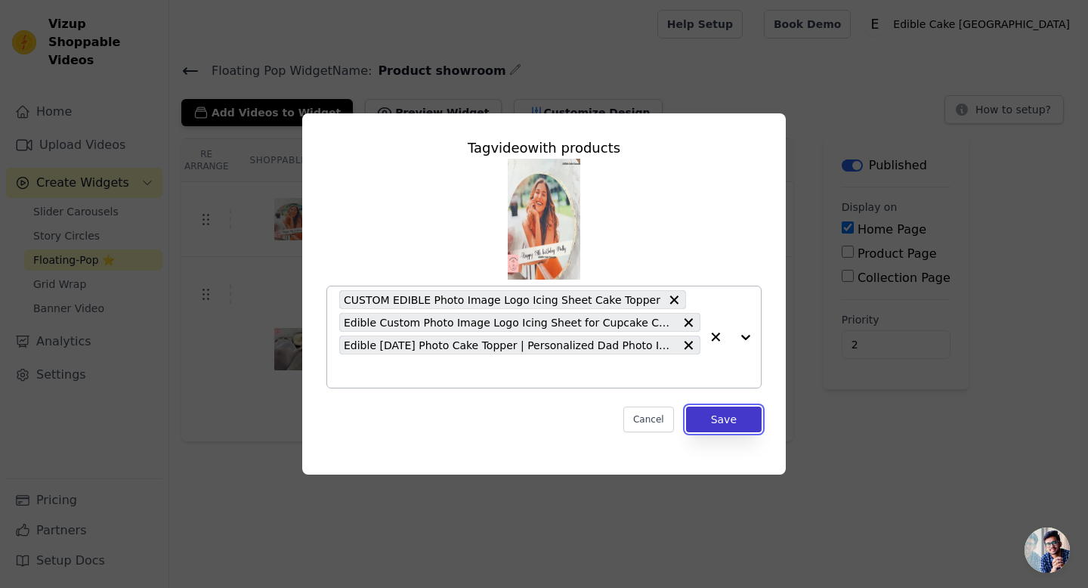
click at [716, 413] on button "Save" at bounding box center [724, 420] width 76 height 26
click at [718, 419] on button "Save" at bounding box center [724, 420] width 76 height 26
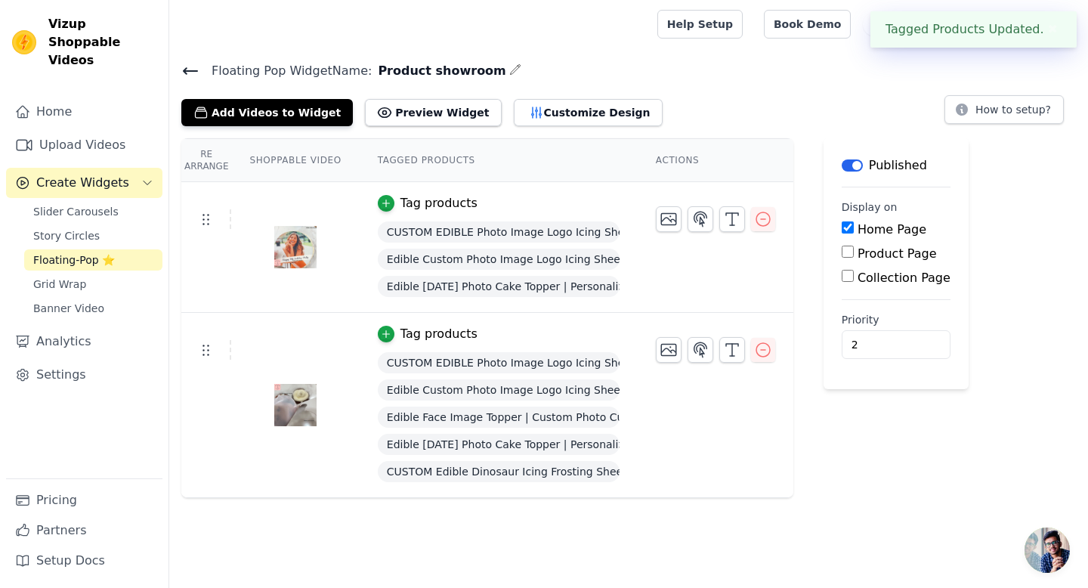
click at [759, 258] on tr "Tag products CUSTOM EDIBLE Photo Image Logo Icing Sheet Cake Topper Edible Cust…" at bounding box center [487, 247] width 612 height 131
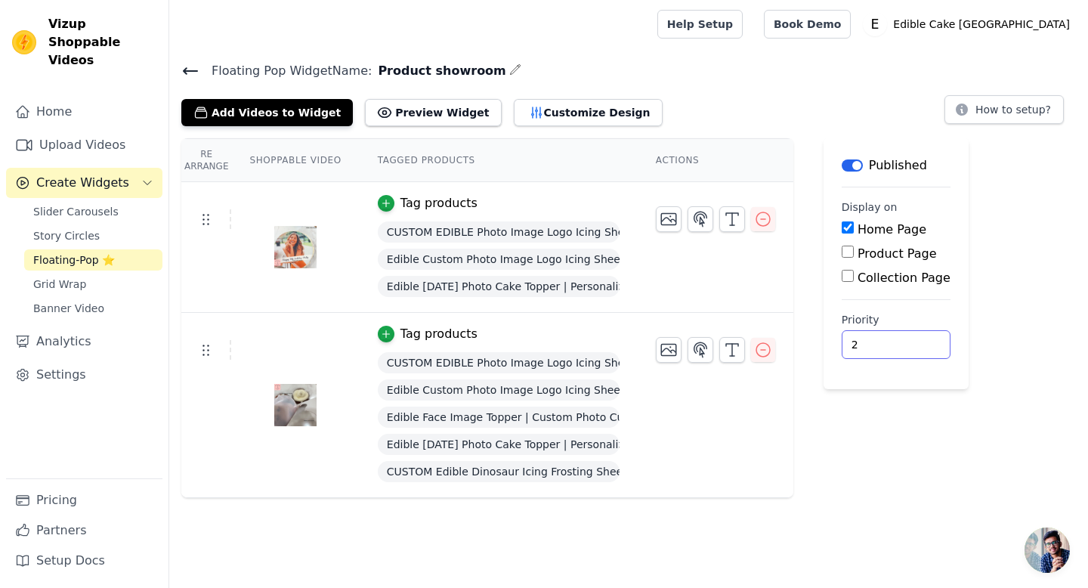
drag, startPoint x: 867, startPoint y: 348, endPoint x: 837, endPoint y: 348, distance: 29.5
click at [837, 347] on main "Label Published Display on Home Page Product Page Collection Page Priority 2" at bounding box center [896, 263] width 145 height 251
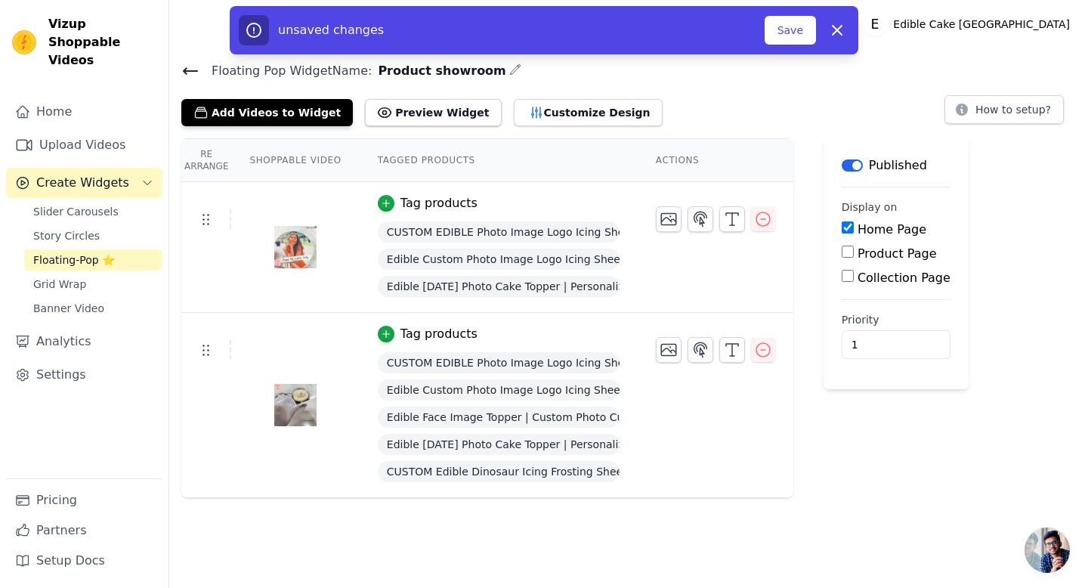
click at [940, 418] on div "Label Published Display on Home Page Product Page Collection Page Priority 1 un…" at bounding box center [896, 318] width 145 height 360
click at [798, 26] on button "Save" at bounding box center [790, 30] width 51 height 29
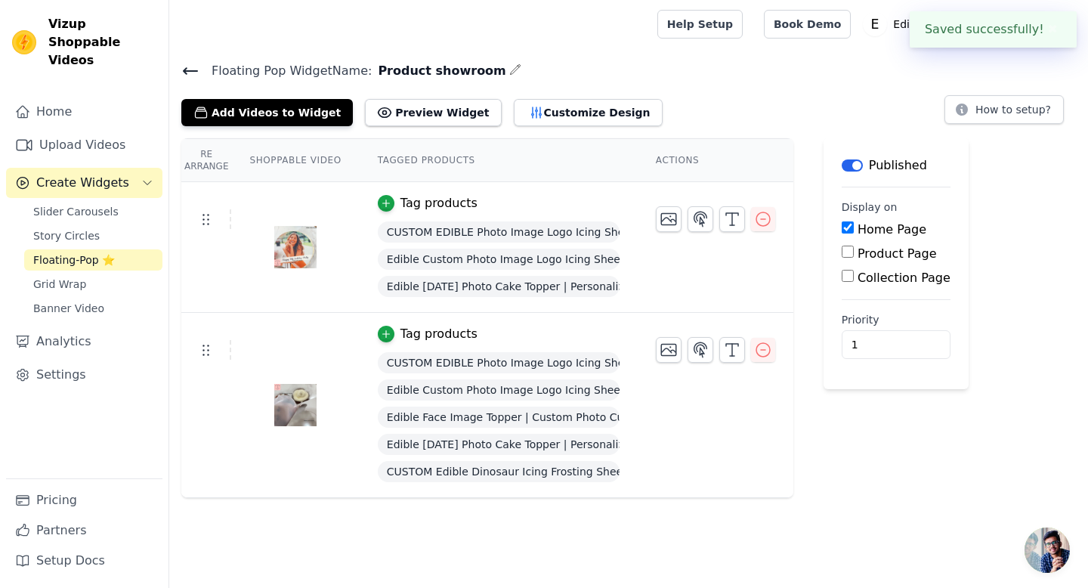
click at [512, 340] on div "Tag products" at bounding box center [499, 334] width 242 height 18
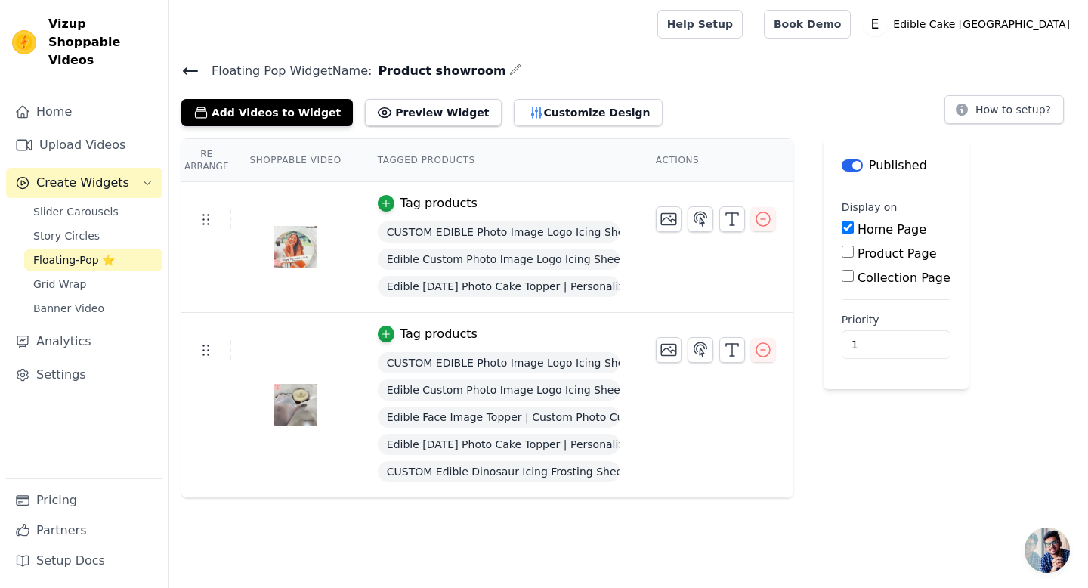
click at [347, 411] on div at bounding box center [295, 405] width 126 height 73
click at [311, 410] on img at bounding box center [295, 405] width 42 height 73
click at [292, 111] on button "Add Videos to Widget" at bounding box center [267, 112] width 172 height 27
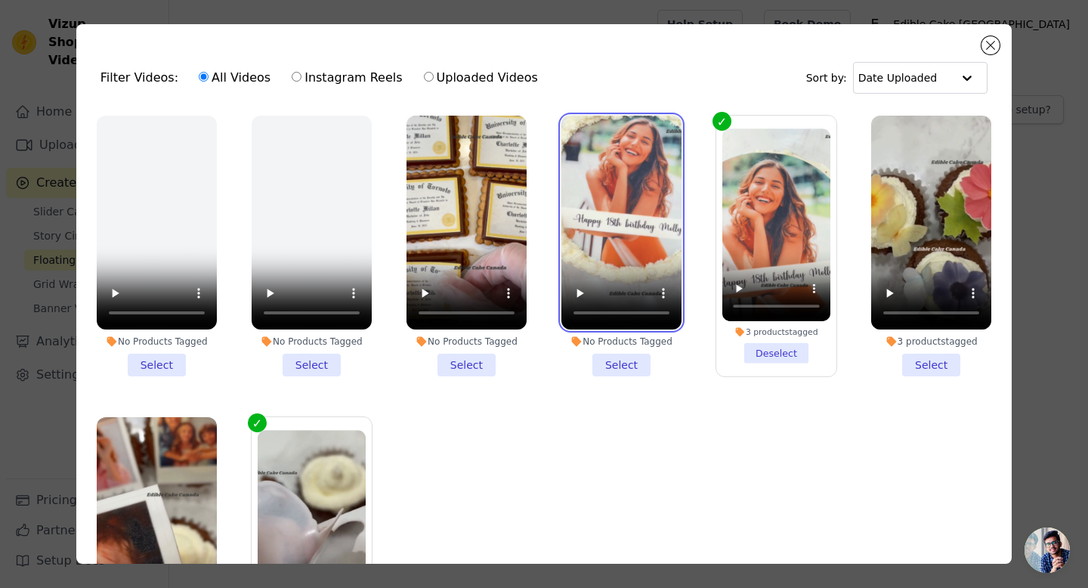
click at [657, 263] on video at bounding box center [621, 223] width 120 height 214
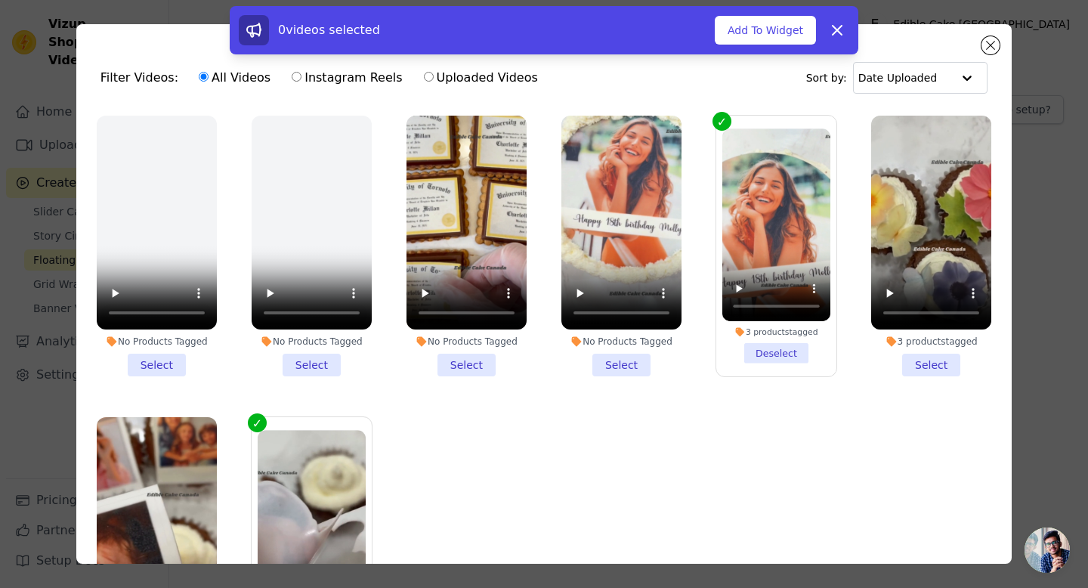
click at [642, 360] on li "No Products Tagged Select" at bounding box center [621, 246] width 120 height 261
click at [0, 0] on input "No Products Tagged Select" at bounding box center [0, 0] width 0 height 0
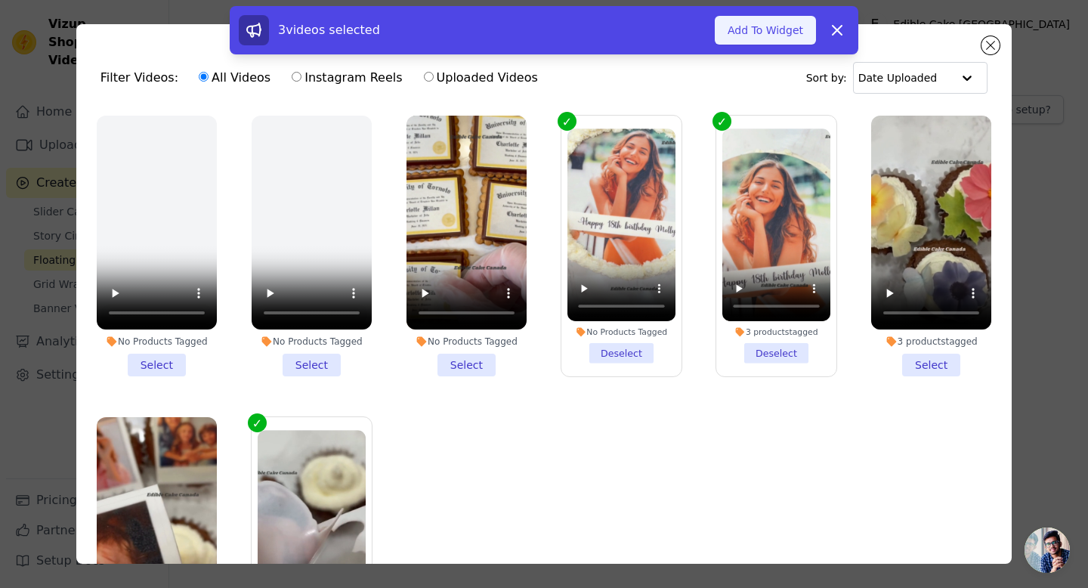
click at [780, 34] on button "Add To Widget" at bounding box center [765, 30] width 101 height 29
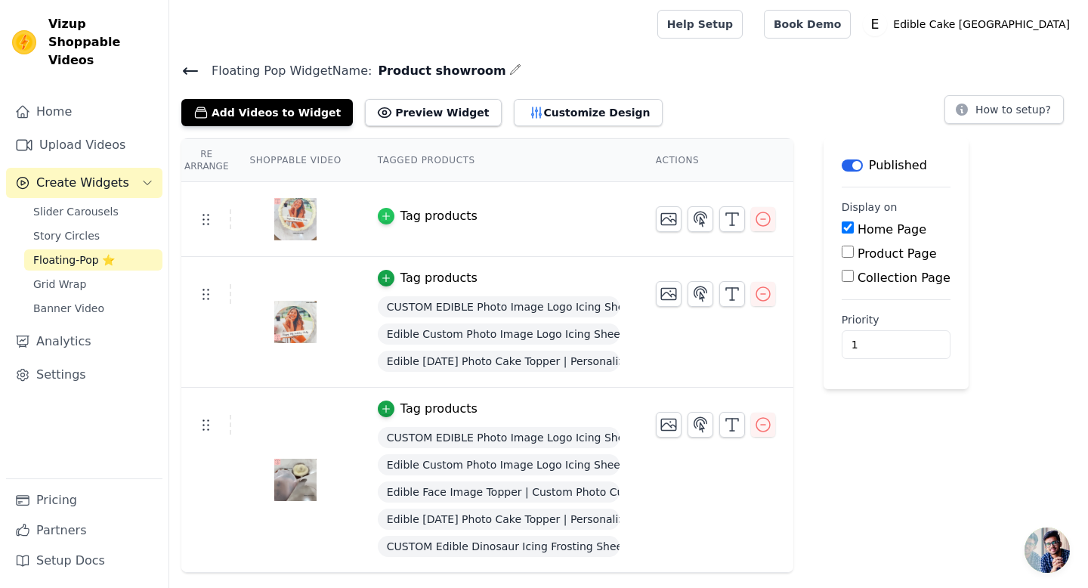
click at [388, 215] on icon "button" at bounding box center [386, 216] width 11 height 11
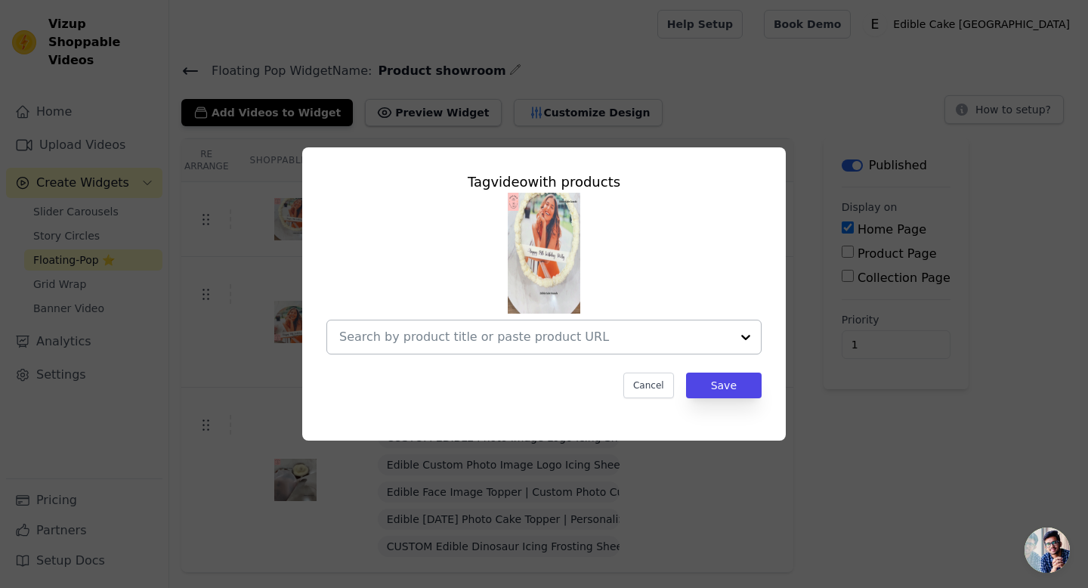
click at [741, 338] on div at bounding box center [746, 336] width 30 height 33
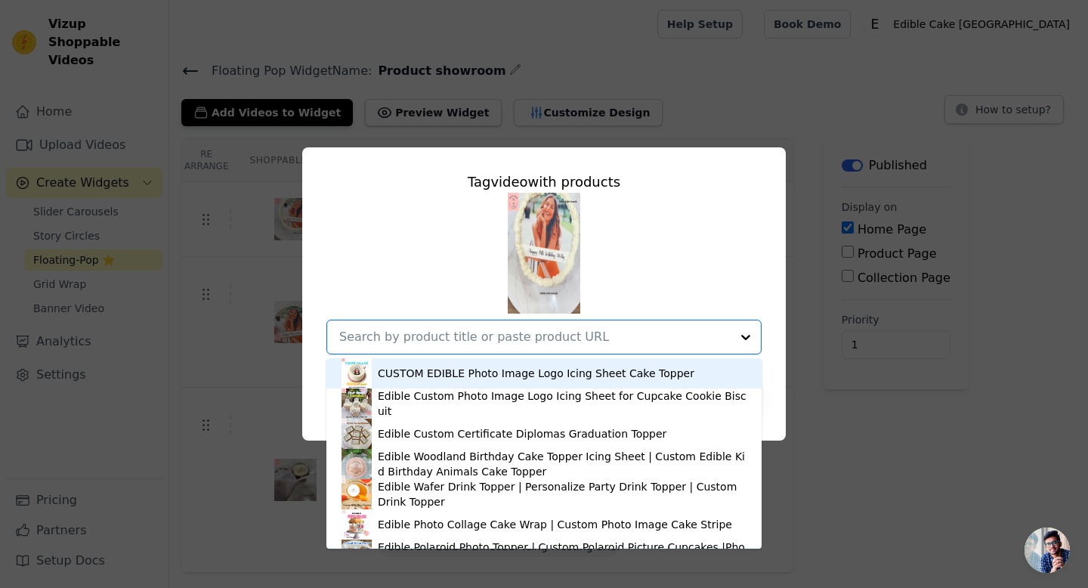
click at [673, 373] on div "CUSTOM EDIBLE Photo Image Logo Icing Sheet Cake Topper" at bounding box center [536, 373] width 317 height 15
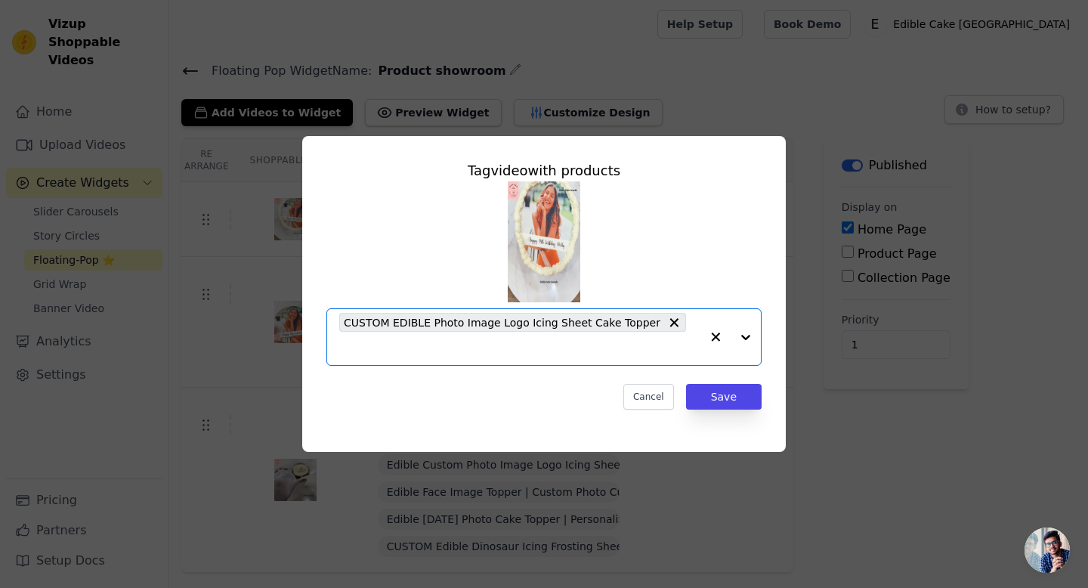
click at [747, 339] on div at bounding box center [731, 337] width 60 height 56
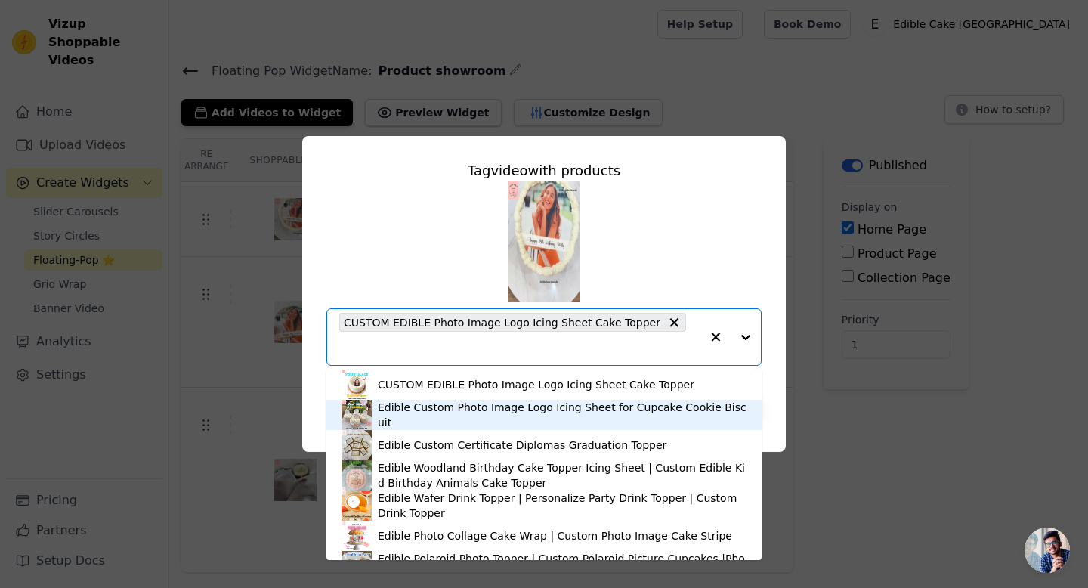
click at [603, 426] on div "Edible Custom Photo Image Logo Icing Sheet for Cupcake Cookie Biscuit" at bounding box center [544, 415] width 405 height 30
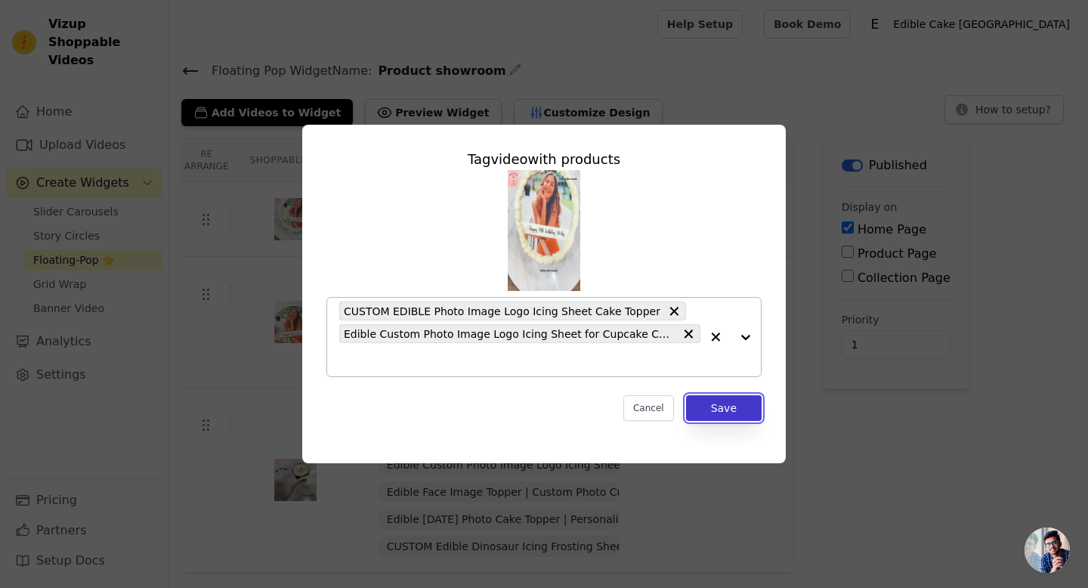
click at [738, 402] on button "Save" at bounding box center [724, 408] width 76 height 26
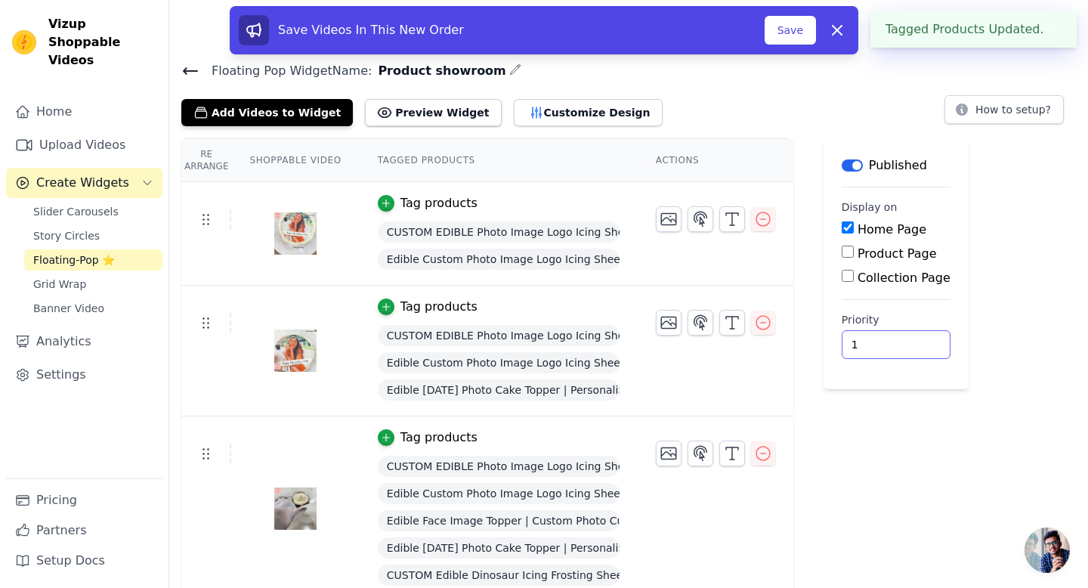
drag, startPoint x: 870, startPoint y: 348, endPoint x: 839, endPoint y: 342, distance: 31.6
click at [839, 342] on main "Label Published Display on Home Page Product Page Collection Page Priority 1" at bounding box center [896, 263] width 145 height 251
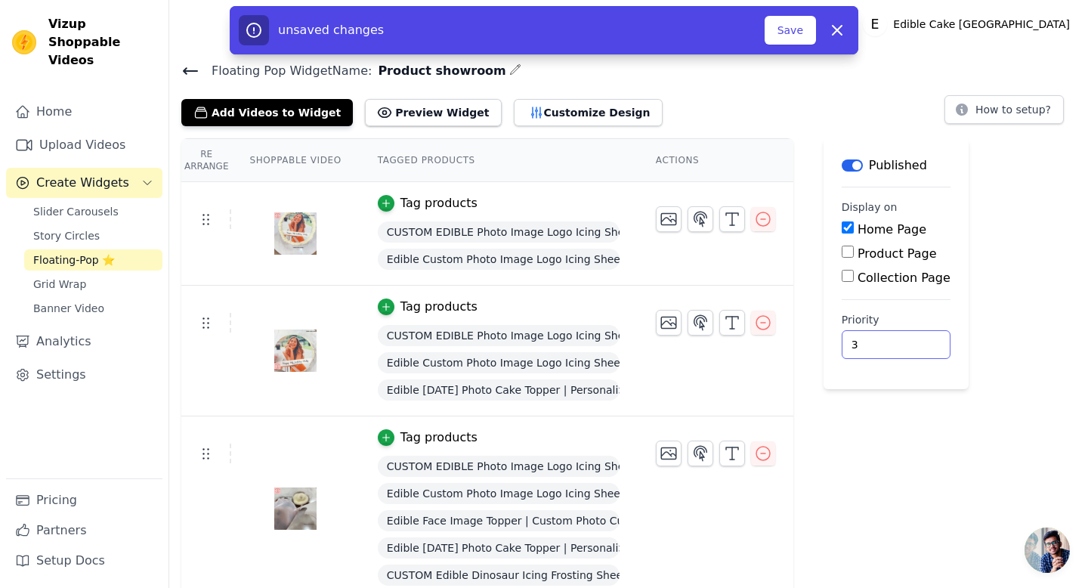
type input "3"
click at [959, 442] on div "Label Published Display on Home Page Product Page Collection Page Priority 3 un…" at bounding box center [896, 369] width 145 height 463
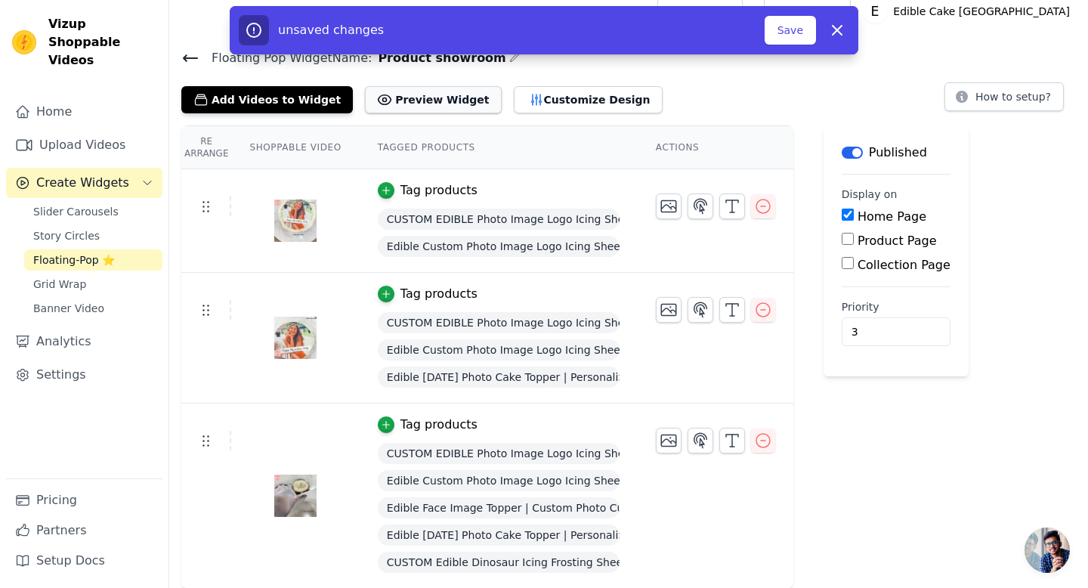
click at [449, 104] on button "Preview Widget" at bounding box center [433, 99] width 136 height 27
click at [267, 104] on button "Add Videos to Widget" at bounding box center [267, 99] width 172 height 27
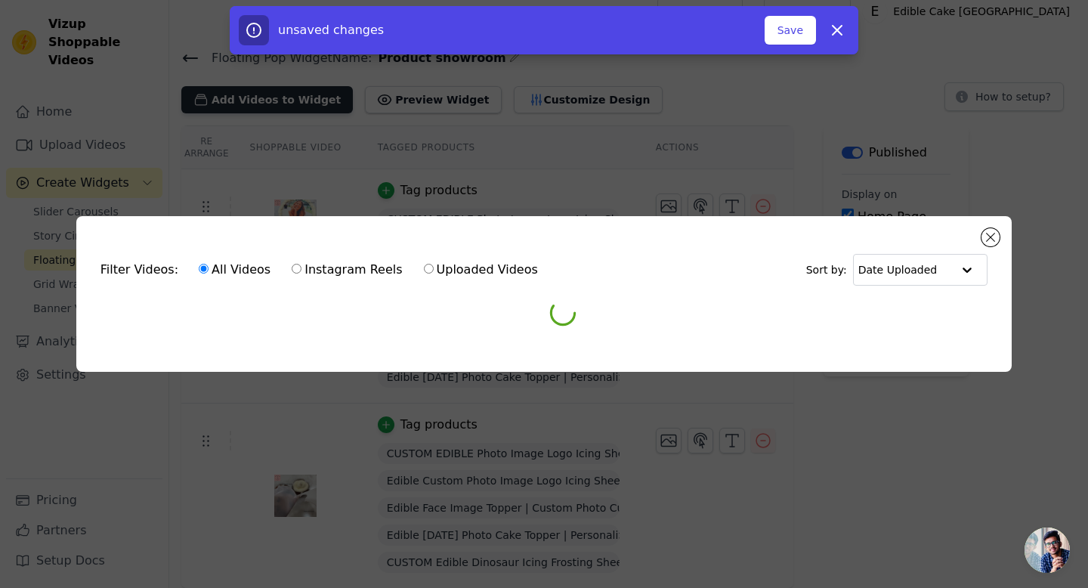
scroll to position [0, 0]
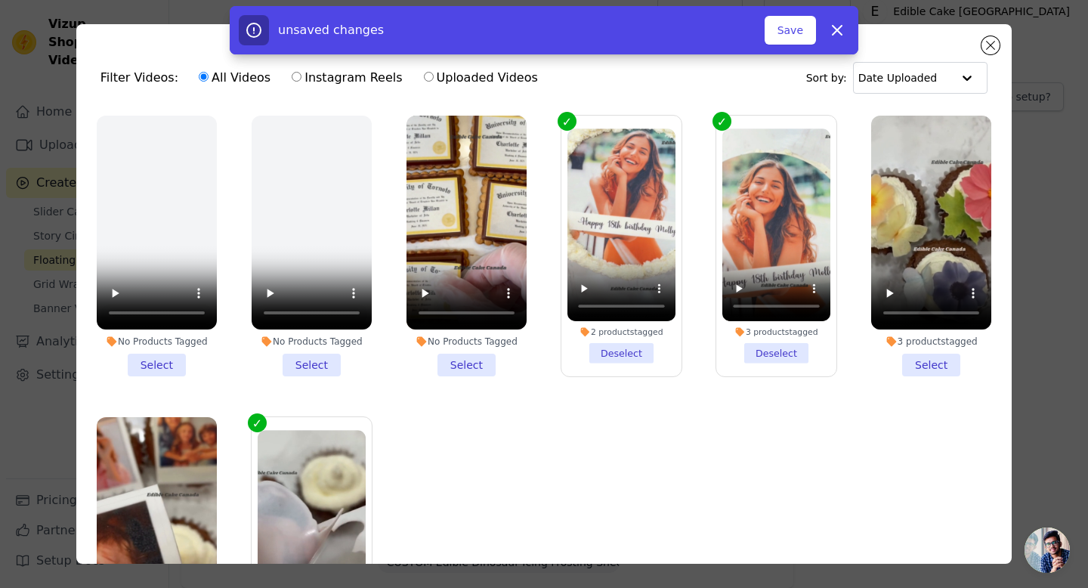
click at [472, 367] on li "No Products Tagged Select" at bounding box center [467, 246] width 120 height 261
click at [0, 0] on input "No Products Tagged Select" at bounding box center [0, 0] width 0 height 0
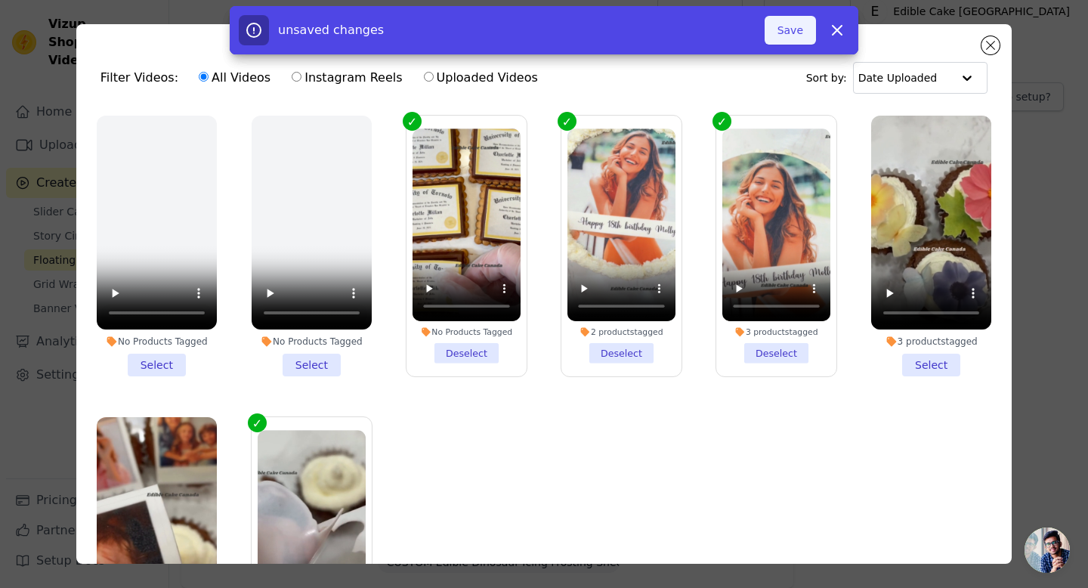
click at [788, 26] on button "Save" at bounding box center [790, 30] width 51 height 29
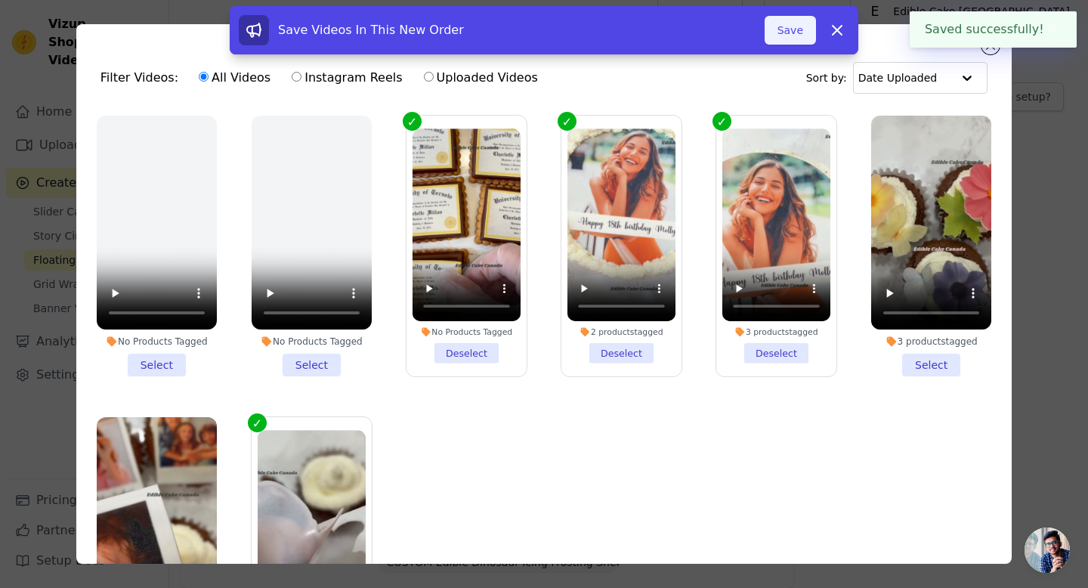
click at [790, 35] on button "Save" at bounding box center [790, 30] width 51 height 29
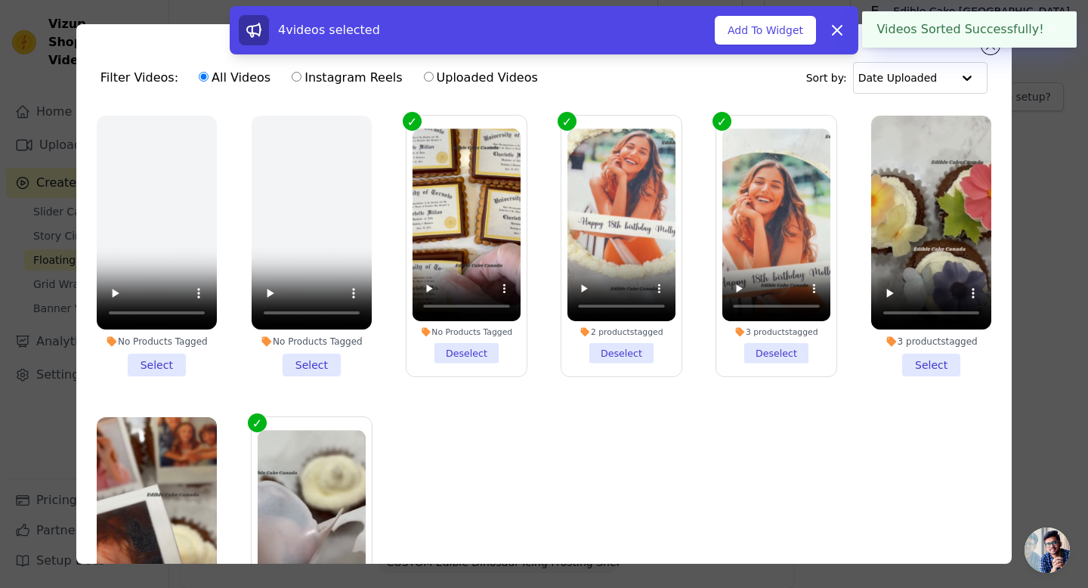
click at [572, 120] on label "2 products tagged Deselect" at bounding box center [622, 246] width 122 height 262
click at [0, 0] on input "2 products tagged Deselect" at bounding box center [0, 0] width 0 height 0
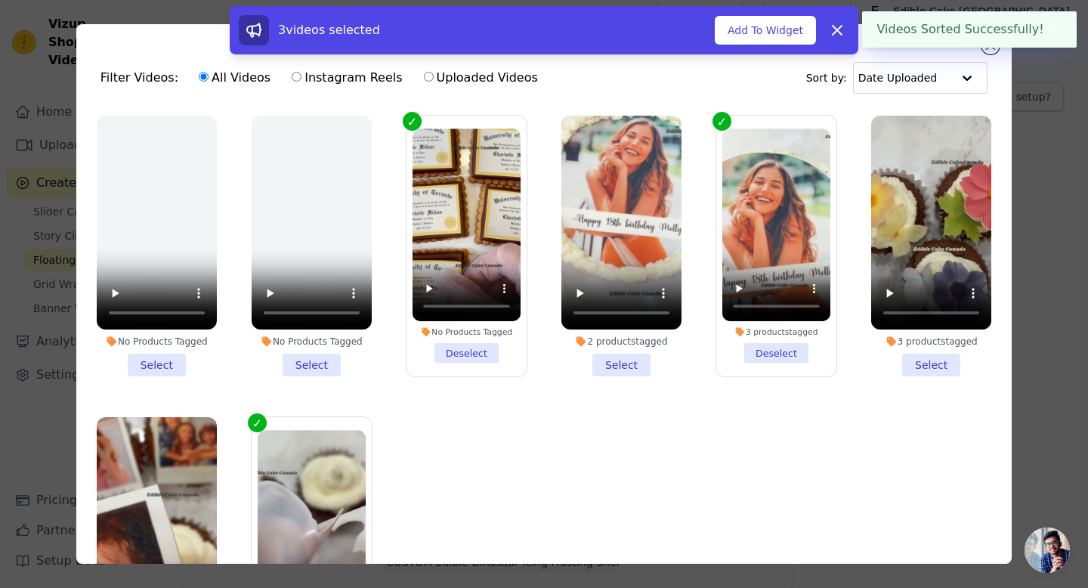
click at [716, 117] on label "3 products tagged Deselect" at bounding box center [777, 246] width 122 height 262
click at [0, 0] on input "3 products tagged Deselect" at bounding box center [0, 0] width 0 height 0
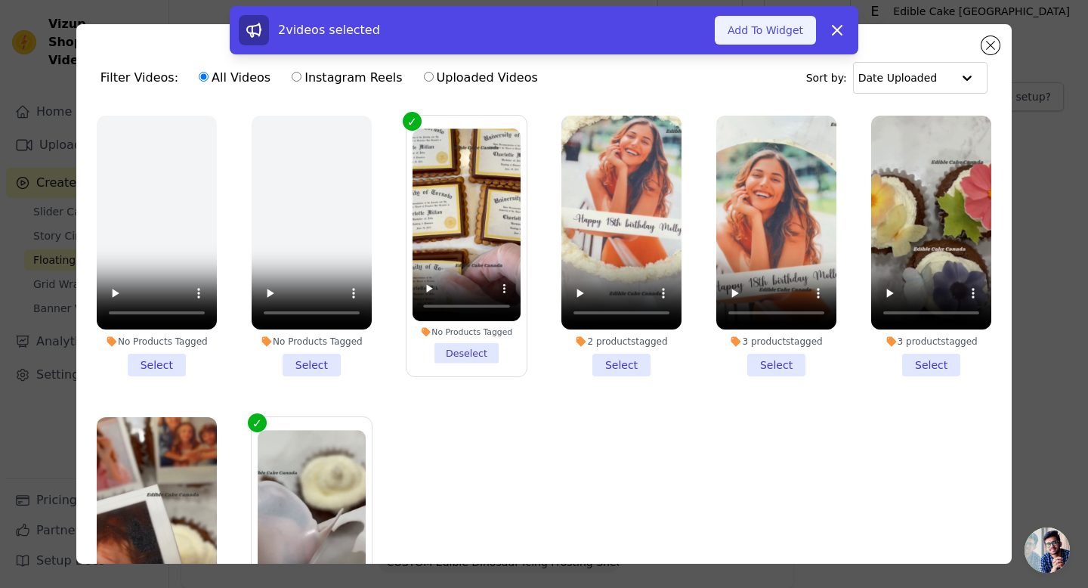
click at [793, 39] on button "Add To Widget" at bounding box center [765, 30] width 101 height 29
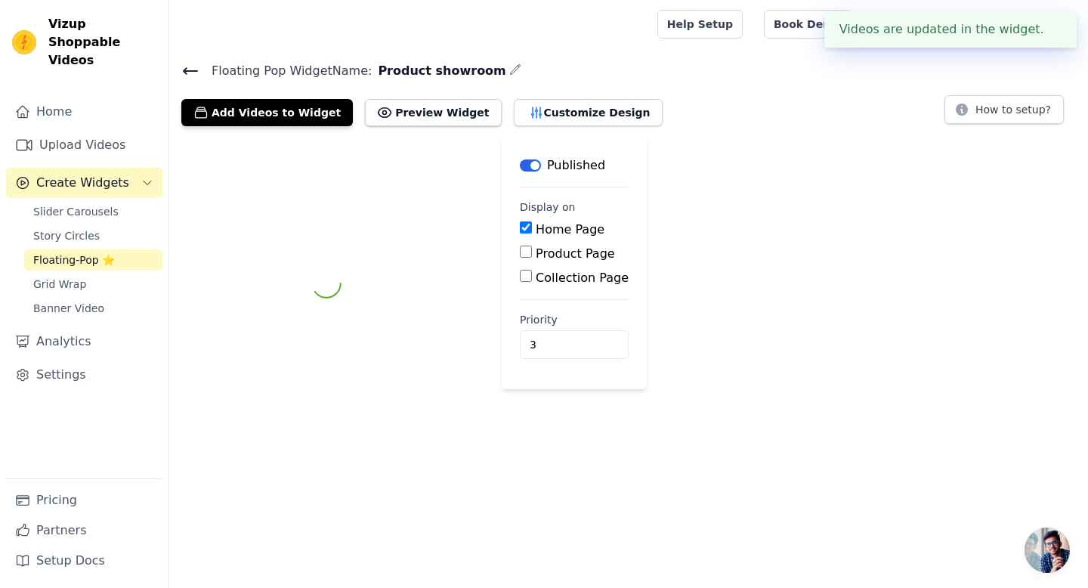
click at [299, 428] on html "Videos are updated in the widget. ✖ Vizup Shoppable Videos Home Upload Videos C…" at bounding box center [544, 214] width 1088 height 428
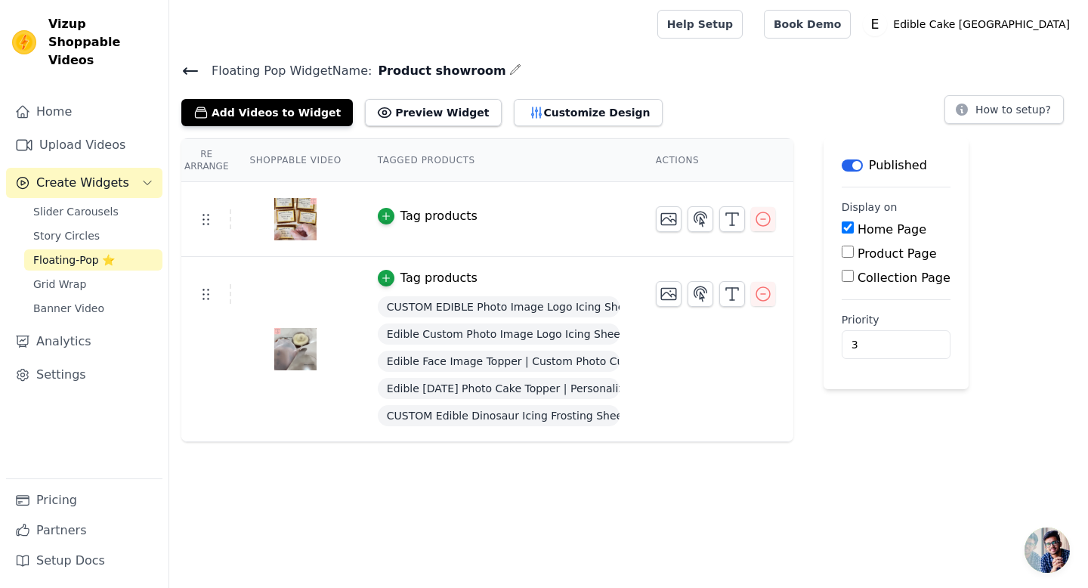
click at [182, 70] on icon at bounding box center [190, 71] width 18 height 18
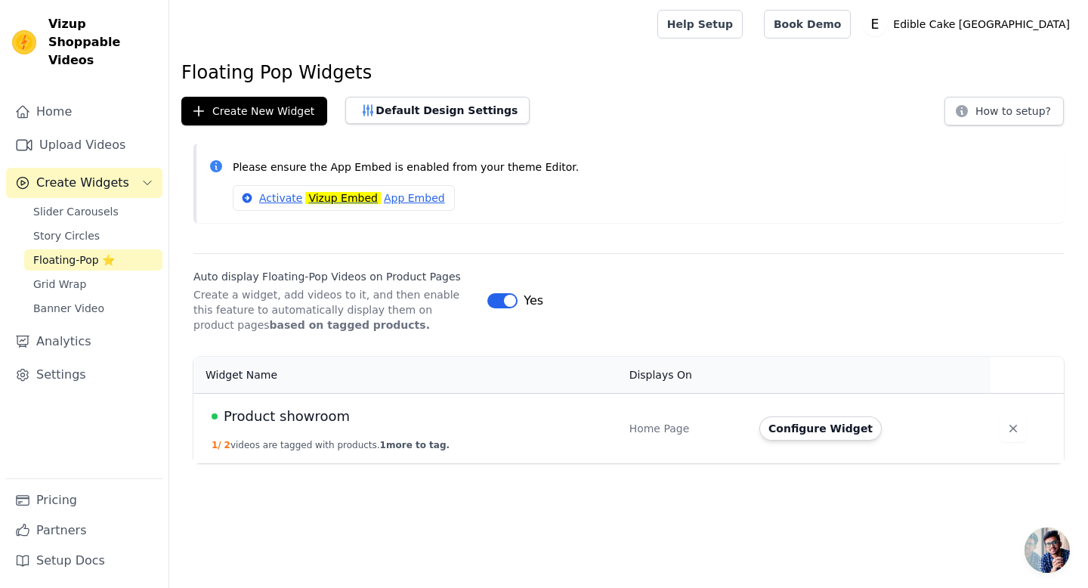
click at [280, 435] on td "Product showroom 1 / 2 videos are tagged with products. 1 more to tag." at bounding box center [406, 428] width 427 height 70
click at [842, 432] on button "Configure Widget" at bounding box center [820, 428] width 122 height 24
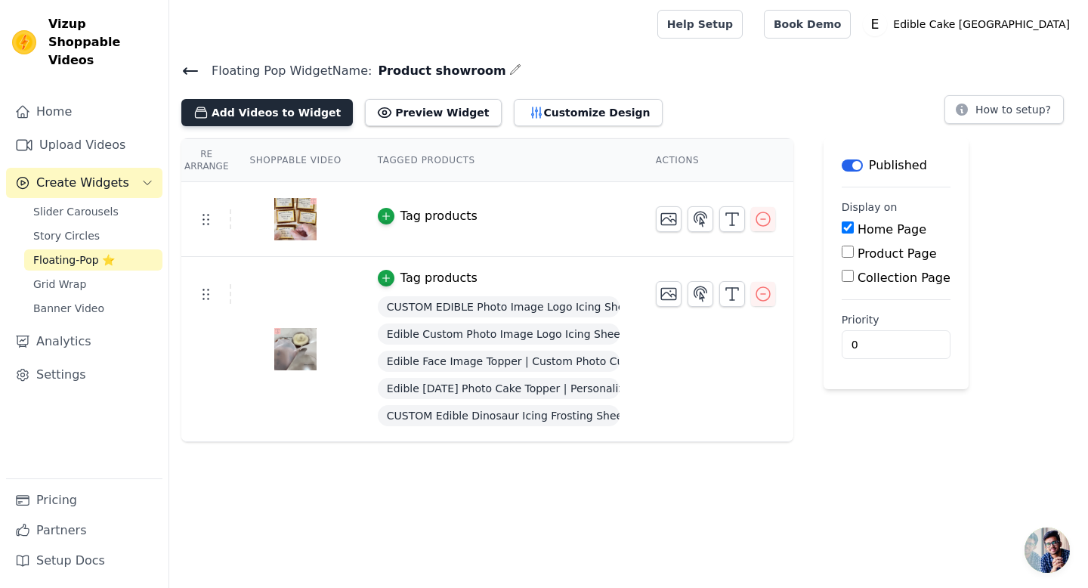
click at [291, 113] on button "Add Videos to Widget" at bounding box center [267, 112] width 172 height 27
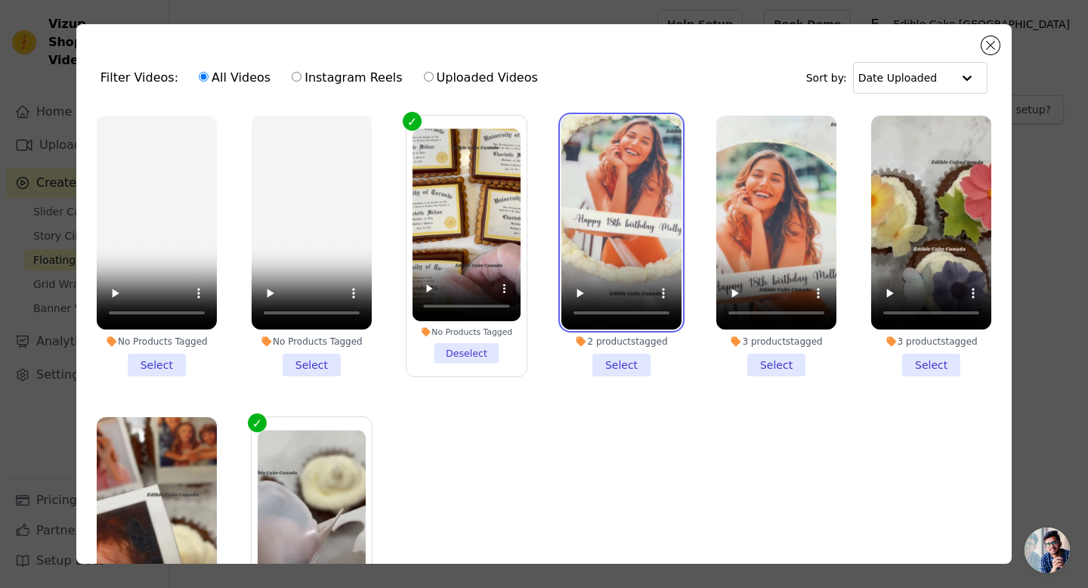
click at [633, 234] on video at bounding box center [621, 223] width 120 height 214
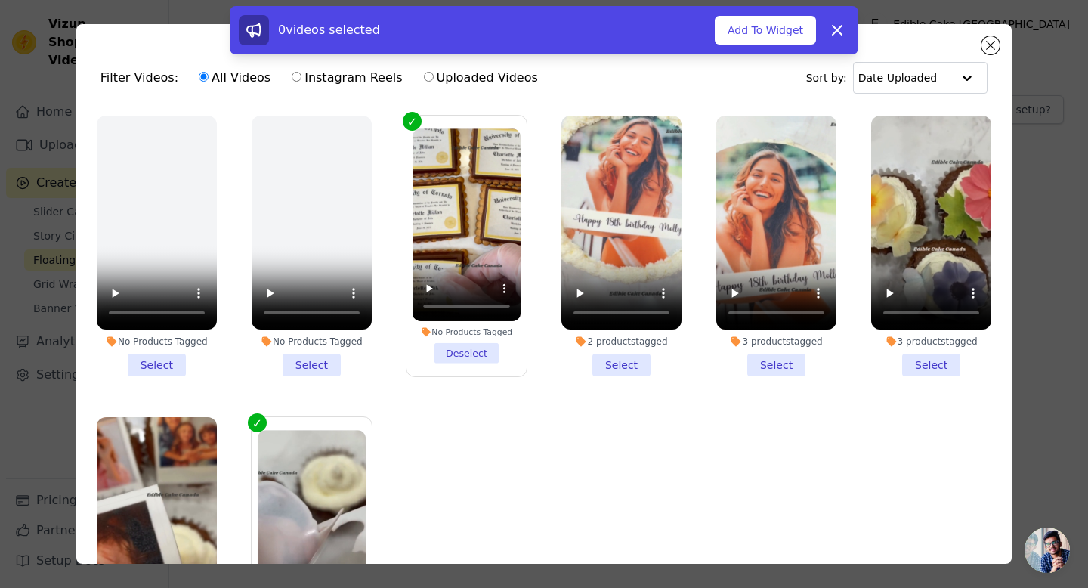
click at [614, 363] on li "2 products tagged Select" at bounding box center [621, 246] width 120 height 261
click at [0, 0] on input "2 products tagged Select" at bounding box center [0, 0] width 0 height 0
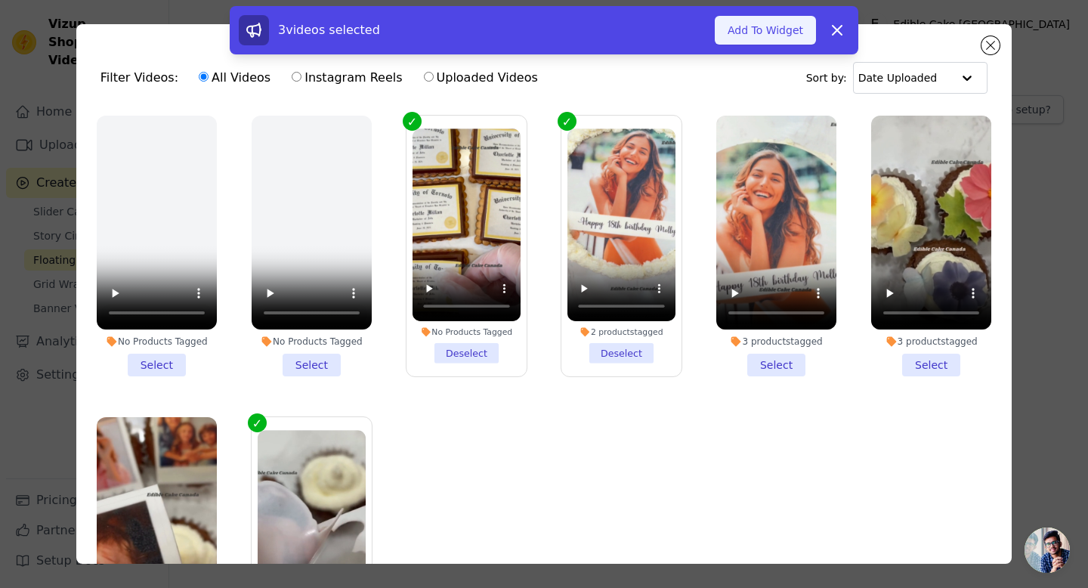
click at [796, 32] on button "Add To Widget" at bounding box center [765, 30] width 101 height 29
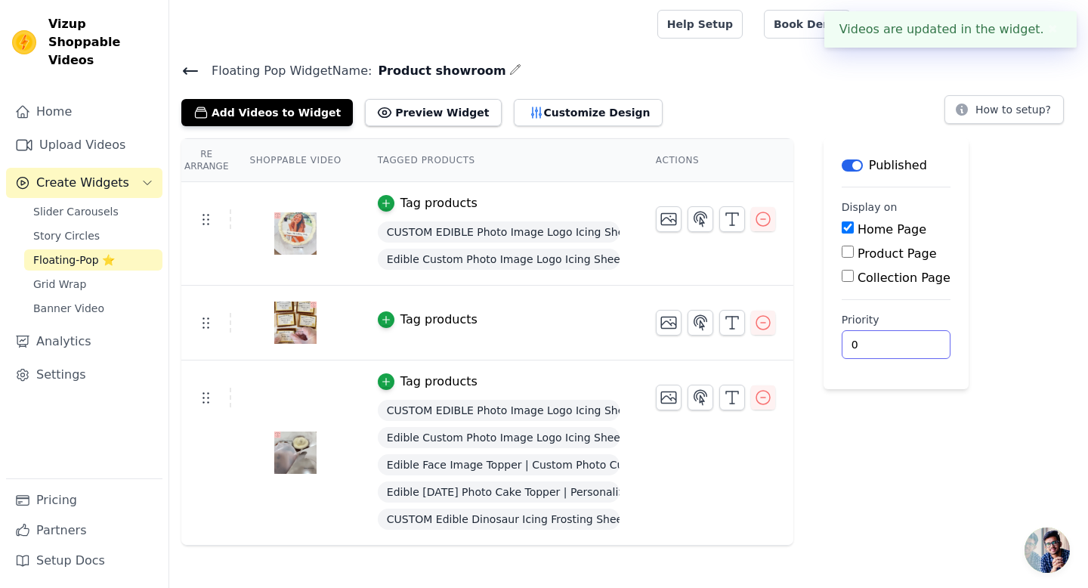
drag, startPoint x: 869, startPoint y: 345, endPoint x: 846, endPoint y: 345, distance: 23.4
click at [846, 345] on input "0" at bounding box center [896, 344] width 109 height 29
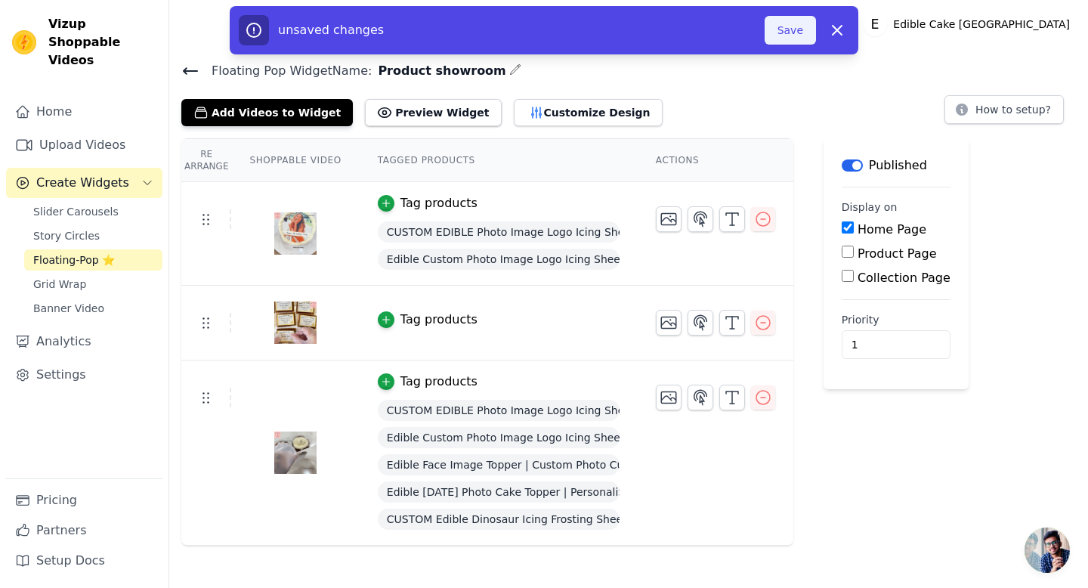
click at [793, 26] on button "Save" at bounding box center [790, 30] width 51 height 29
click at [596, 320] on div "Tag products" at bounding box center [499, 320] width 242 height 18
click at [470, 316] on div "Tag products" at bounding box center [439, 320] width 77 height 18
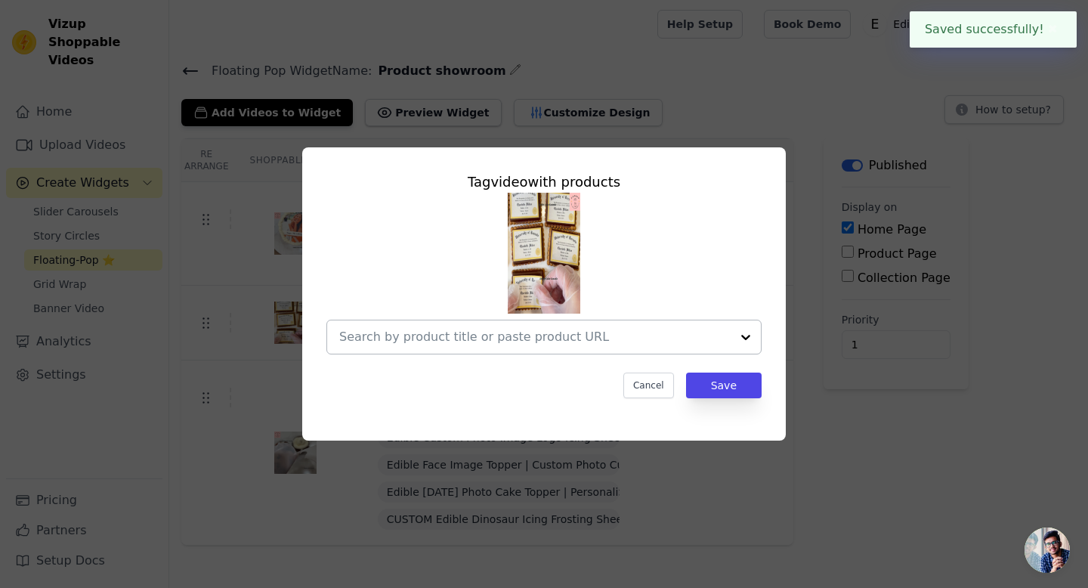
click at [747, 337] on div at bounding box center [746, 336] width 30 height 33
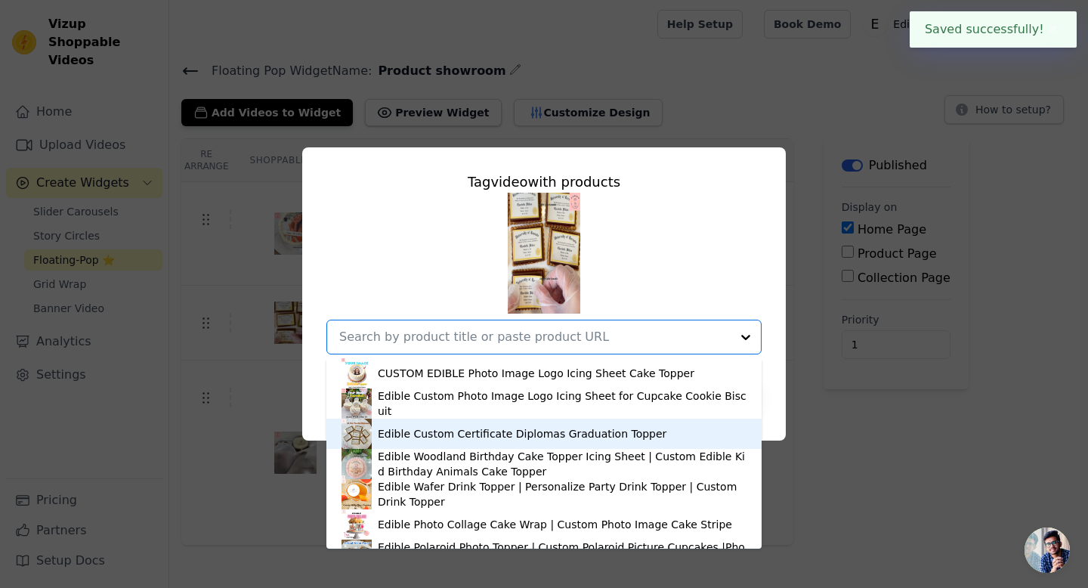
click at [589, 432] on div "Edible Custom Certificate Diplomas Graduation Topper" at bounding box center [522, 433] width 289 height 15
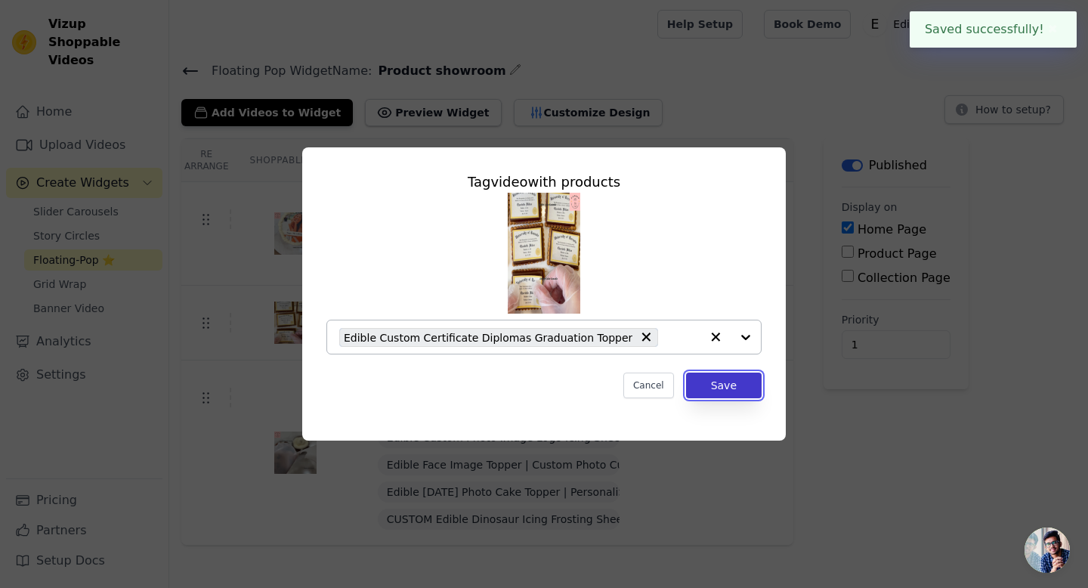
click at [743, 384] on button "Save" at bounding box center [724, 386] width 76 height 26
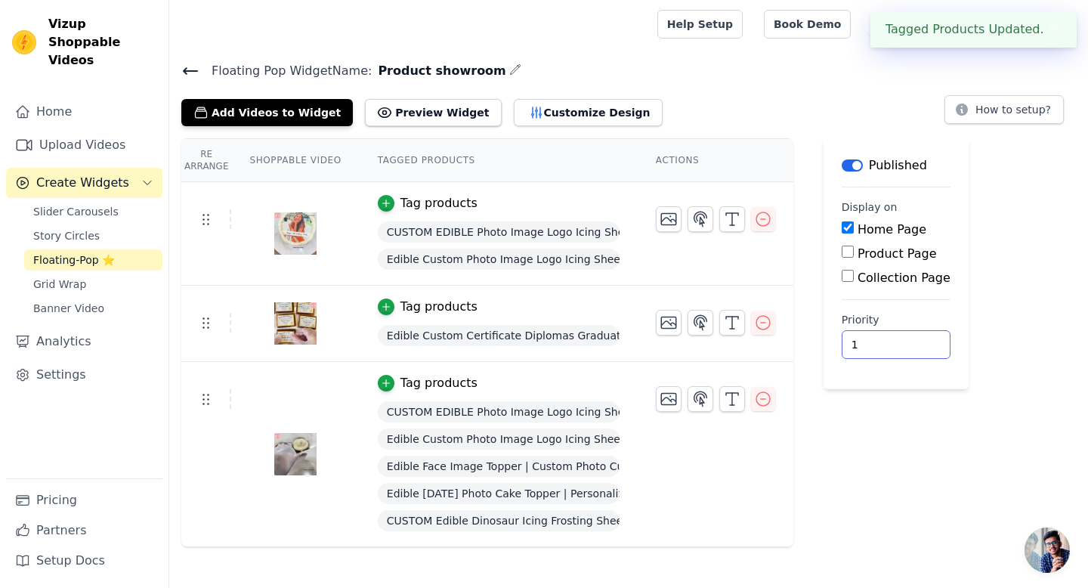
drag, startPoint x: 867, startPoint y: 343, endPoint x: 835, endPoint y: 343, distance: 31.7
click at [835, 343] on main "Label Published Display on Home Page Product Page Collection Page Priority 1" at bounding box center [896, 263] width 145 height 251
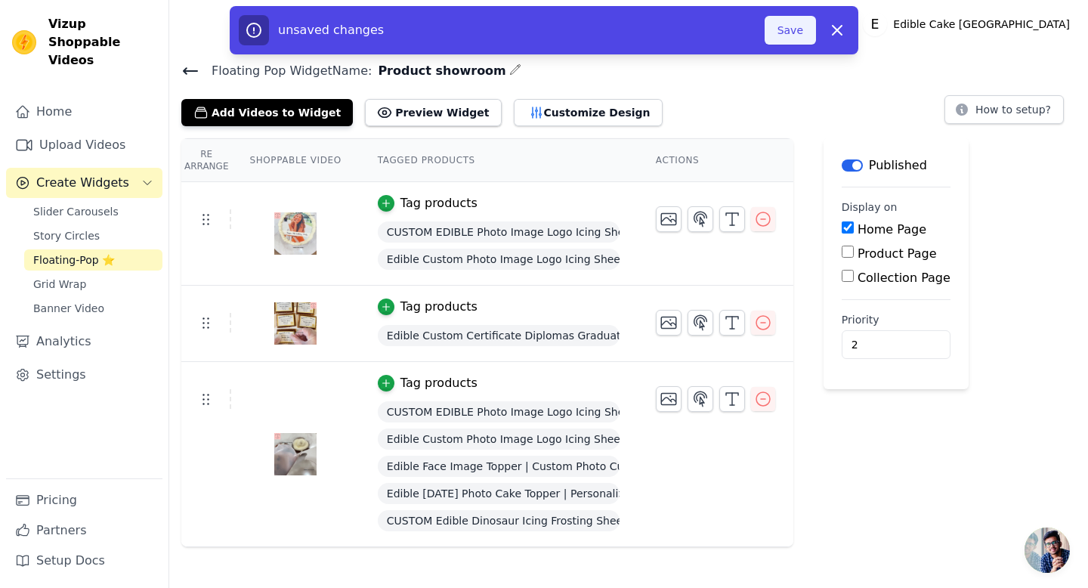
click at [808, 32] on button "Save" at bounding box center [790, 30] width 51 height 29
click at [601, 464] on span "Edible Face Image Topper | Custom Photo Cupcake Topper | Edible Cake Sticker" at bounding box center [499, 466] width 242 height 21
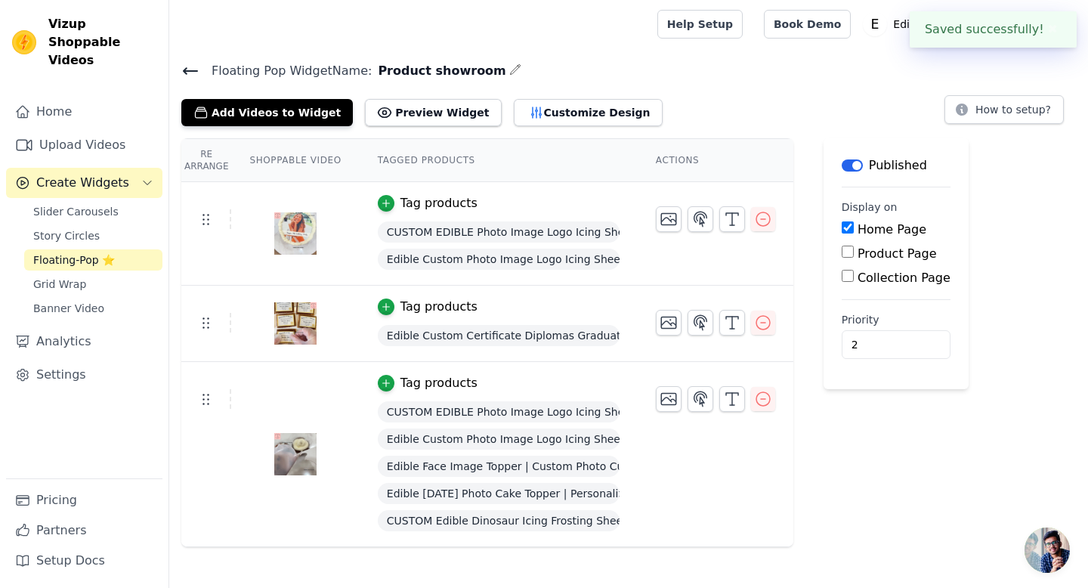
click at [385, 391] on button "Tag products" at bounding box center [428, 383] width 100 height 18
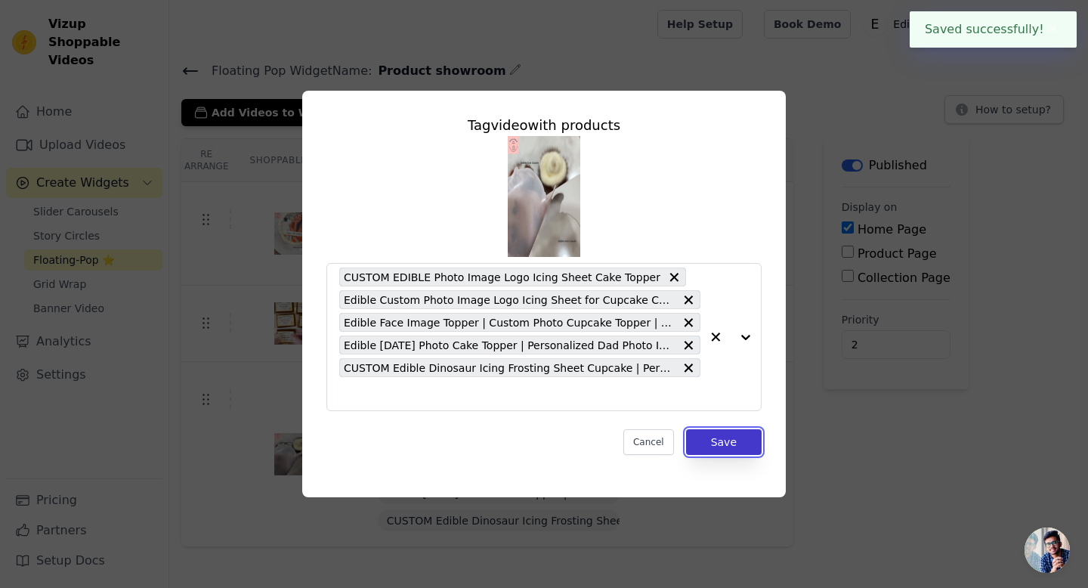
click at [720, 439] on button "Save" at bounding box center [724, 442] width 76 height 26
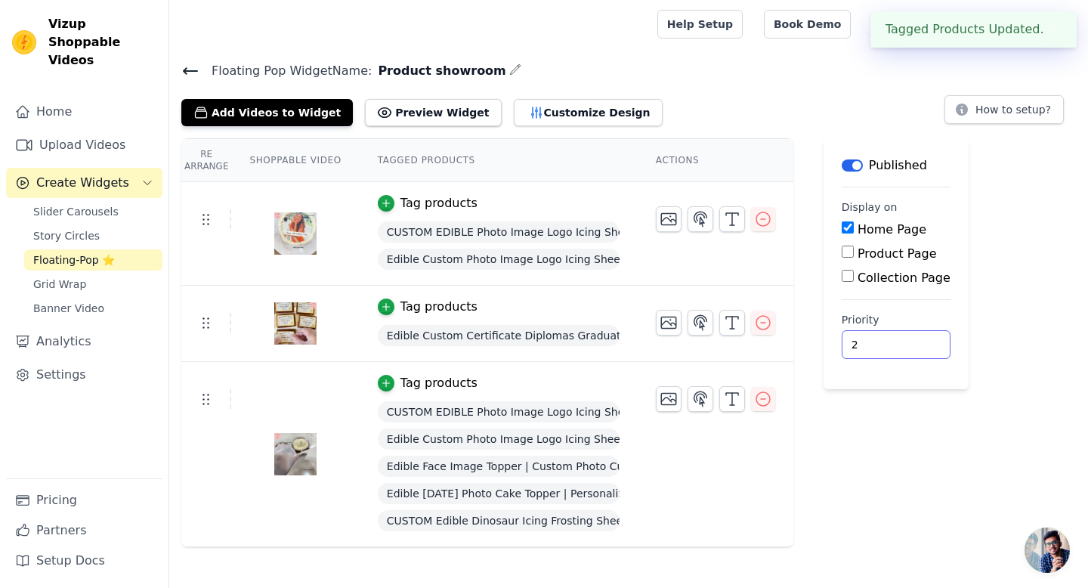
drag, startPoint x: 867, startPoint y: 350, endPoint x: 840, endPoint y: 348, distance: 26.5
click at [842, 348] on input "2" at bounding box center [896, 344] width 109 height 29
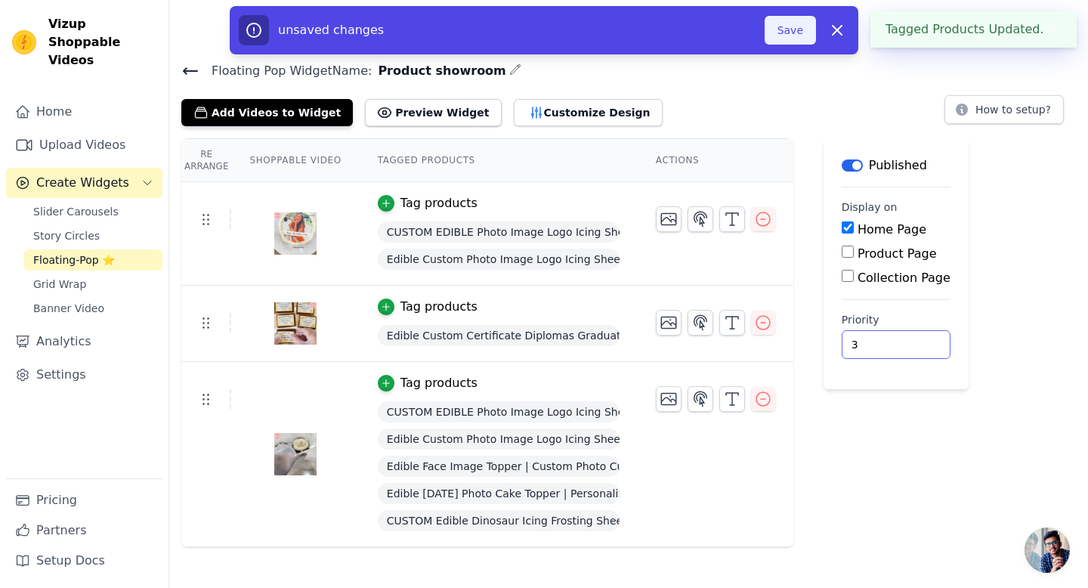
type input "3"
click at [795, 32] on button "Save" at bounding box center [790, 30] width 51 height 29
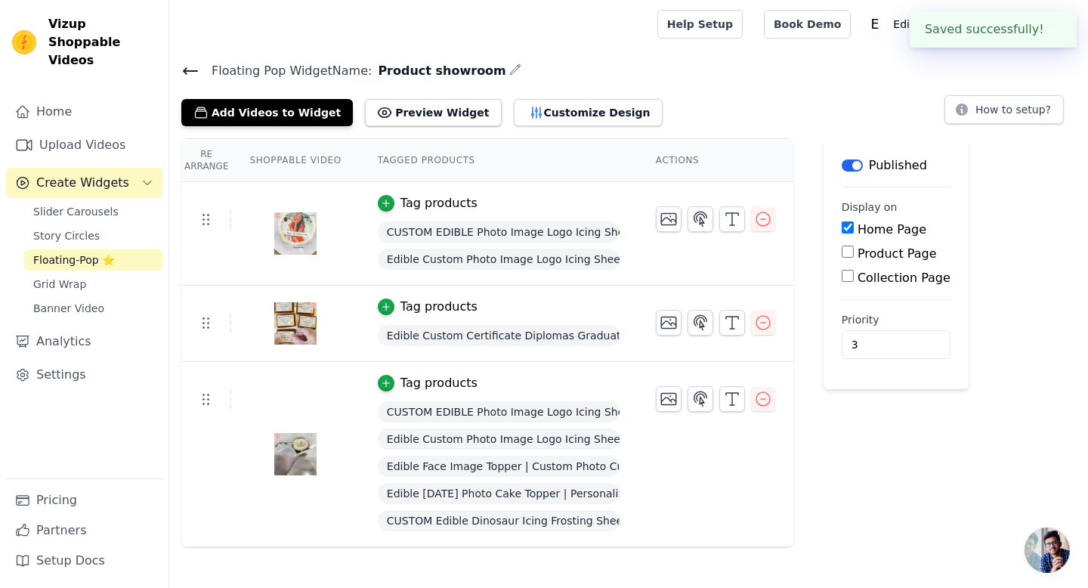
click at [193, 73] on icon at bounding box center [190, 71] width 18 height 18
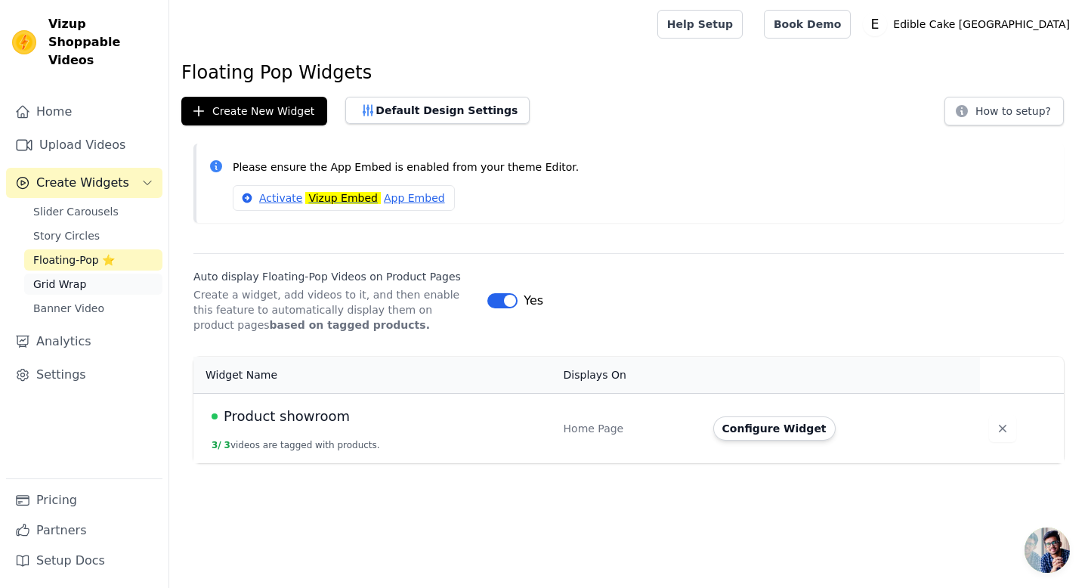
click at [83, 274] on link "Grid Wrap" at bounding box center [93, 284] width 138 height 21
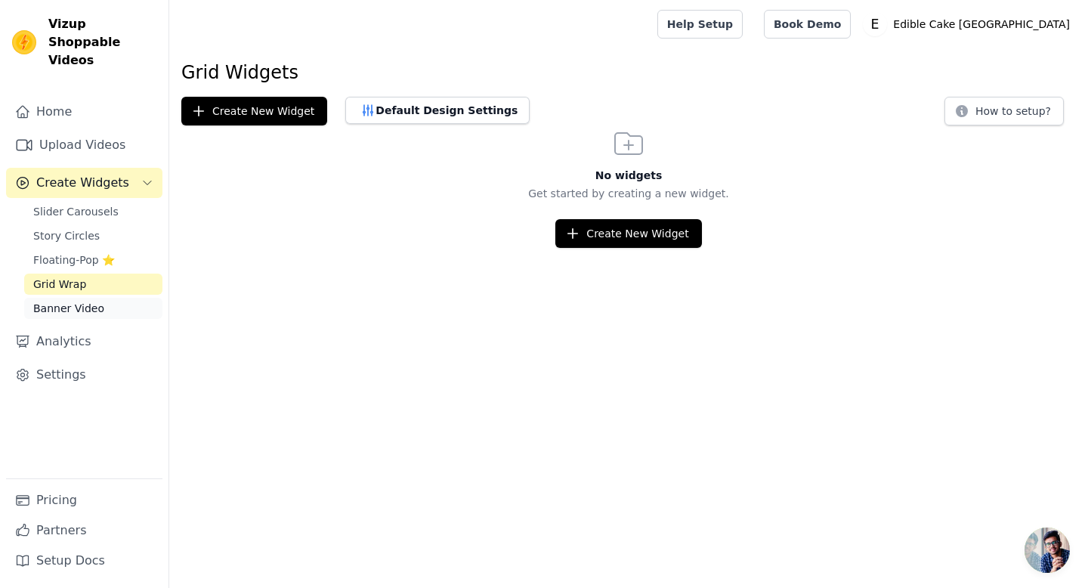
click at [87, 301] on span "Banner Video" at bounding box center [68, 308] width 71 height 15
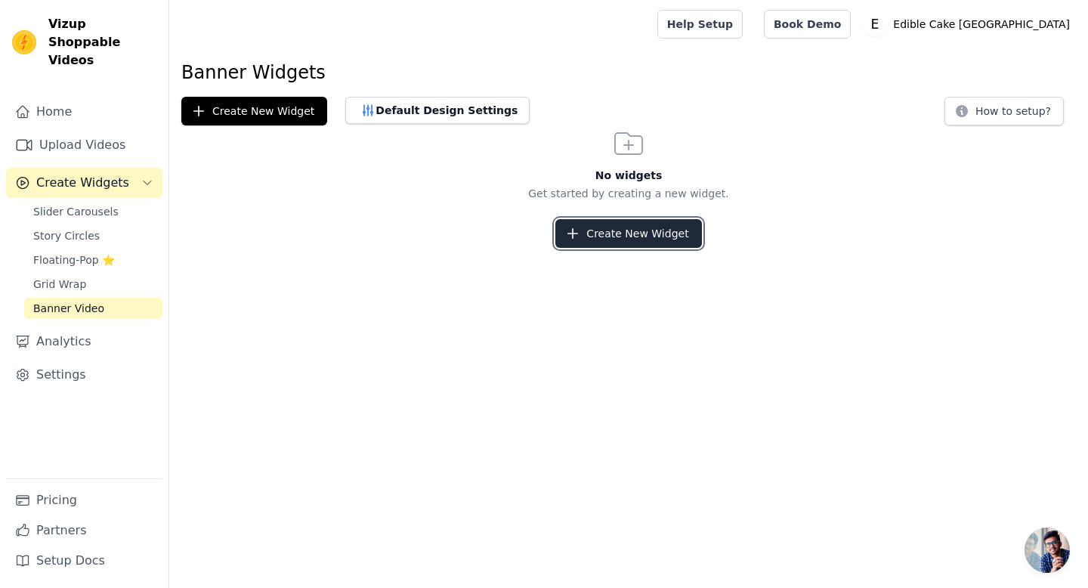
click at [647, 243] on button "Create New Widget" at bounding box center [628, 233] width 146 height 29
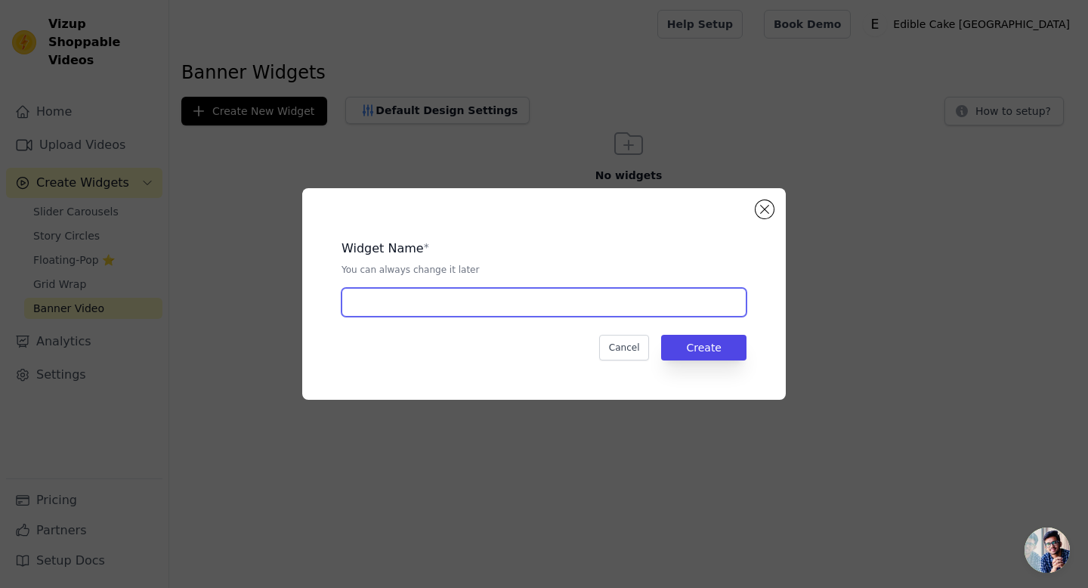
click at [494, 289] on input "text" at bounding box center [544, 302] width 405 height 29
type input "Banner video showroom"
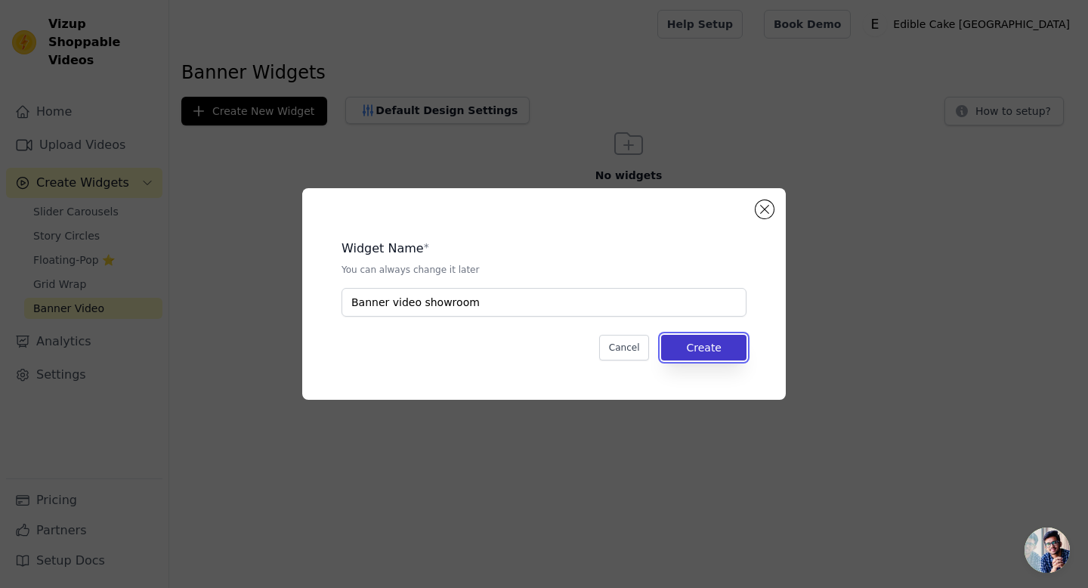
click at [722, 348] on button "Create" at bounding box center [703, 348] width 85 height 26
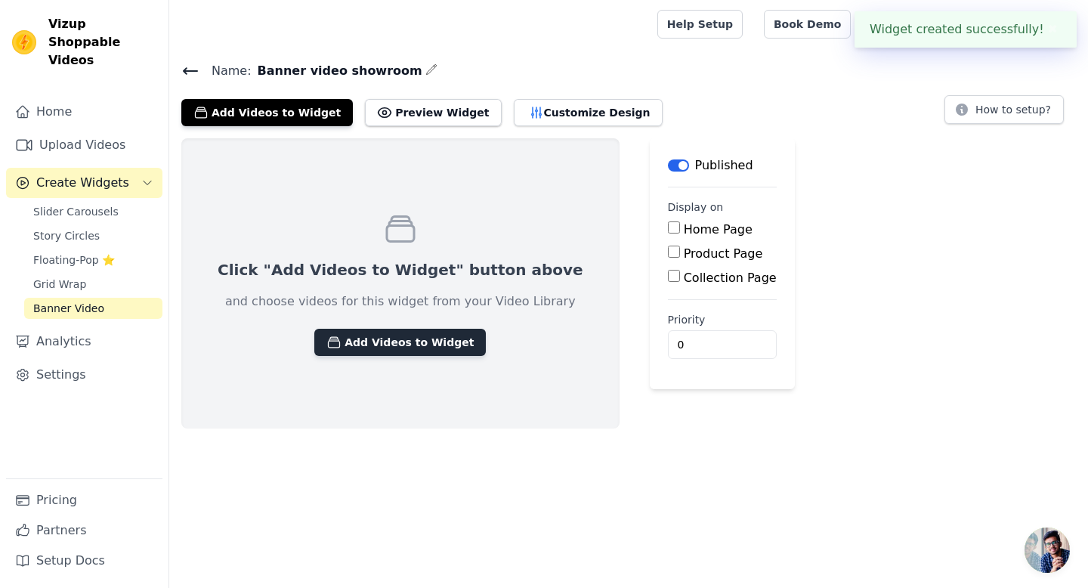
click at [417, 334] on button "Add Videos to Widget" at bounding box center [400, 342] width 172 height 27
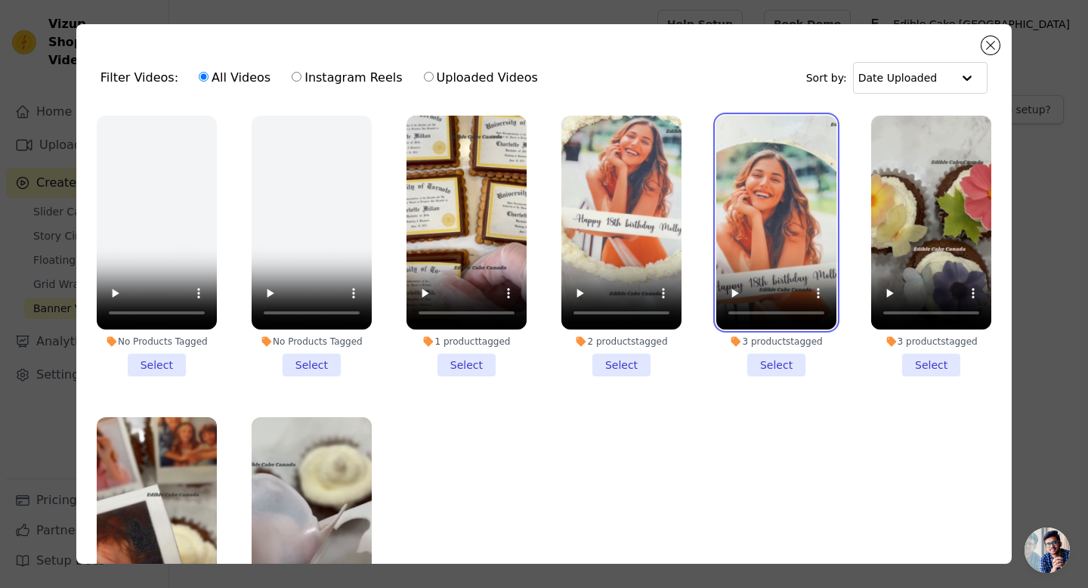
click at [747, 247] on video at bounding box center [776, 223] width 120 height 214
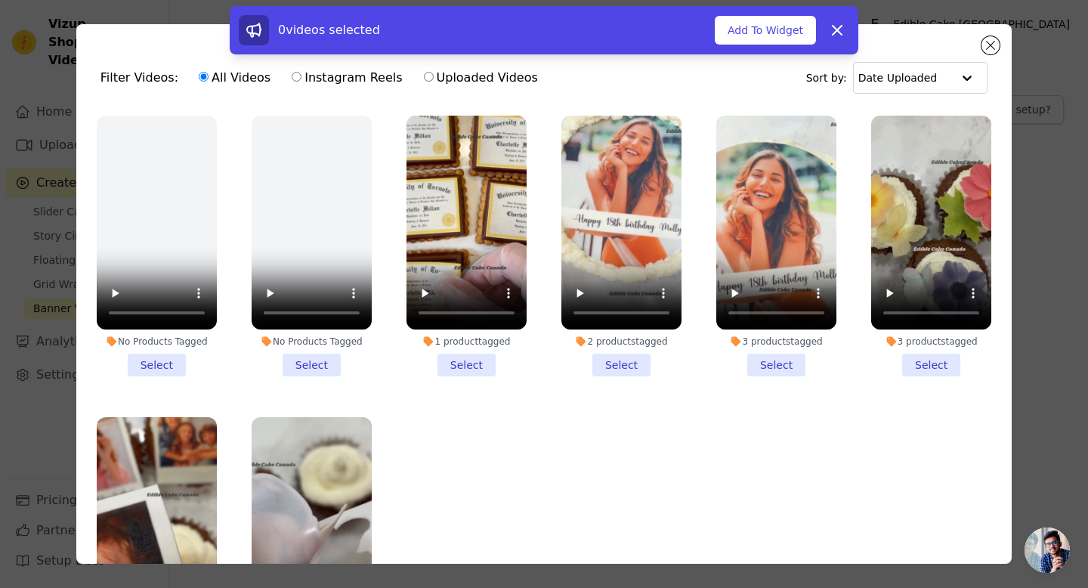
click at [761, 367] on li "3 products tagged Select" at bounding box center [776, 246] width 120 height 261
click at [0, 0] on input "3 products tagged Select" at bounding box center [0, 0] width 0 height 0
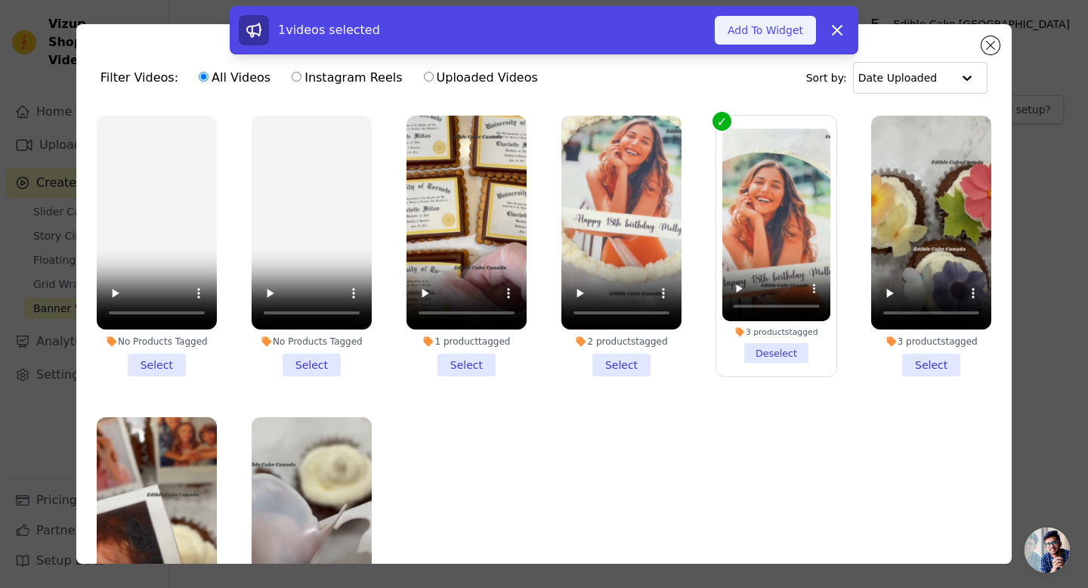
click at [790, 24] on button "Add To Widget" at bounding box center [765, 30] width 101 height 29
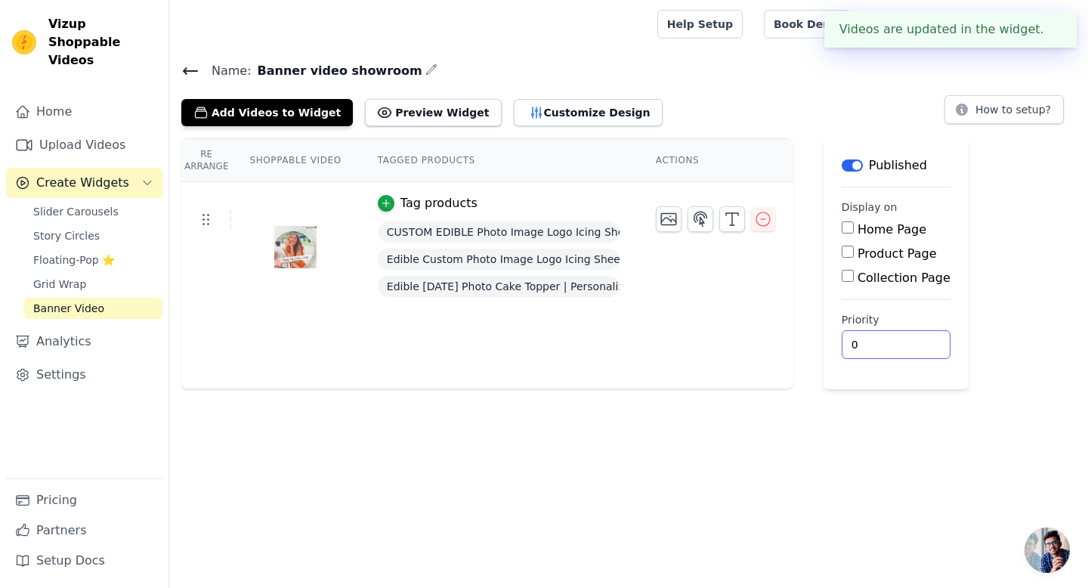
click at [910, 345] on input "0" at bounding box center [896, 344] width 109 height 29
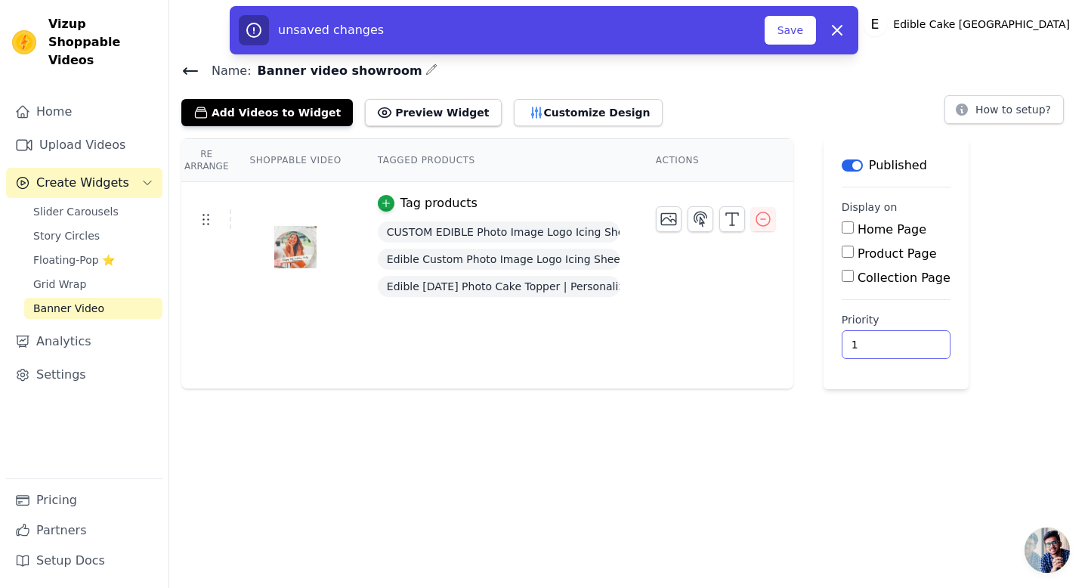
click at [908, 336] on input "1" at bounding box center [896, 344] width 109 height 29
click at [787, 36] on button "Save" at bounding box center [790, 30] width 51 height 29
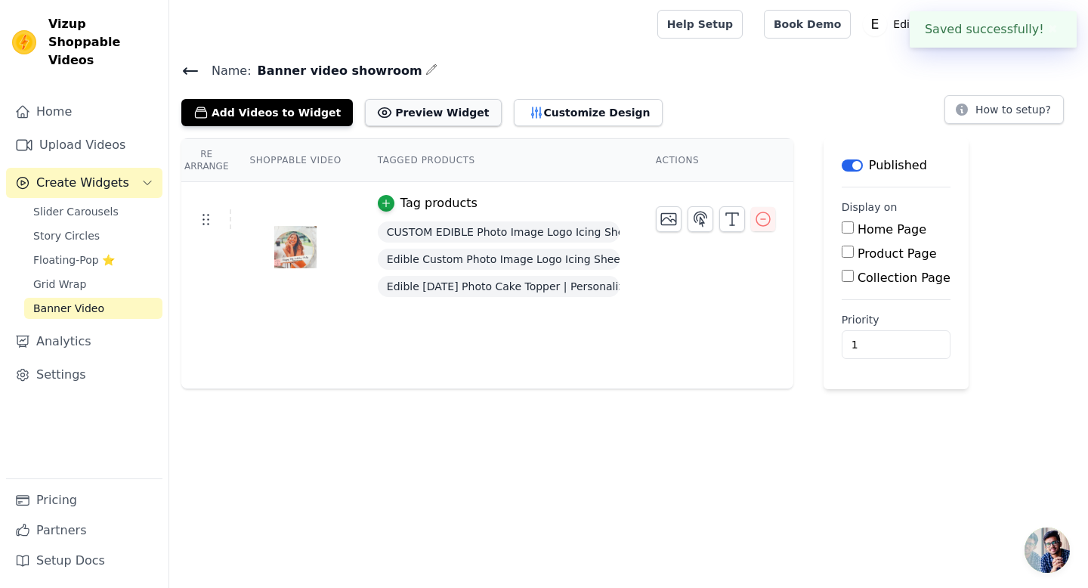
click at [447, 110] on button "Preview Widget" at bounding box center [433, 112] width 136 height 27
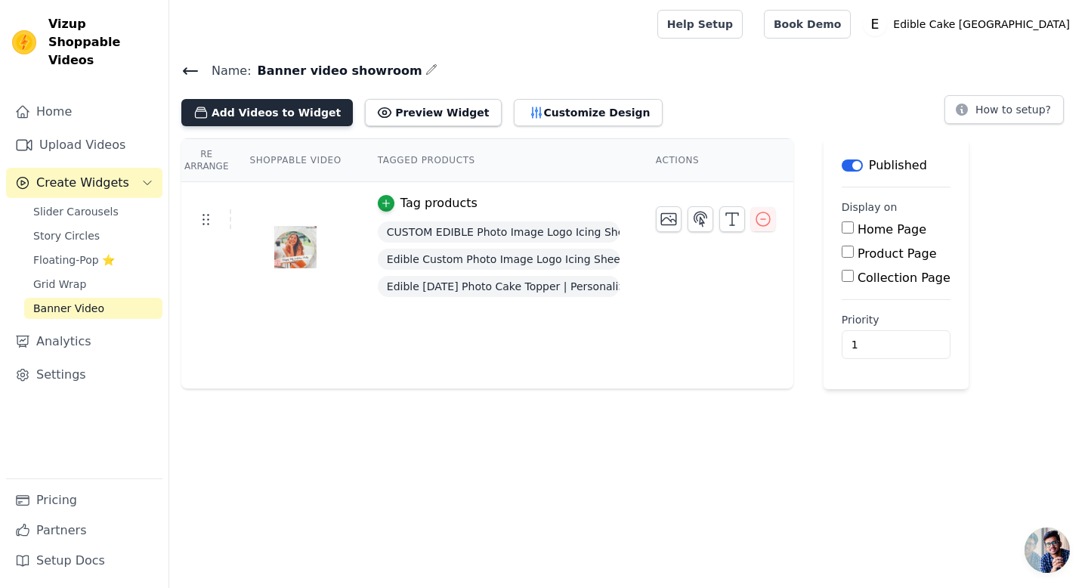
click at [301, 110] on button "Add Videos to Widget" at bounding box center [267, 112] width 172 height 27
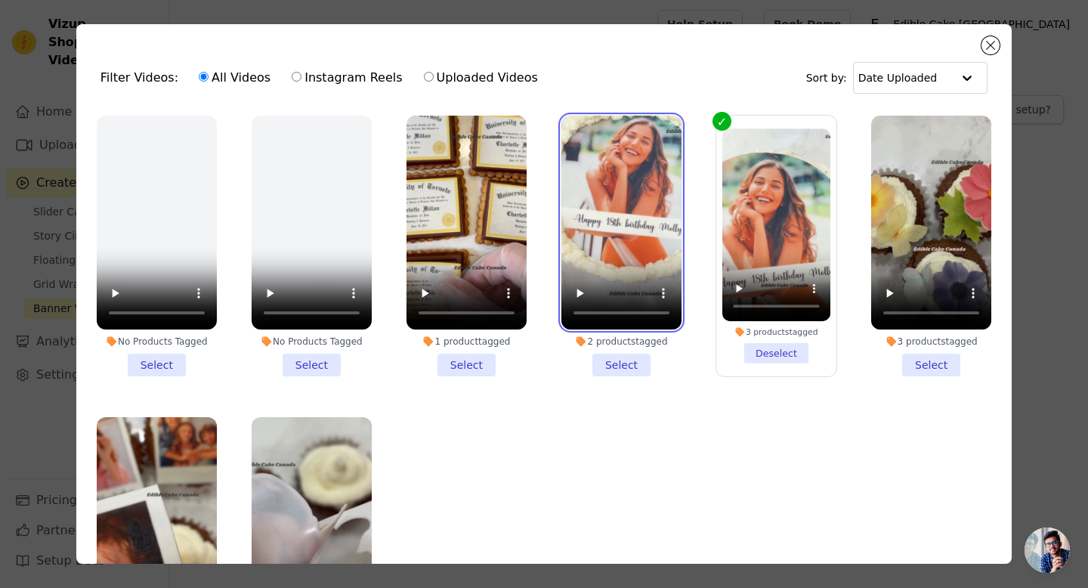
click at [637, 274] on video at bounding box center [621, 223] width 120 height 214
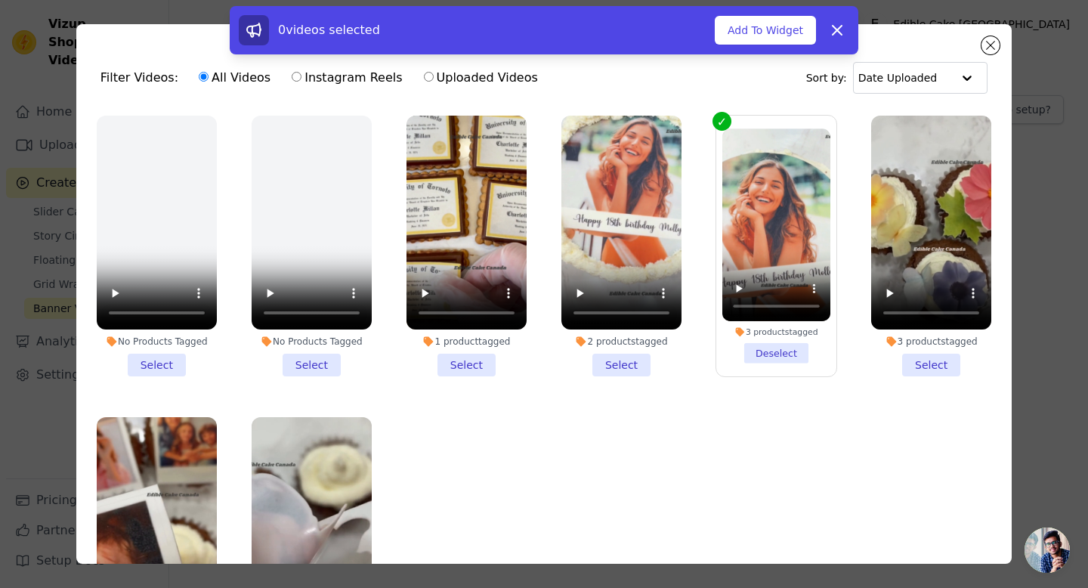
click at [626, 360] on li "2 products tagged Select" at bounding box center [621, 246] width 120 height 261
click at [0, 0] on input "2 products tagged Select" at bounding box center [0, 0] width 0 height 0
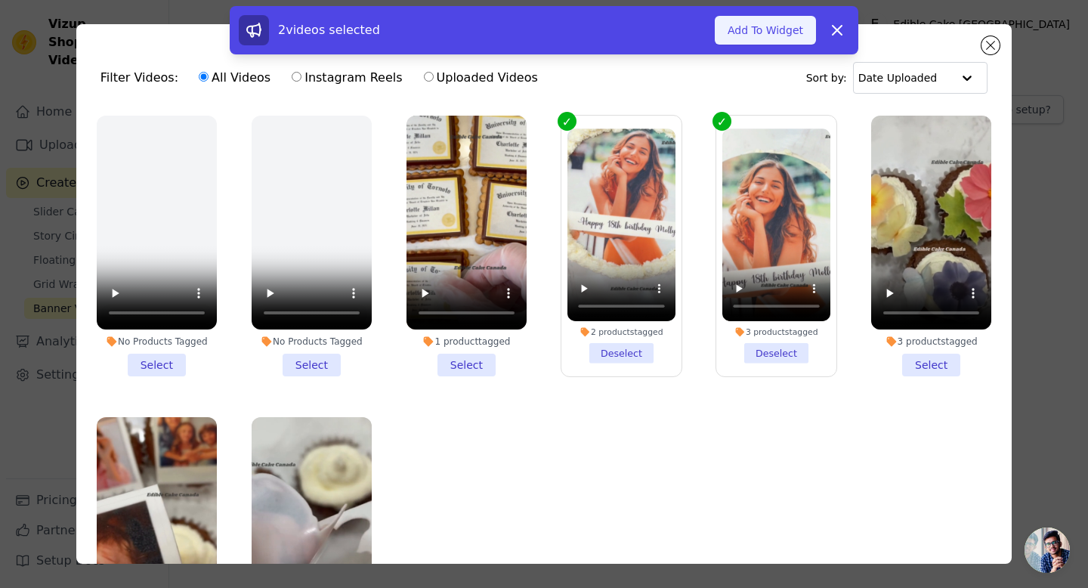
click at [781, 32] on button "Add To Widget" at bounding box center [765, 30] width 101 height 29
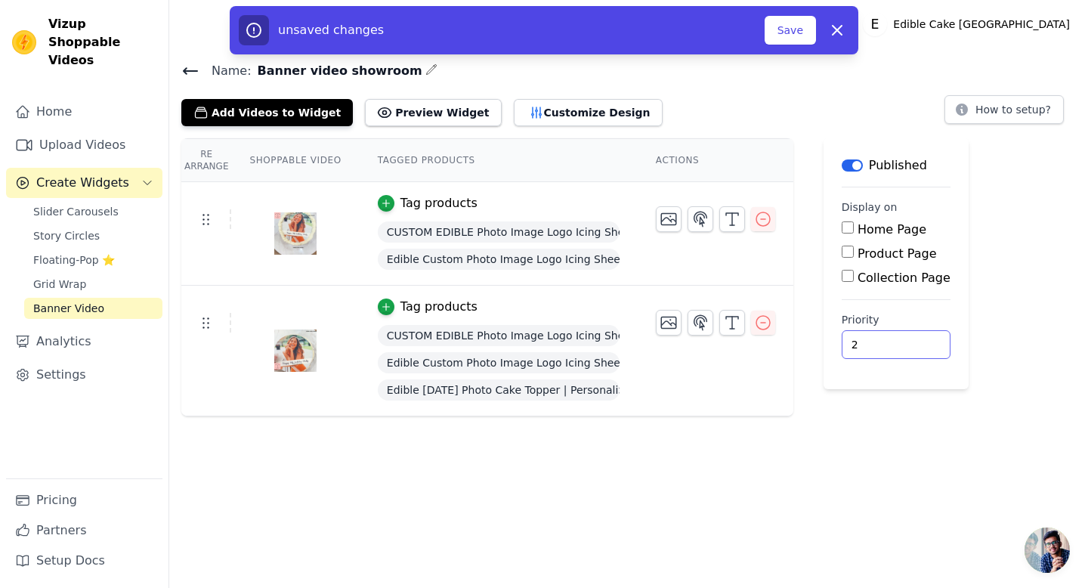
click at [911, 342] on input "2" at bounding box center [896, 344] width 109 height 29
click at [797, 27] on button "Save" at bounding box center [790, 30] width 51 height 29
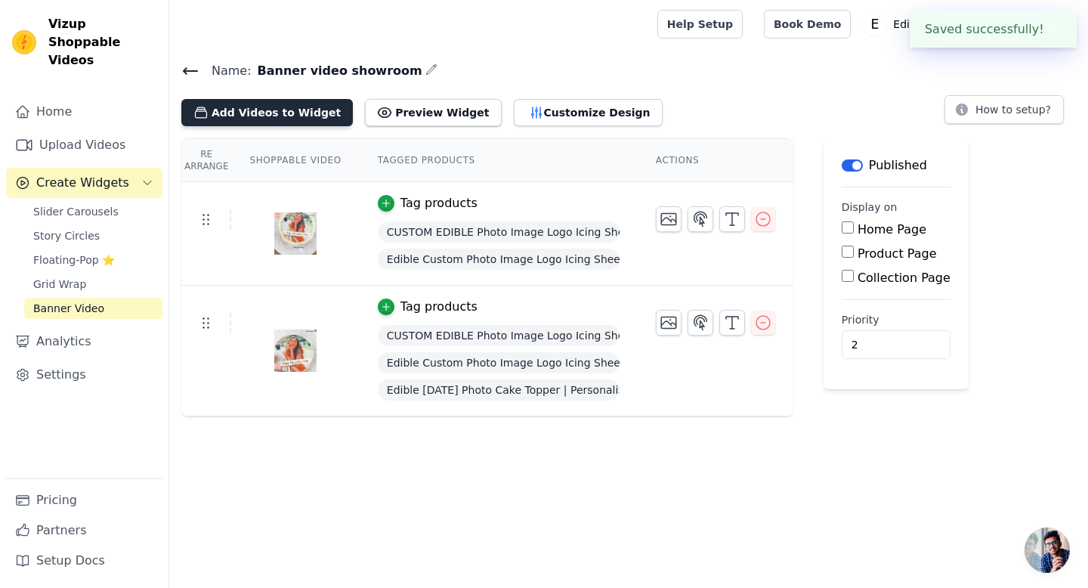
click at [280, 114] on button "Add Videos to Widget" at bounding box center [267, 112] width 172 height 27
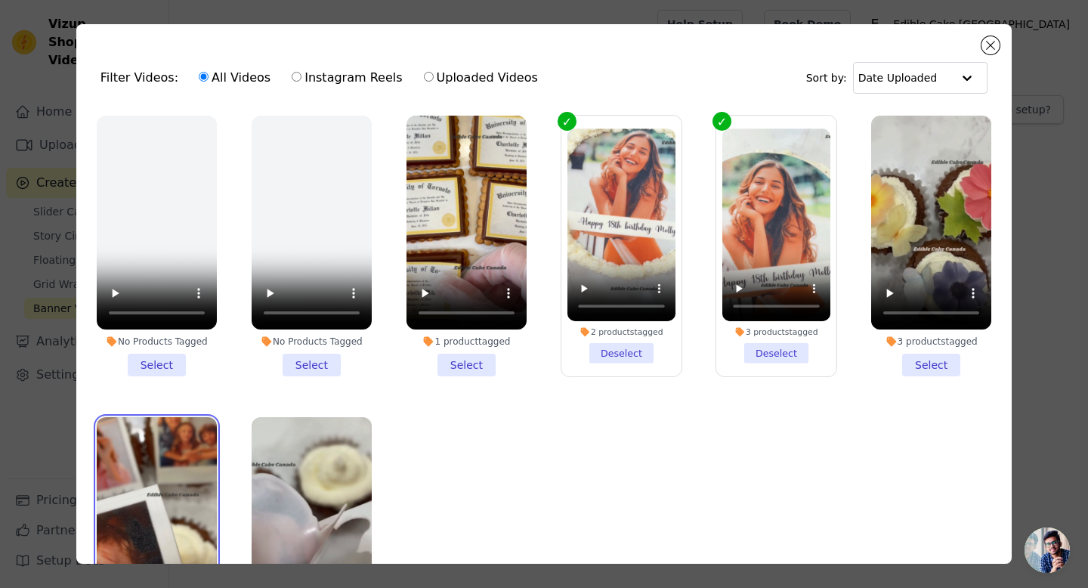
click at [175, 475] on video at bounding box center [157, 524] width 120 height 214
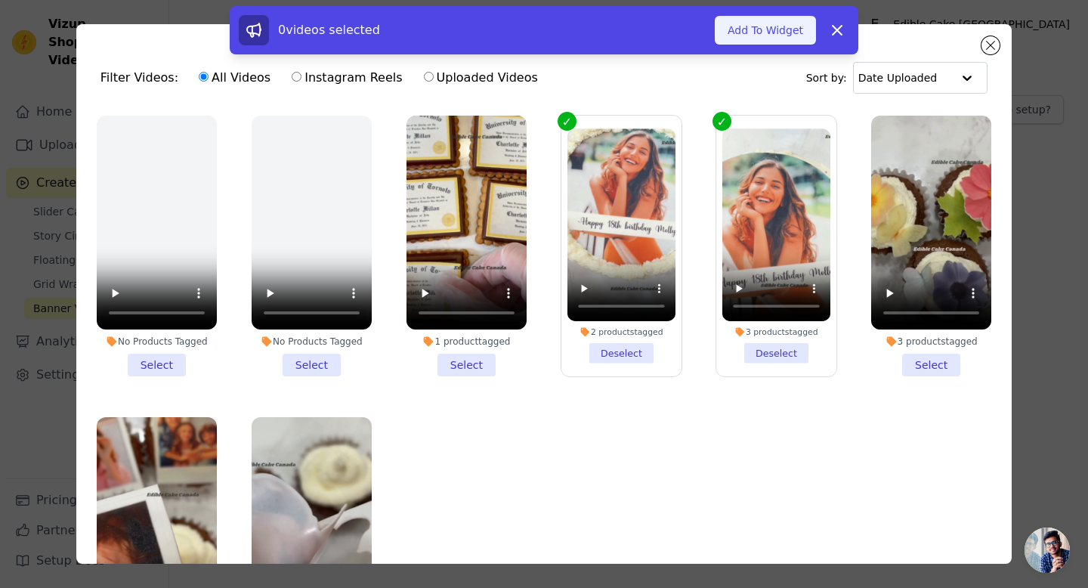
click at [763, 34] on button "Add To Widget" at bounding box center [765, 30] width 101 height 29
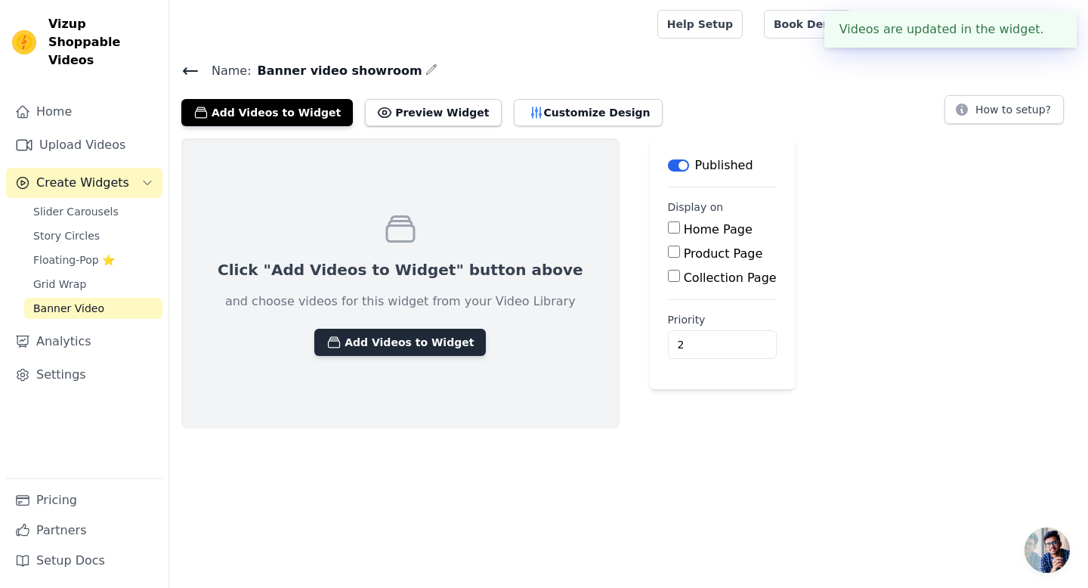
click at [430, 341] on button "Add Videos to Widget" at bounding box center [400, 342] width 172 height 27
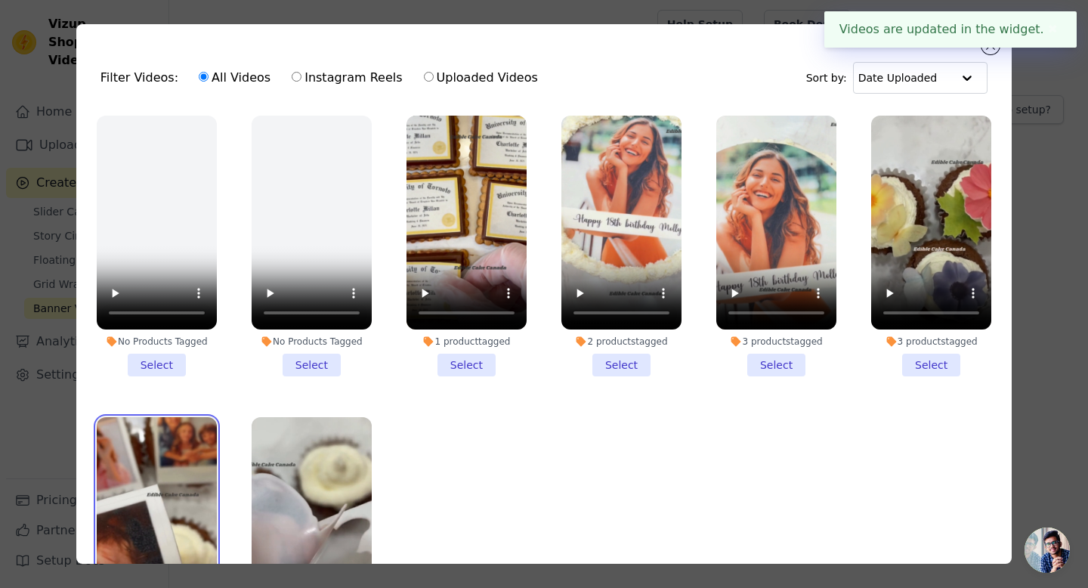
click at [183, 469] on video at bounding box center [157, 524] width 120 height 214
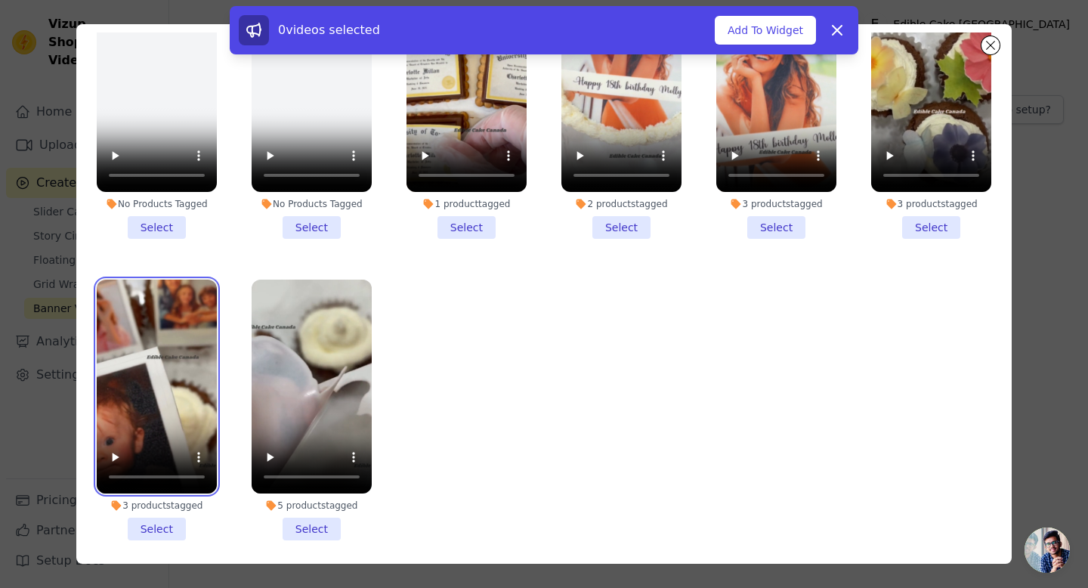
scroll to position [131, 0]
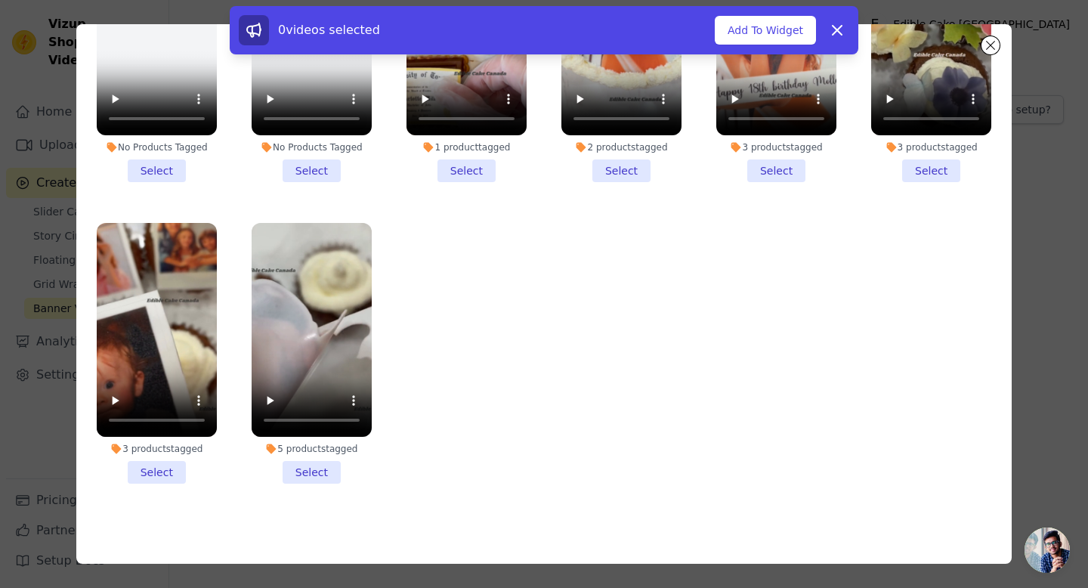
click at [175, 471] on li "3 products tagged Select" at bounding box center [157, 353] width 120 height 261
click at [0, 0] on input "3 products tagged Select" at bounding box center [0, 0] width 0 height 0
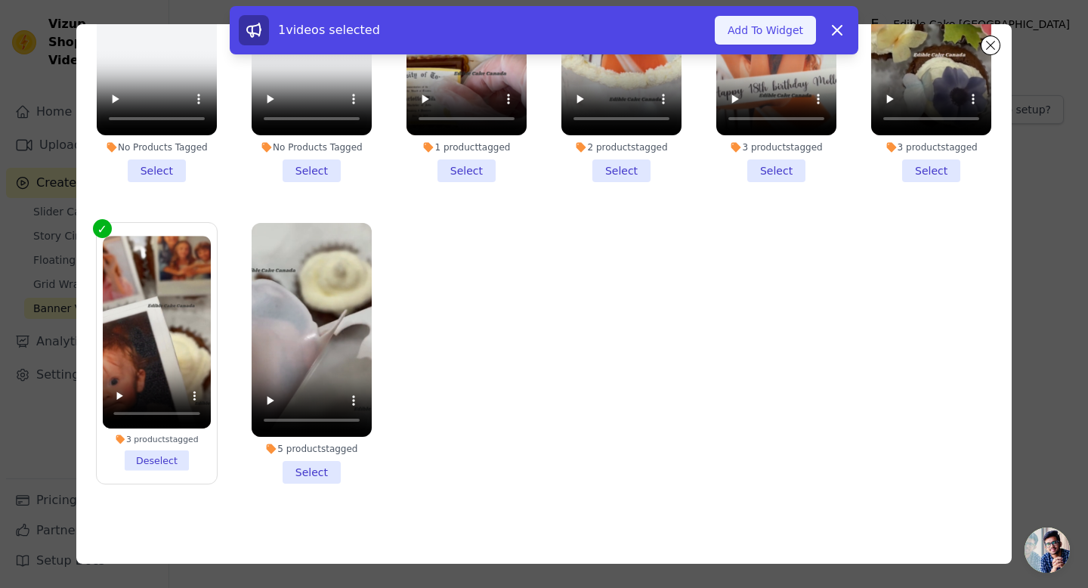
click at [785, 36] on button "Add To Widget" at bounding box center [765, 30] width 101 height 29
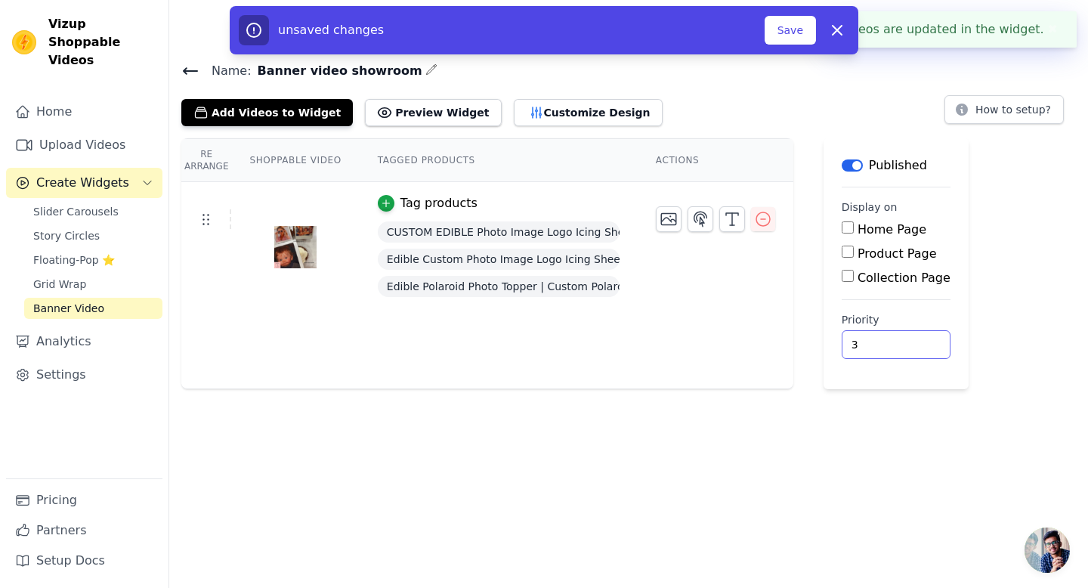
type input "3"
click at [908, 339] on input "3" at bounding box center [896, 344] width 109 height 29
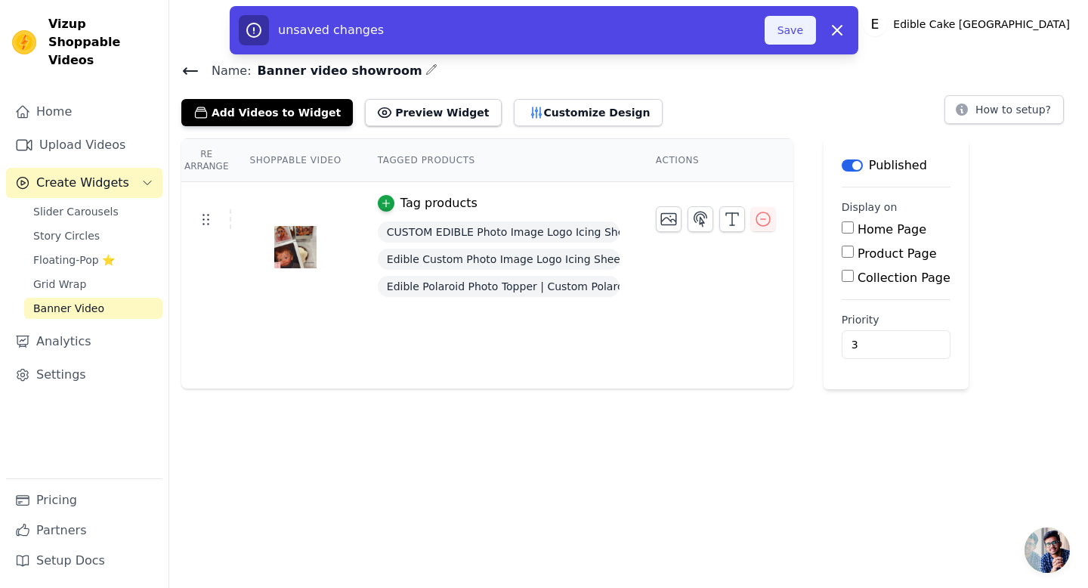
click at [798, 24] on button "Save" at bounding box center [790, 30] width 51 height 29
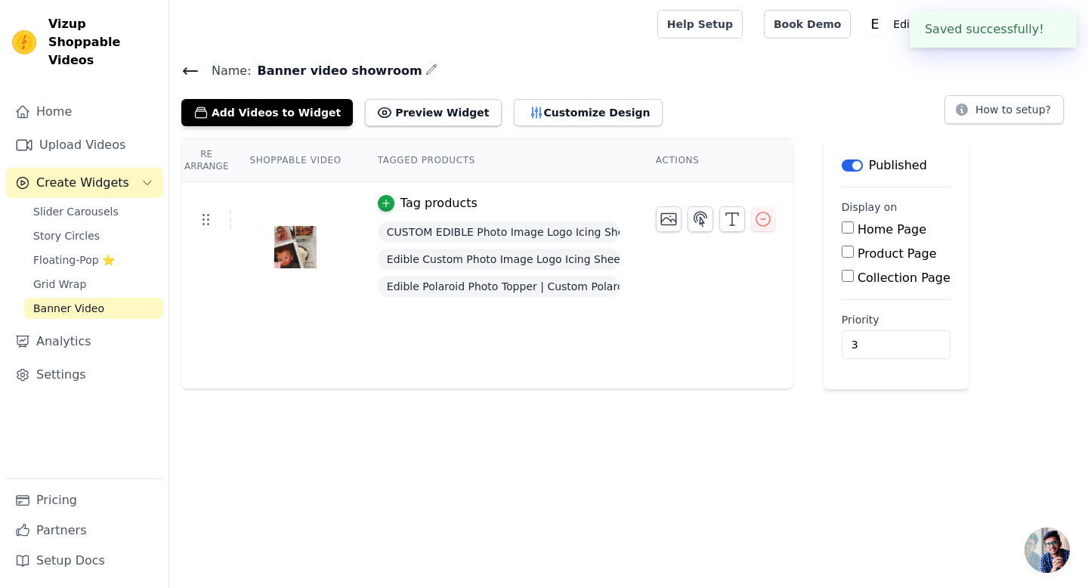
click at [188, 70] on icon at bounding box center [191, 71] width 14 height 6
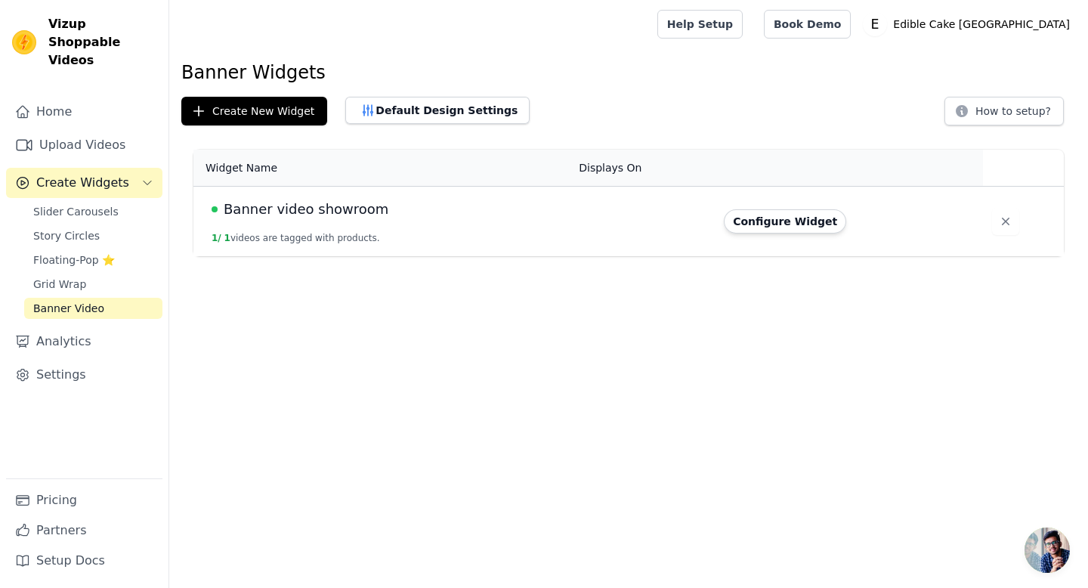
click at [308, 234] on button "1 / 1 videos are tagged with products." at bounding box center [296, 238] width 169 height 12
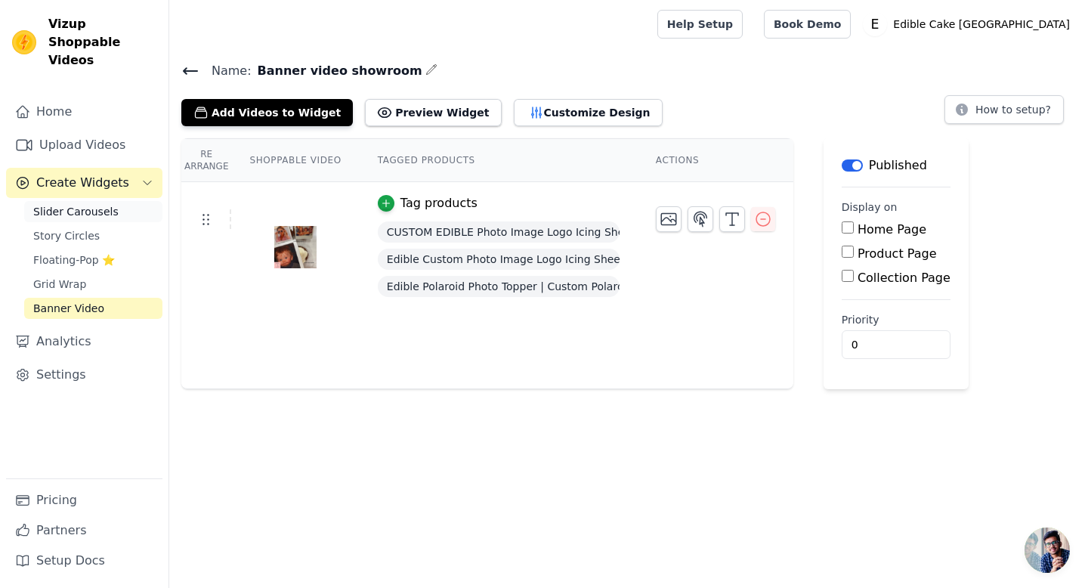
click at [102, 204] on span "Slider Carousels" at bounding box center [75, 211] width 85 height 15
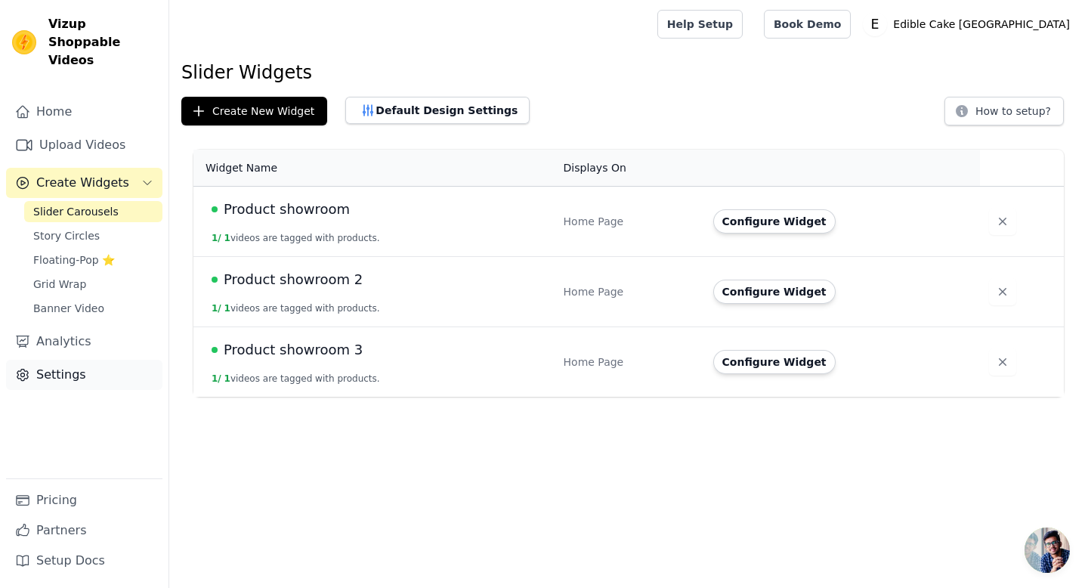
click at [94, 368] on link "Settings" at bounding box center [84, 375] width 156 height 30
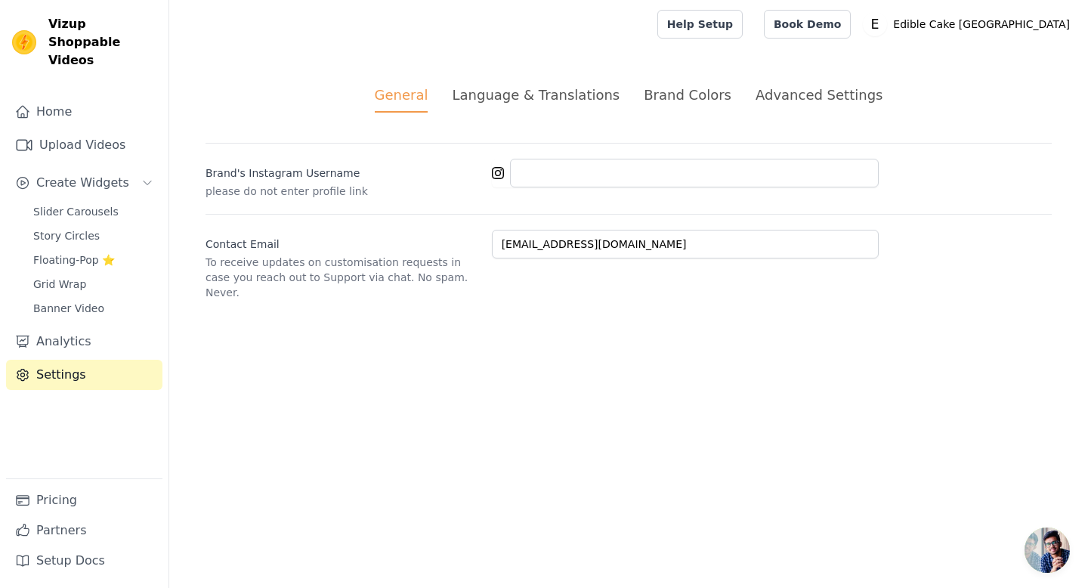
click at [679, 95] on div "Brand Colors" at bounding box center [688, 95] width 88 height 20
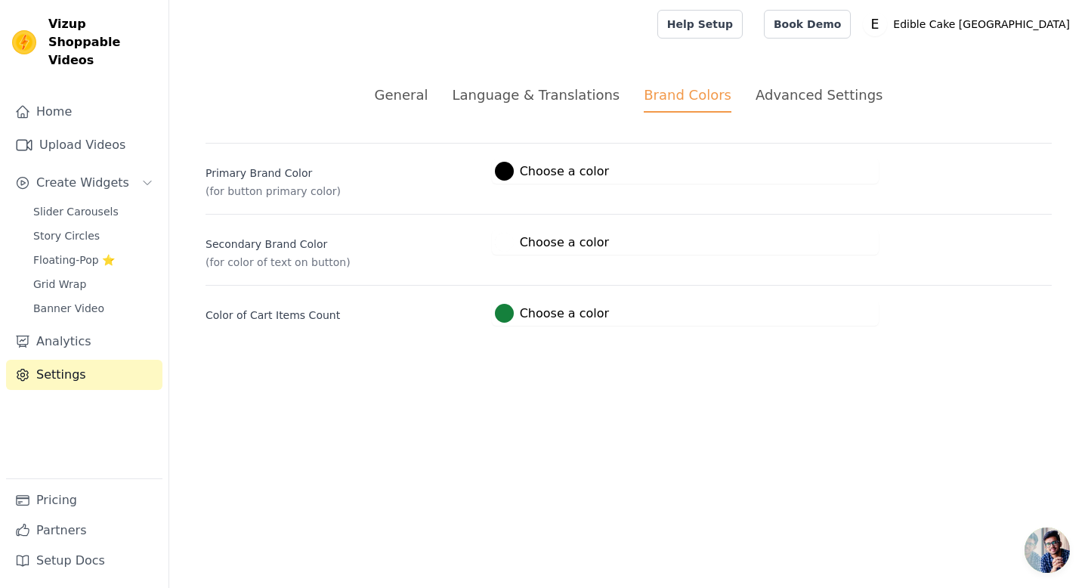
click at [561, 168] on label "#000000 Choose a color" at bounding box center [552, 171] width 114 height 19
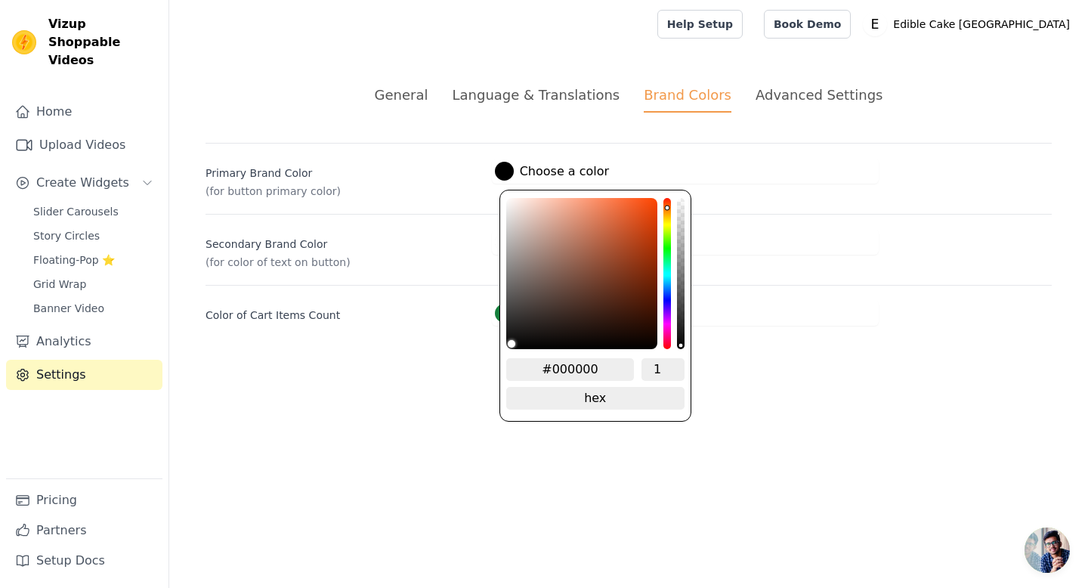
type input "#f49776"
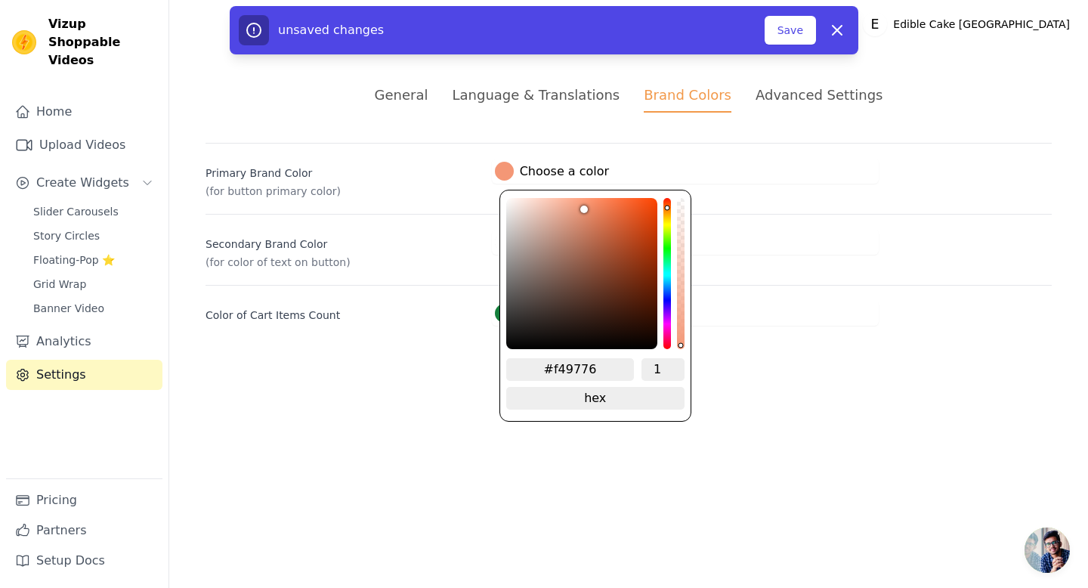
click at [584, 204] on div "color picker" at bounding box center [581, 273] width 151 height 151
type input "#f28057"
click at [603, 205] on div "color picker" at bounding box center [581, 273] width 151 height 151
type input "#d857f2"
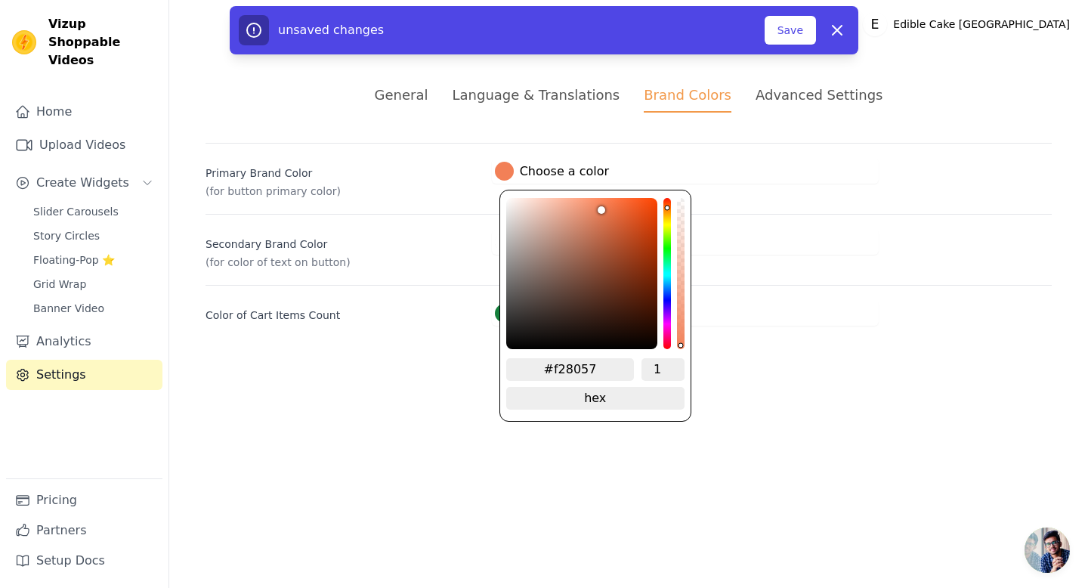
type input "#d857f2"
click at [667, 319] on div "hue channel" at bounding box center [668, 273] width 8 height 151
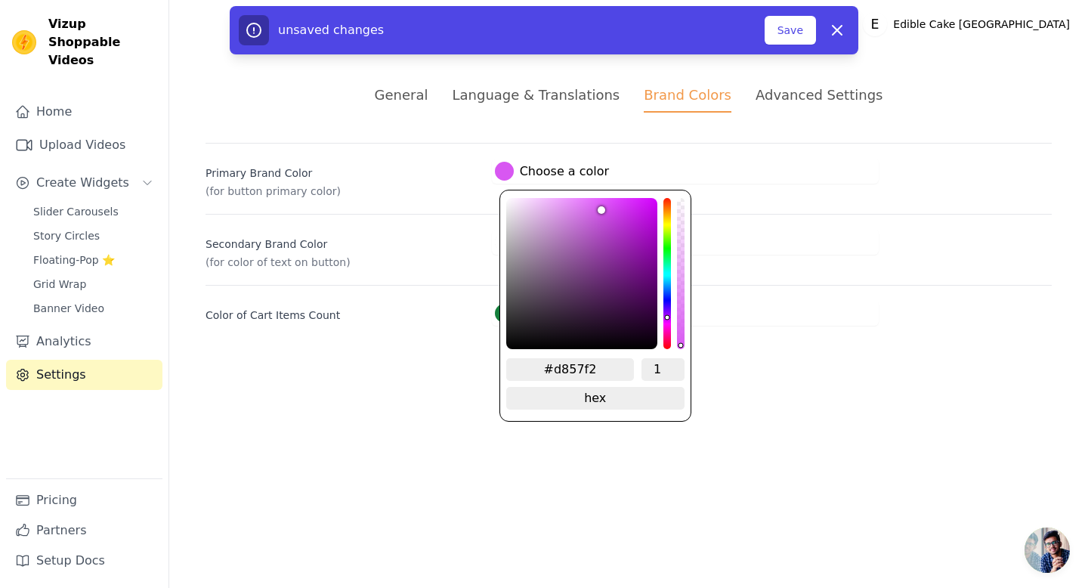
type input "#f257f0"
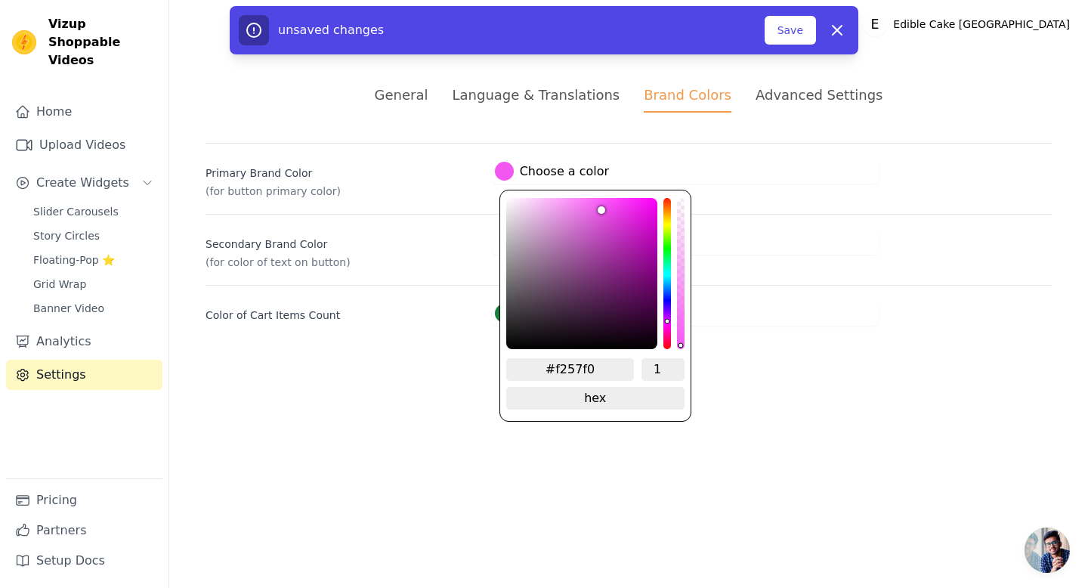
type input "#f2aa57"
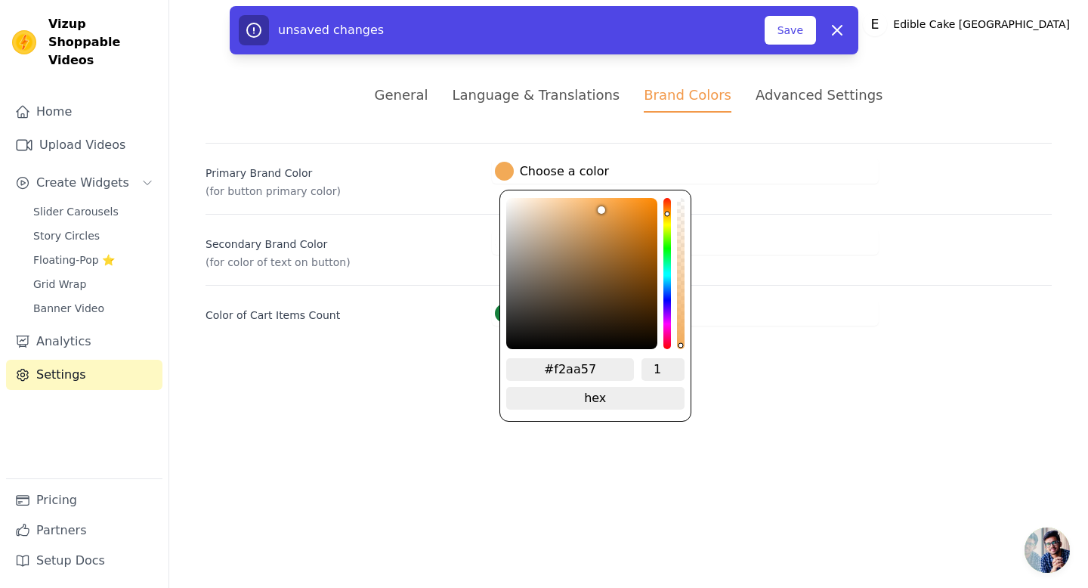
type input "#f2a757"
type input "#f2a257"
type input "#f29857"
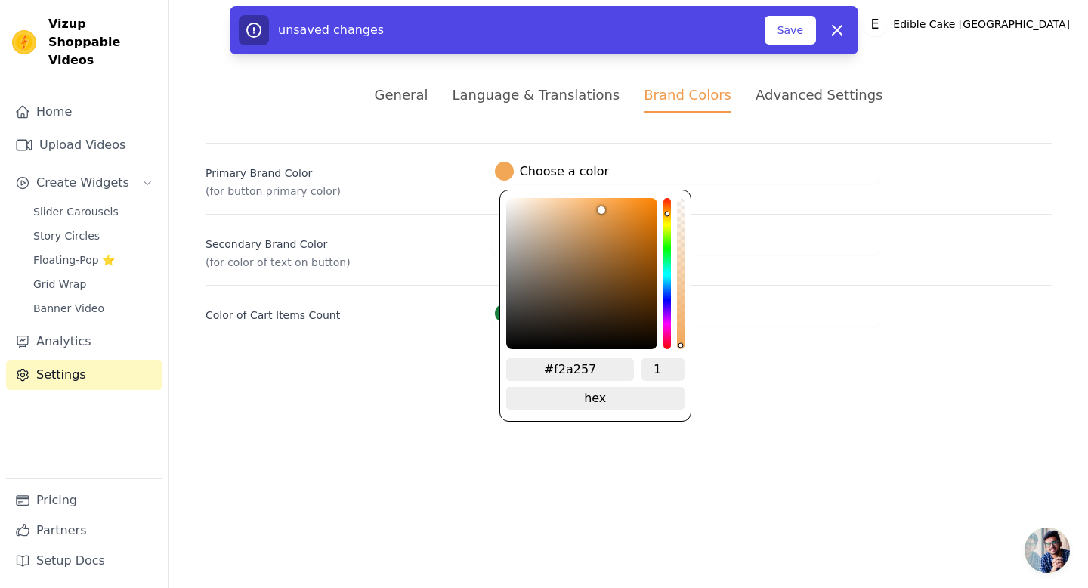
type input "#f29857"
type input "#f29257"
type input "#f29057"
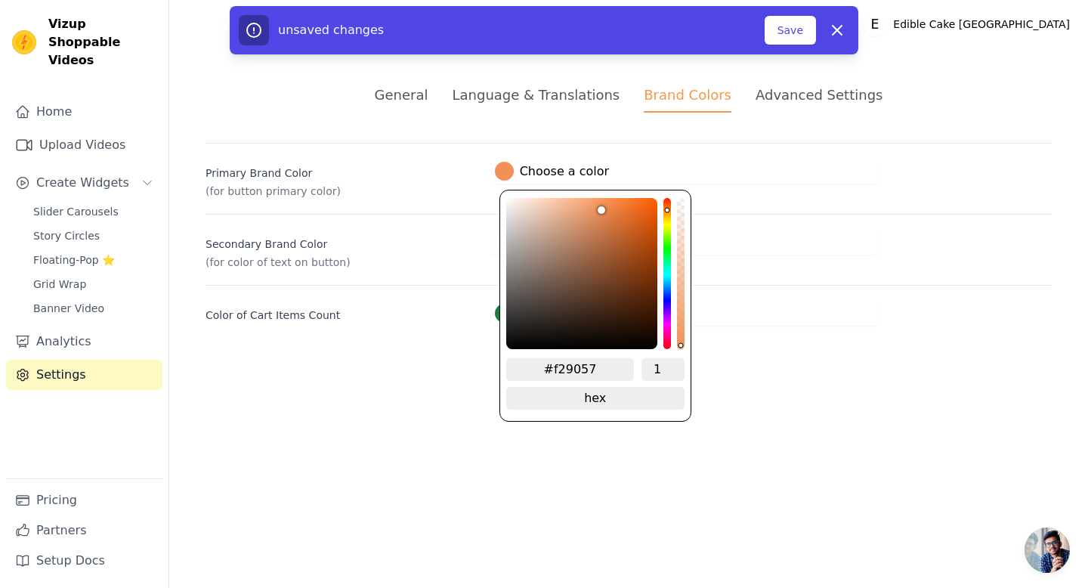
type input "#f29257"
type input "#f2aa57"
type input "#f2d857"
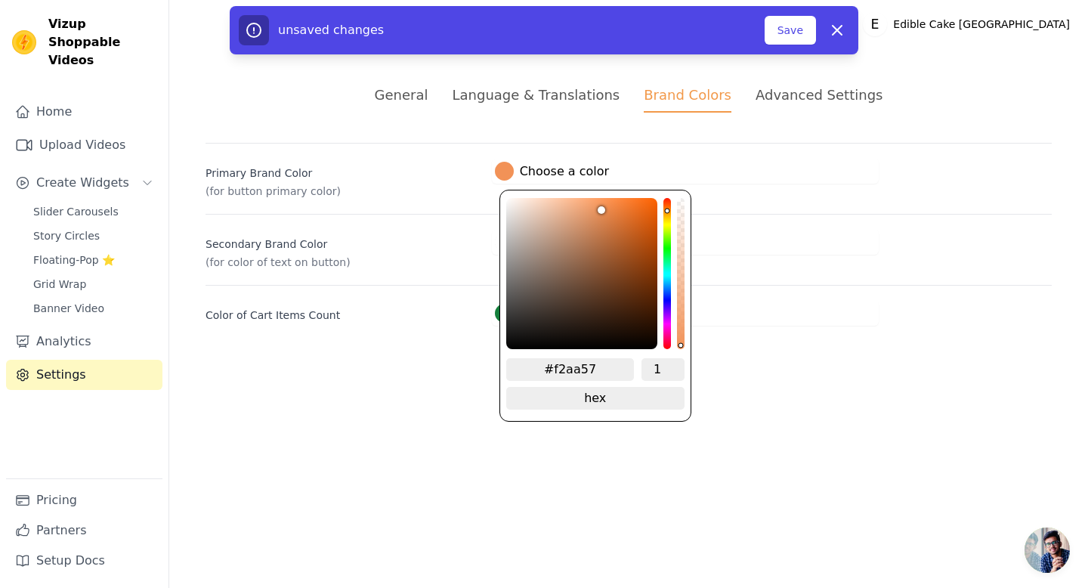
type input "#f2d857"
type input "#b1f257"
type input "#57f2ac"
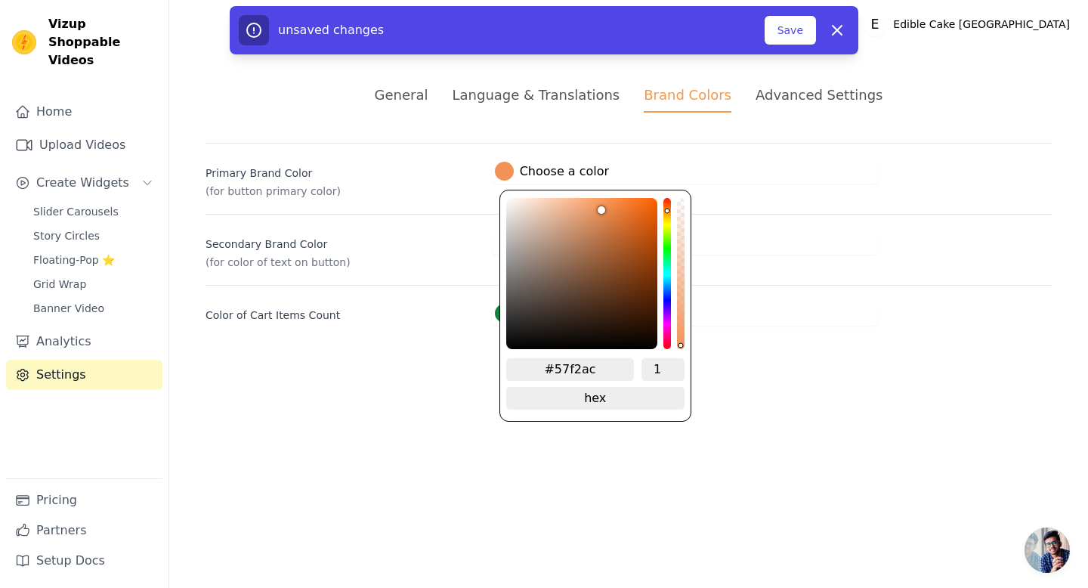
type input "#57e5f2"
type input "#57a7f2"
type input "#5771f2"
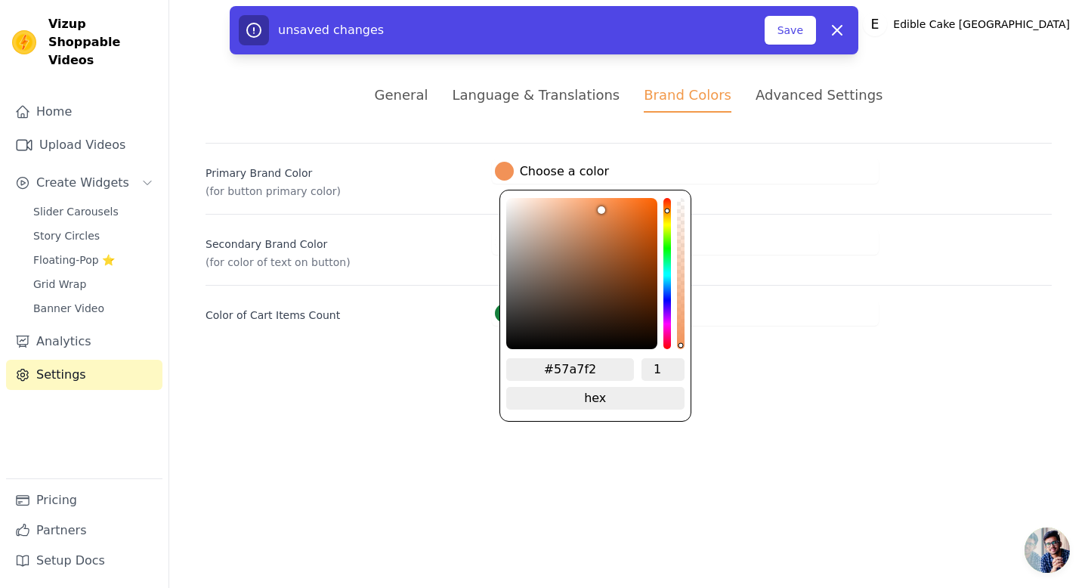
type input "#5771f2"
type input "#5f57f2"
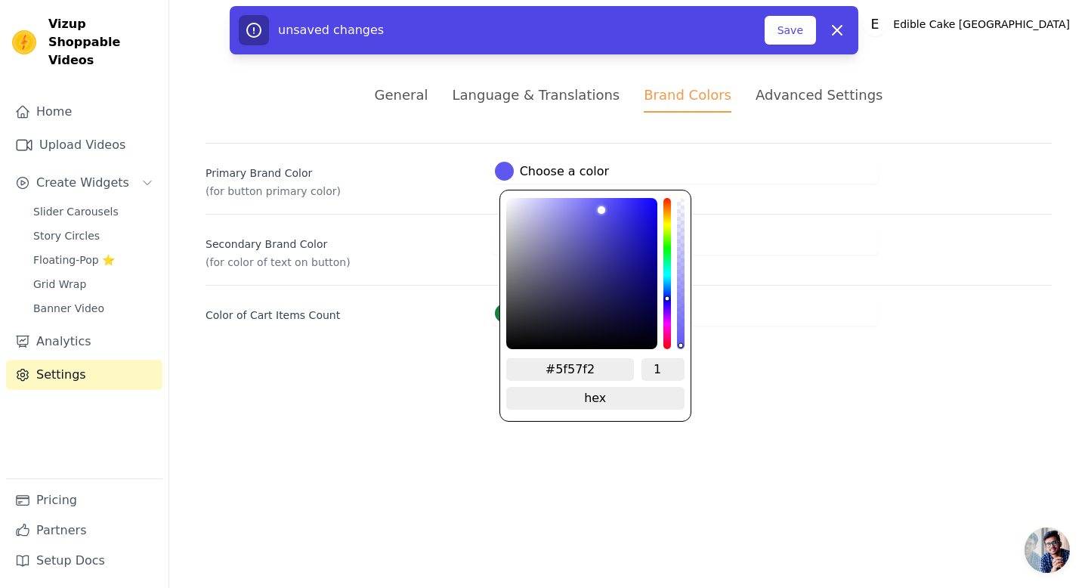
type input "#6c57f2"
type input "#7657f2"
type input "#7b57f2"
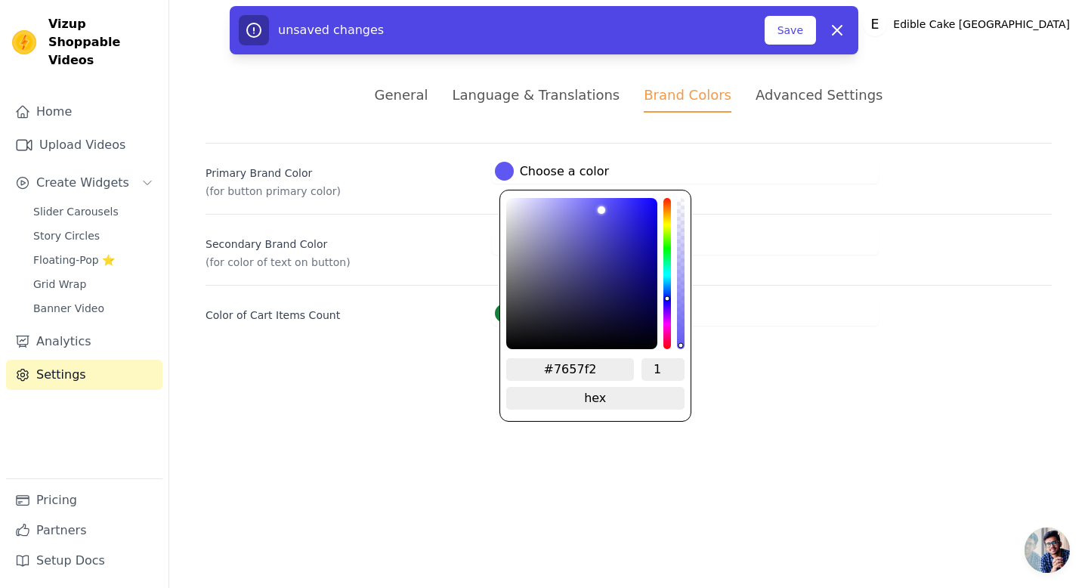
type input "#7b57f2"
type input "#8057f2"
type input "#8857f2"
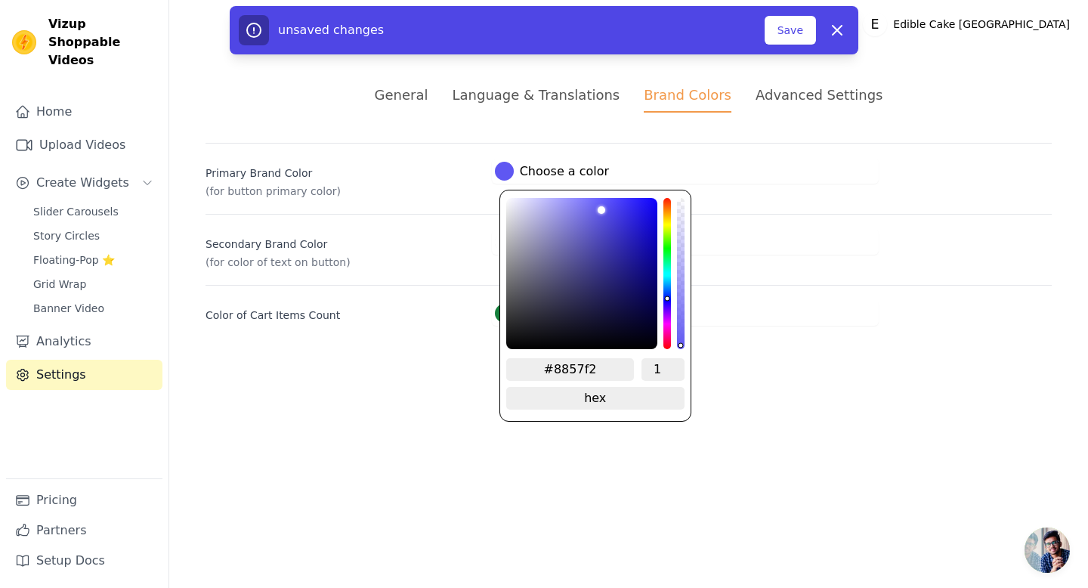
type input "#8d57f2"
type input "#9857f2"
type input "#9f57f2"
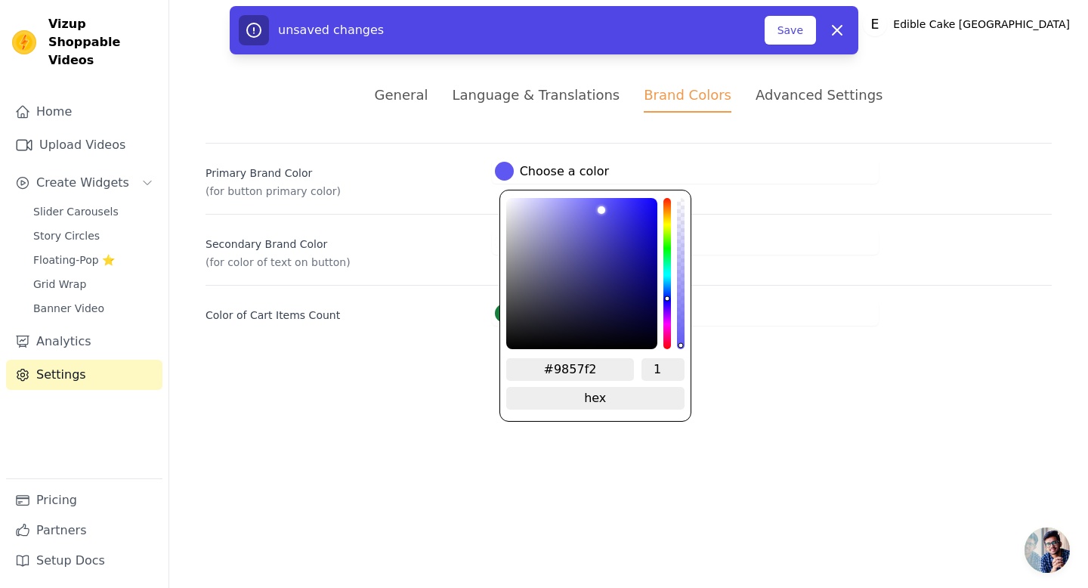
type input "#9f57f2"
type input "#aa57f2"
type input "#b157f2"
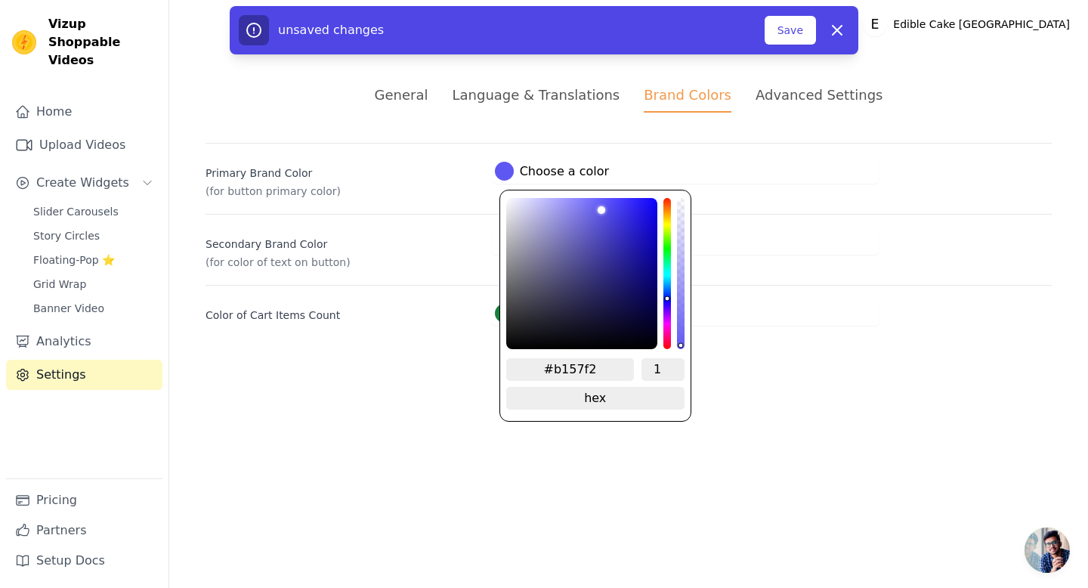
type input "#bc57f2"
type input "#c657f2"
type input "#c957f2"
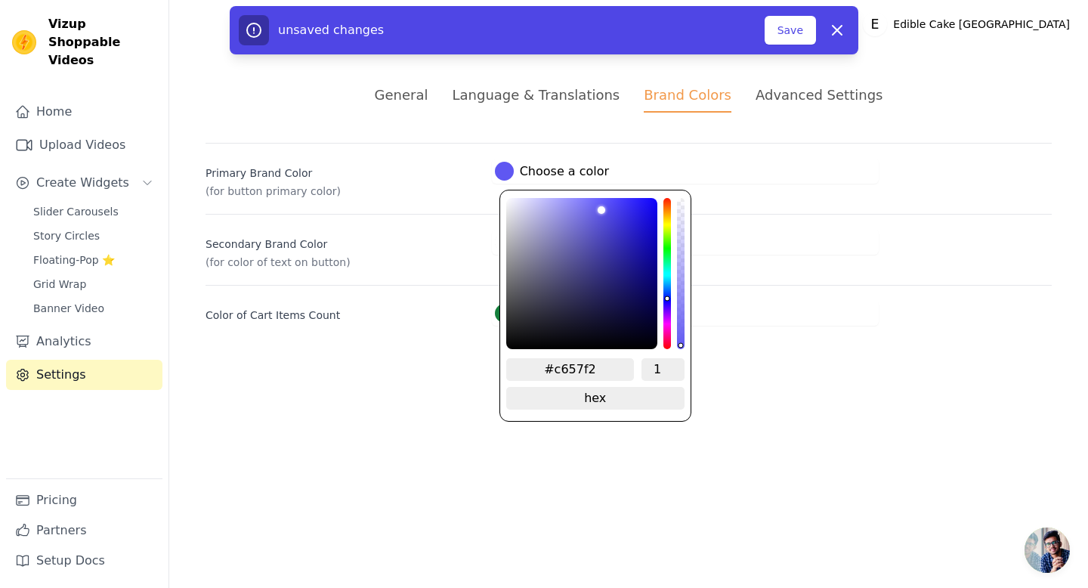
type input "#c957f2"
type input "#d357f2"
type input "#d857f2"
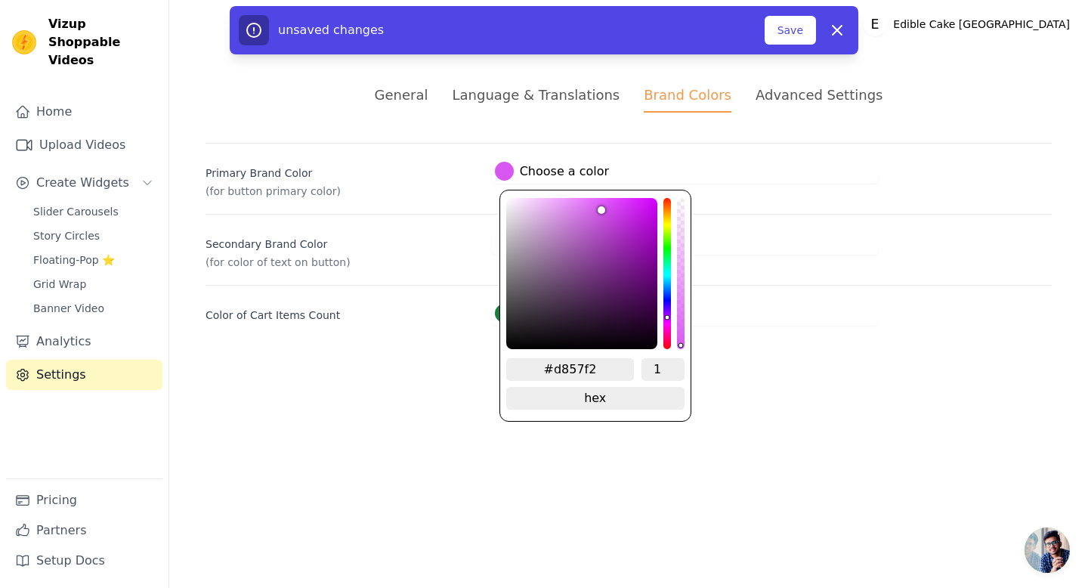
type input "#de57f2"
type input "#e057f2"
type input "#e557f2"
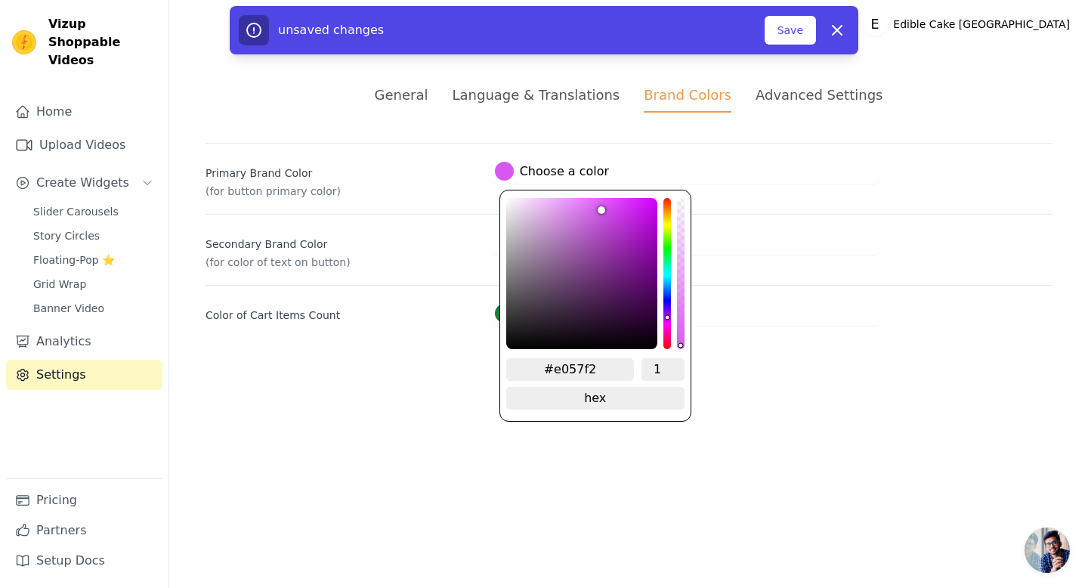
type input "#e557f2"
type input "#ea57f2"
type input "#f057f2"
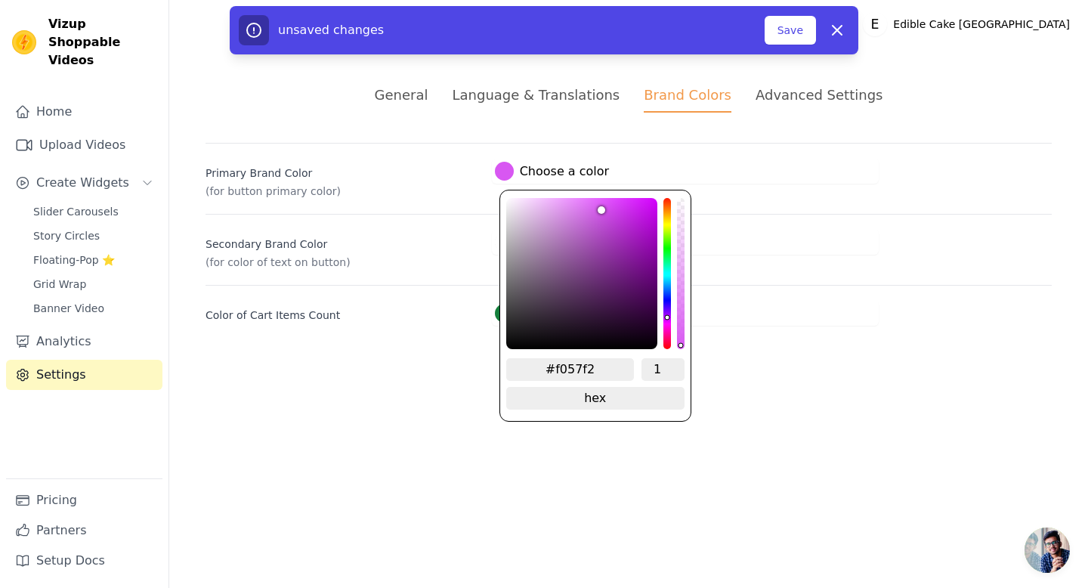
type input "#f257f0"
type input "#f257ed"
type input "#f257e8"
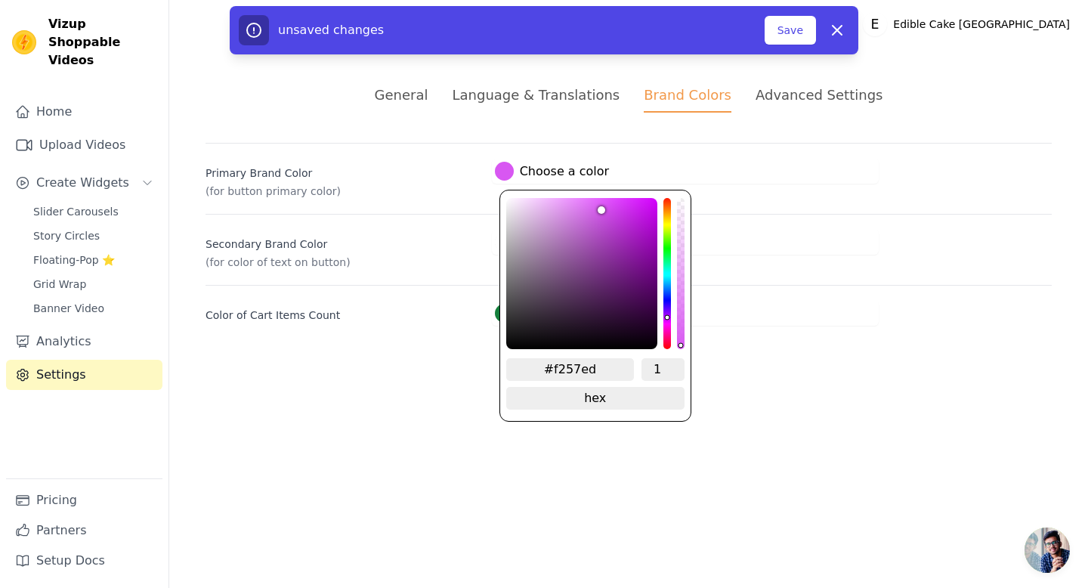
type input "#f257e8"
type input "#f257e3"
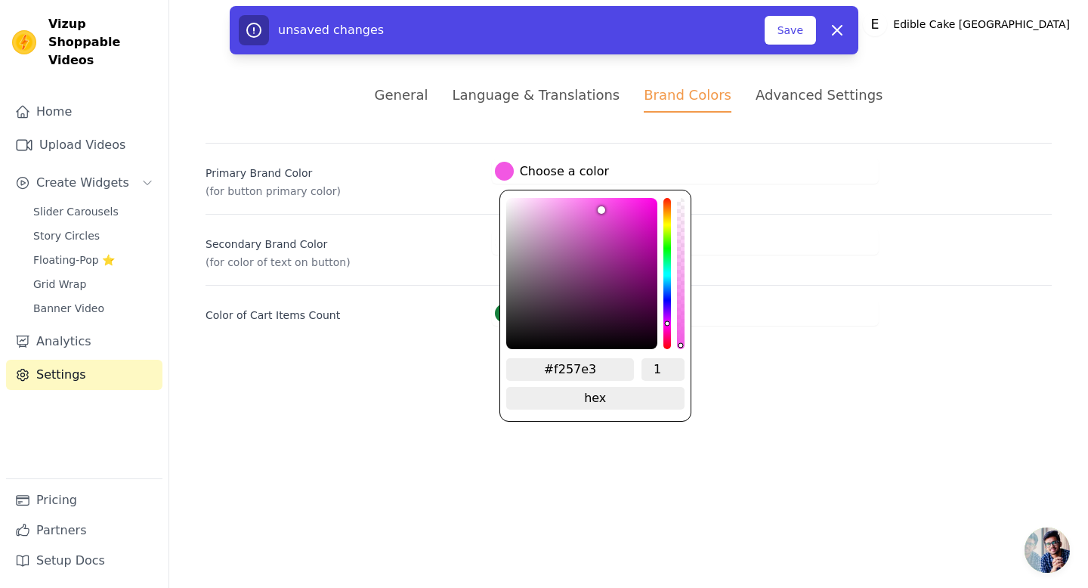
type input "#f257e8"
type input "#f257ed"
type input "#f257f0"
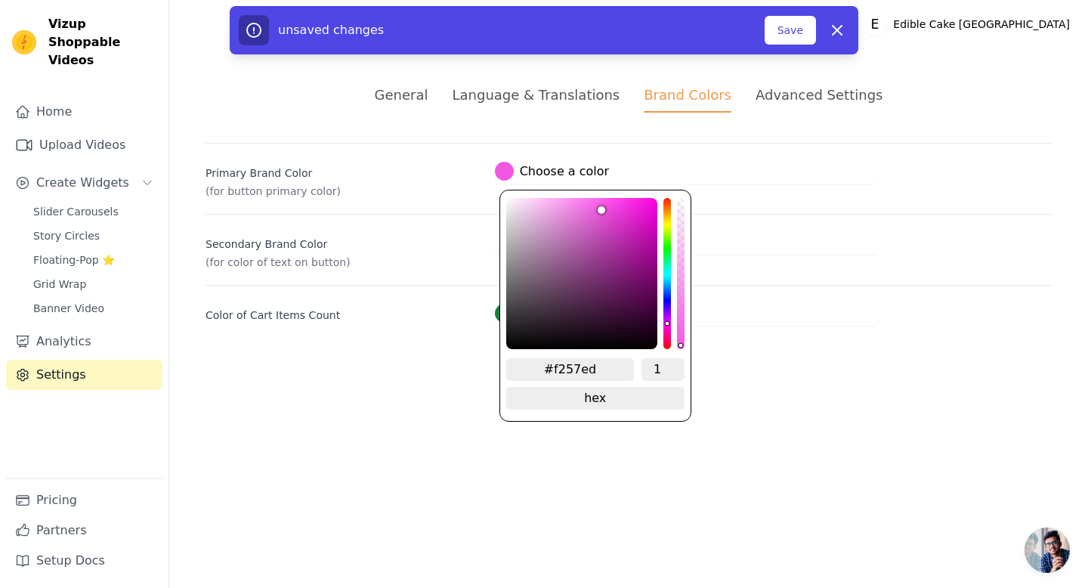
type input "#f257f0"
type input "#f057f2"
type input "#ea57f2"
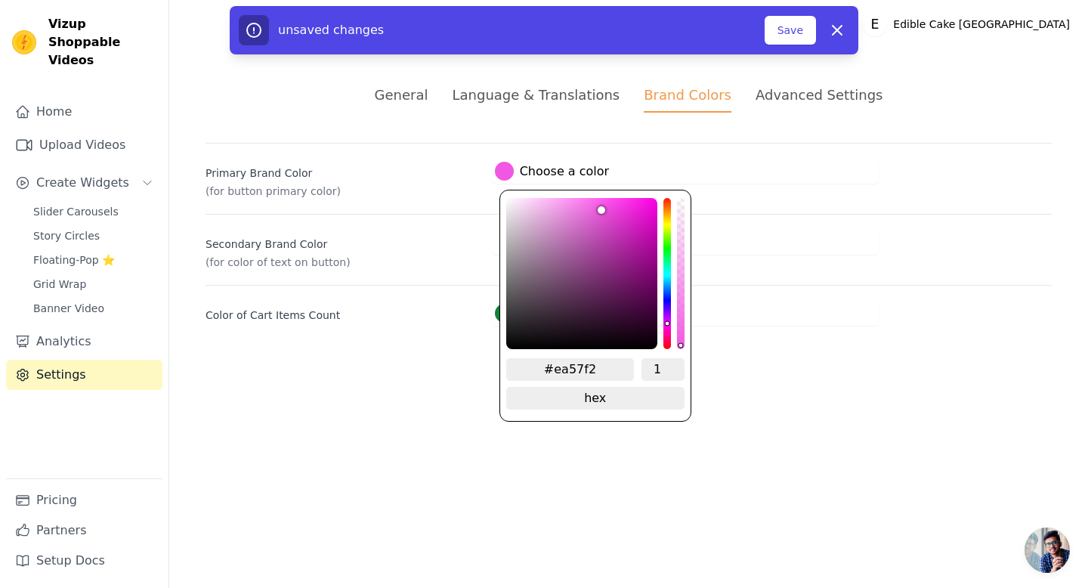
type input "#e557f2"
type input "#e057f2"
type input "#f257e3"
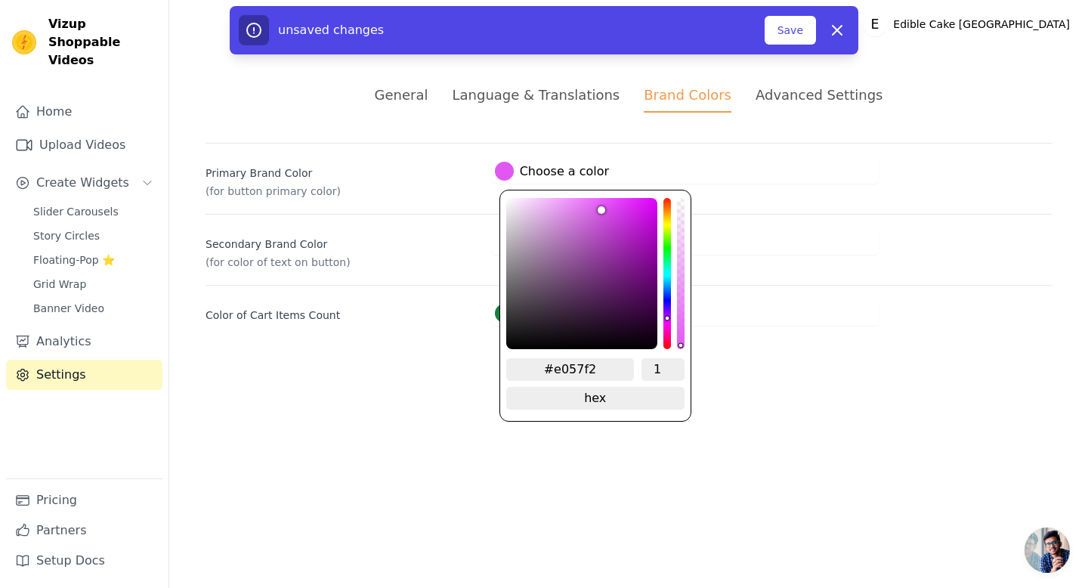
type input "#f257e3"
type input "#579af2"
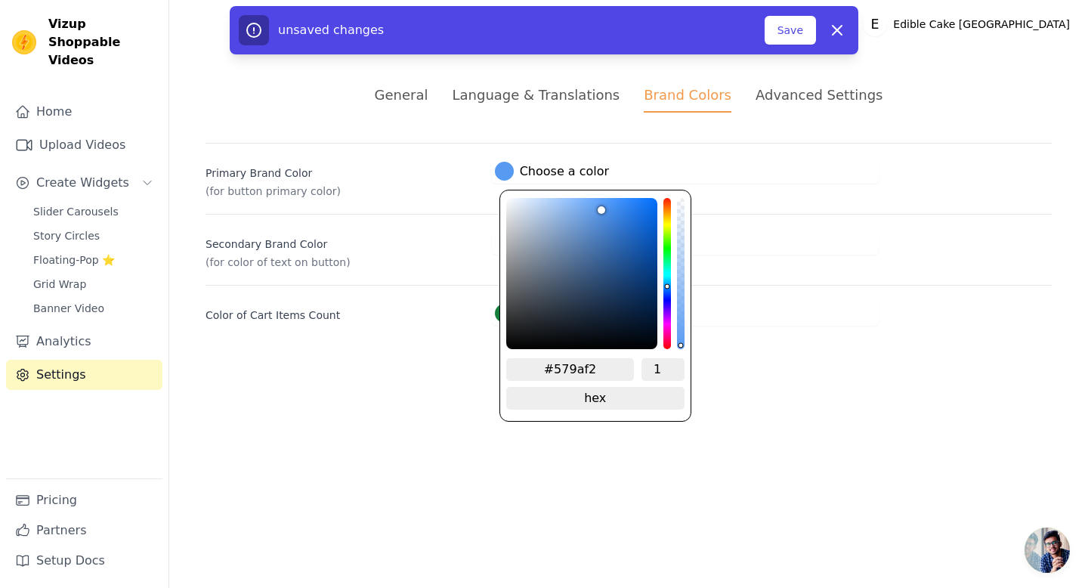
type input "#5790f2"
type input "#5783f2"
type input "#5773f2"
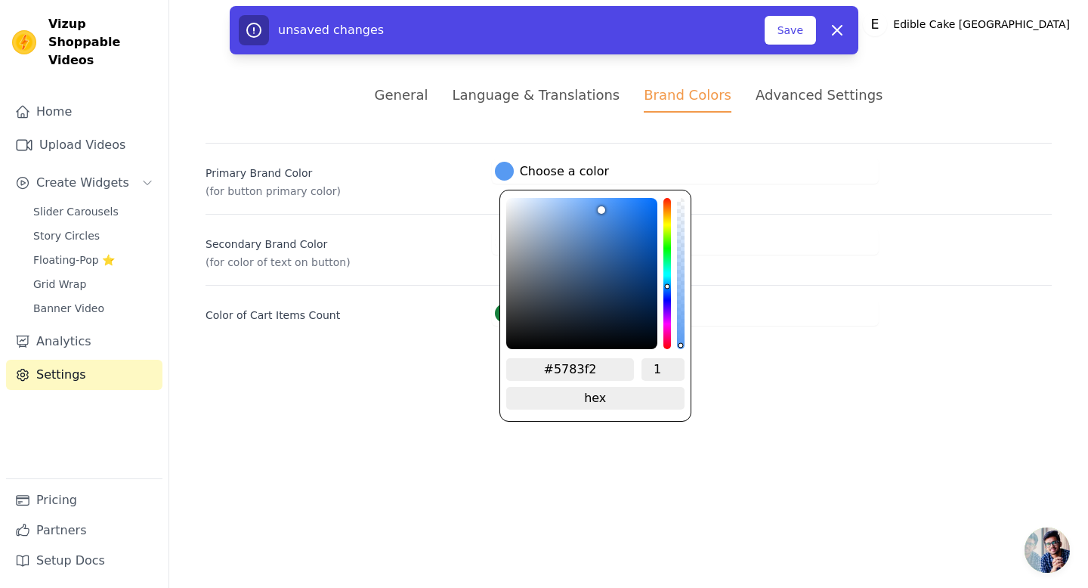
type input "#5773f2"
type input "#575cf2"
type input "#5f57f2"
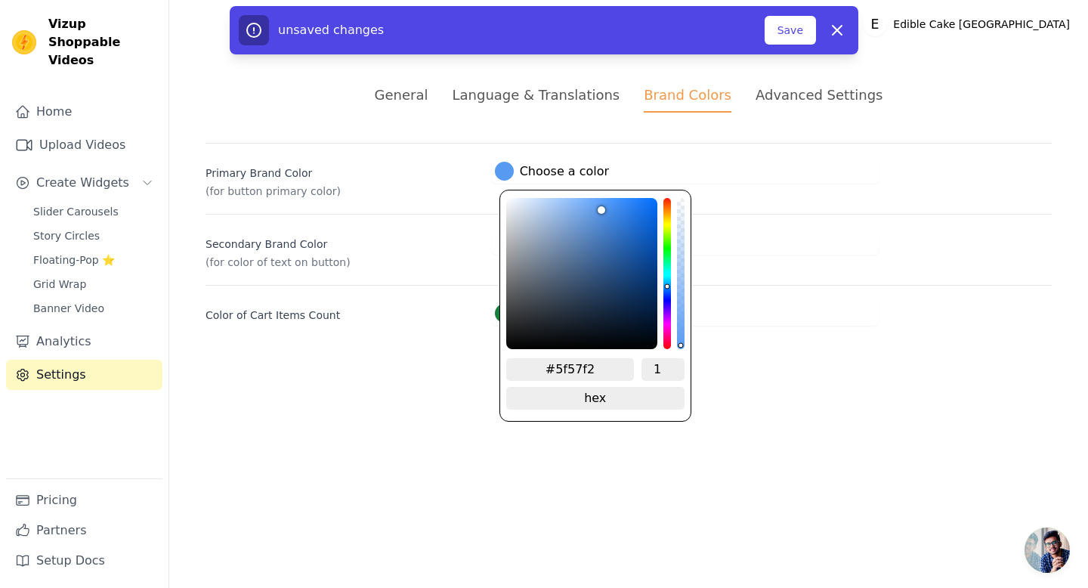
type input "#7157f2"
type input "#7b57f2"
type input "#8857f2"
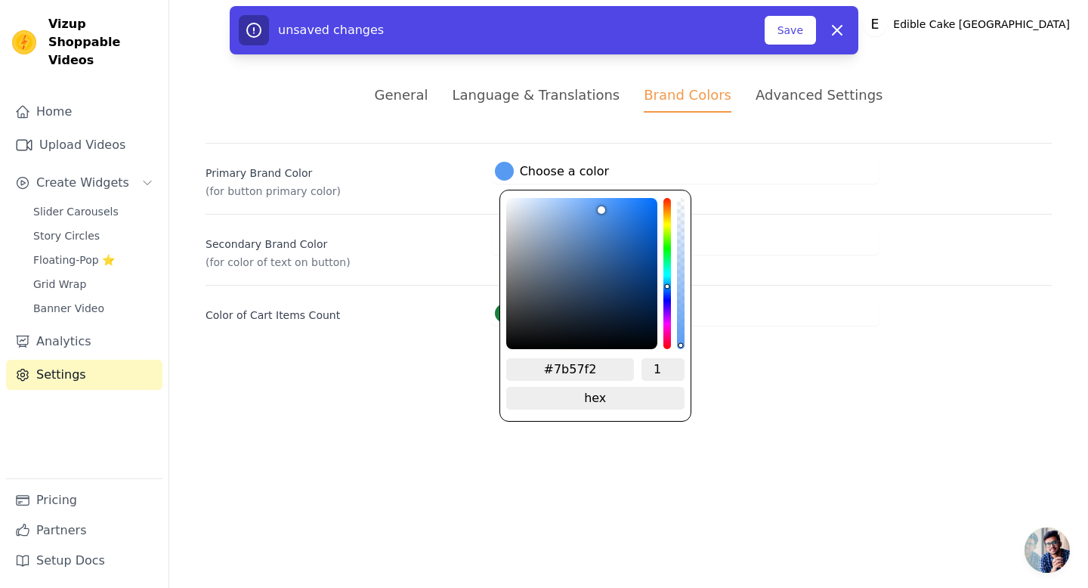
type input "#8857f2"
type input "#8d57f2"
type input "#9857f2"
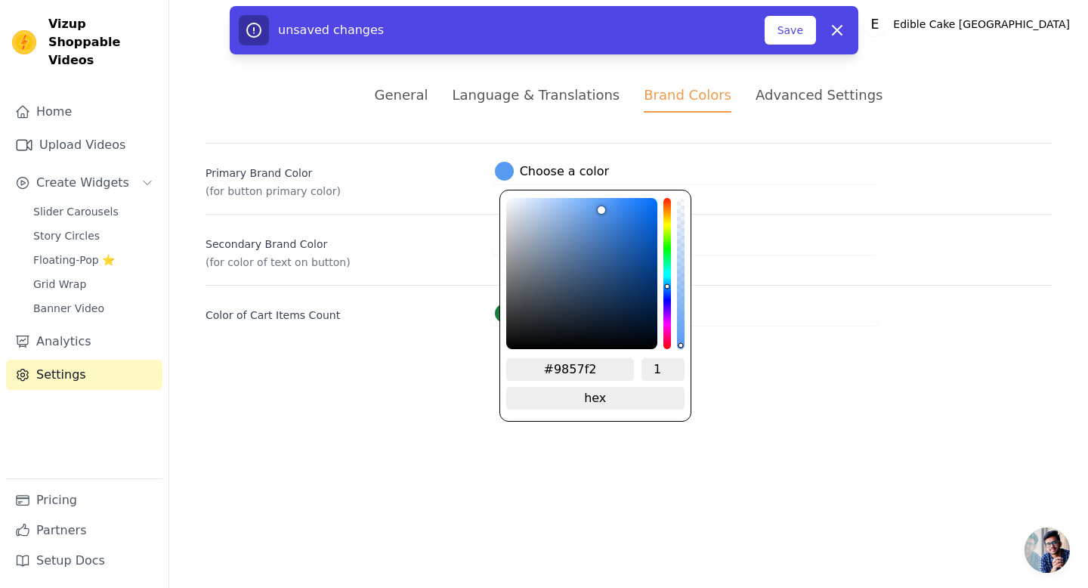
type input "#9a57f2"
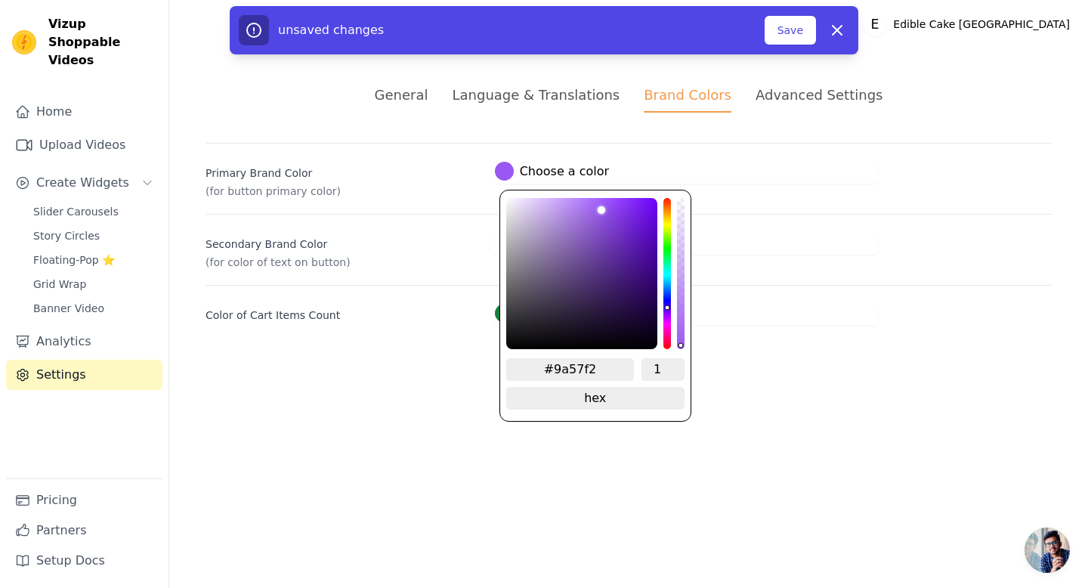
type input "#9f57f2"
type input "#a557f2"
type input "#aa57f2"
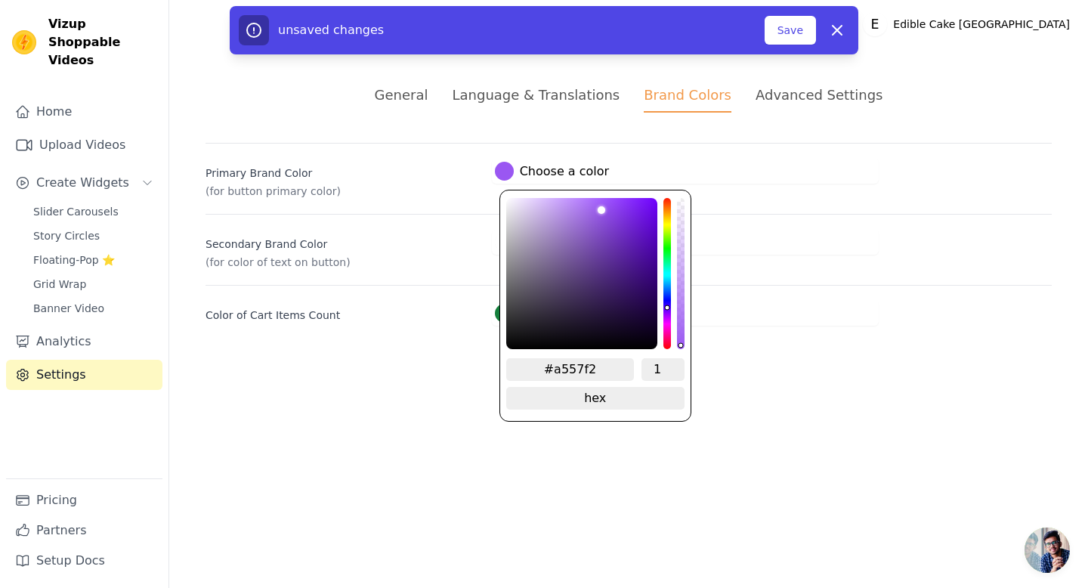
type input "#aa57f2"
type input "#af57f2"
type input "#b157f2"
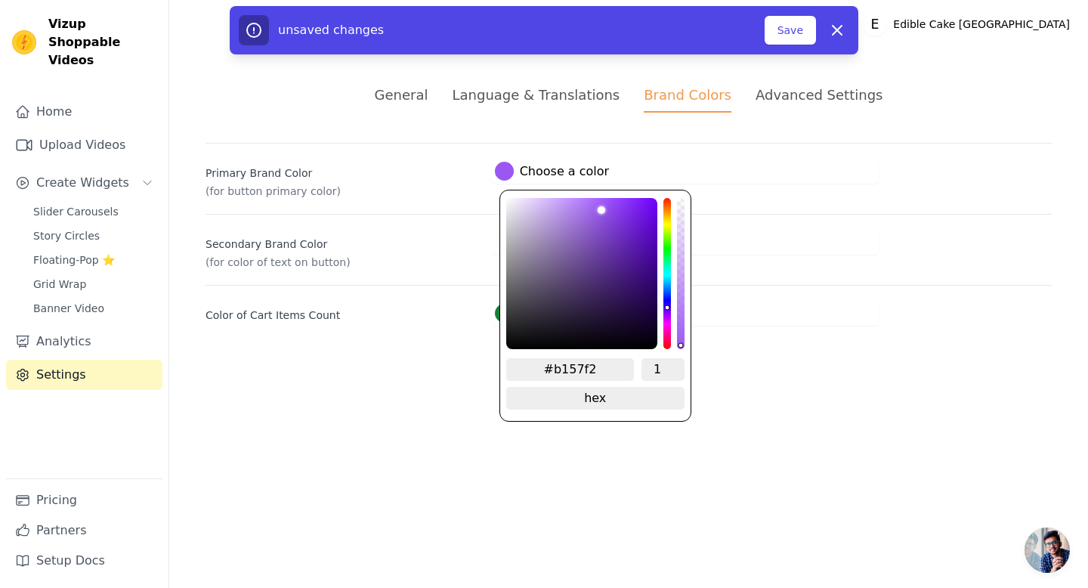
type input "#b757f2"
type input "#bc57f2"
type input "#c157f2"
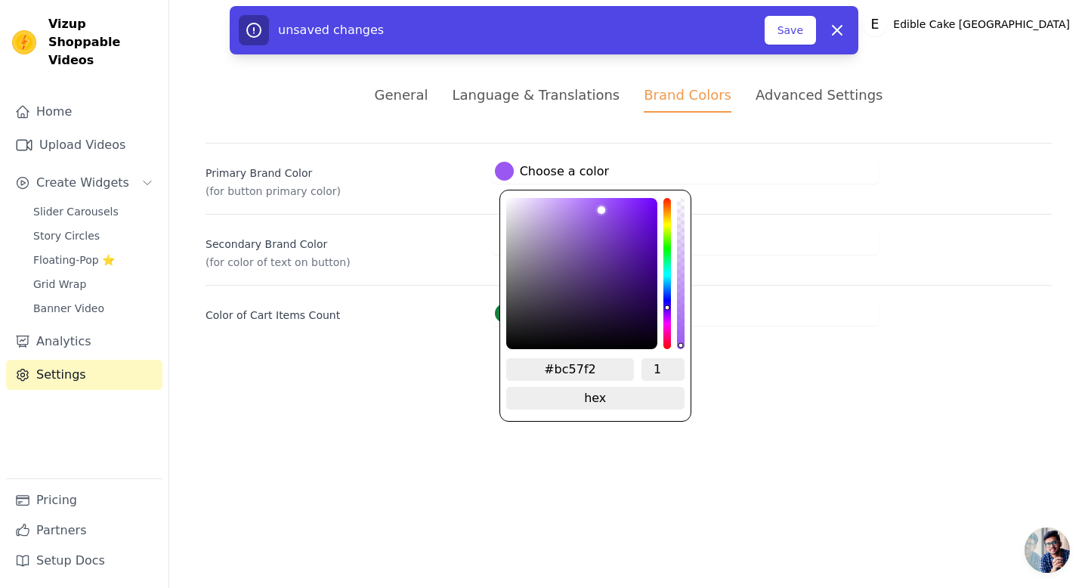
type input "#c157f2"
type input "#c957f2"
type input "#ce57f2"
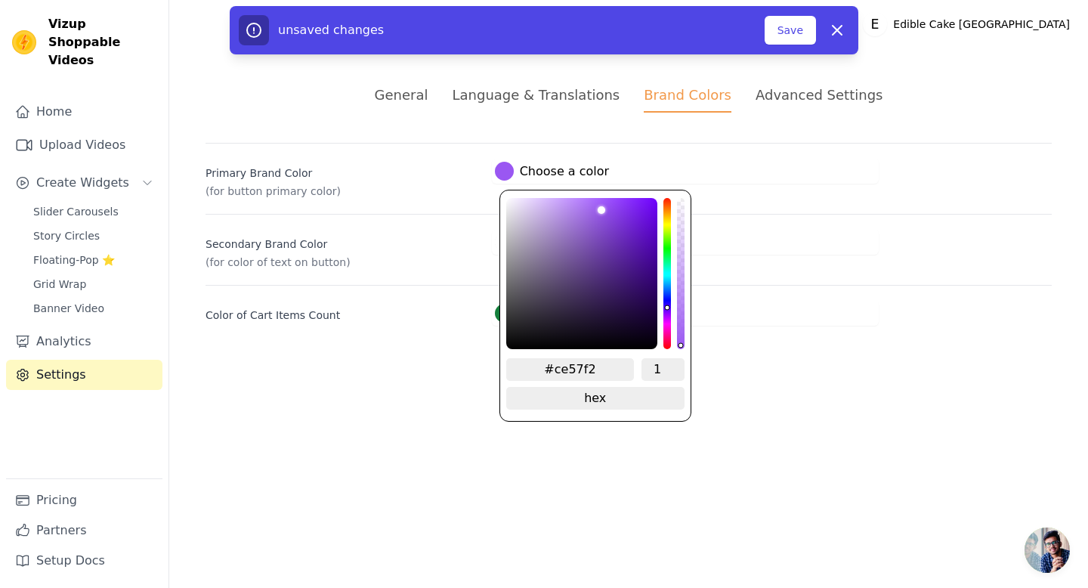
type input "#d357f2"
type input "#d857f2"
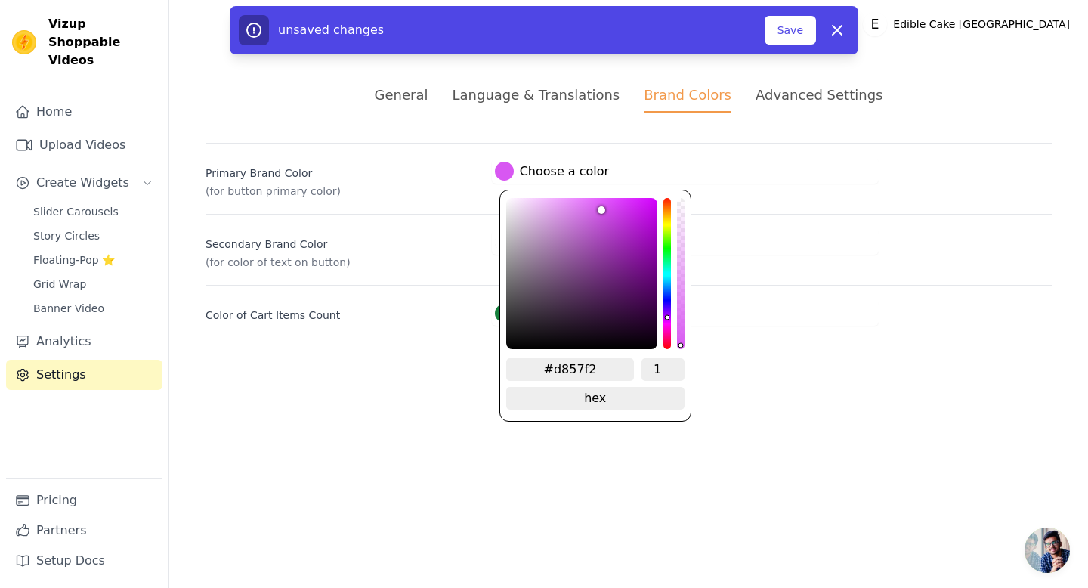
type input "#de57f2"
type input "#e057f2"
type input "#e557f2"
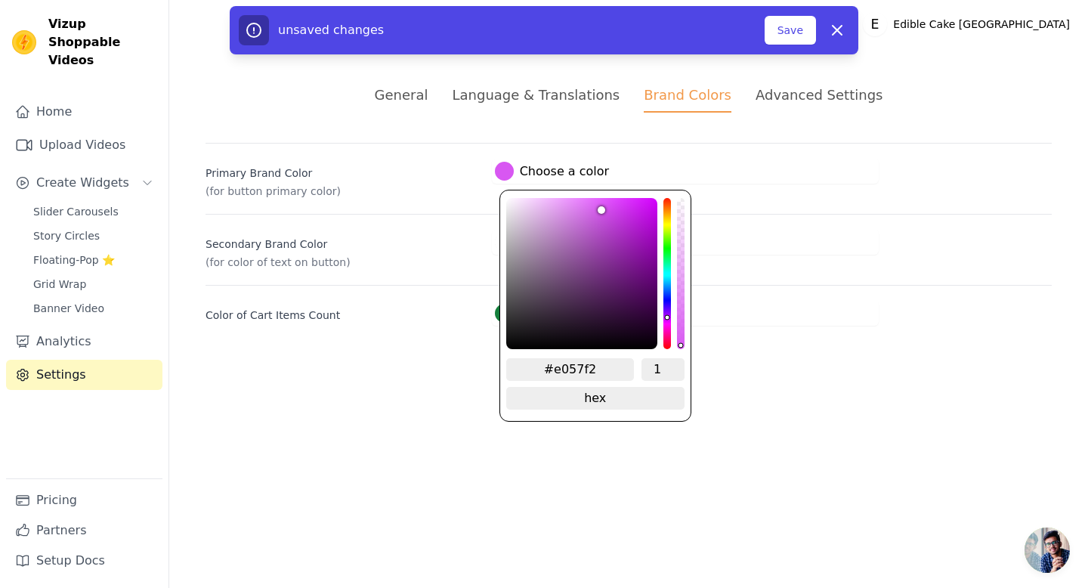
type input "#e557f2"
type input "#ea57f2"
type input "#f057f2"
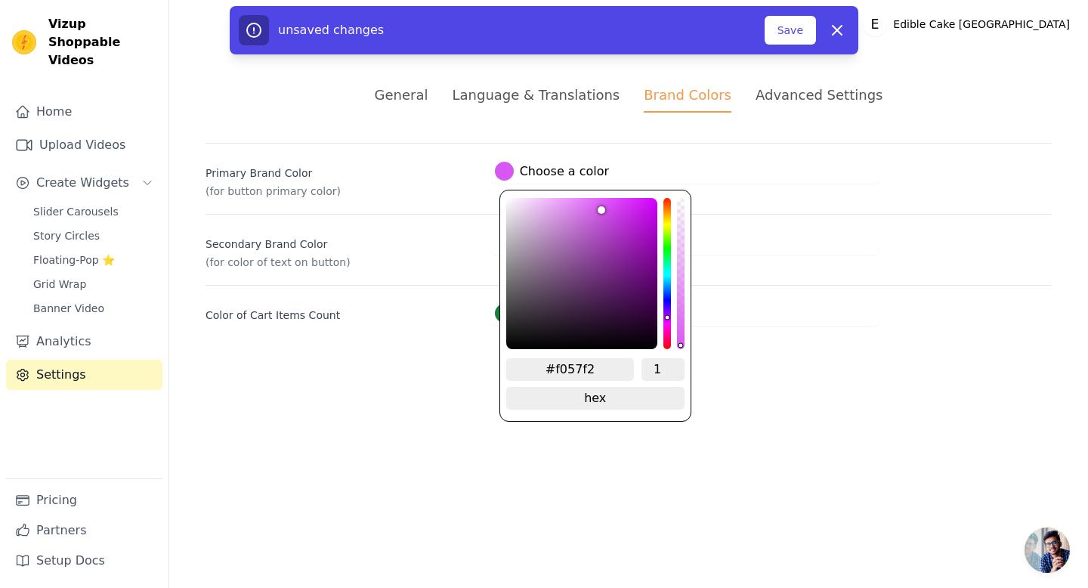
type input "#f257f0"
type input "#f257ed"
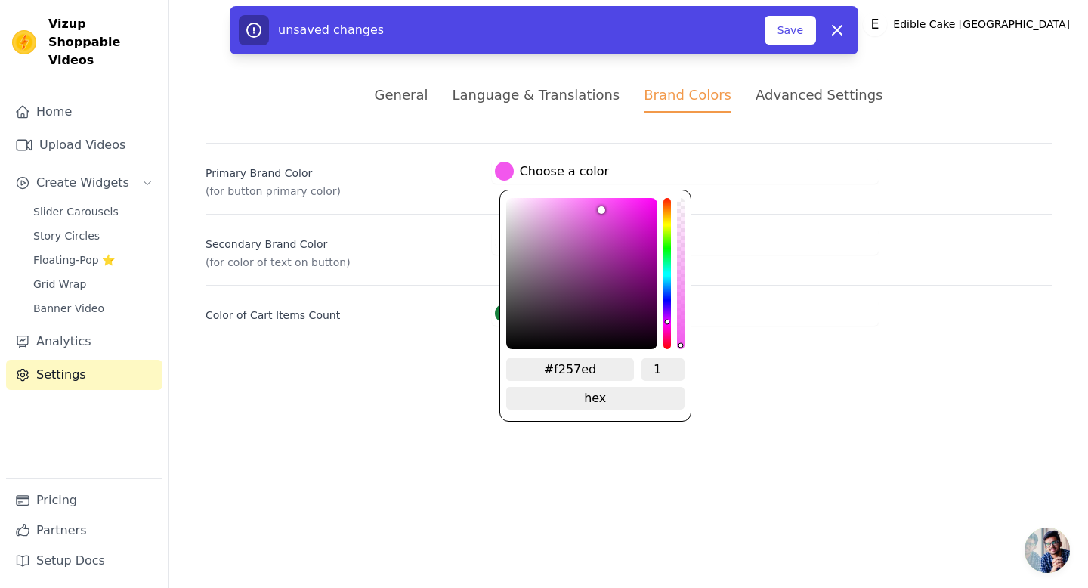
click at [669, 324] on div "hue channel" at bounding box center [668, 273] width 8 height 151
click at [683, 333] on div "#f257ed 1 hex change to rgb" at bounding box center [596, 306] width 192 height 232
type input "#000000"
type input "#f257edd1"
type input "0.82"
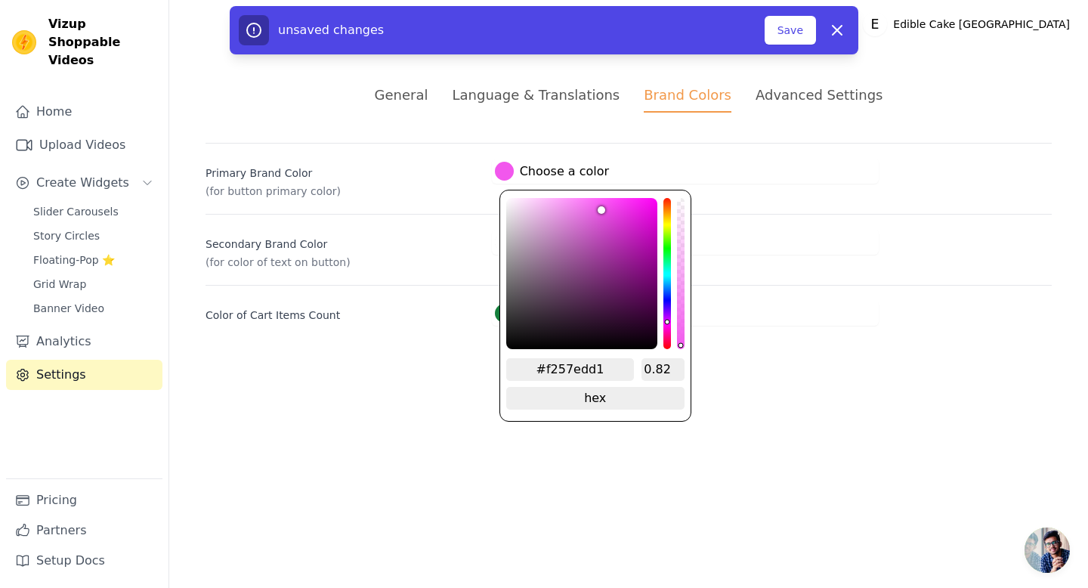
click at [680, 320] on div "alpha channel" at bounding box center [681, 273] width 8 height 151
type input "#000000"
type input "#f257edc7"
type input "0.78"
click at [680, 314] on div "alpha channel" at bounding box center [681, 273] width 8 height 151
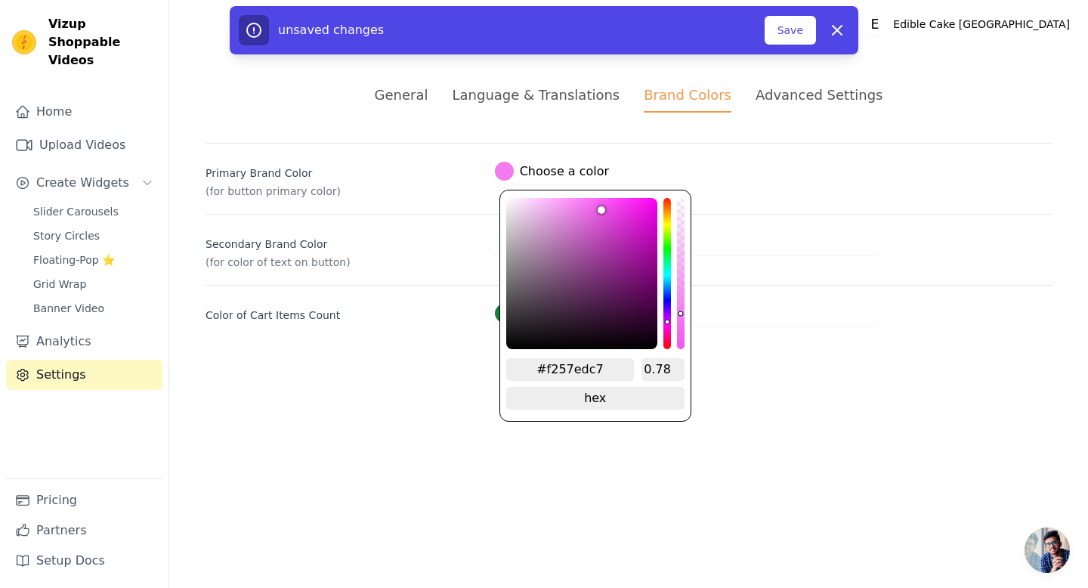
type input "#000000"
type input "#f257edbf"
type input "0.75"
click at [680, 310] on div "alpha channel" at bounding box center [681, 273] width 8 height 151
type input "#000000"
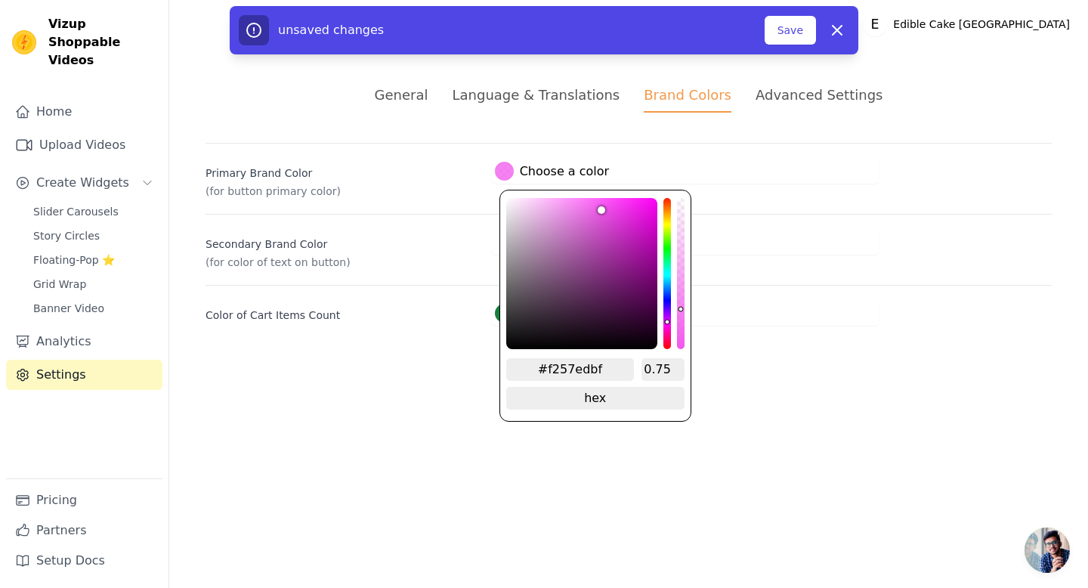
type input "#f257edb0"
type input "0.69"
click at [680, 302] on div "alpha channel" at bounding box center [681, 273] width 8 height 151
click at [719, 362] on html "Vizup Shoppable Videos Home Upload Videos Create Widgets Slider Carousels Story…" at bounding box center [544, 181] width 1088 height 362
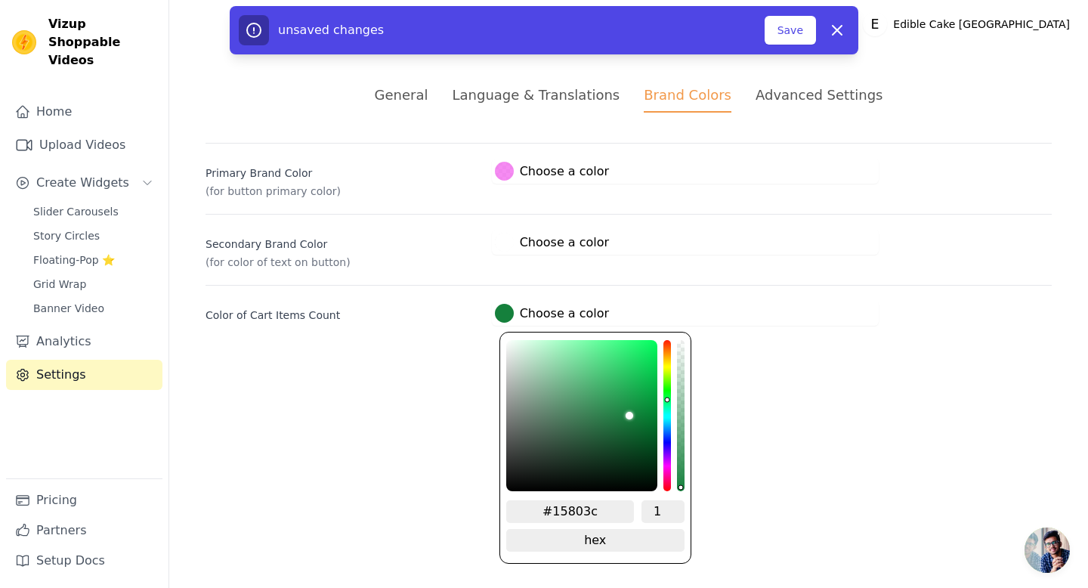
click at [561, 312] on label "#15803c Choose a color" at bounding box center [552, 313] width 114 height 19
type input "#148080"
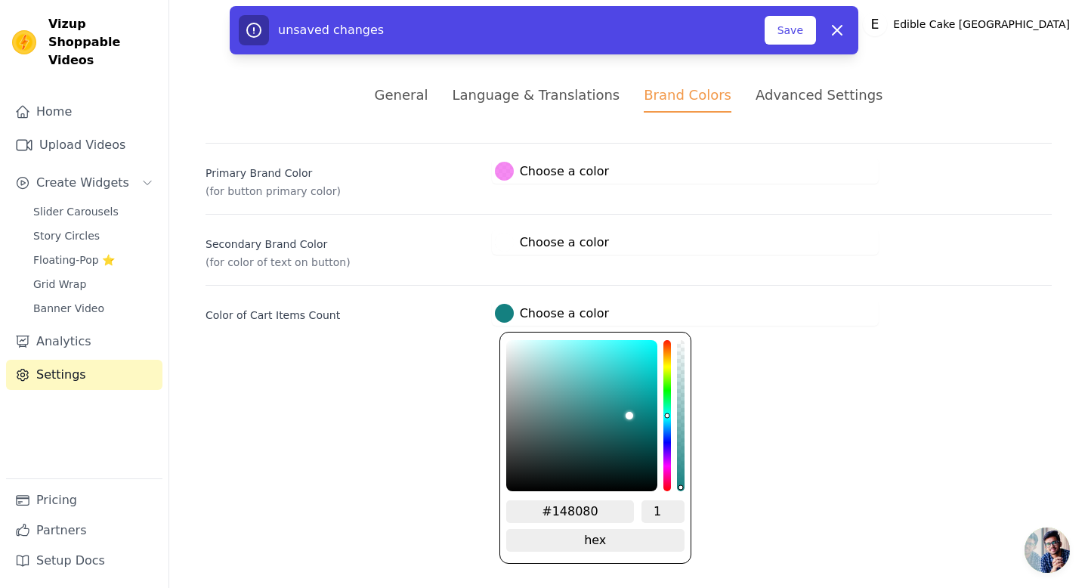
click at [664, 422] on div "hue channel" at bounding box center [668, 415] width 8 height 151
type input "#148067"
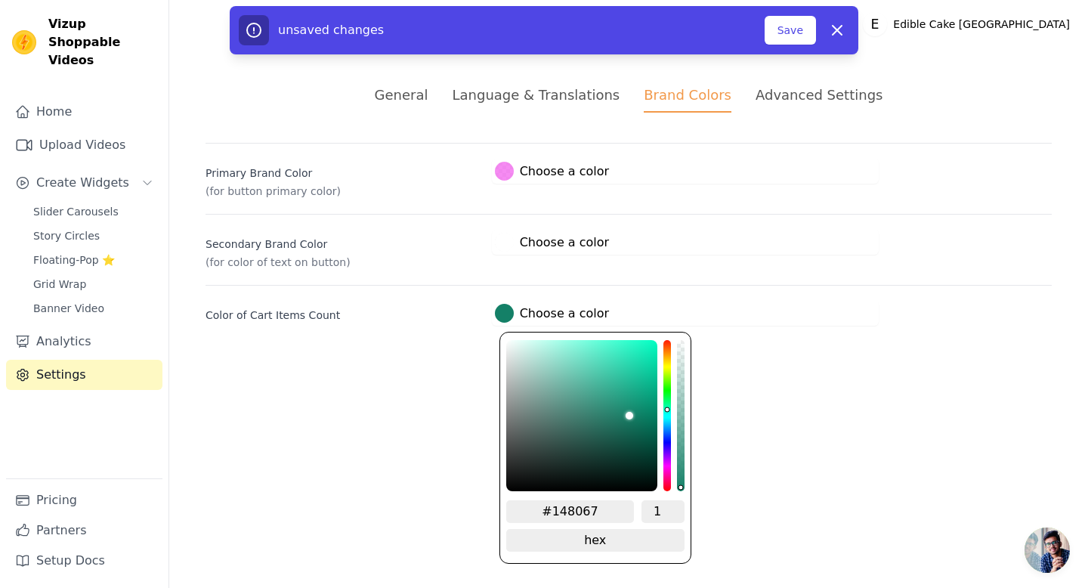
click at [667, 409] on div "hue channel" at bounding box center [668, 415] width 8 height 151
type input "#146c80"
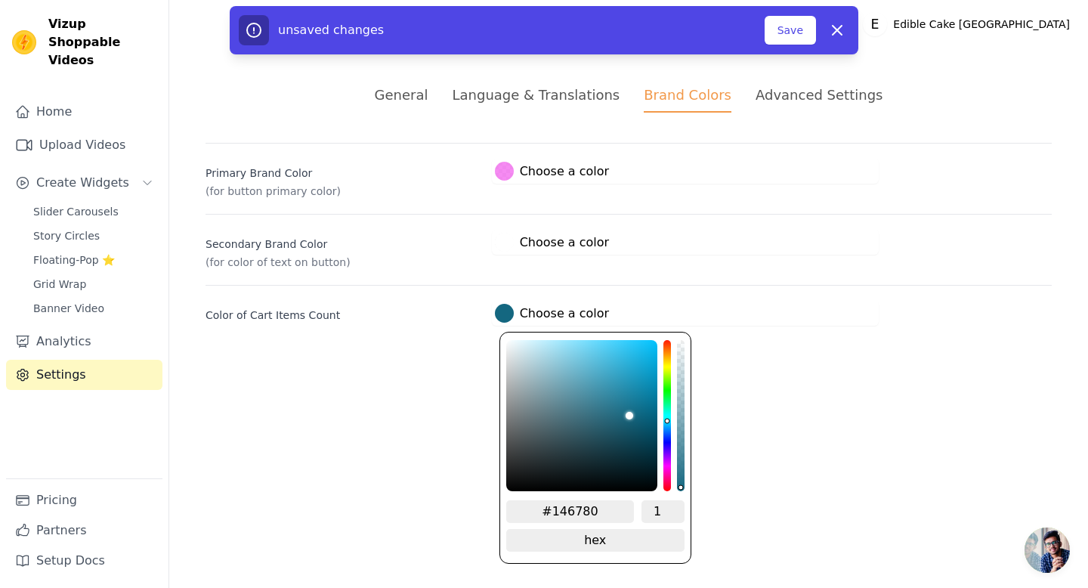
click at [669, 421] on div "hue channel" at bounding box center [668, 415] width 8 height 151
click at [669, 416] on div "hue channel" at bounding box center [668, 415] width 8 height 151
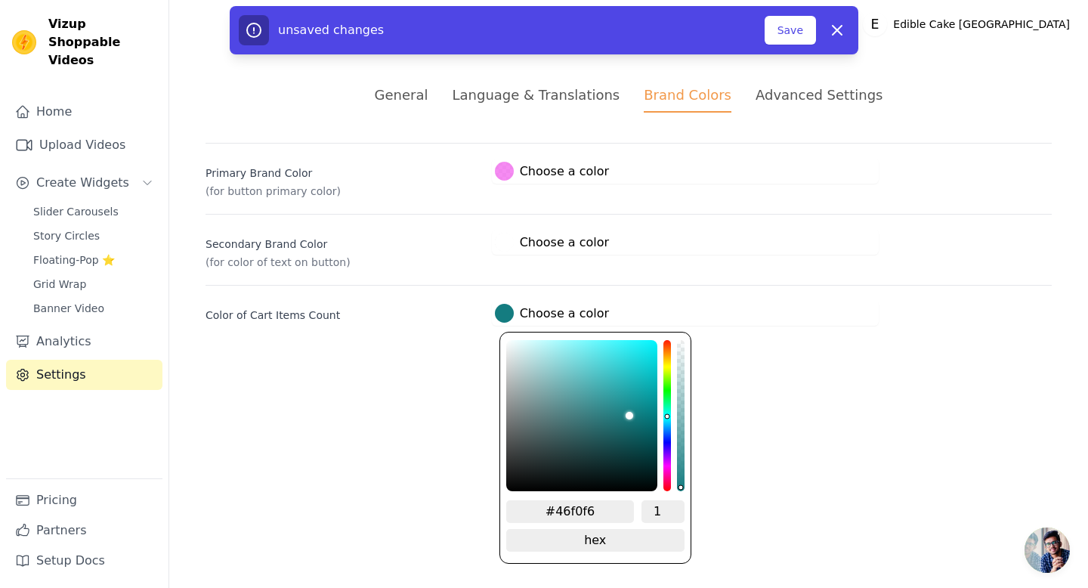
click at [614, 345] on div "color picker" at bounding box center [581, 415] width 151 height 151
click at [648, 340] on div "color picker" at bounding box center [581, 415] width 151 height 151
click at [651, 344] on div "color picker" at bounding box center [581, 415] width 151 height 151
click at [651, 343] on div "color picker" at bounding box center [581, 415] width 151 height 151
click at [651, 357] on div "color picker" at bounding box center [581, 415] width 151 height 151
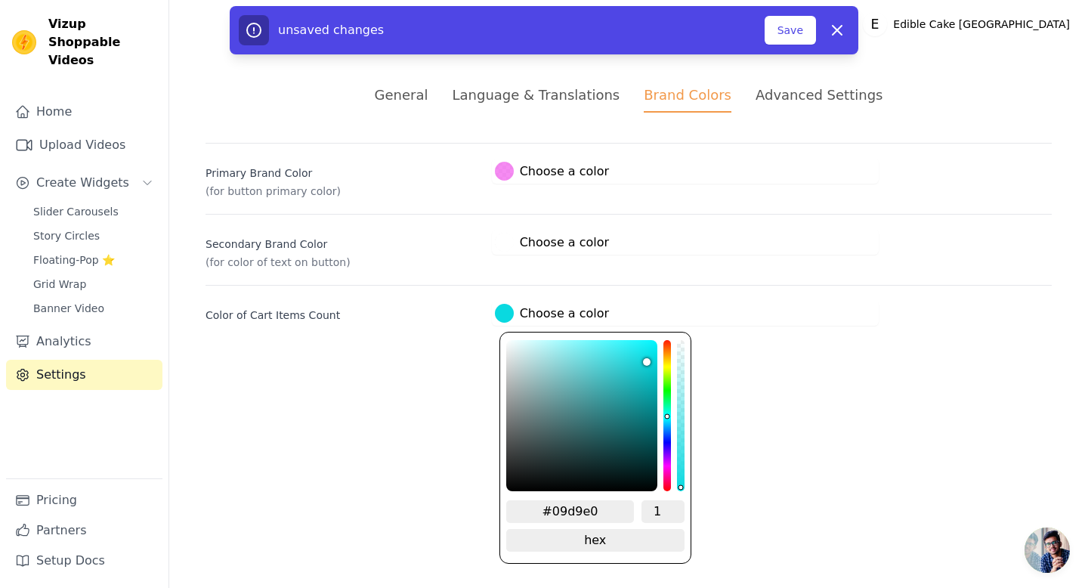
click at [761, 362] on html "Vizup Shoppable Videos Home Upload Videos Create Widgets Slider Carousels Story…" at bounding box center [544, 181] width 1088 height 362
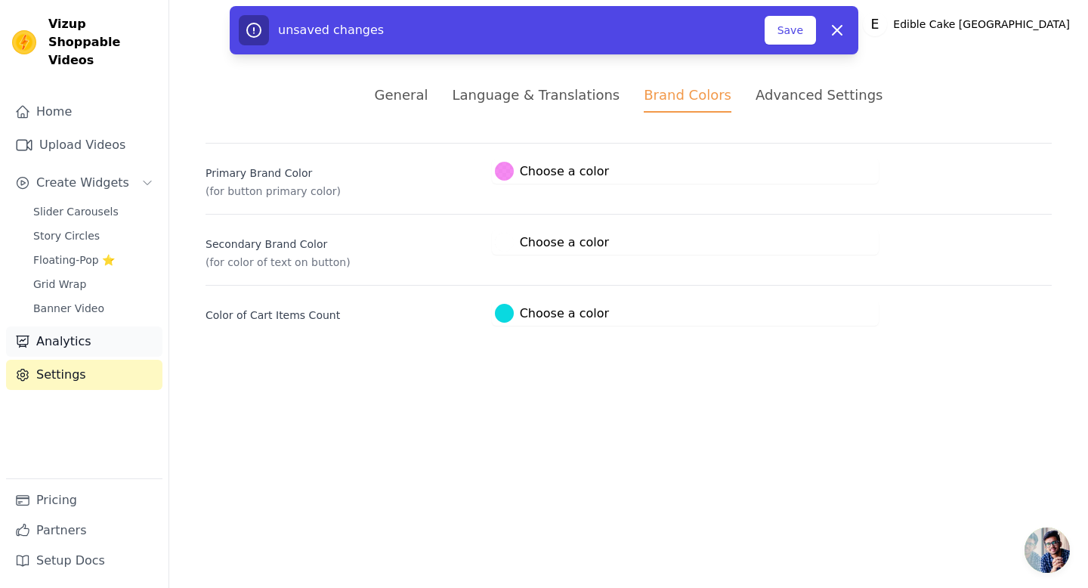
click at [116, 326] on link "Analytics" at bounding box center [84, 341] width 156 height 30
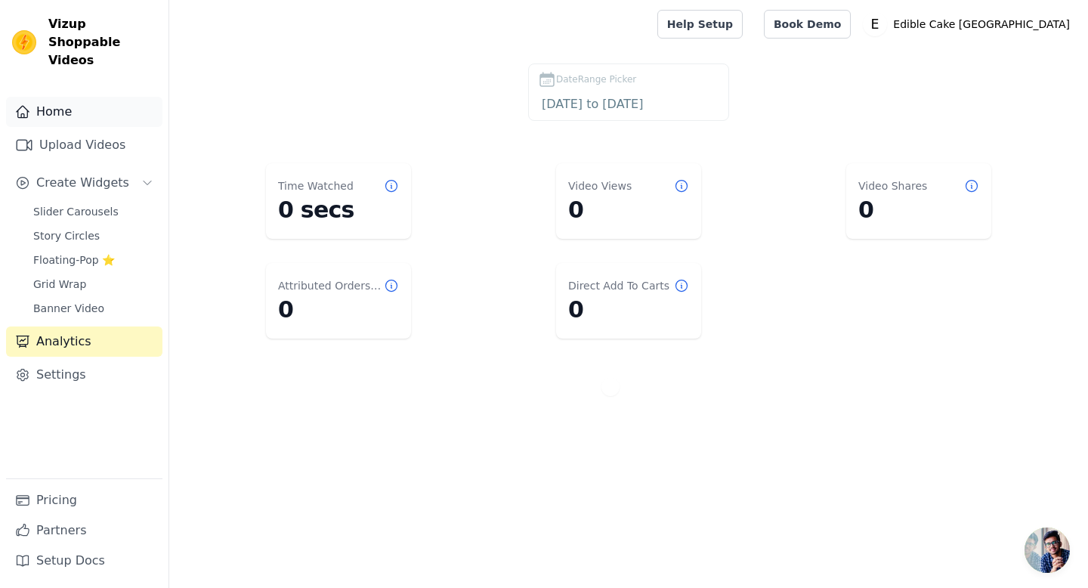
click at [106, 97] on link "Home" at bounding box center [84, 112] width 156 height 30
